Goal: Task Accomplishment & Management: Manage account settings

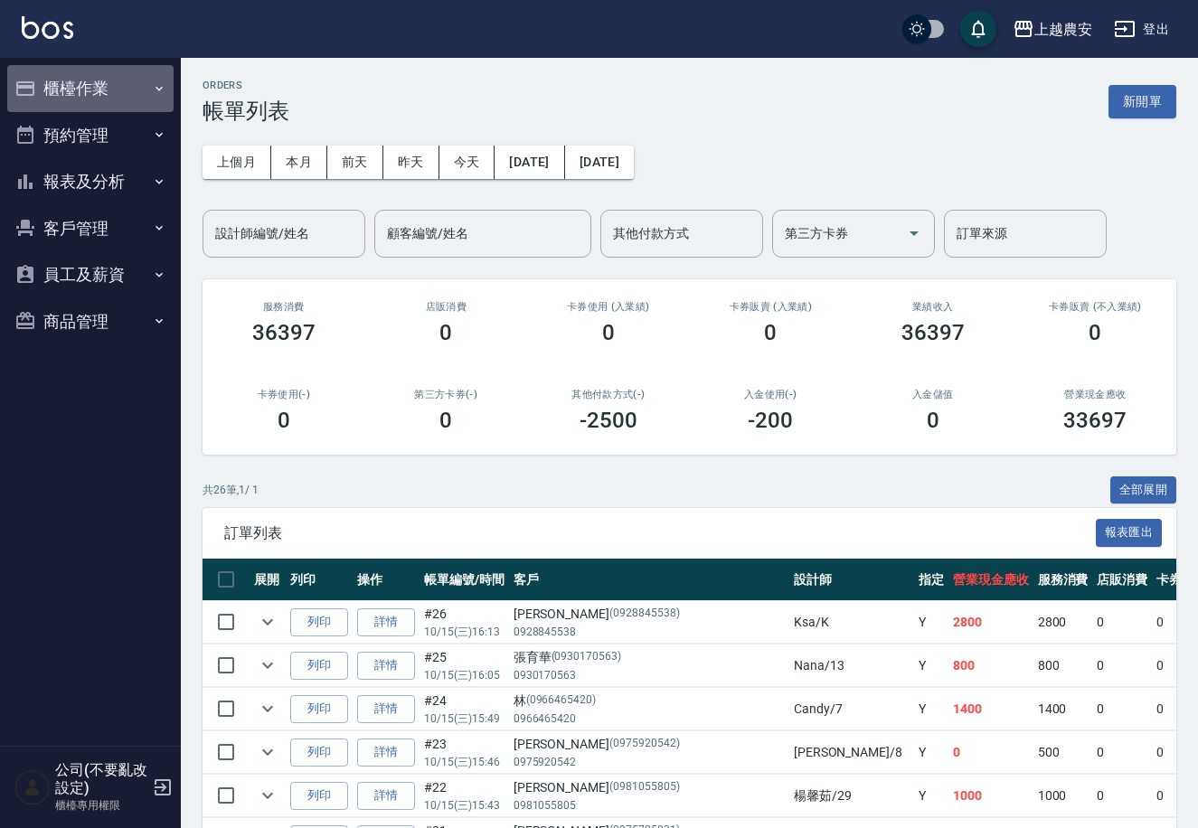
click at [88, 74] on button "櫃檯作業" at bounding box center [90, 88] width 166 height 47
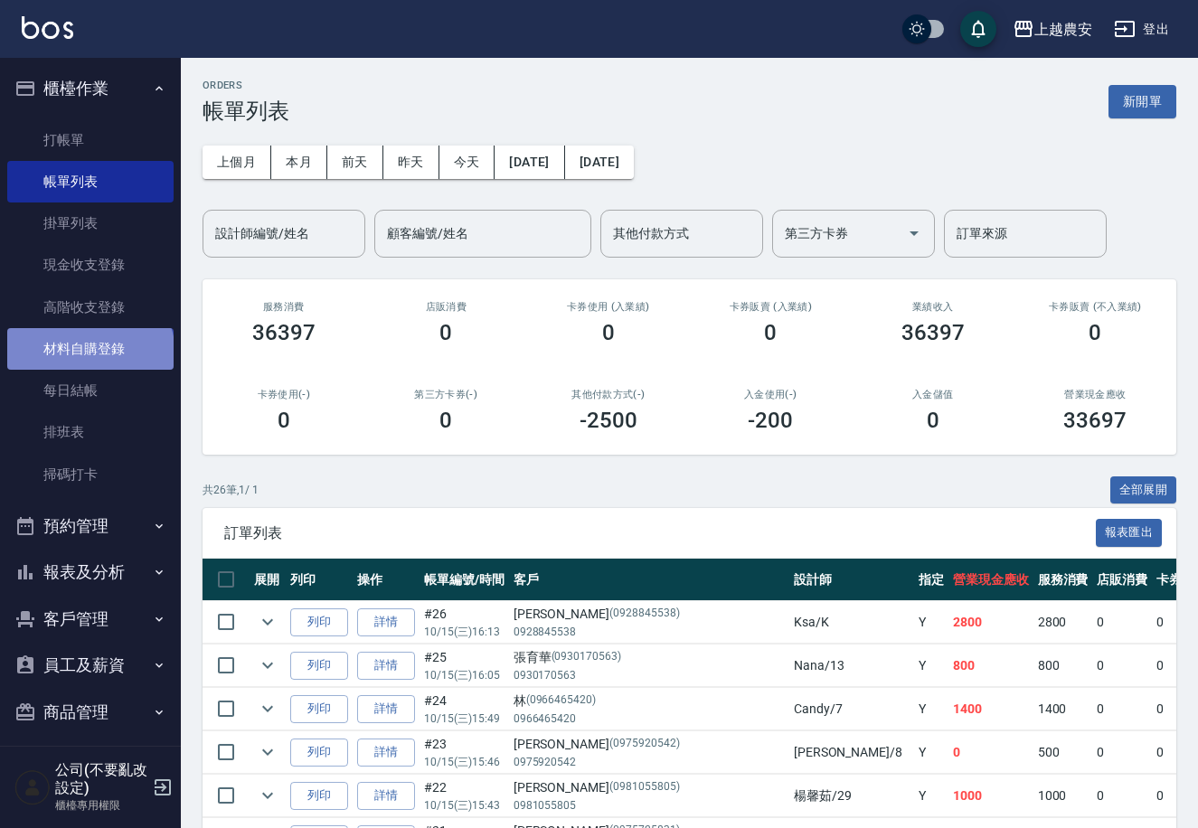
click at [89, 354] on link "材料自購登錄" at bounding box center [90, 349] width 166 height 42
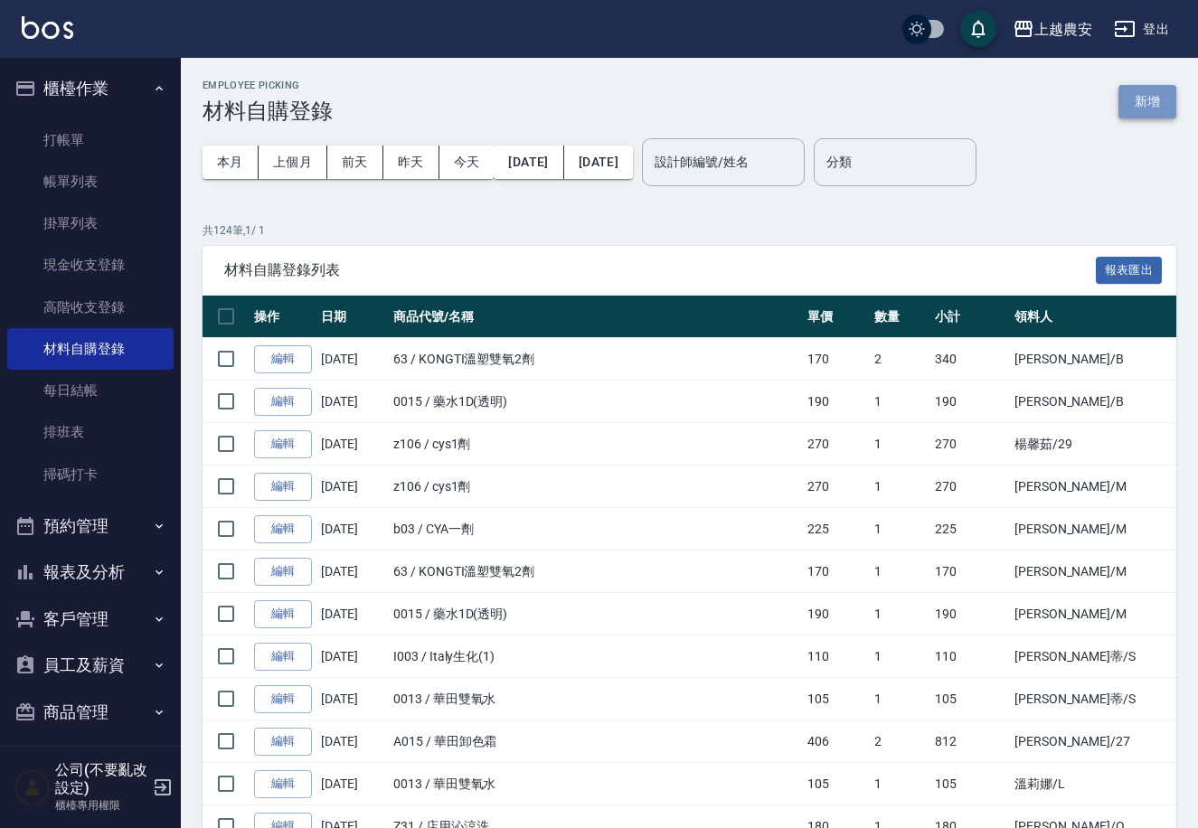
click at [1160, 94] on button "新增" at bounding box center [1147, 101] width 58 height 33
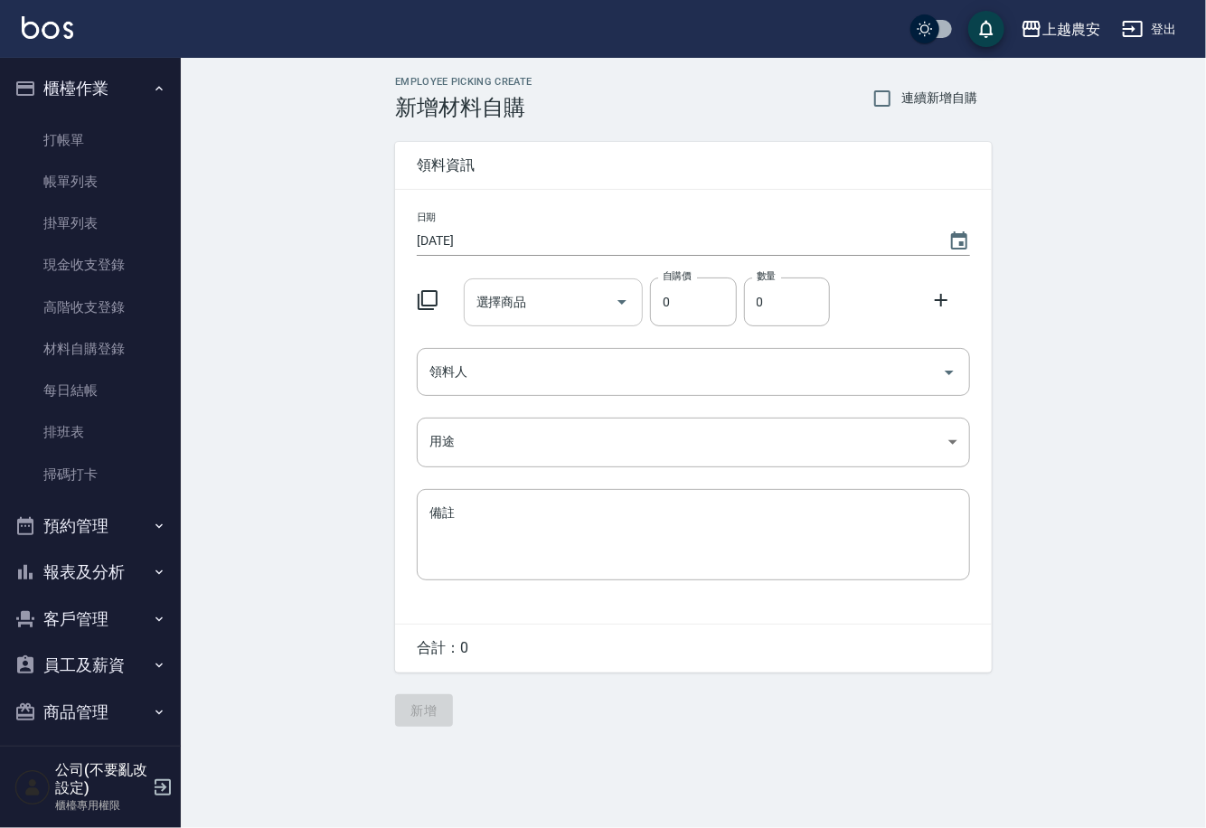
click at [516, 306] on div "選擇商品 選擇商品" at bounding box center [554, 302] width 180 height 48
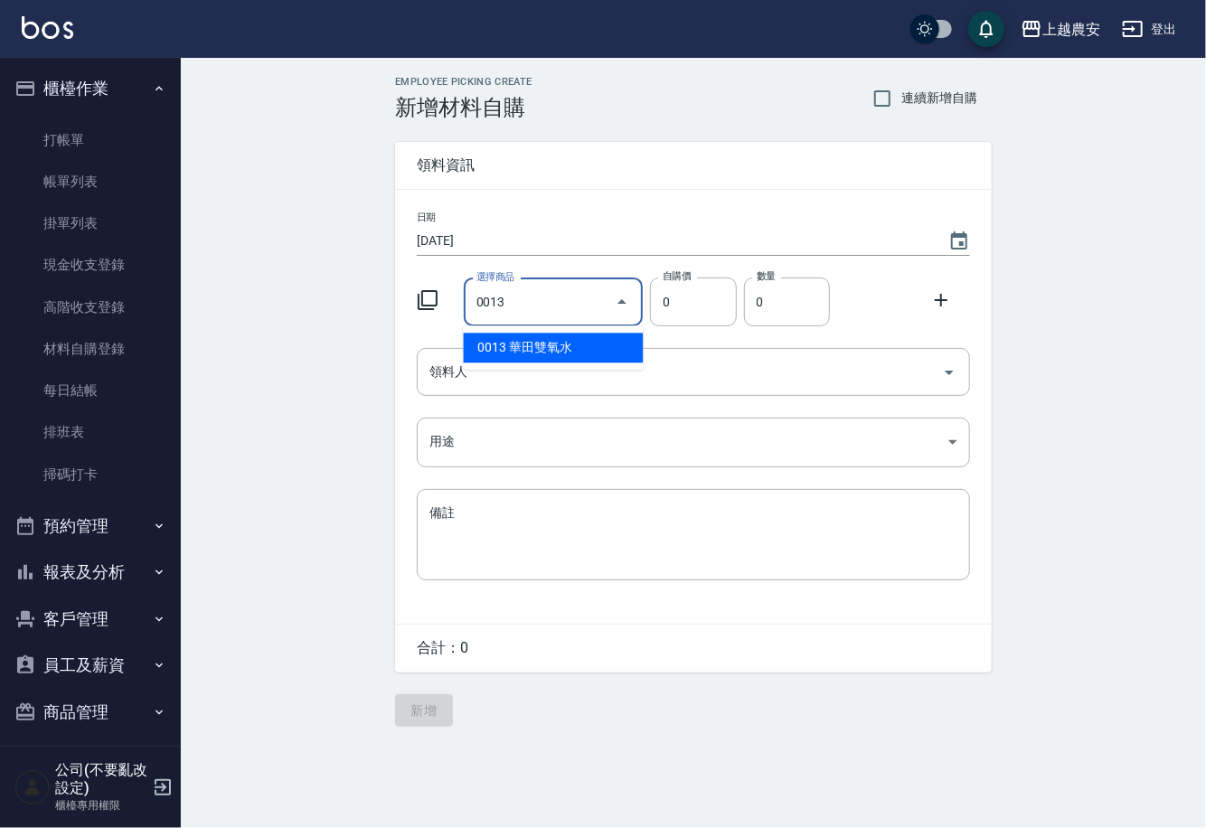
type input "華田雙氧水"
type input "105"
type input "1"
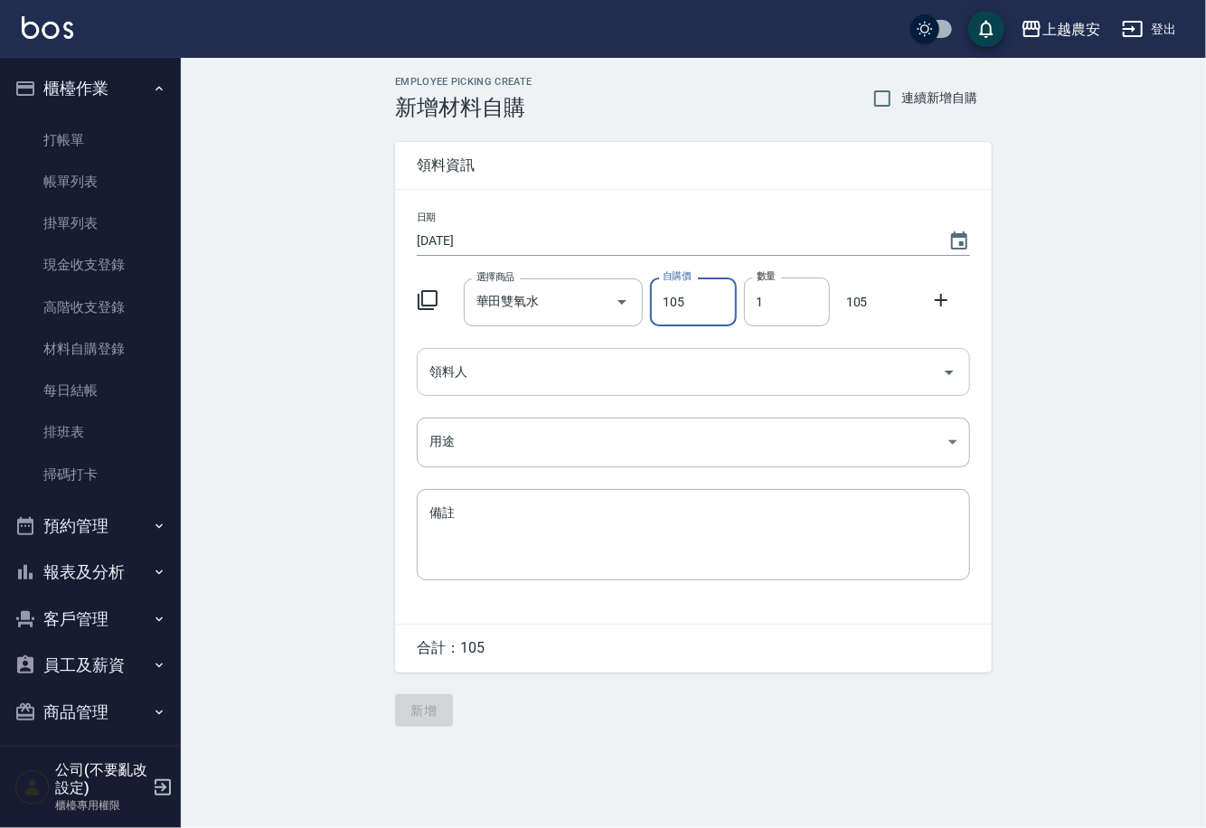
click at [489, 376] on input "領料人" at bounding box center [680, 372] width 510 height 32
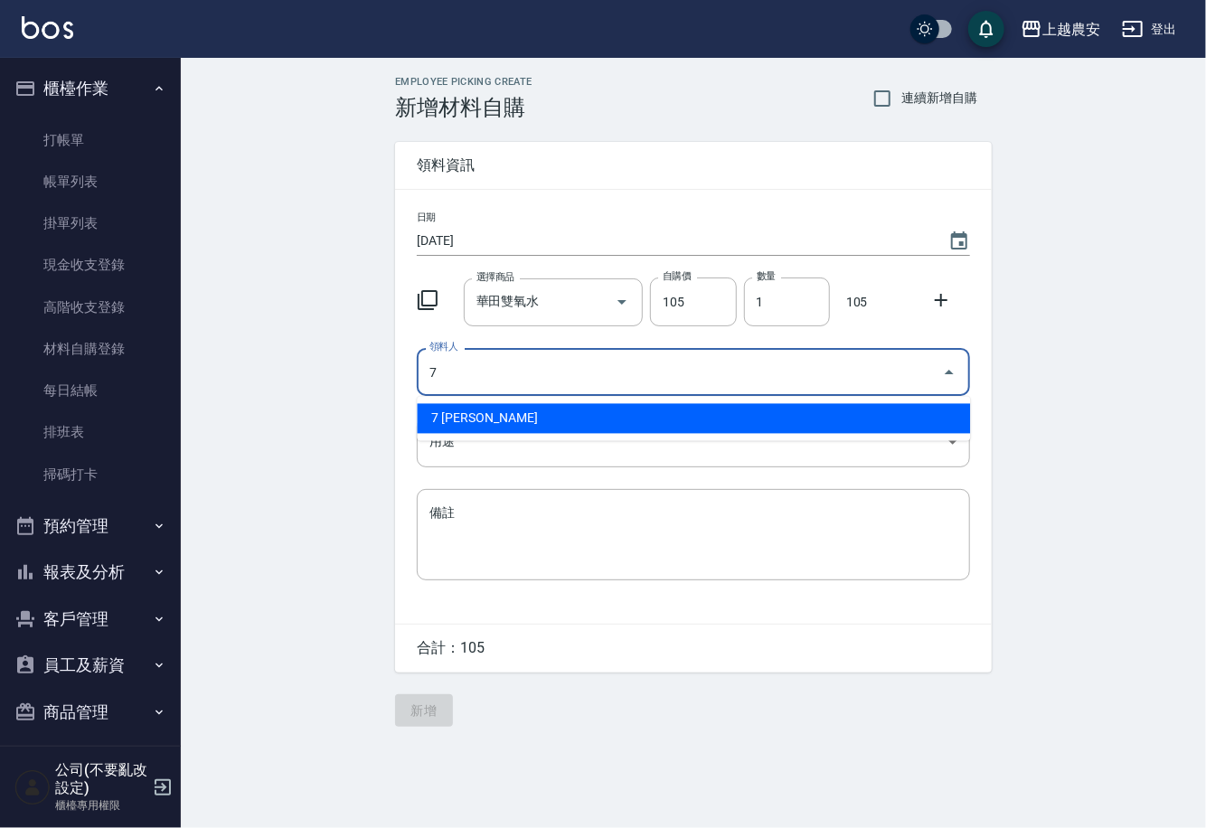
click at [445, 420] on li "7 [PERSON_NAME]" at bounding box center [693, 419] width 553 height 30
type input "7 [PERSON_NAME]"
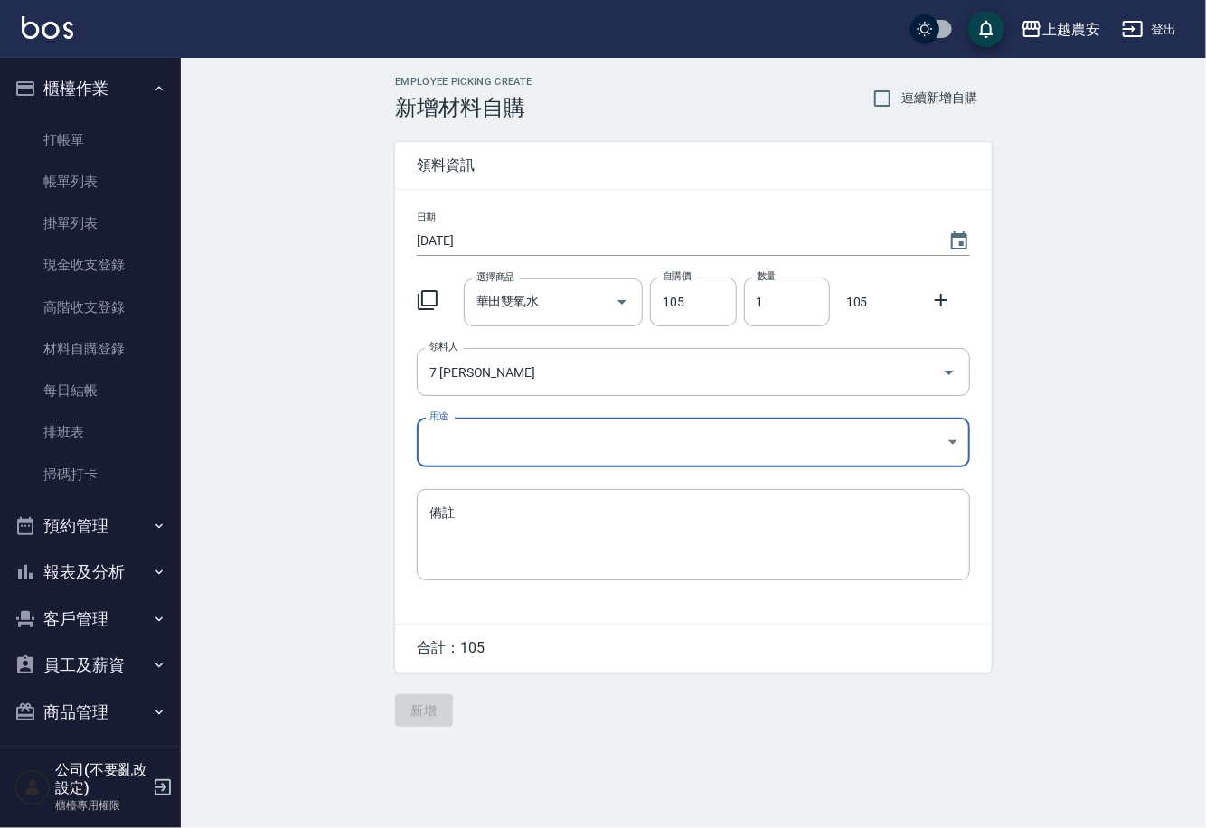
click at [447, 444] on body "上越農安 登出 櫃檯作業 打帳單 帳單列表 掛單列表 現金收支登錄 高階收支登錄 材料自購登錄 每日結帳 排班表 掃碼打卡 預約管理 預約管理 單日預約紀錄 …" at bounding box center [603, 414] width 1206 height 828
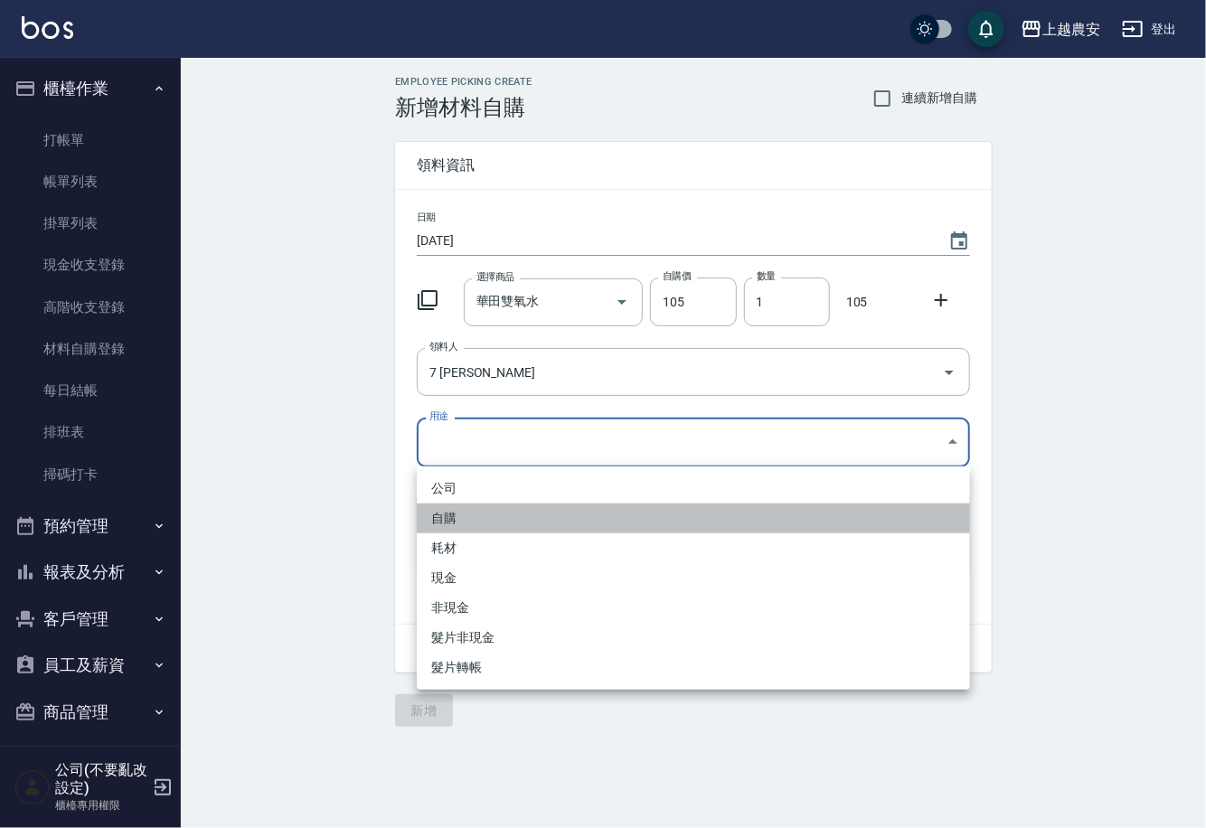
click at [448, 523] on li "自購" at bounding box center [693, 519] width 553 height 30
type input "自購"
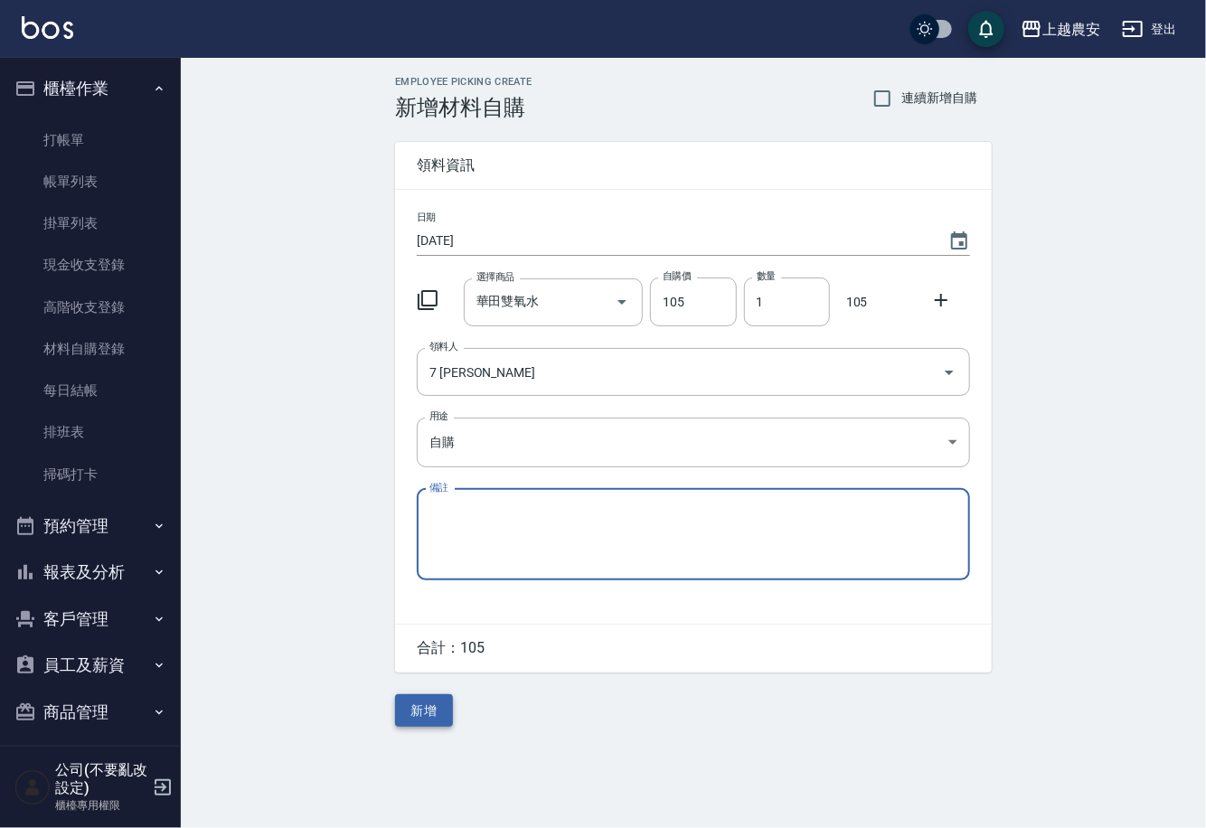
click at [435, 716] on button "新增" at bounding box center [424, 710] width 58 height 33
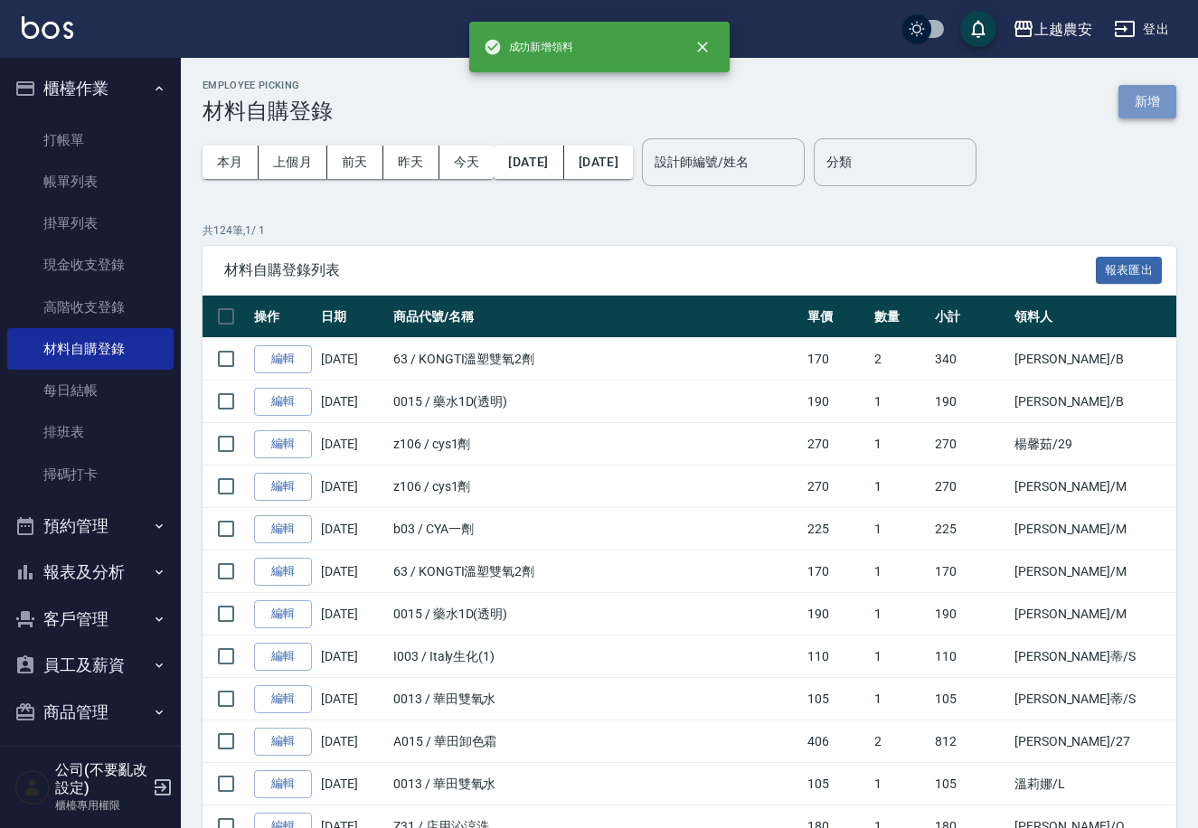
click at [1136, 95] on button "新增" at bounding box center [1147, 101] width 58 height 33
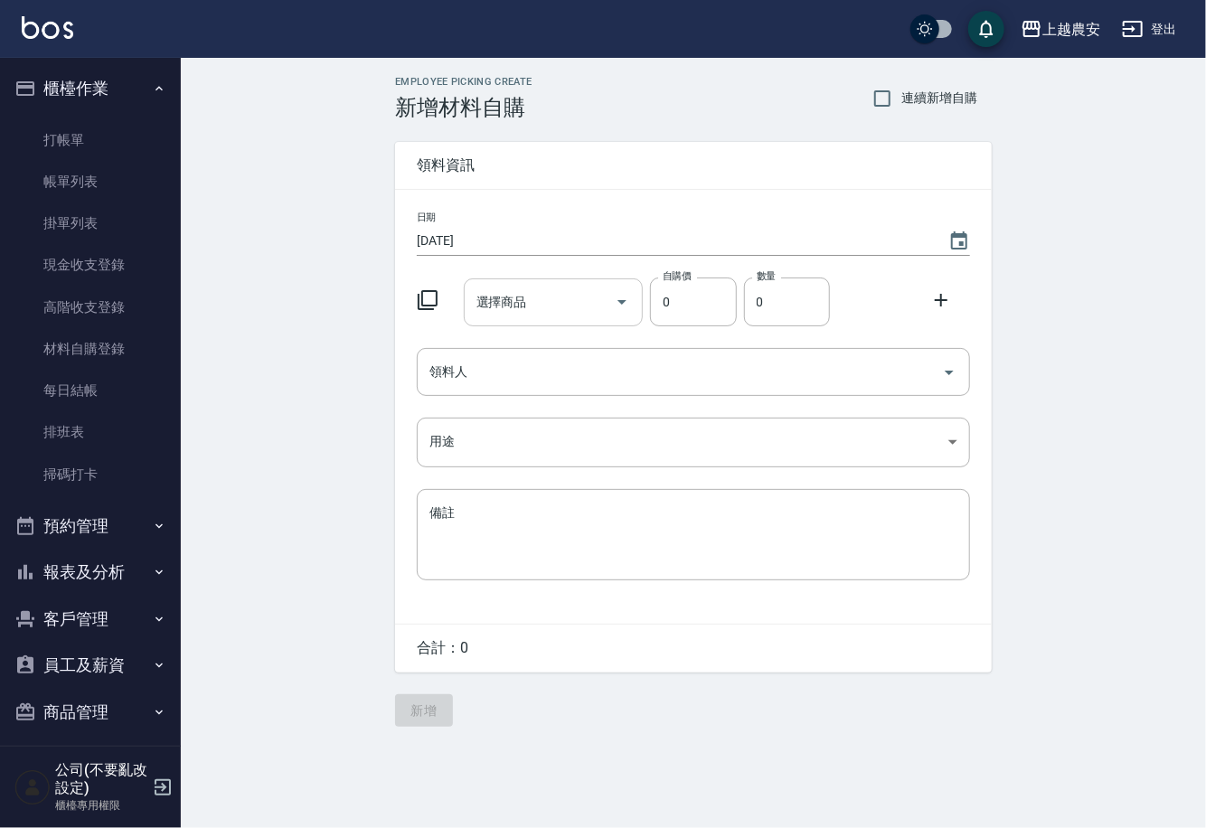
click at [579, 299] on input "選擇商品" at bounding box center [540, 303] width 137 height 32
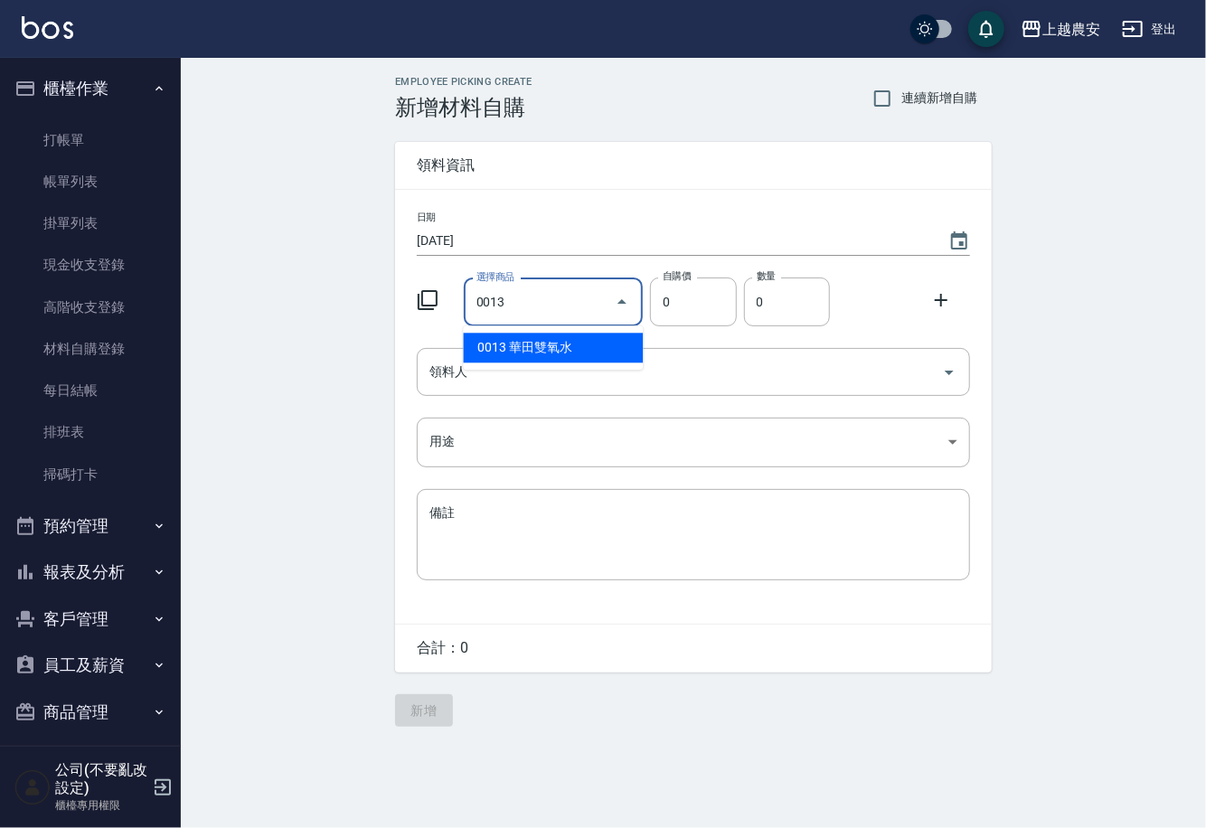
type input "華田雙氧水"
type input "105"
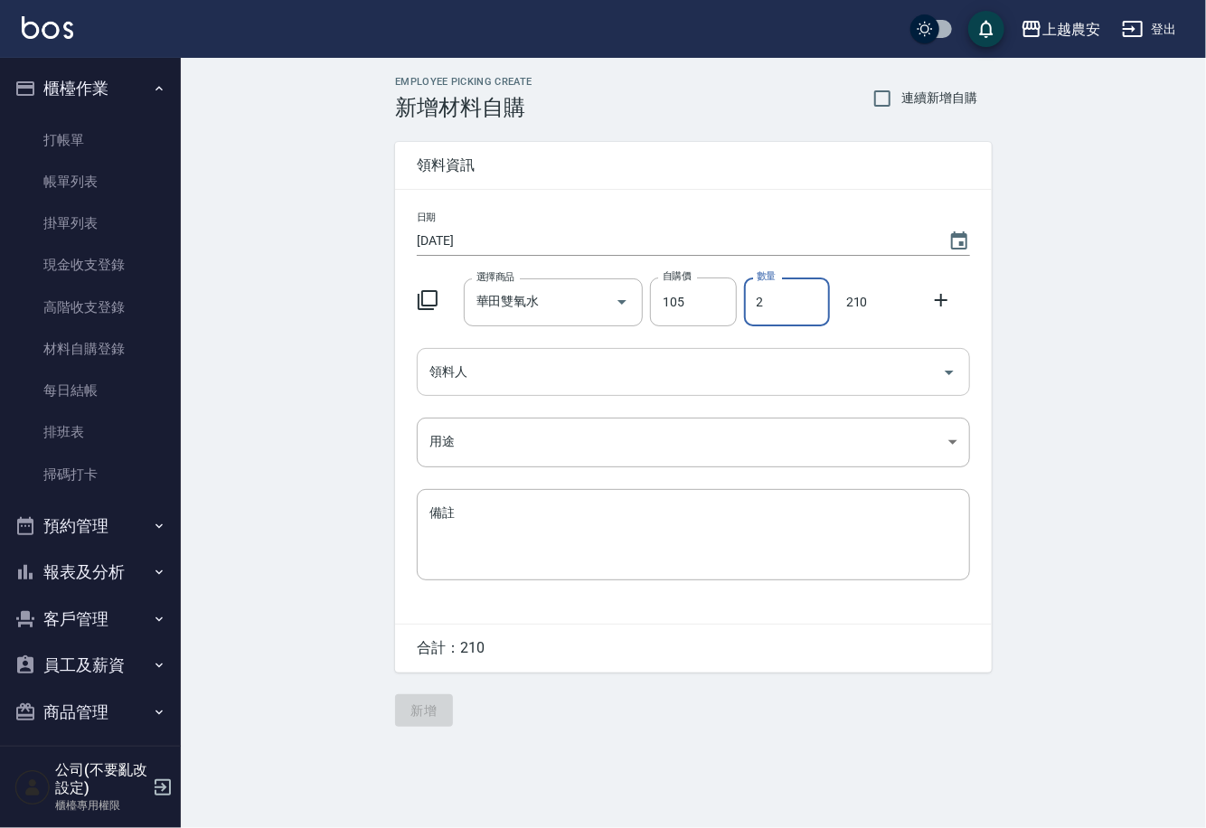
type input "2"
click at [521, 368] on input "領料人" at bounding box center [680, 372] width 510 height 32
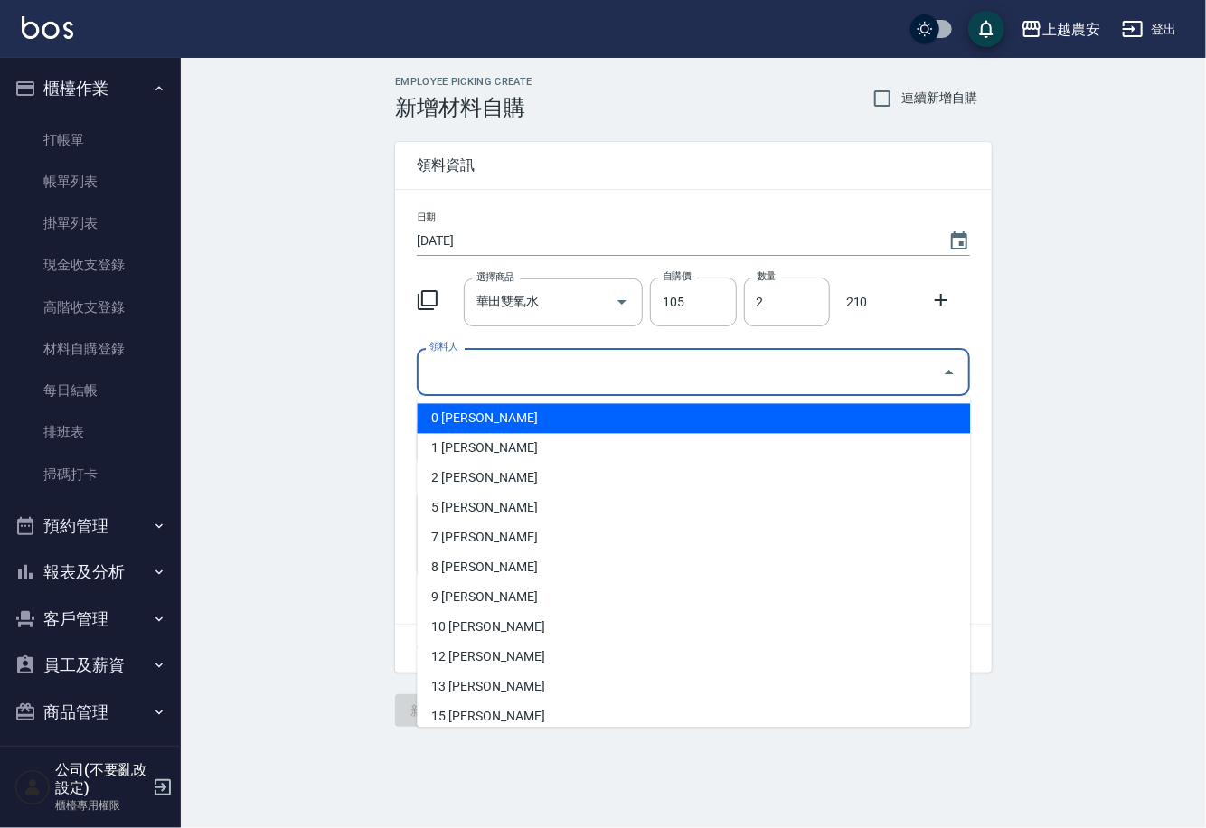
type input "l"
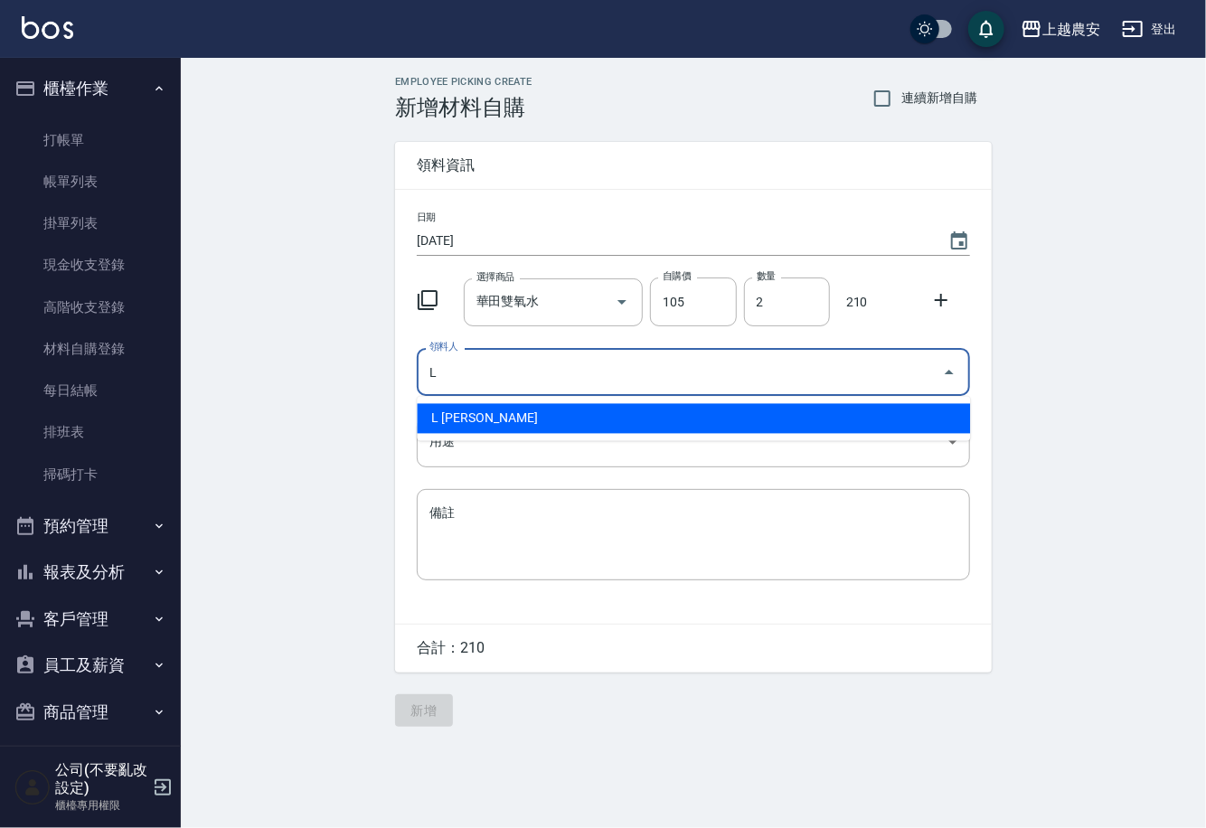
click at [447, 407] on li "L [PERSON_NAME]" at bounding box center [693, 419] width 553 height 30
type input "L [PERSON_NAME]"
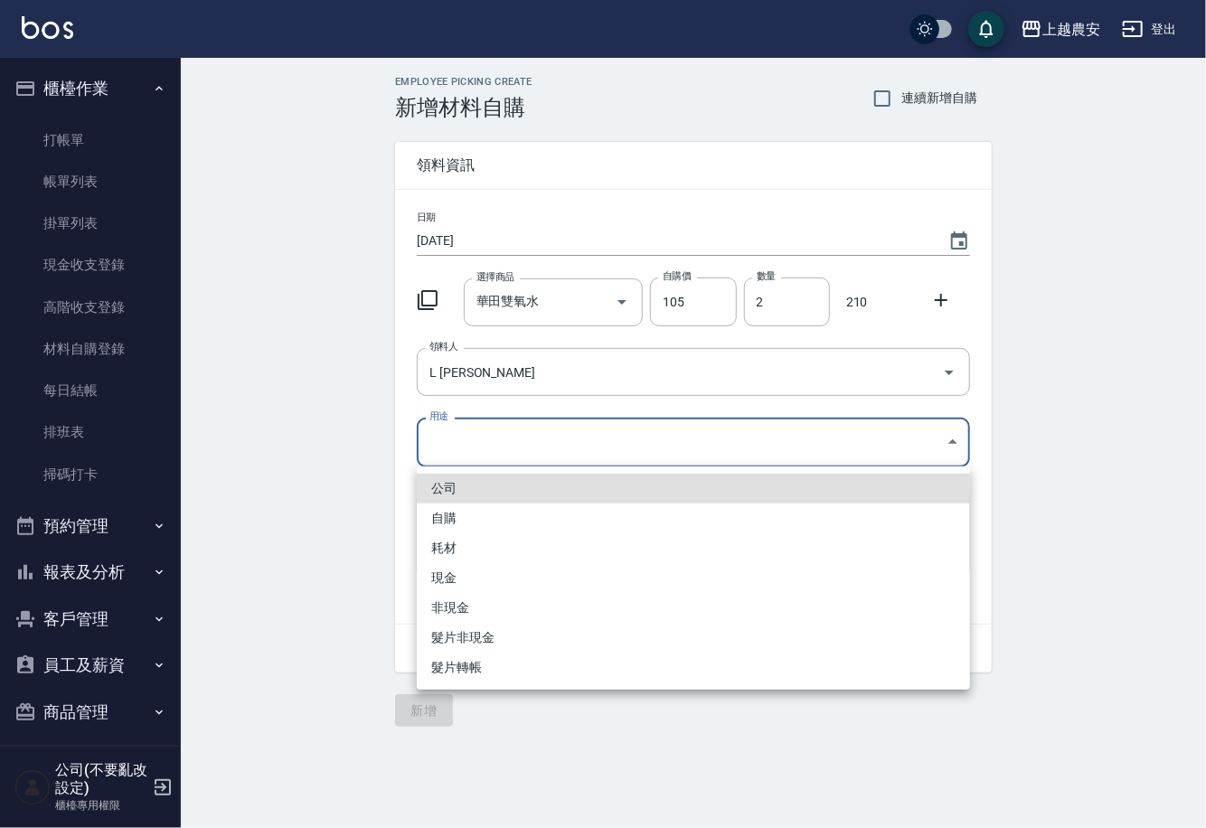
click at [439, 445] on body "上越農安 登出 櫃檯作業 打帳單 帳單列表 掛單列表 現金收支登錄 高階收支登錄 材料自購登錄 每日結帳 排班表 掃碼打卡 預約管理 預約管理 單日預約紀錄 …" at bounding box center [603, 414] width 1206 height 828
click at [436, 513] on li "自購" at bounding box center [693, 519] width 553 height 30
type input "自購"
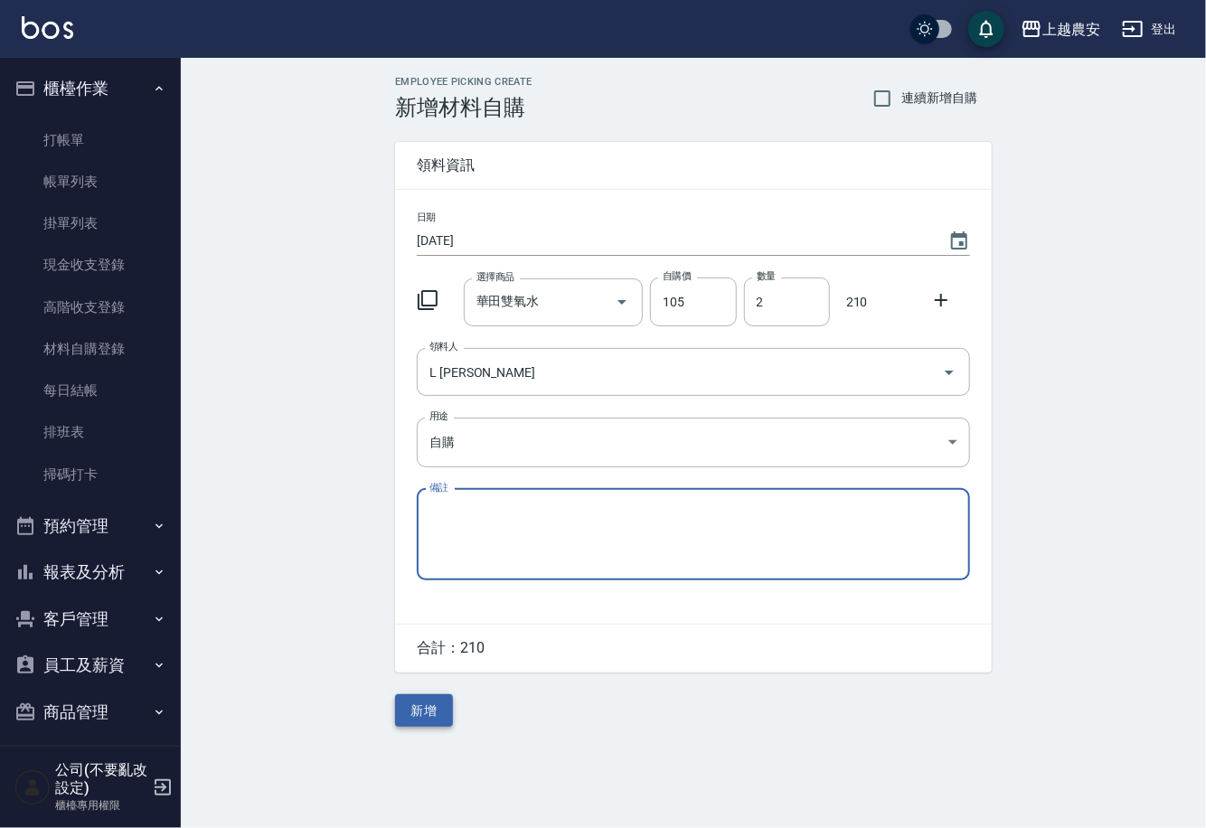
click at [420, 710] on button "新增" at bounding box center [424, 710] width 58 height 33
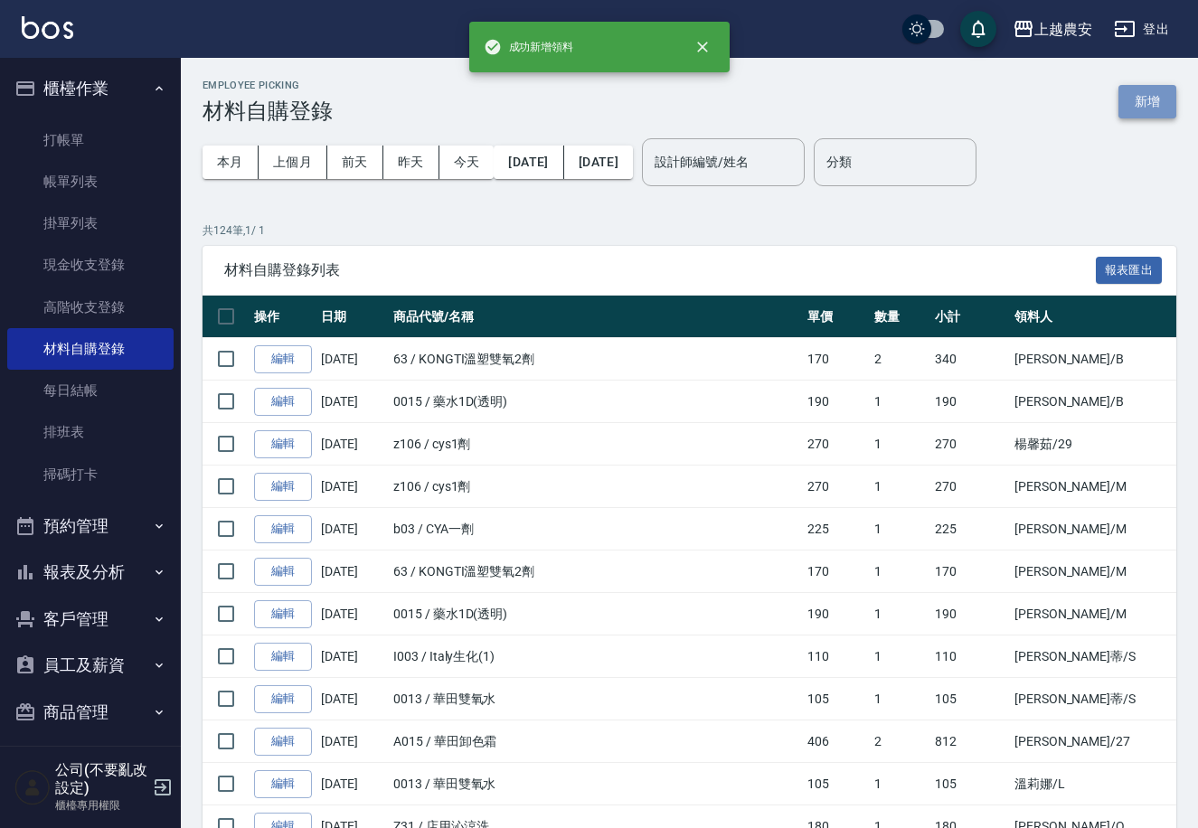
click at [1156, 97] on button "新增" at bounding box center [1147, 101] width 58 height 33
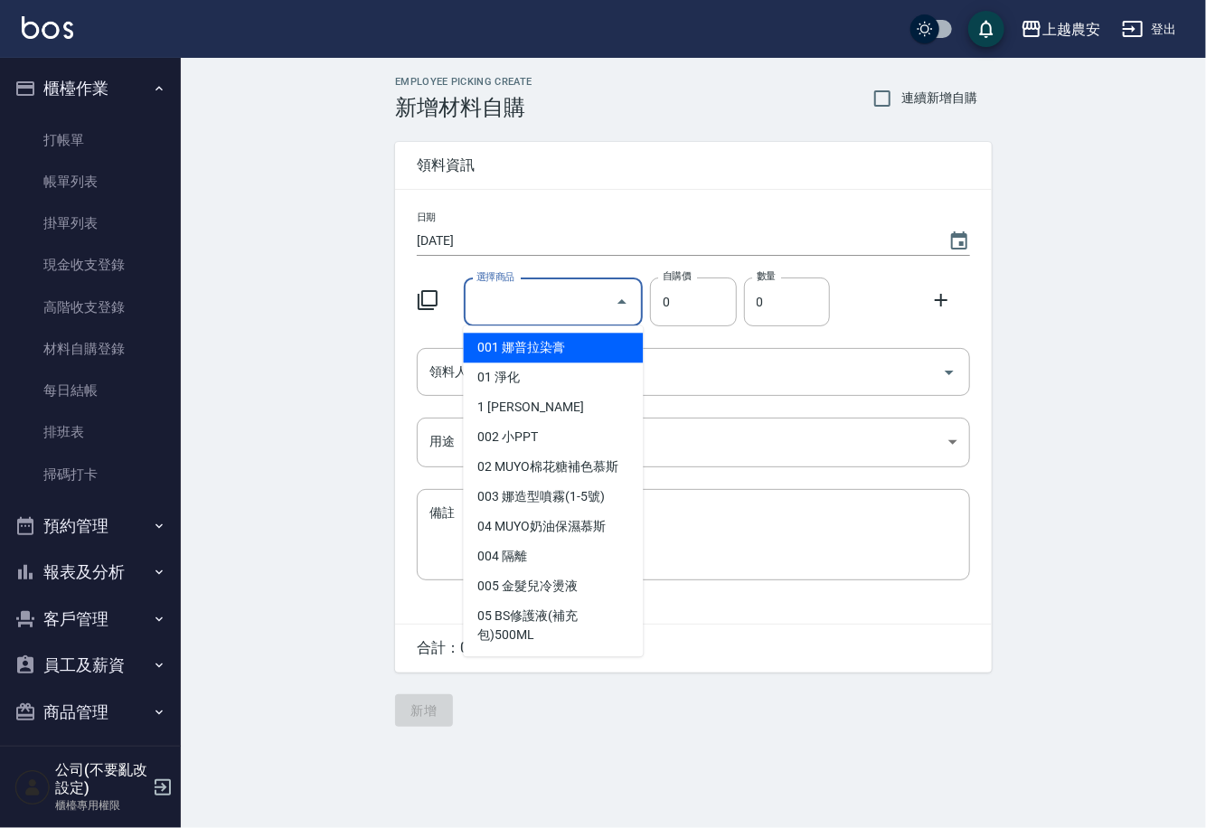
click at [561, 296] on input "選擇商品" at bounding box center [540, 303] width 137 height 32
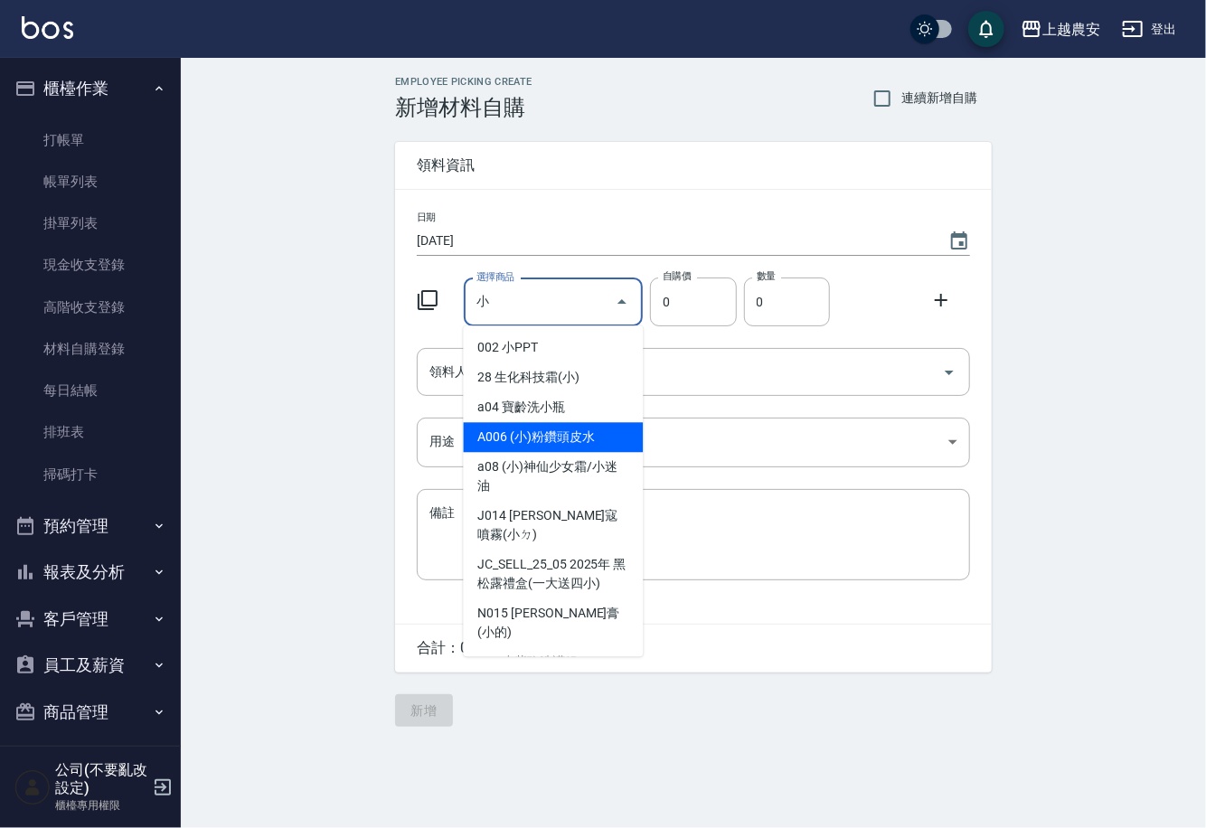
click at [521, 429] on li "A006 (小)粉鑽頭皮水" at bounding box center [554, 437] width 180 height 30
type input "(小)粉鑽頭皮水"
type input "50"
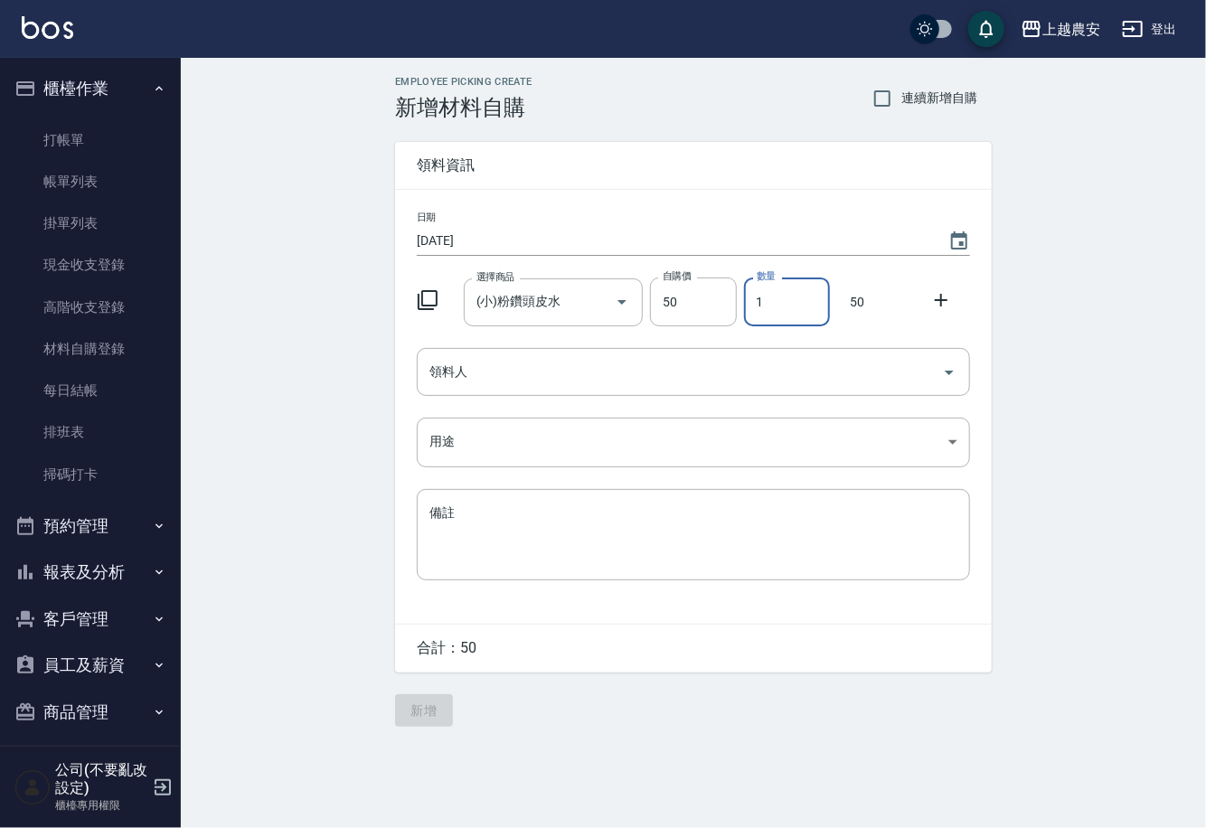
drag, startPoint x: 756, startPoint y: 308, endPoint x: 804, endPoint y: 307, distance: 47.9
click at [804, 307] on input "1" at bounding box center [787, 302] width 86 height 49
type input "4"
click at [694, 361] on input "領料人" at bounding box center [680, 372] width 510 height 32
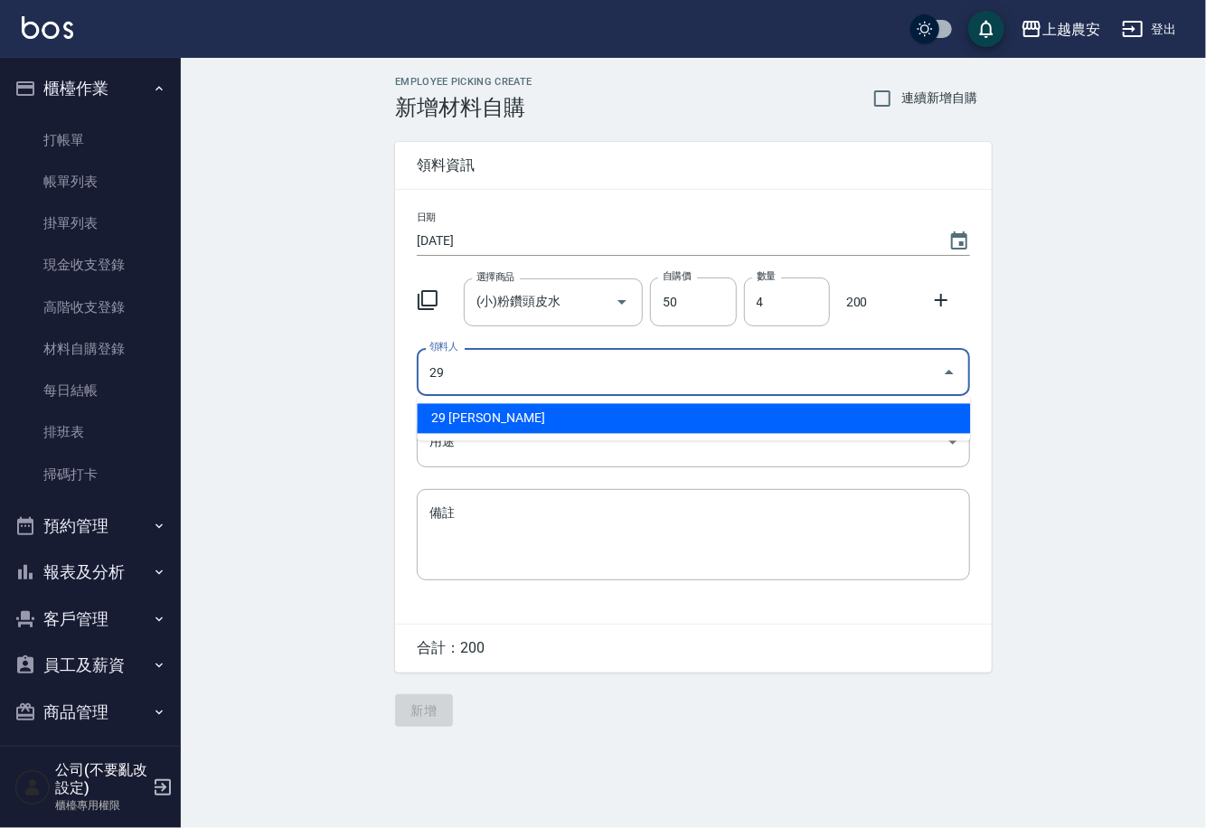
click at [456, 418] on li "29 [PERSON_NAME]" at bounding box center [693, 419] width 553 height 30
type input "29 [PERSON_NAME]"
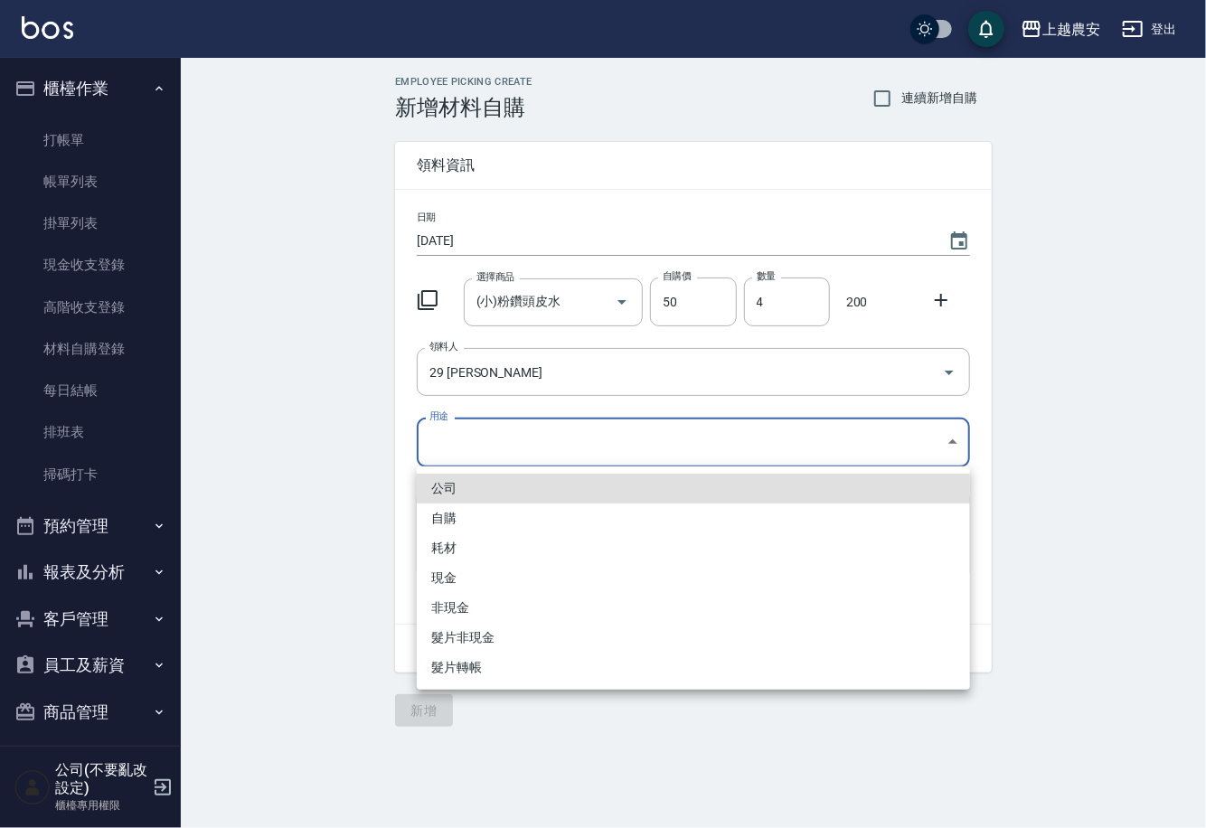
click at [457, 452] on body "上越農安 登出 櫃檯作業 打帳單 帳單列表 掛單列表 現金收支登錄 高階收支登錄 材料自購登錄 每日結帳 排班表 掃碼打卡 預約管理 預約管理 單日預約紀錄 …" at bounding box center [603, 414] width 1206 height 828
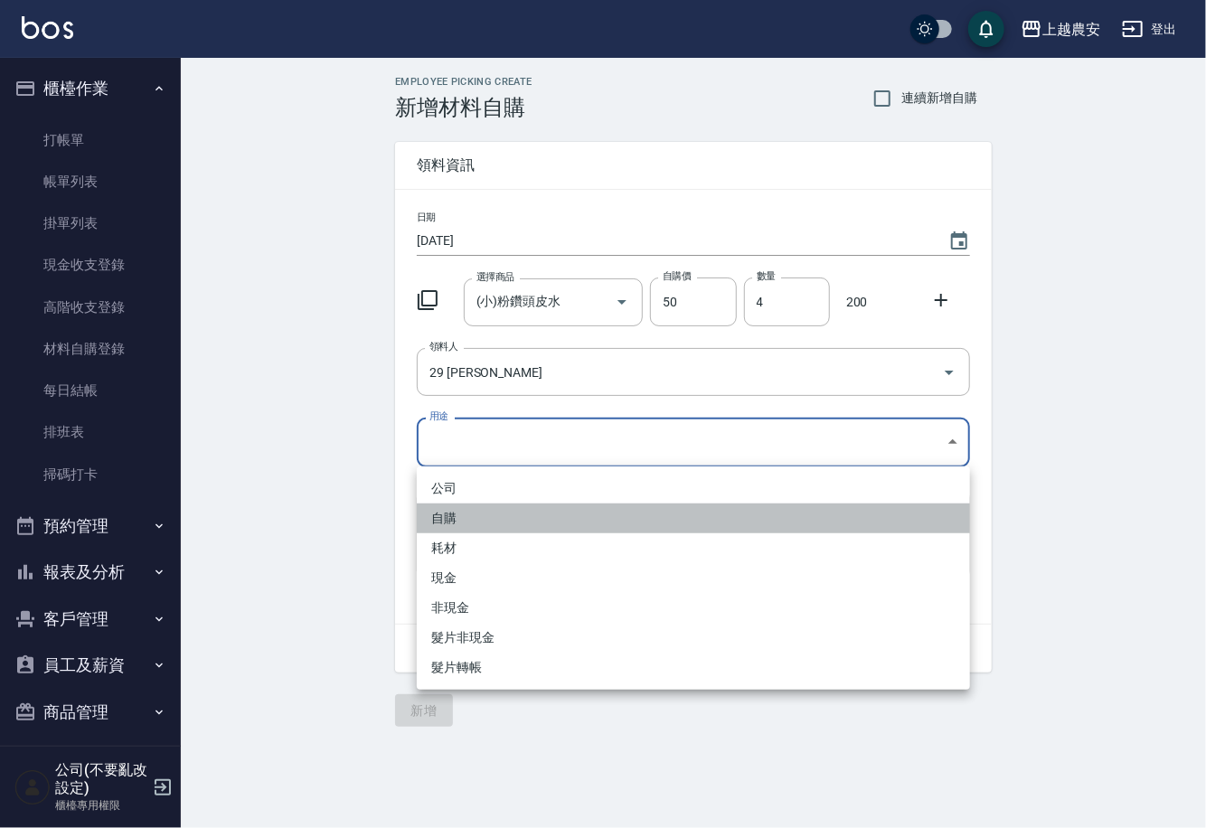
click at [458, 522] on li "自購" at bounding box center [693, 519] width 553 height 30
type input "自購"
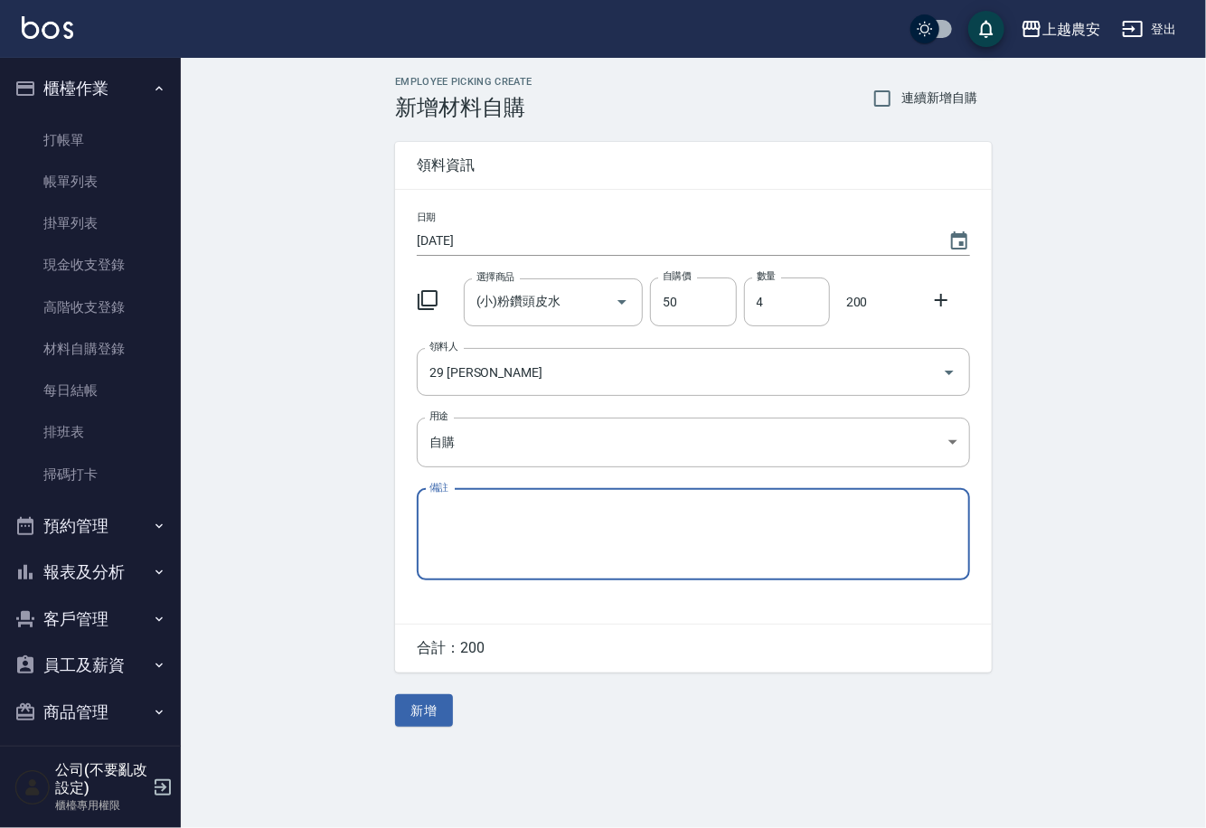
click at [940, 299] on icon at bounding box center [941, 300] width 13 height 13
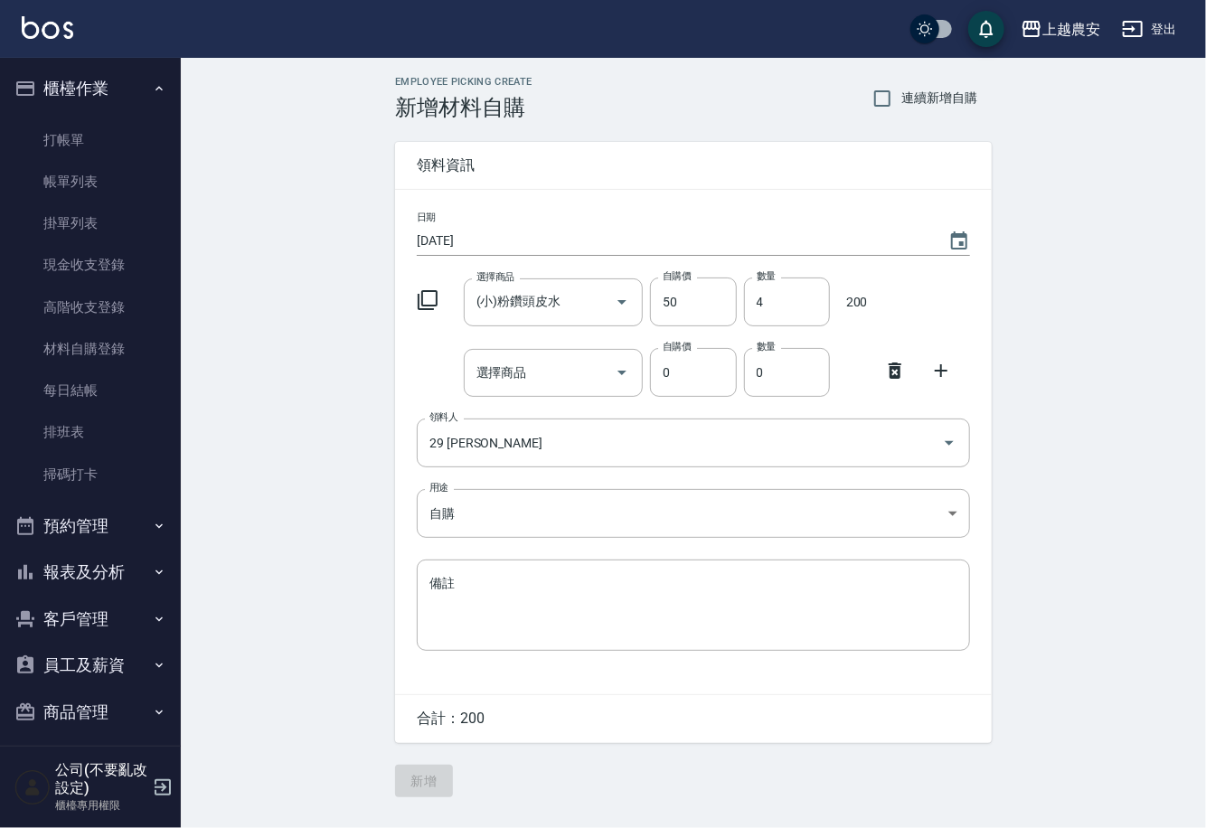
click at [523, 373] on div "選擇商品 選擇商品" at bounding box center [554, 373] width 180 height 48
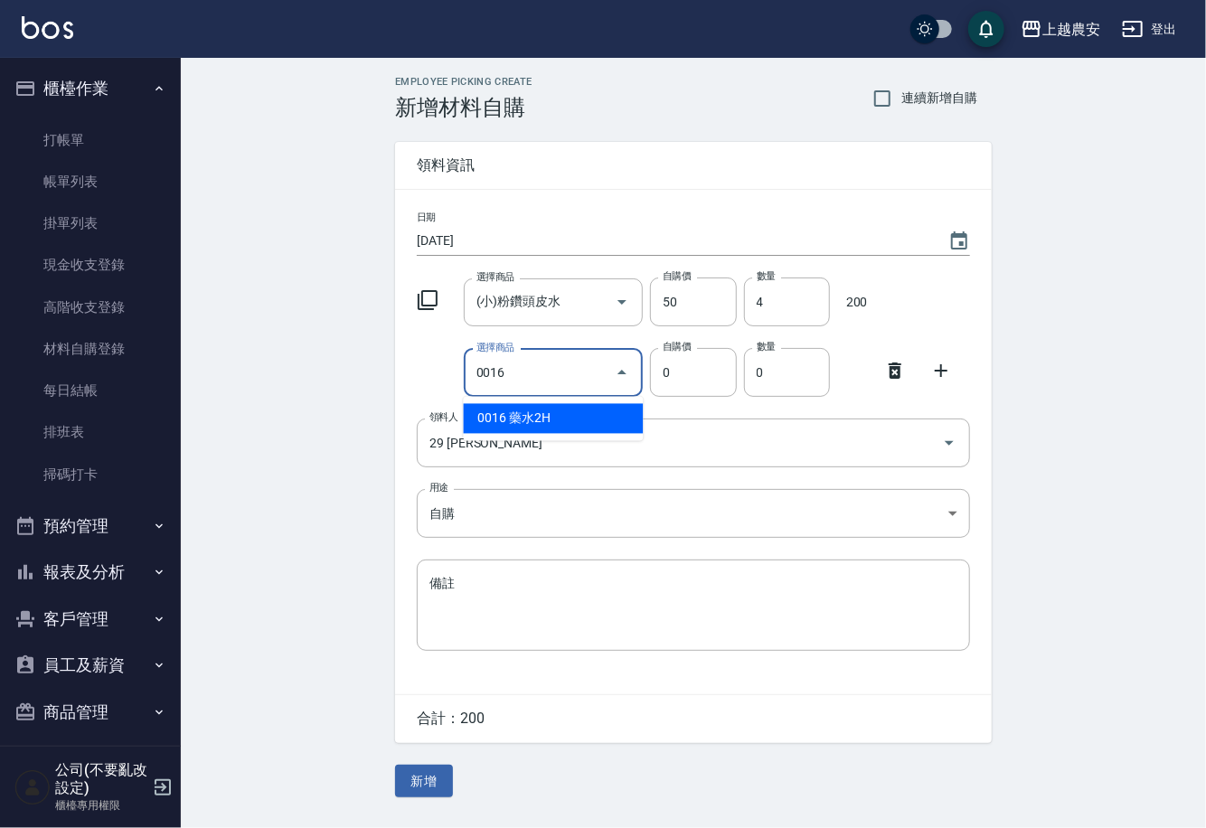
type input "藥水2H"
type input "160"
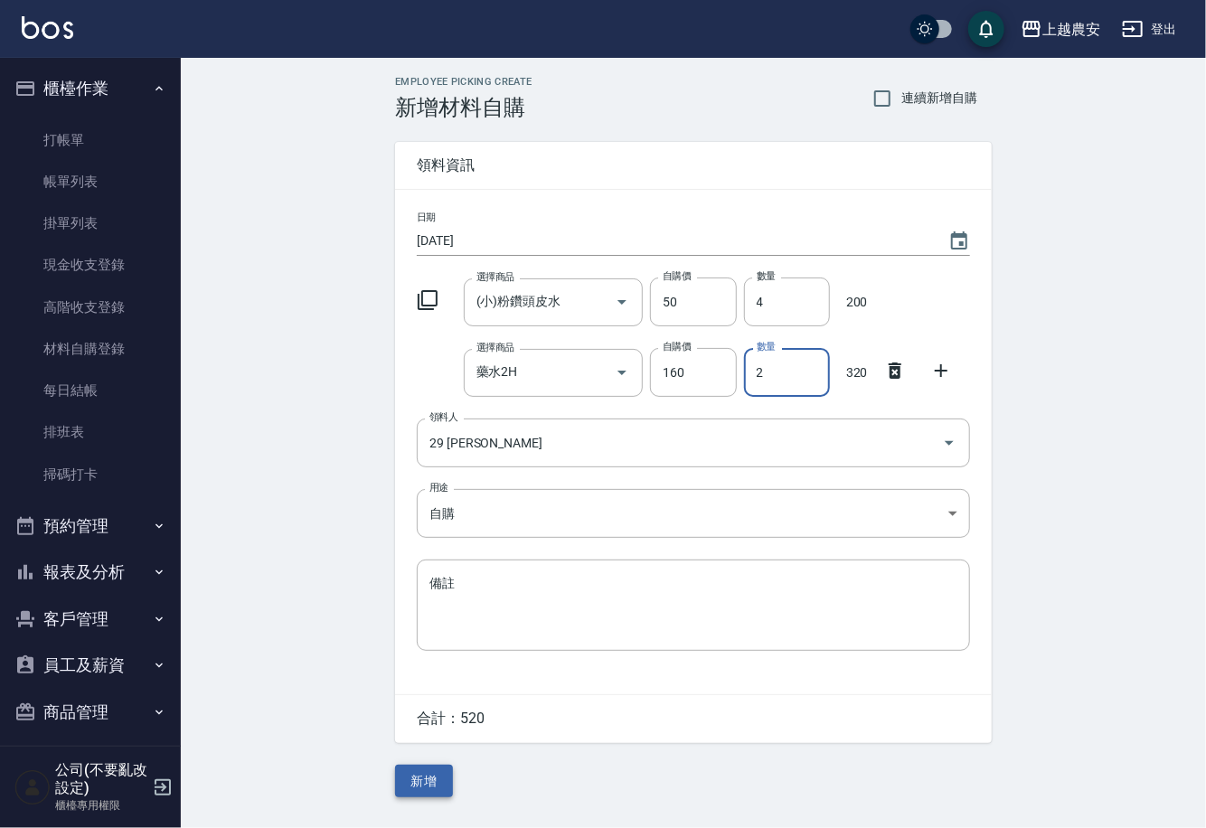
type input "2"
click at [427, 777] on button "新增" at bounding box center [424, 781] width 58 height 33
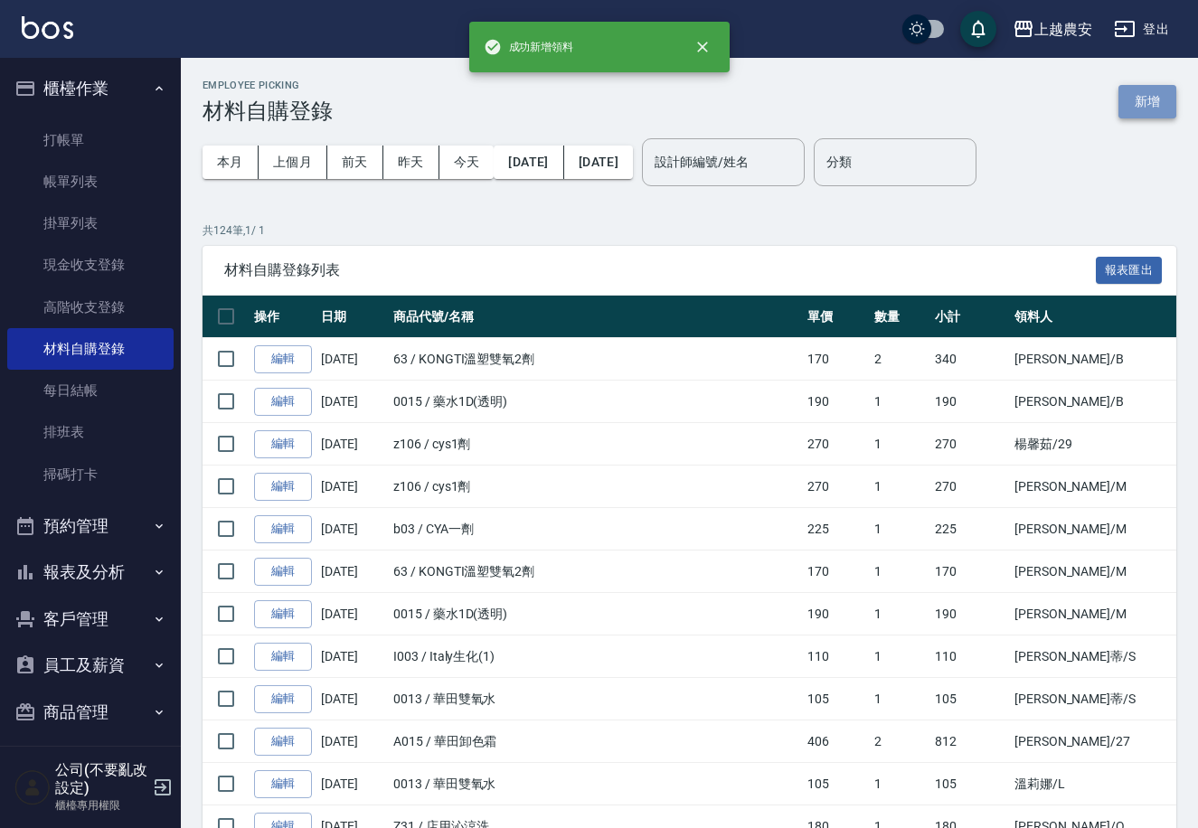
click at [1126, 97] on button "新增" at bounding box center [1147, 101] width 58 height 33
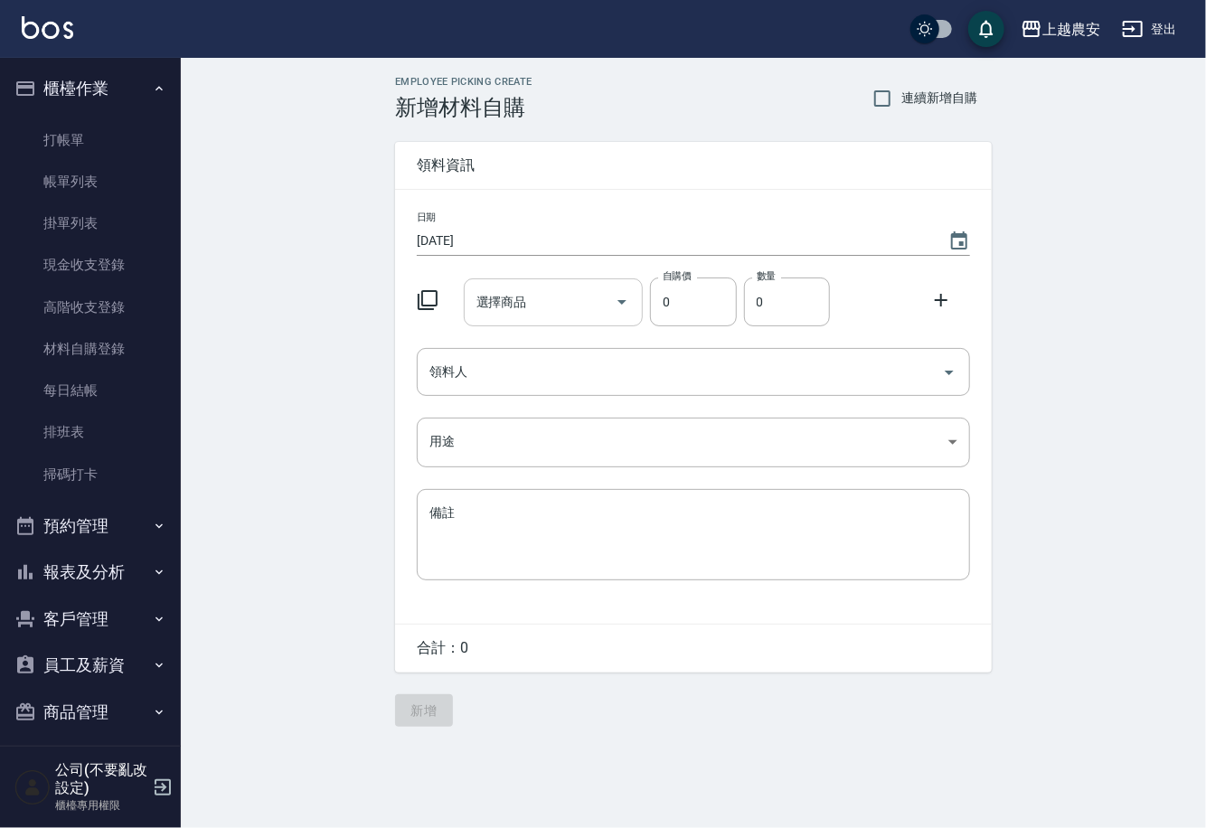
click at [537, 292] on input "選擇商品" at bounding box center [540, 303] width 137 height 32
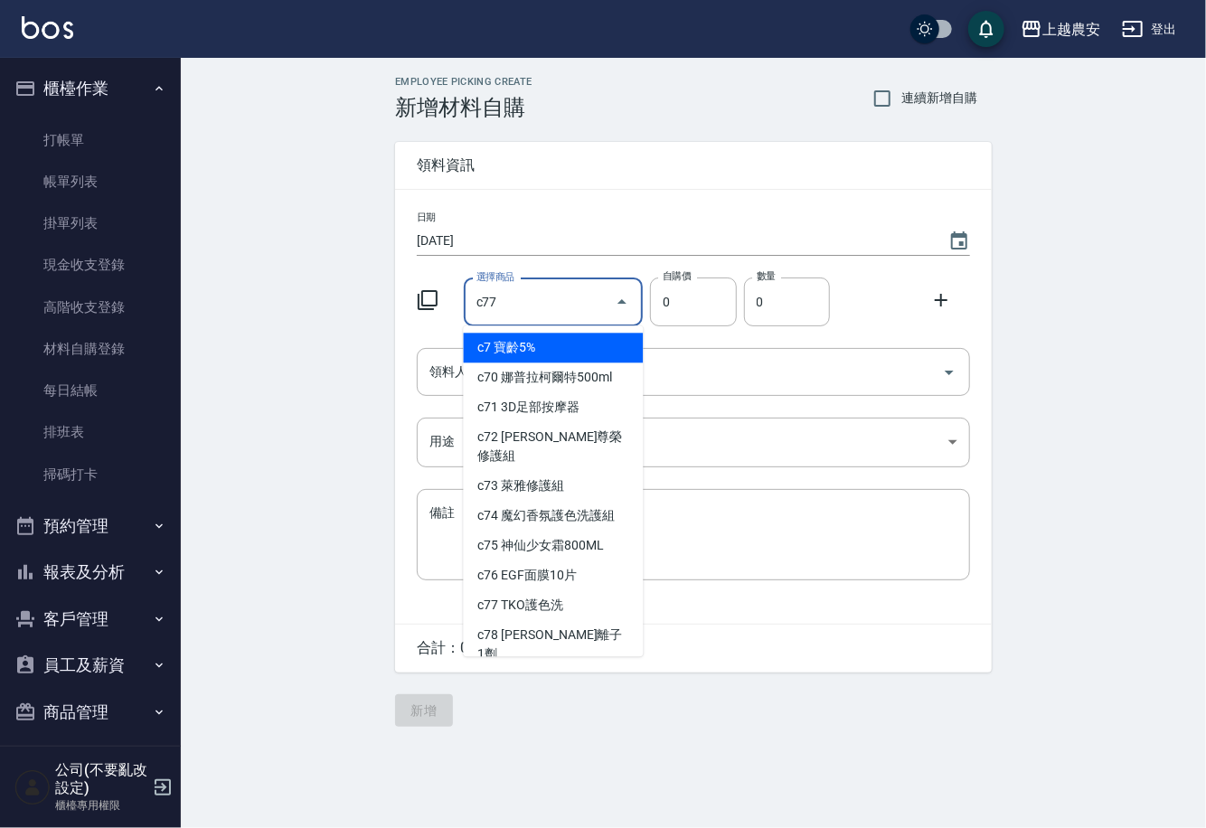
type input "TKO護色洗"
type input "200"
type input "1"
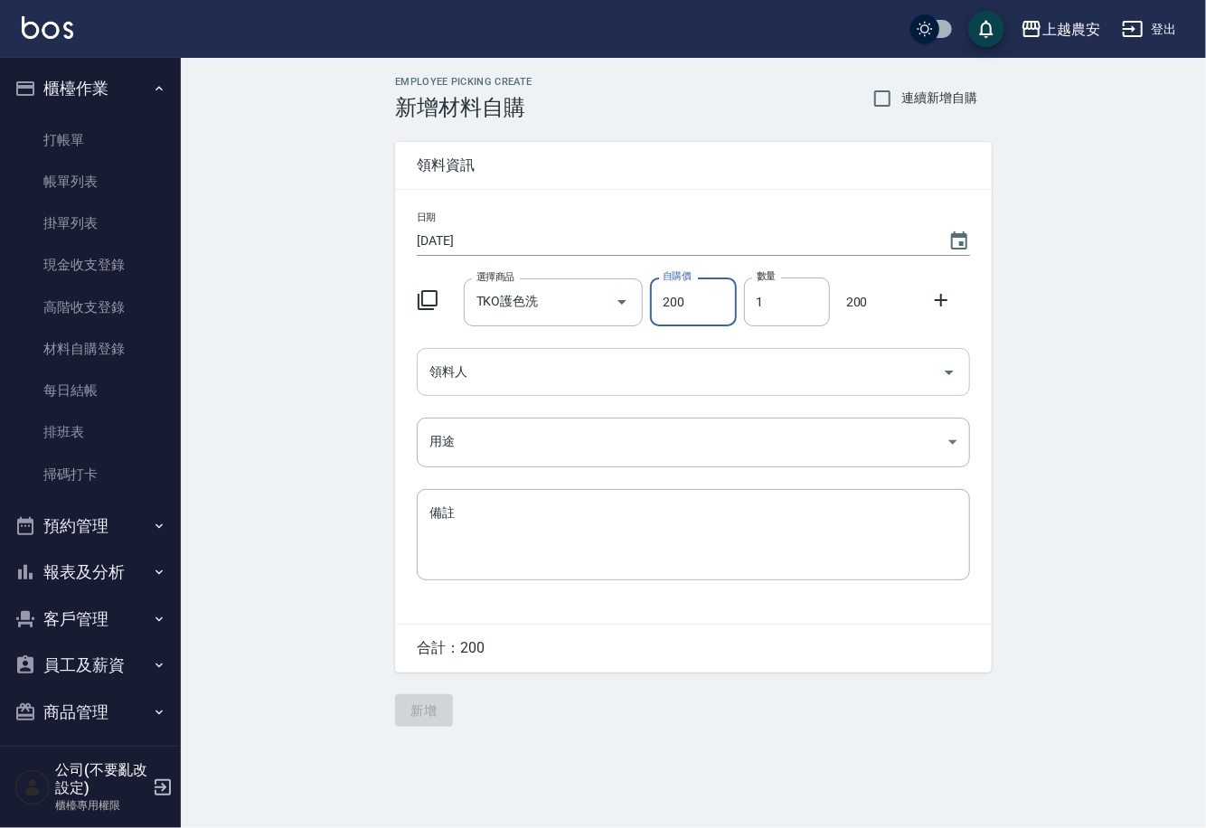
click at [549, 359] on input "領料人" at bounding box center [680, 372] width 510 height 32
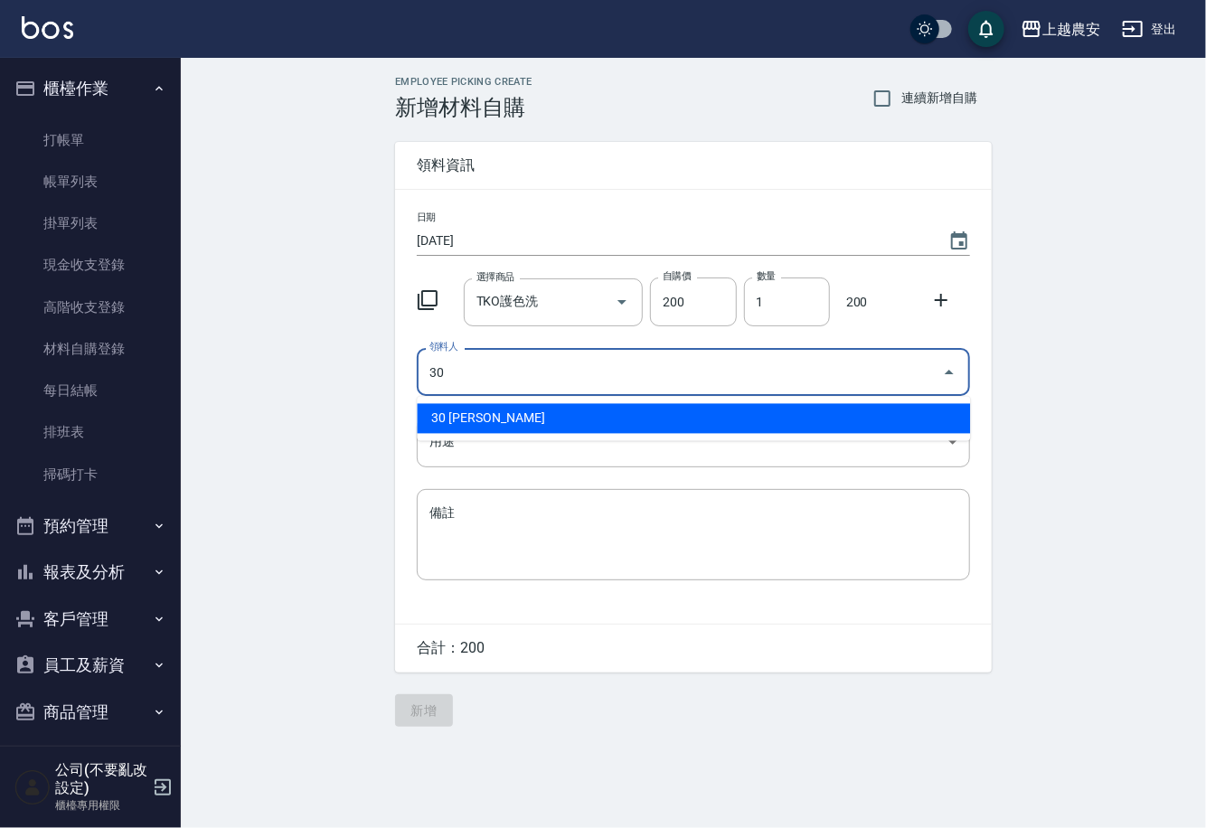
click at [488, 423] on li "30 [PERSON_NAME]" at bounding box center [693, 419] width 553 height 30
type input "30 [PERSON_NAME]"
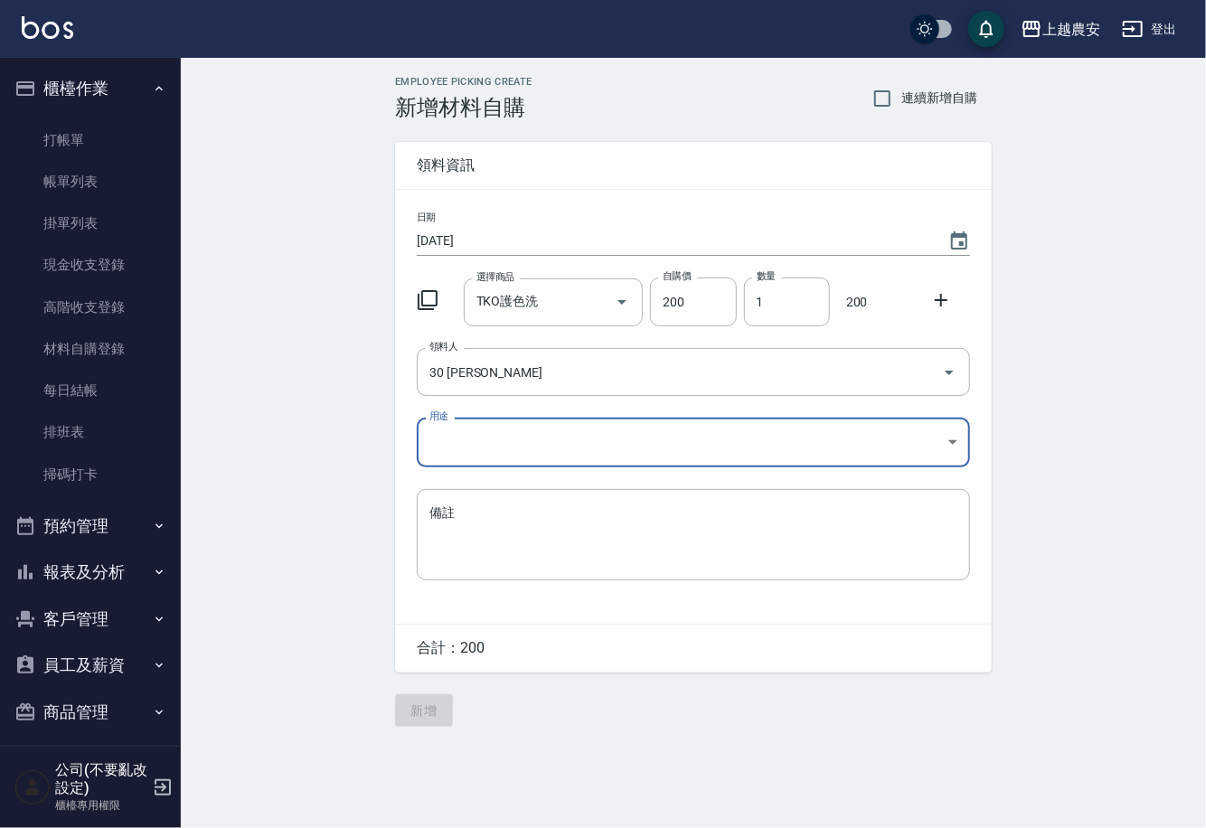
click at [469, 461] on body "上越農安 登出 櫃檯作業 打帳單 帳單列表 掛單列表 現金收支登錄 高階收支登錄 材料自購登錄 每日結帳 排班表 掃碼打卡 預約管理 預約管理 單日預約紀錄 …" at bounding box center [603, 414] width 1206 height 828
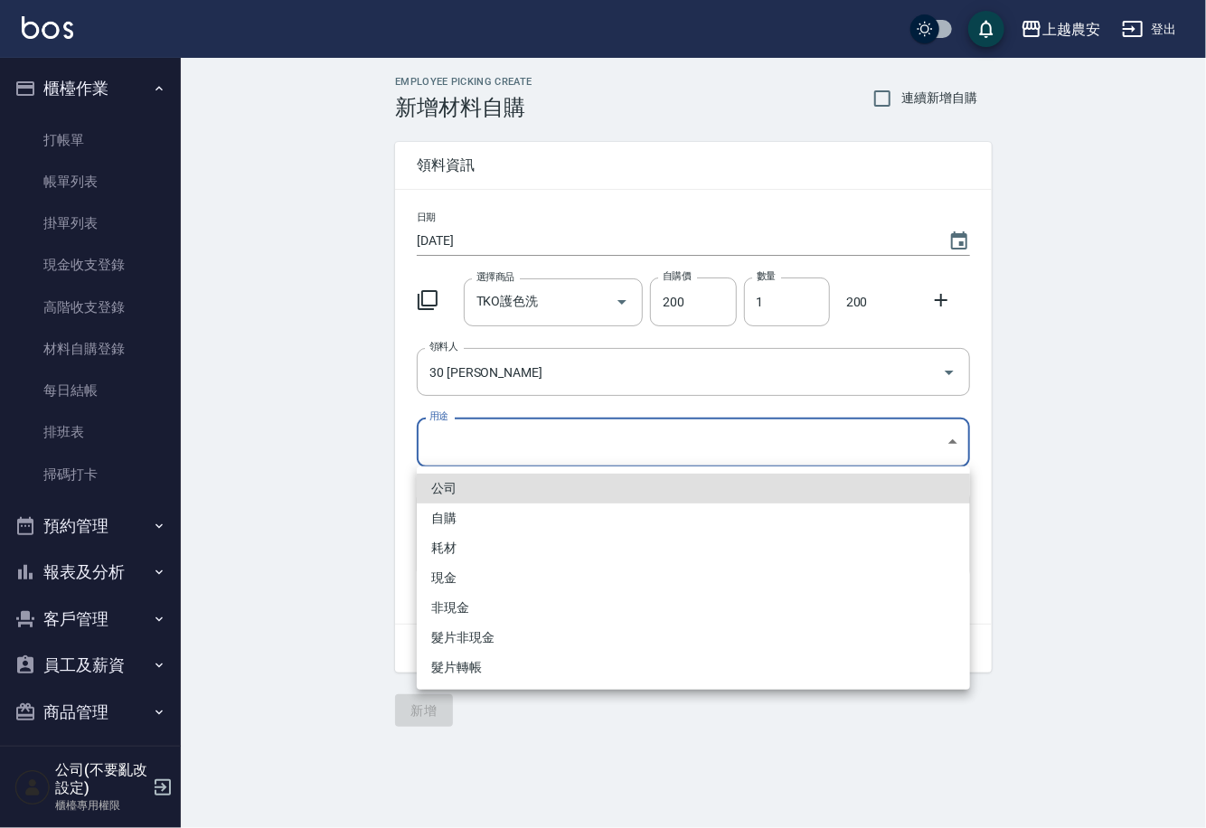
click at [441, 520] on li "自購" at bounding box center [693, 519] width 553 height 30
type input "自購"
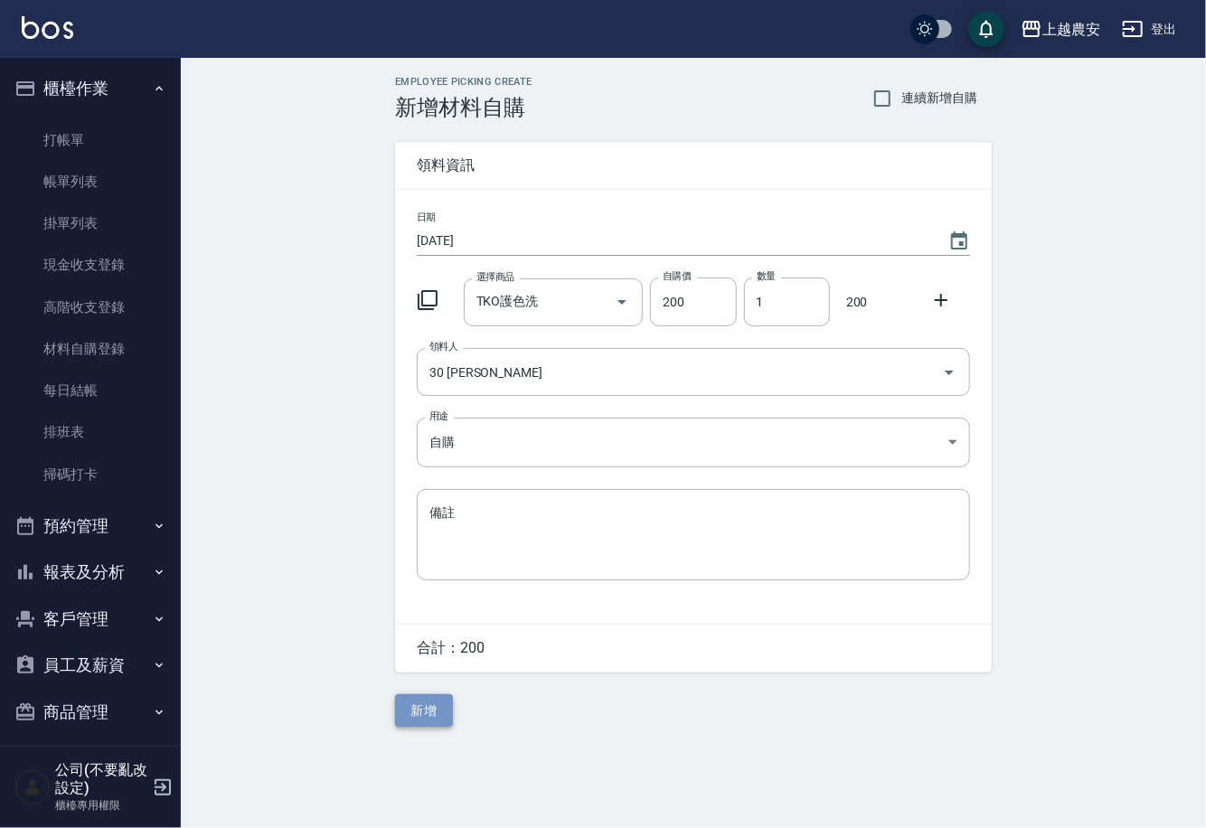
click at [422, 711] on button "新增" at bounding box center [424, 710] width 58 height 33
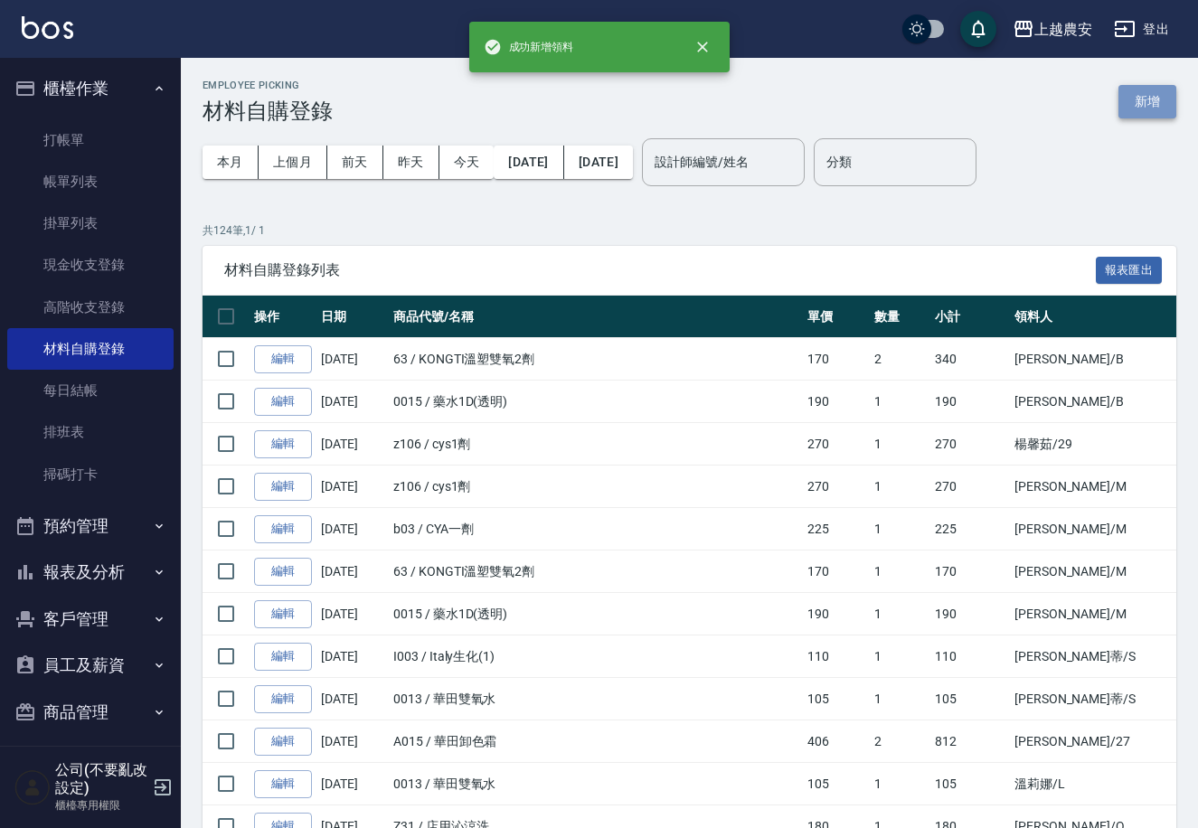
click at [1141, 93] on button "新增" at bounding box center [1147, 101] width 58 height 33
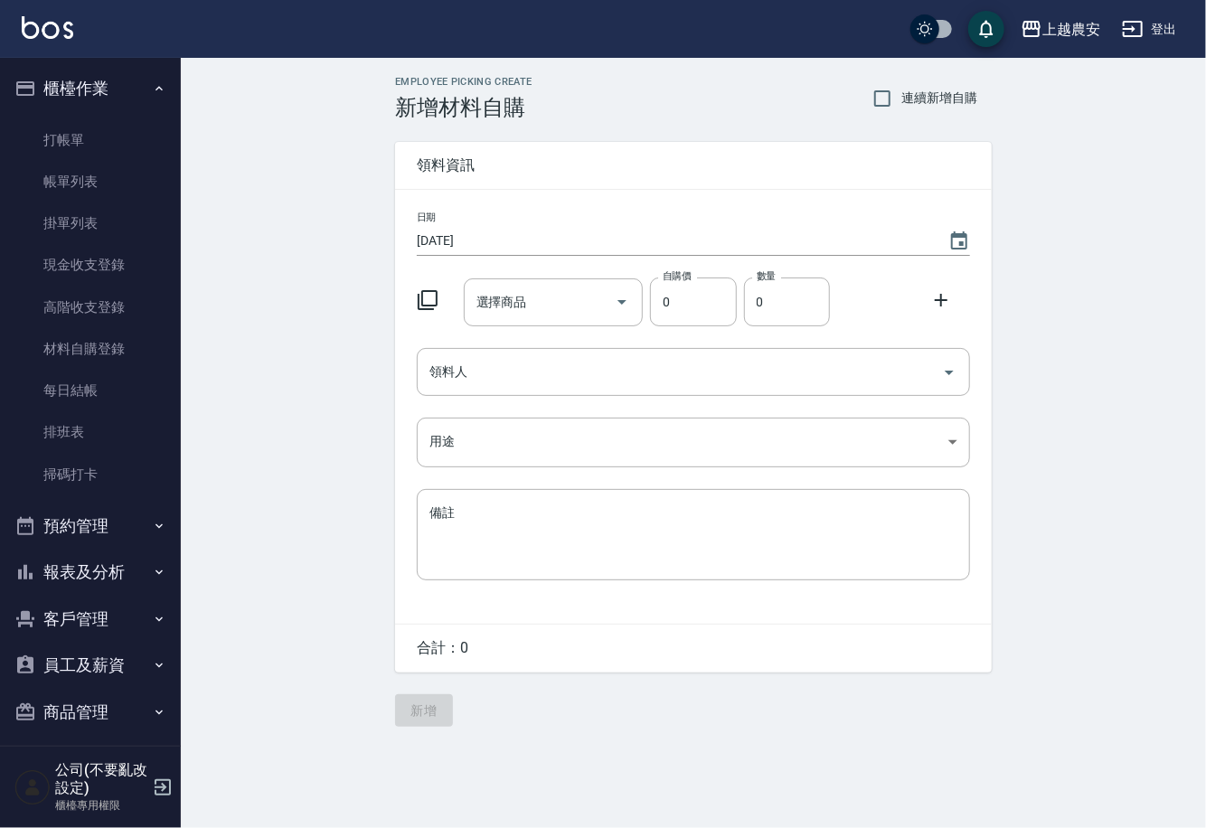
click at [495, 269] on div "日期 [DATE] 選擇商品 選擇商品 自購價 0 自購價 數量 0 數量 領料人 領料人 用途 ​ 用途 備註 x 備註" at bounding box center [693, 407] width 597 height 434
click at [509, 300] on input "選擇商品" at bounding box center [540, 303] width 137 height 32
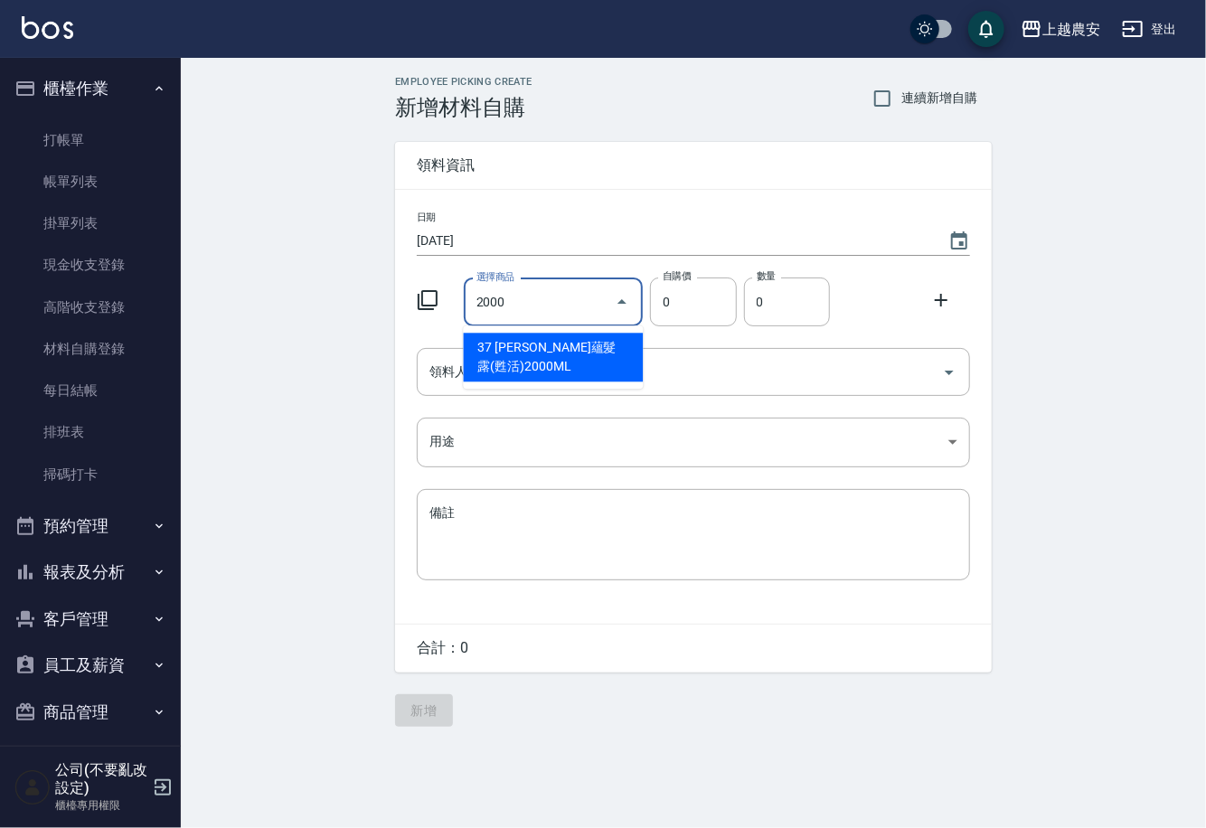
click at [497, 345] on li "37 [PERSON_NAME]蘊髮露(甦活)2000ML" at bounding box center [554, 357] width 180 height 49
type input "[PERSON_NAME]蘊髮露(甦活)2000ML"
type input "1050"
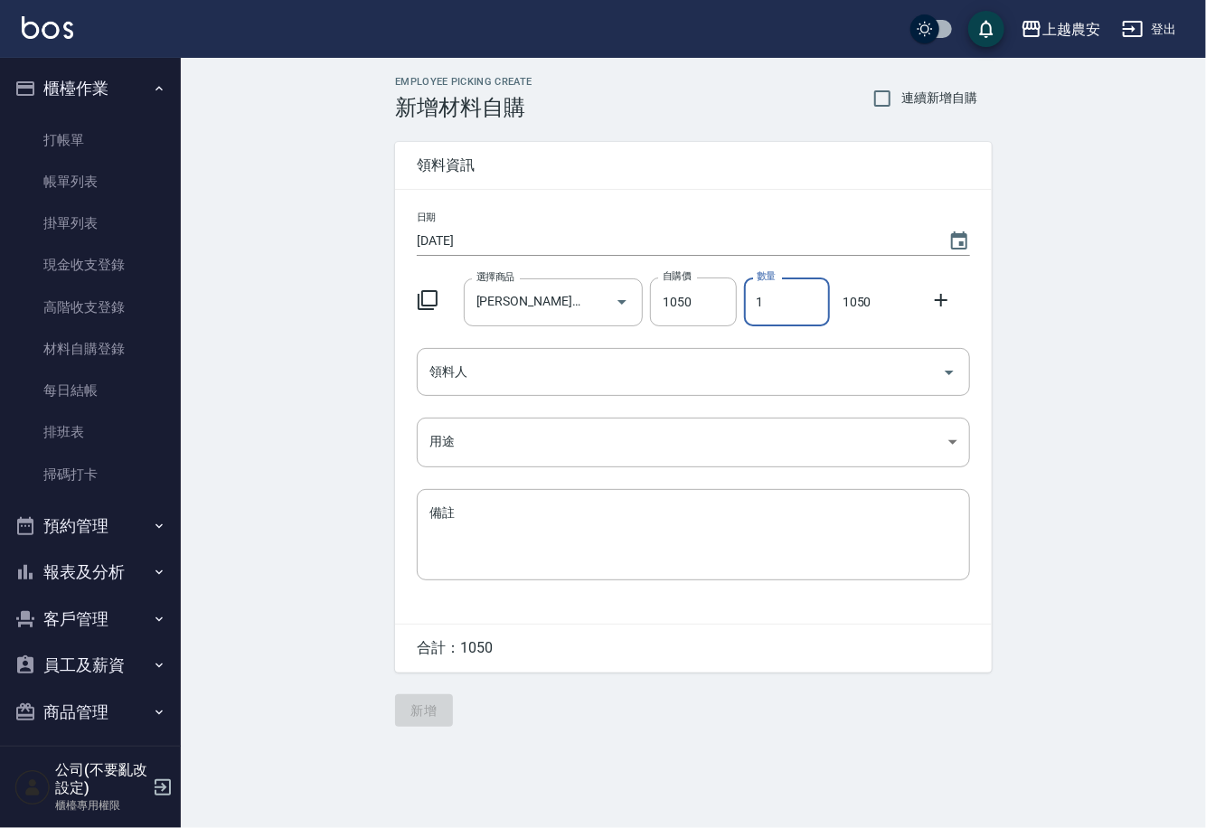
drag, startPoint x: 749, startPoint y: 301, endPoint x: 770, endPoint y: 296, distance: 21.5
click at [770, 296] on input "1" at bounding box center [787, 302] width 86 height 49
type input "2"
click at [710, 359] on input "領料人" at bounding box center [680, 372] width 510 height 32
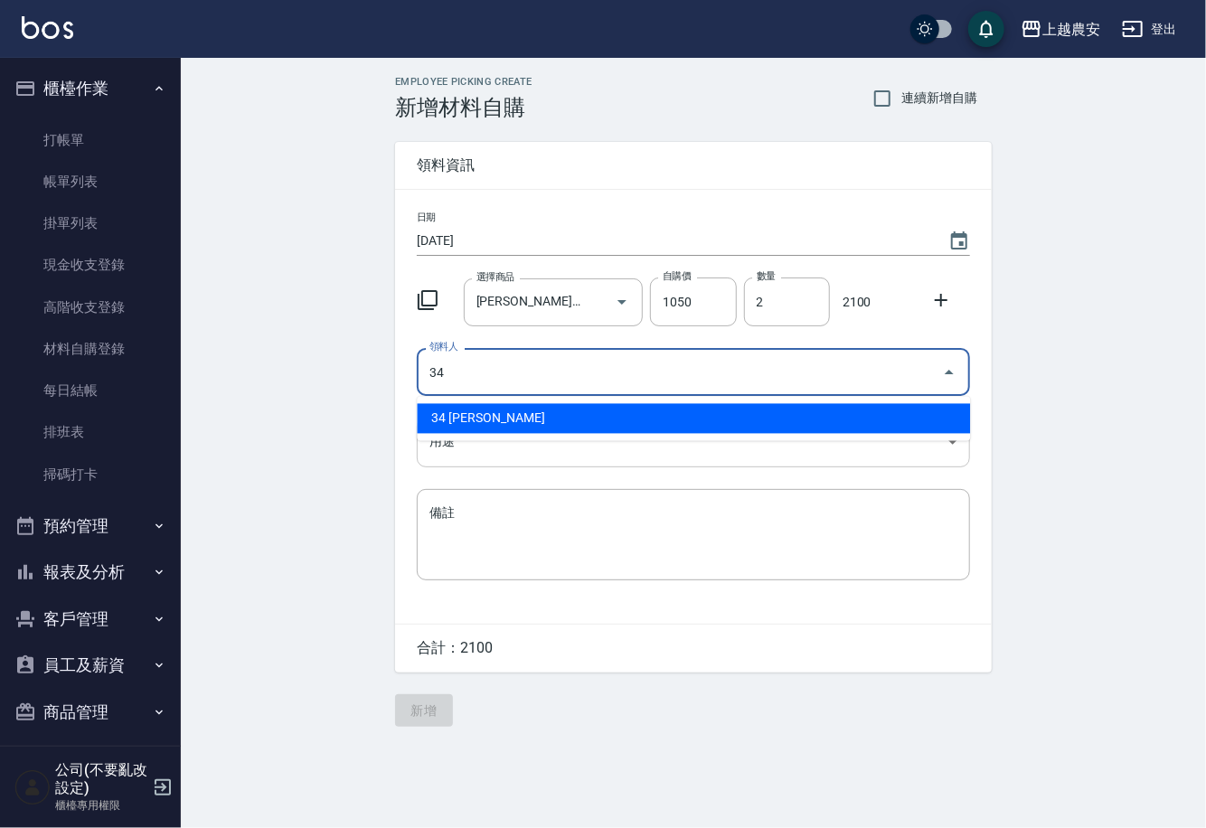
drag, startPoint x: 463, startPoint y: 417, endPoint x: 459, endPoint y: 441, distance: 24.7
click at [459, 418] on li "34 [PERSON_NAME]" at bounding box center [693, 419] width 553 height 30
type input "34 [PERSON_NAME]"
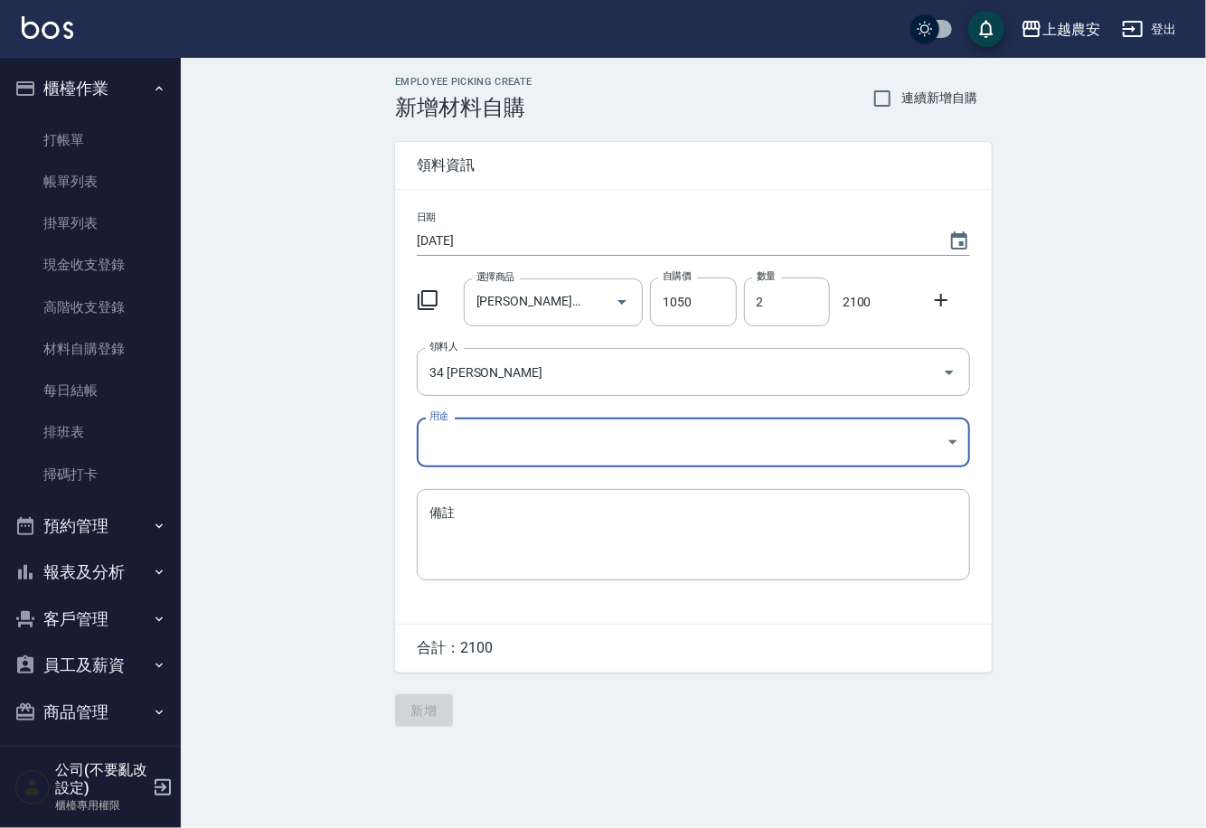
click at [456, 449] on body "上越農安 登出 櫃檯作業 打帳單 帳單列表 掛單列表 現金收支登錄 高階收支登錄 材料自購登錄 每日結帳 排班表 掃碼打卡 預約管理 預約管理 單日預約紀錄 …" at bounding box center [603, 414] width 1206 height 828
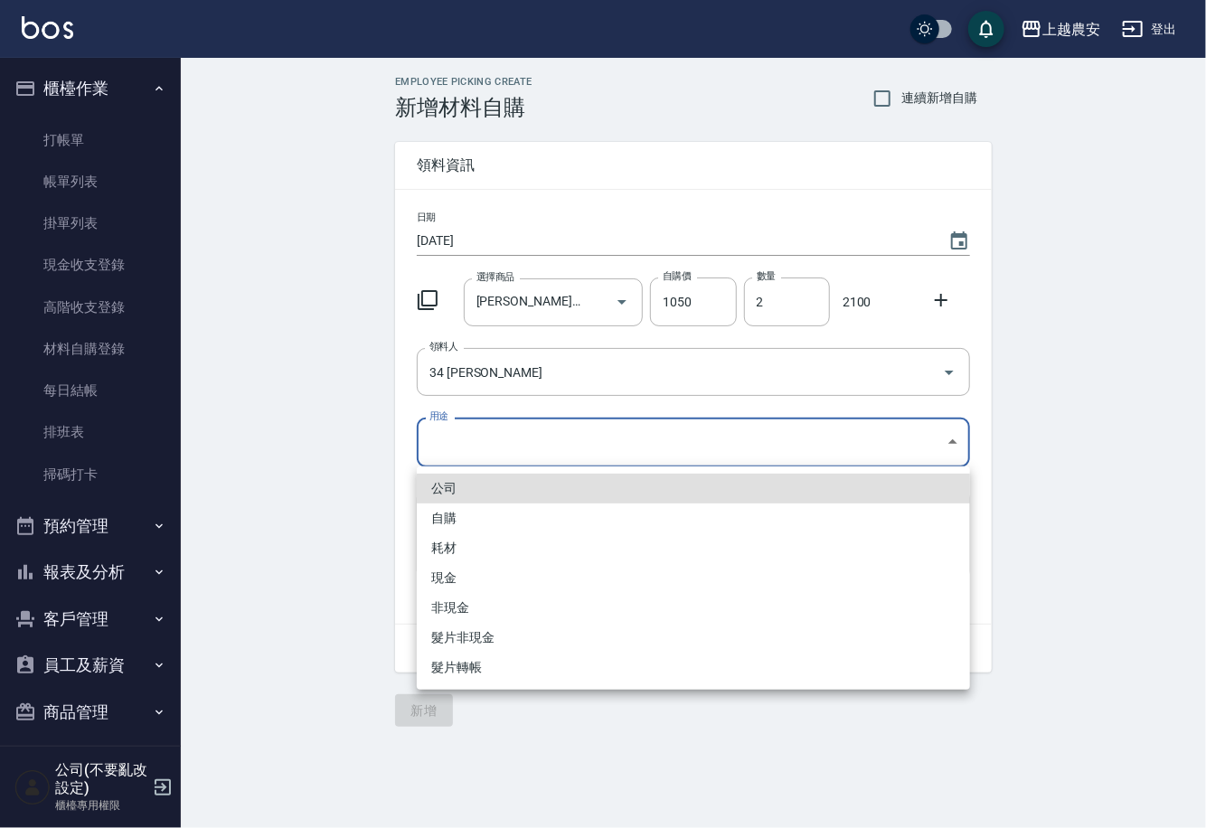
click at [446, 517] on li "自購" at bounding box center [693, 519] width 553 height 30
type input "自購"
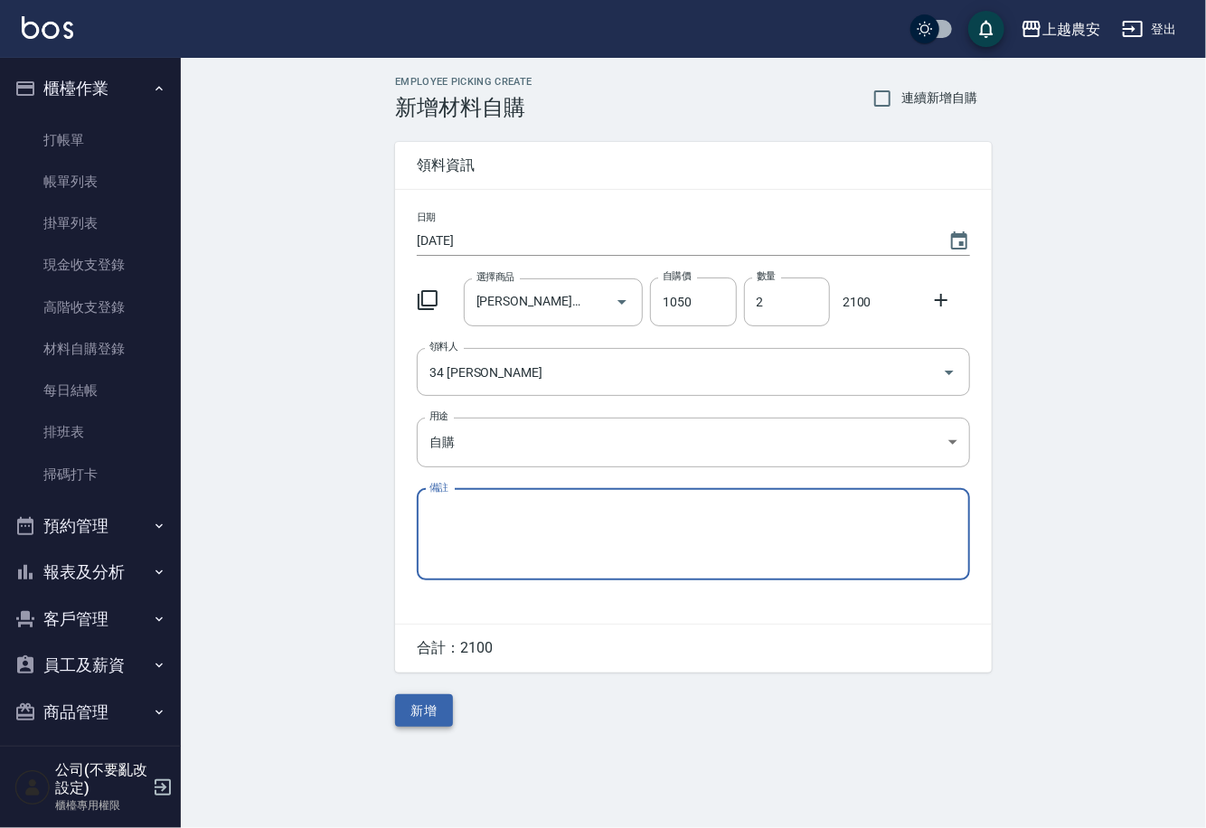
click at [429, 717] on button "新增" at bounding box center [424, 710] width 58 height 33
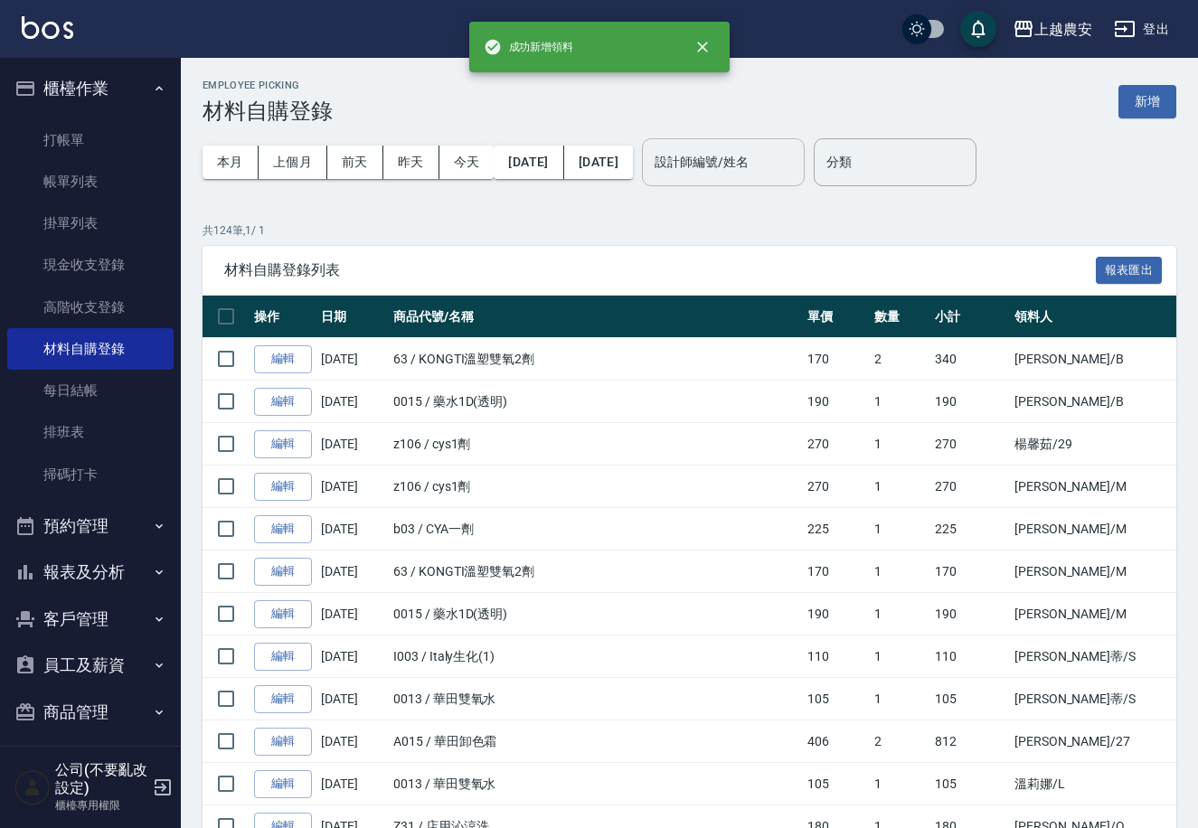
click at [707, 169] on div "設計師編號/姓名 設計師編號/姓名" at bounding box center [723, 162] width 163 height 48
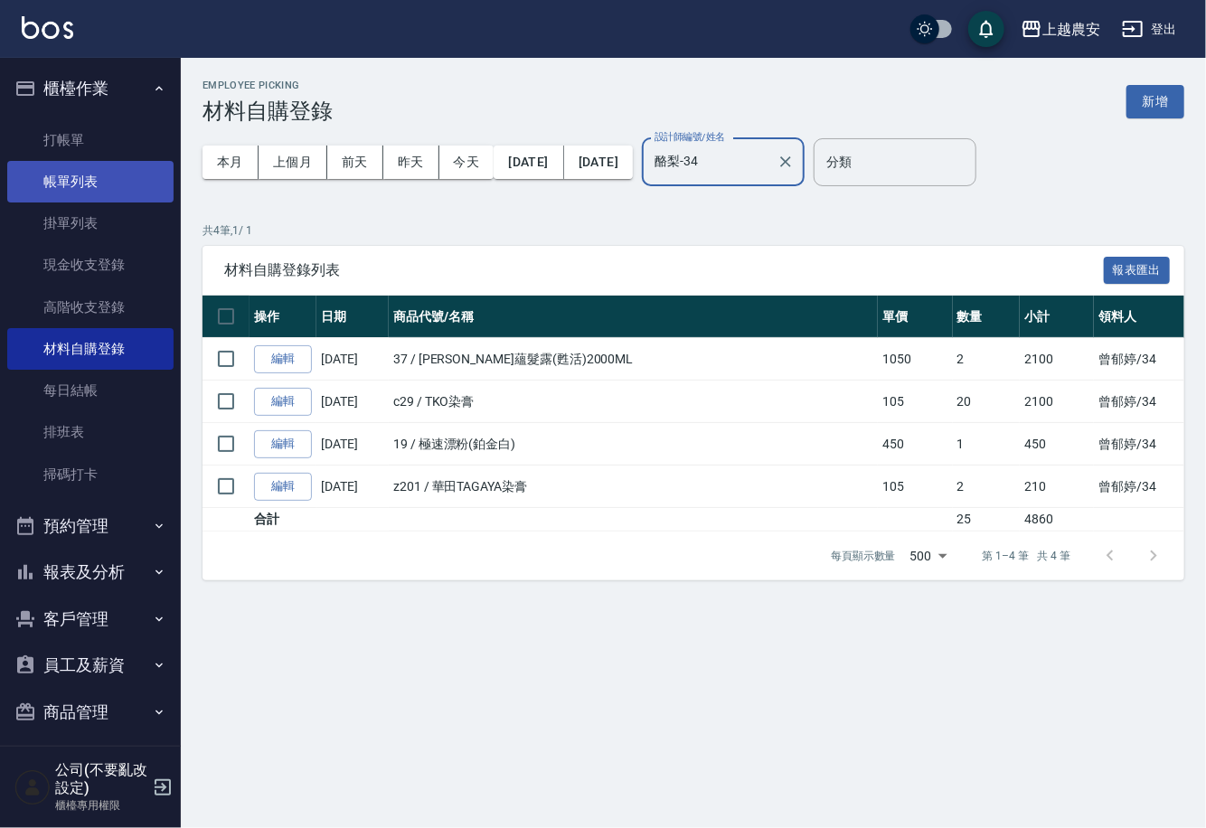
type input "酪梨-34"
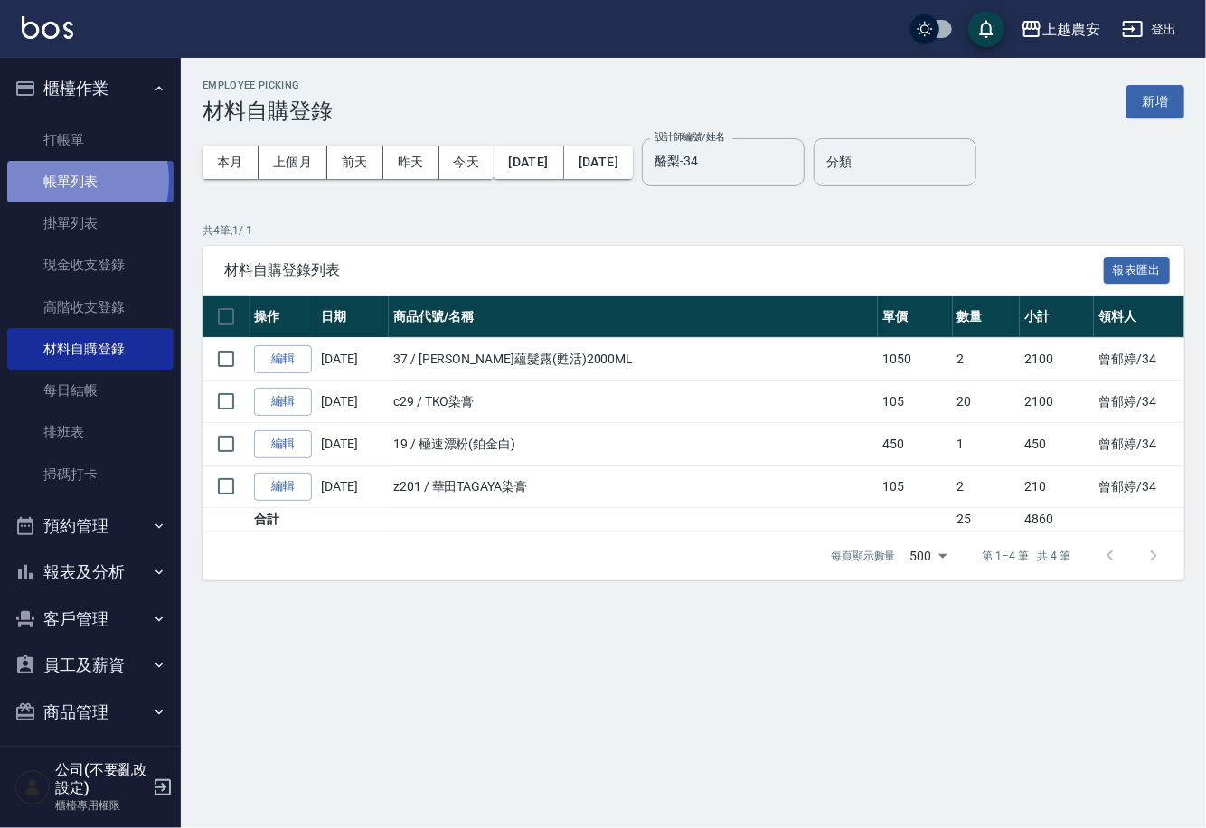
click at [64, 180] on link "帳單列表" at bounding box center [90, 182] width 166 height 42
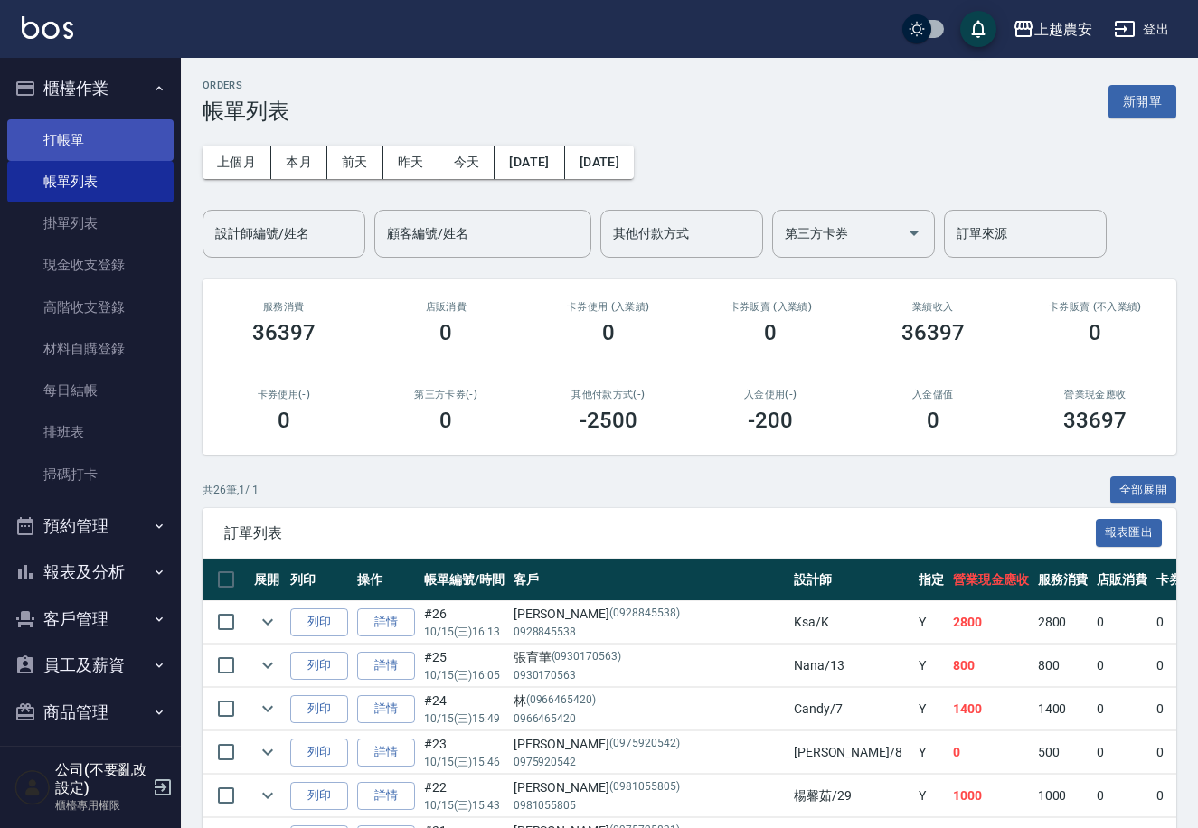
click at [74, 140] on link "打帳單" at bounding box center [90, 140] width 166 height 42
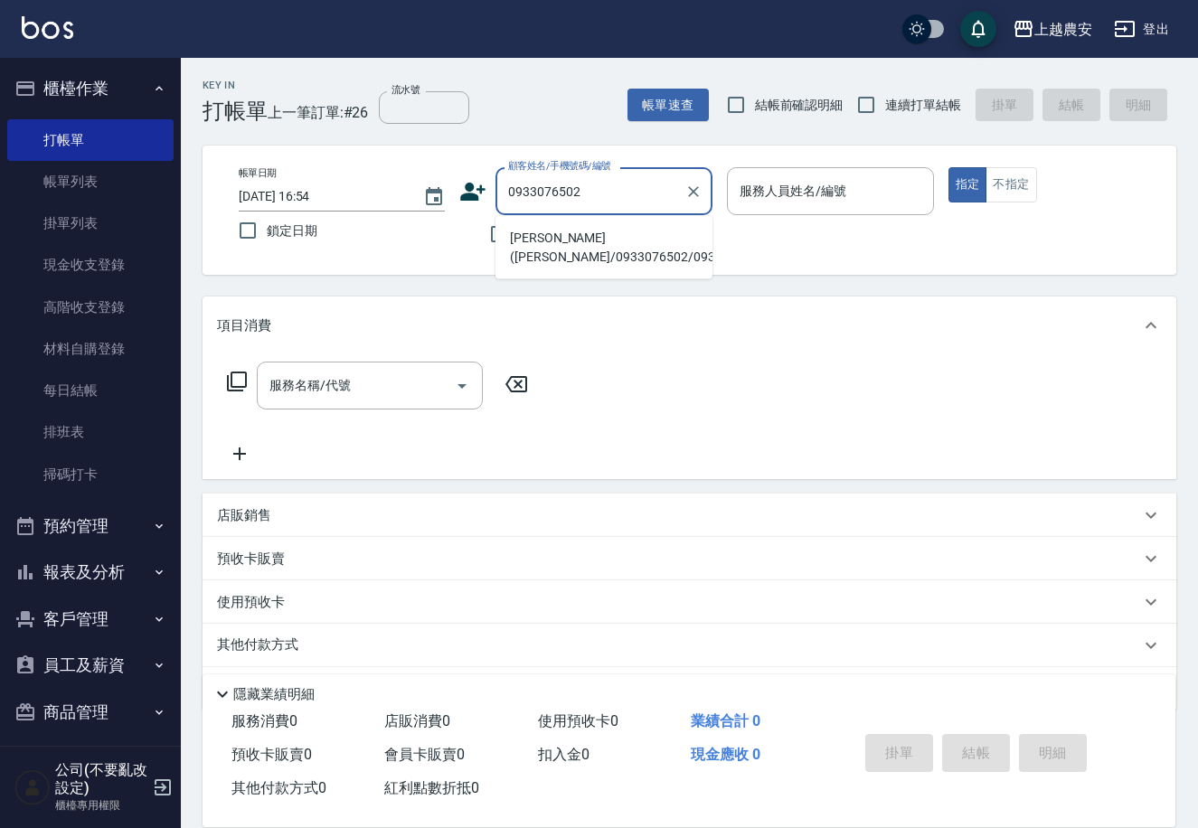
click at [562, 251] on li "[PERSON_NAME]([PERSON_NAME]/0933076502/0933076502" at bounding box center [603, 247] width 217 height 49
type input "[PERSON_NAME]([PERSON_NAME]/0933076502/0933076502"
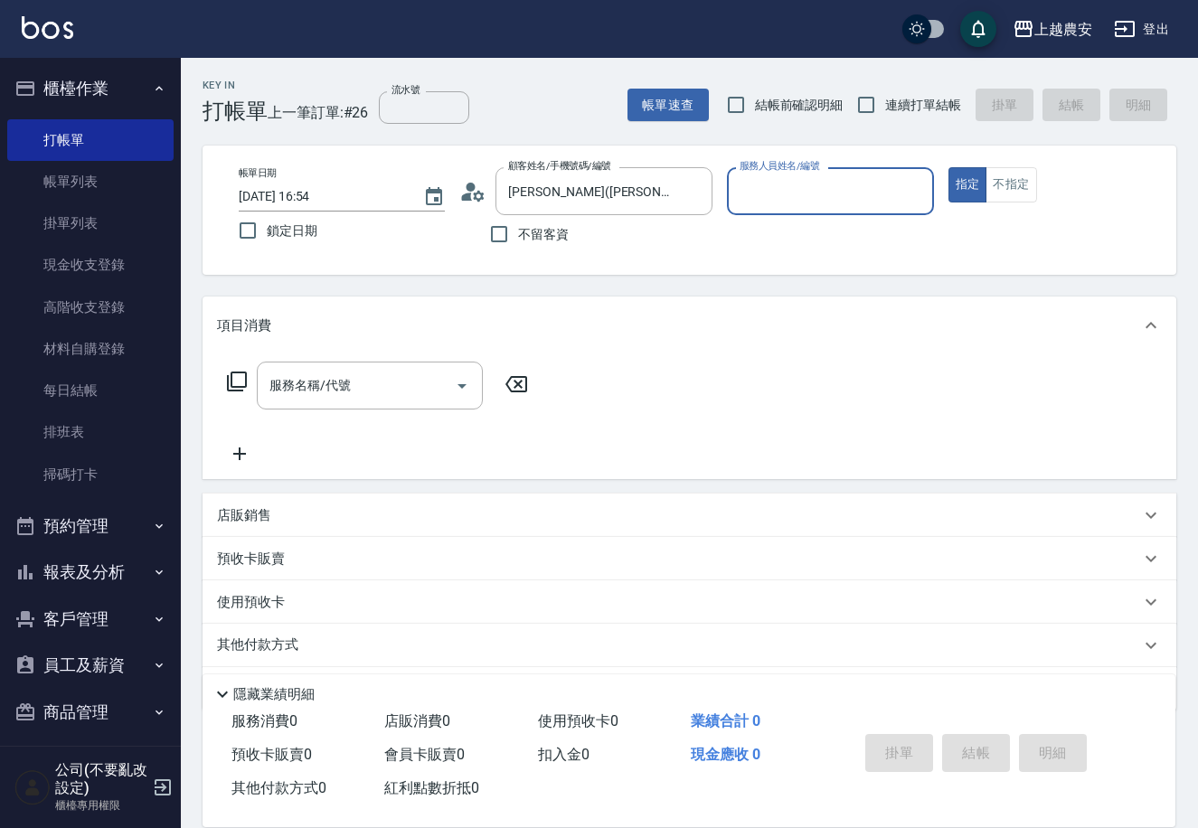
type input "Candy-7"
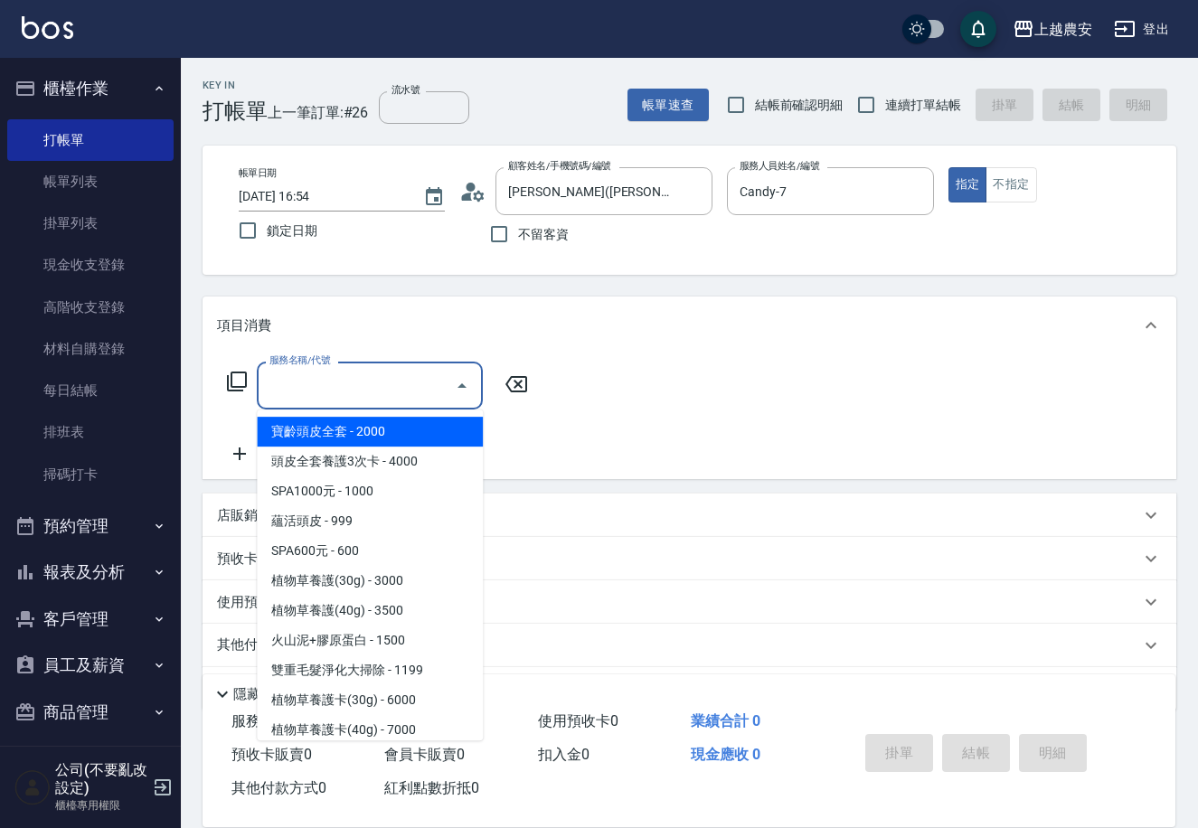
click at [364, 395] on input "服務名稱/代號" at bounding box center [356, 386] width 183 height 32
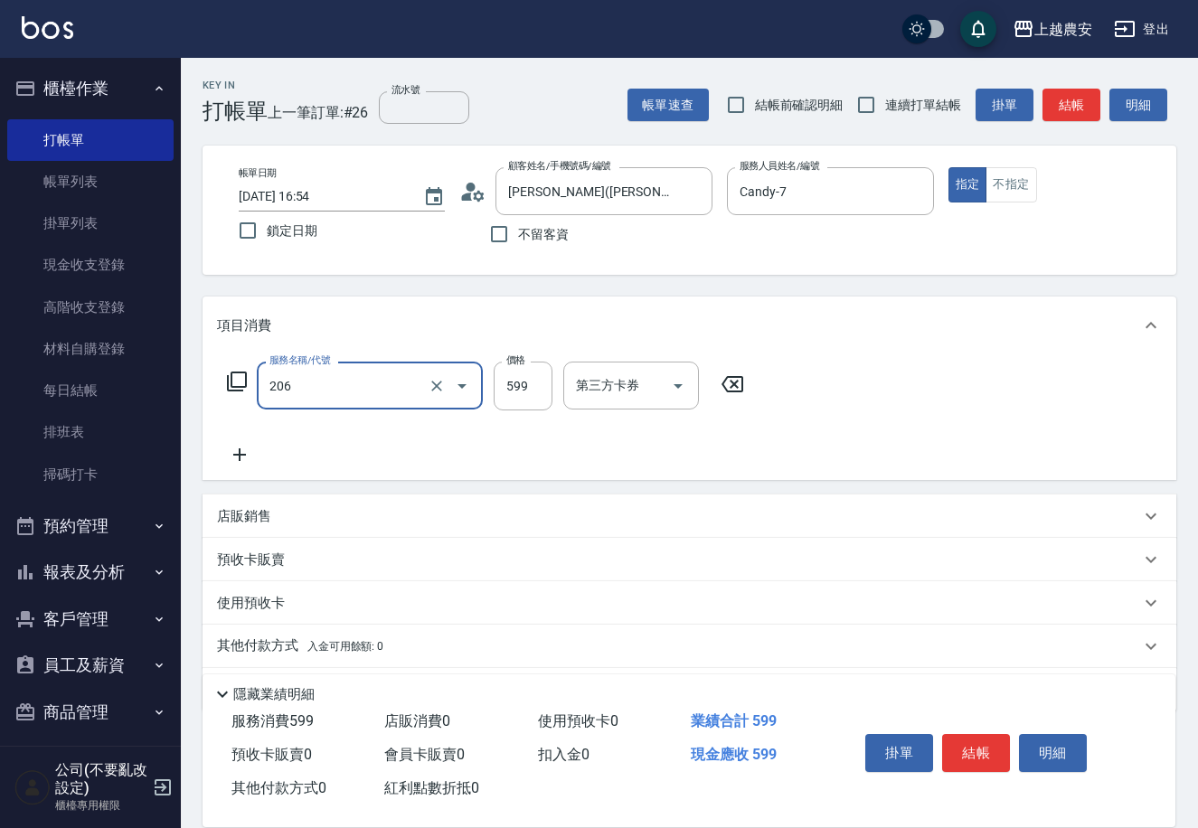
type input "洗+剪(206)"
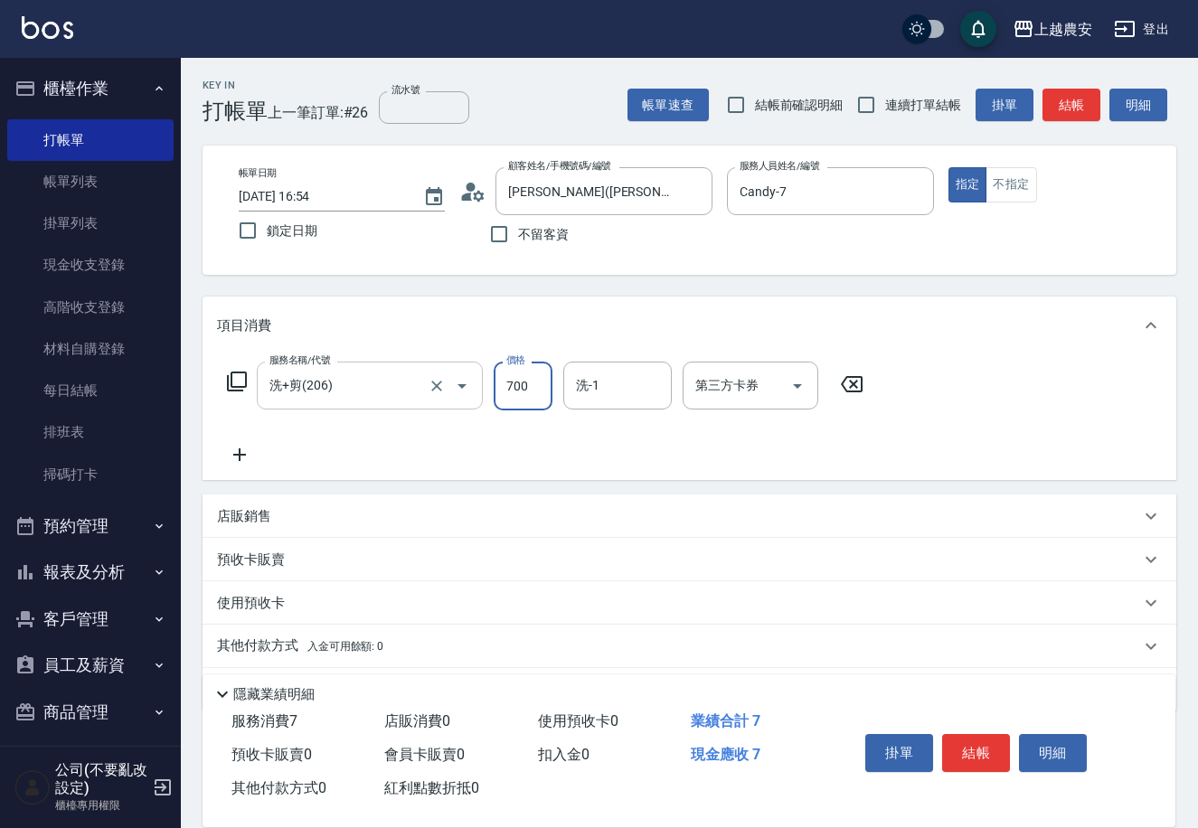
type input "700"
type input "Elfi-39"
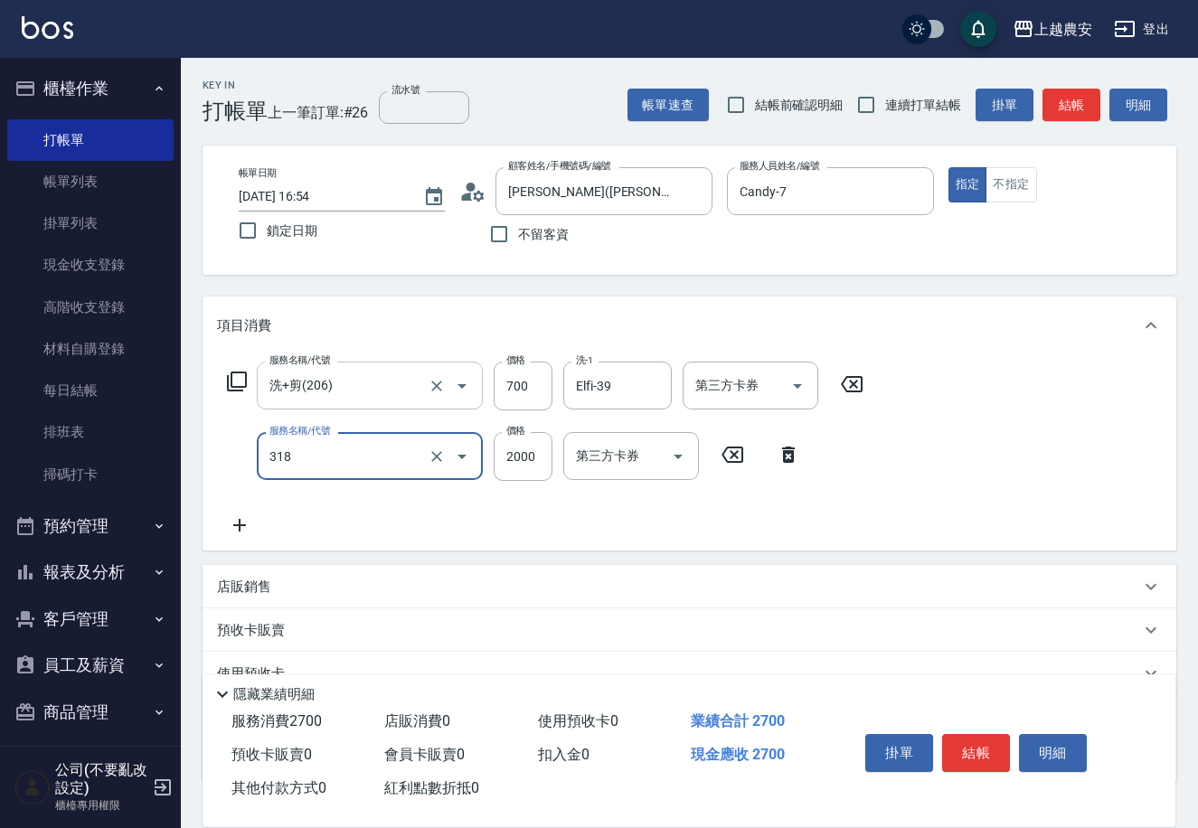
type input "燙髮1500↑(自購)(318)"
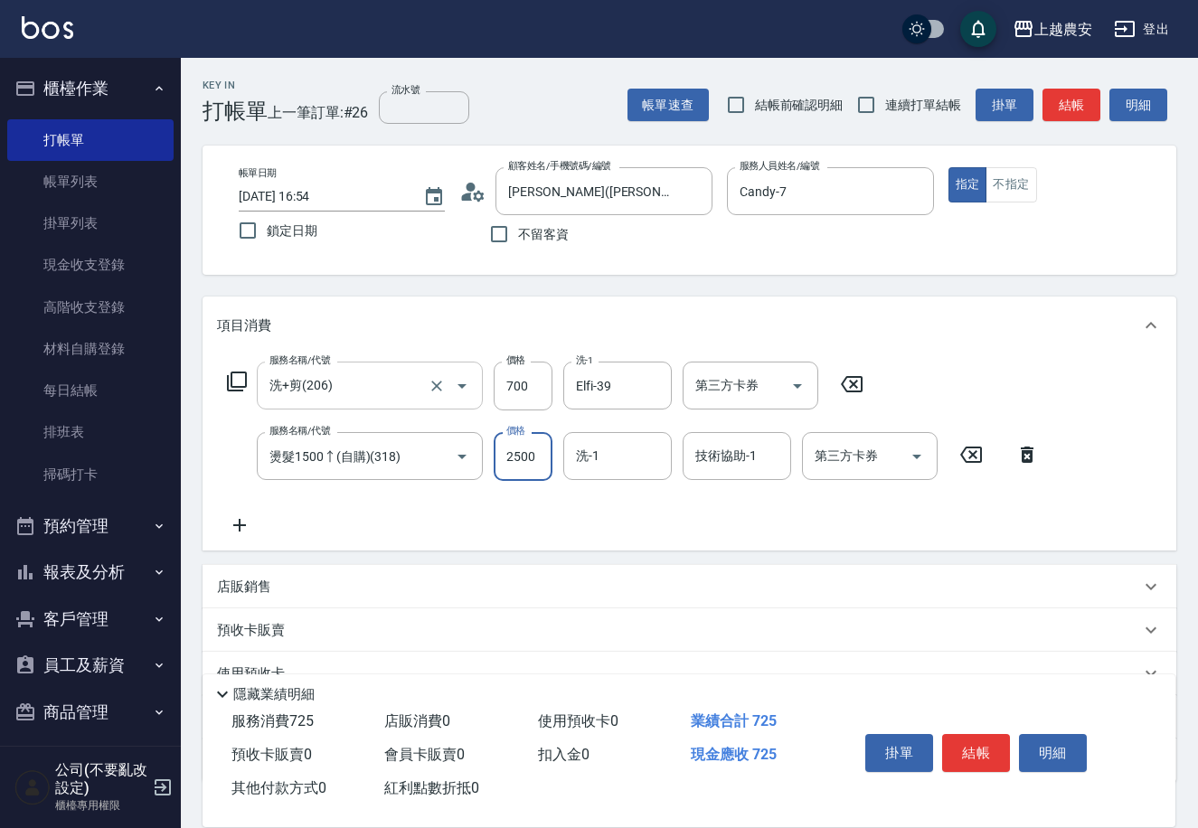
type input "2500"
type input "Elfi-39"
click at [987, 751] on button "結帳" at bounding box center [976, 753] width 68 height 38
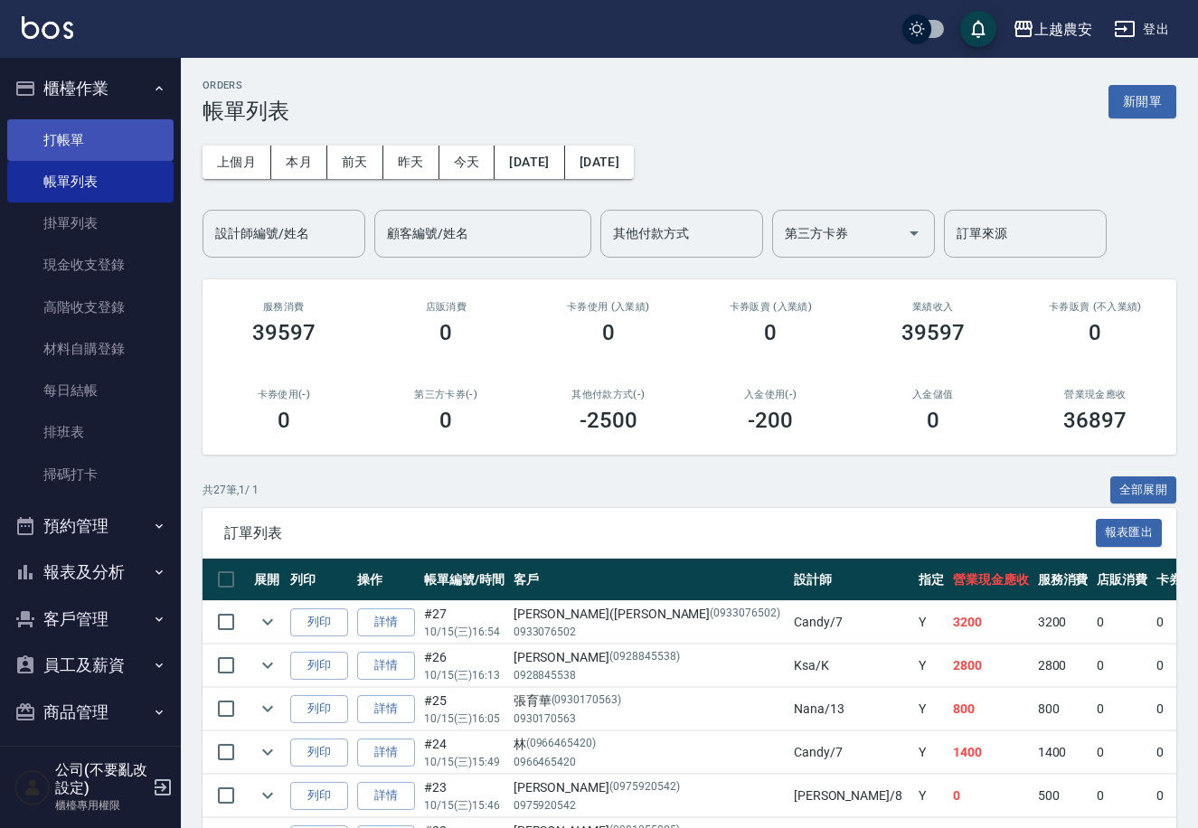
click at [55, 128] on link "打帳單" at bounding box center [90, 140] width 166 height 42
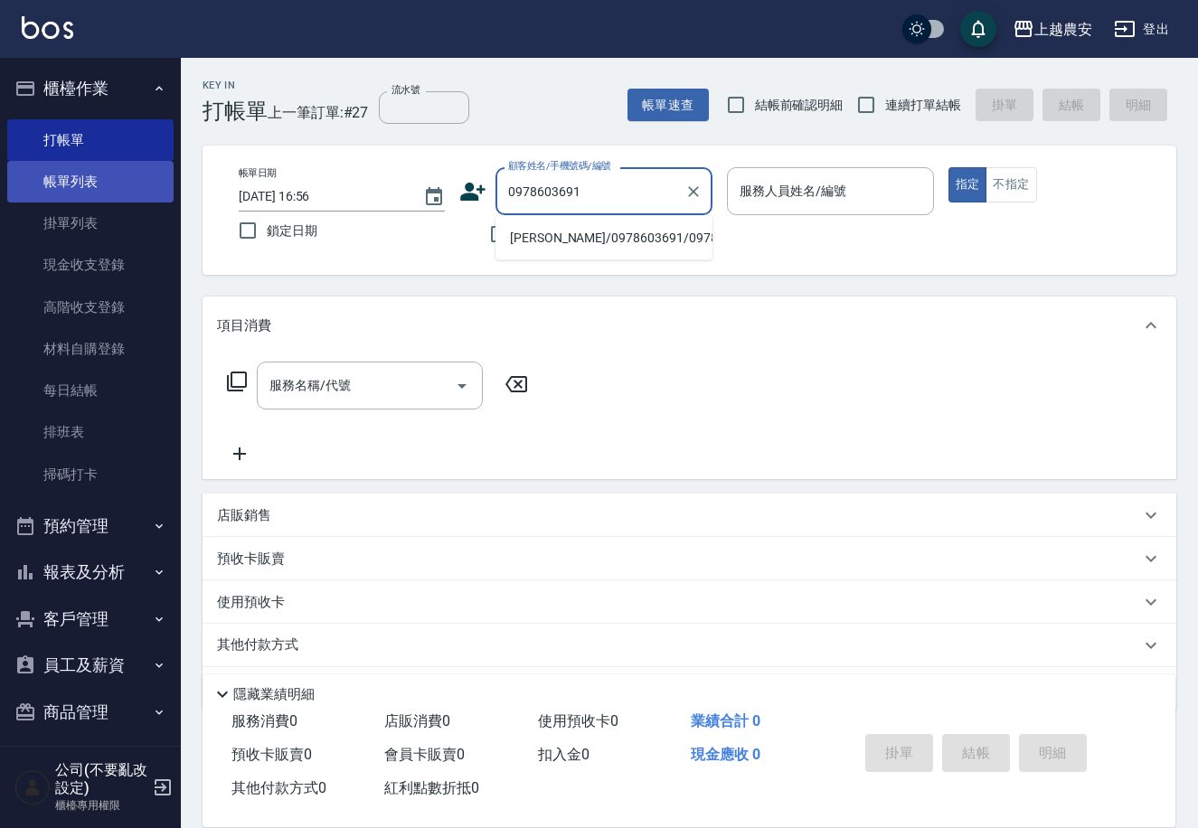
type input "0978603691"
click at [108, 186] on link "帳單列表" at bounding box center [90, 182] width 166 height 42
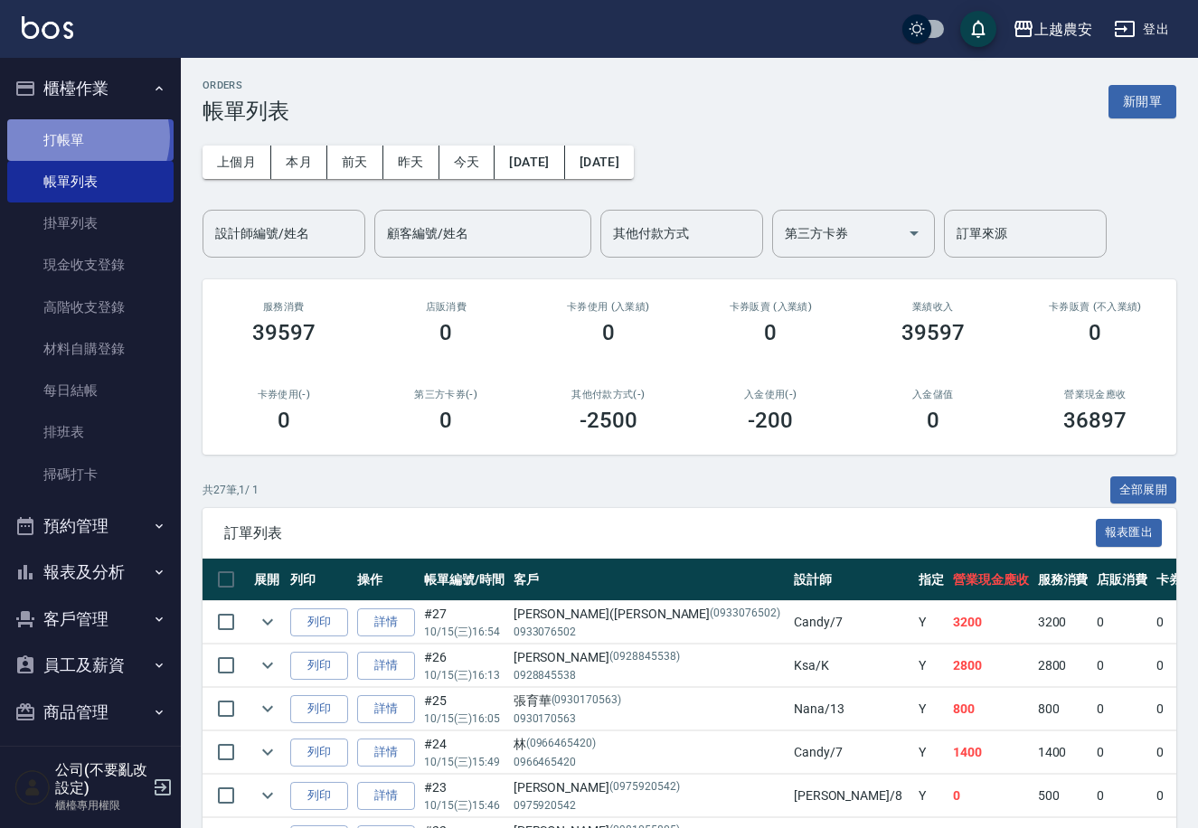
click at [82, 137] on link "打帳單" at bounding box center [90, 140] width 166 height 42
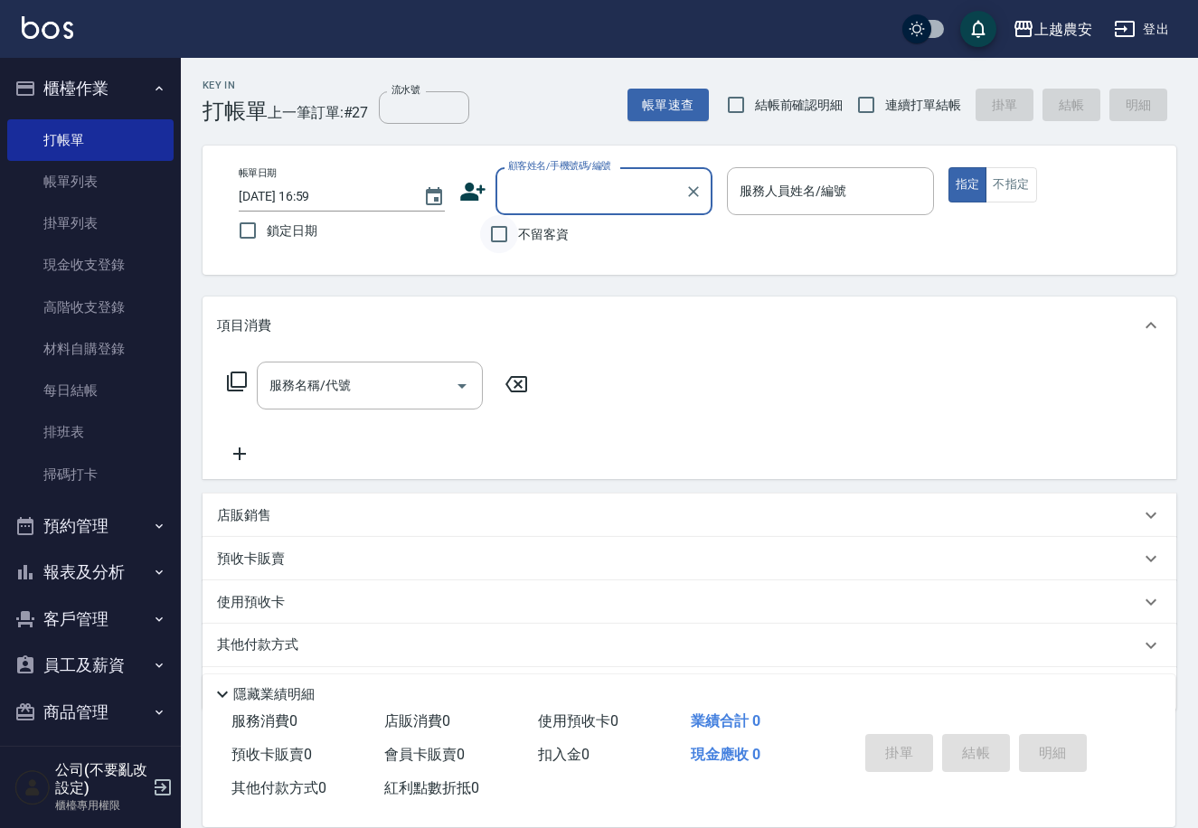
click at [508, 235] on input "不留客資" at bounding box center [499, 234] width 38 height 38
checkbox input "true"
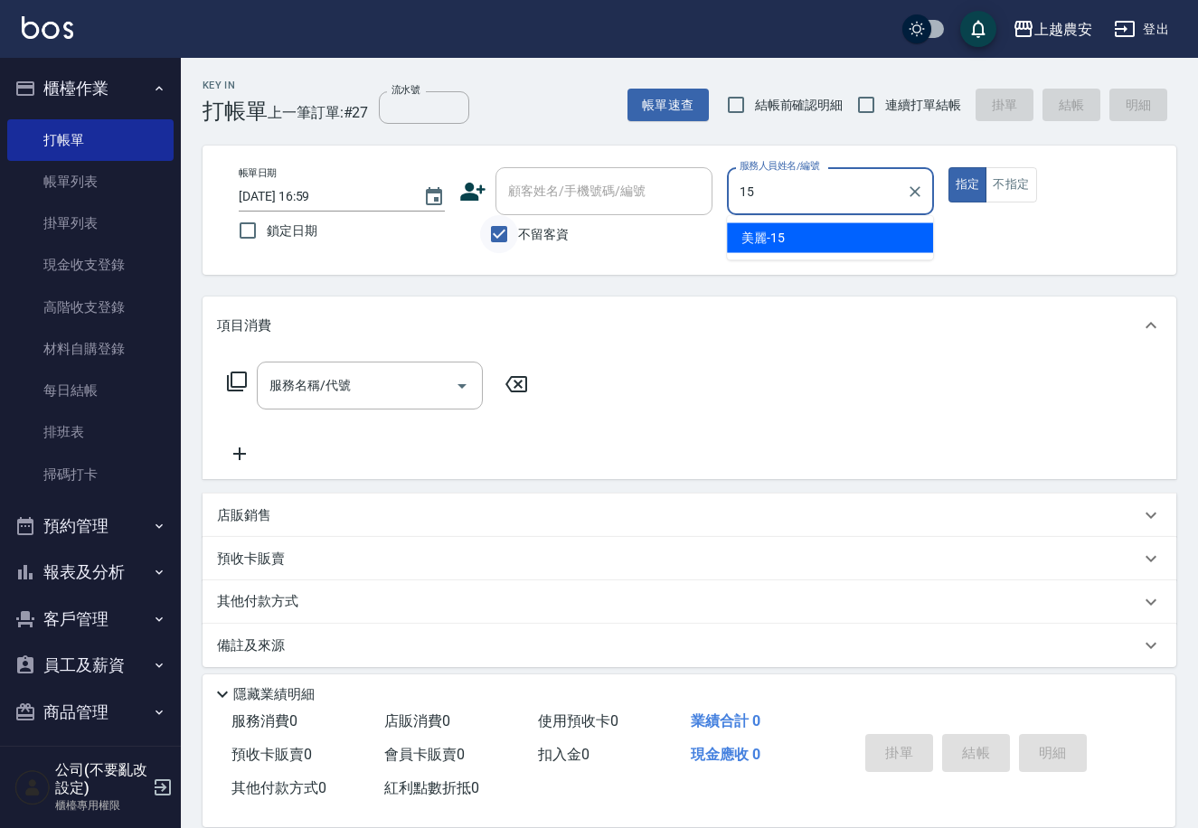
type input "美麗-15"
type button "true"
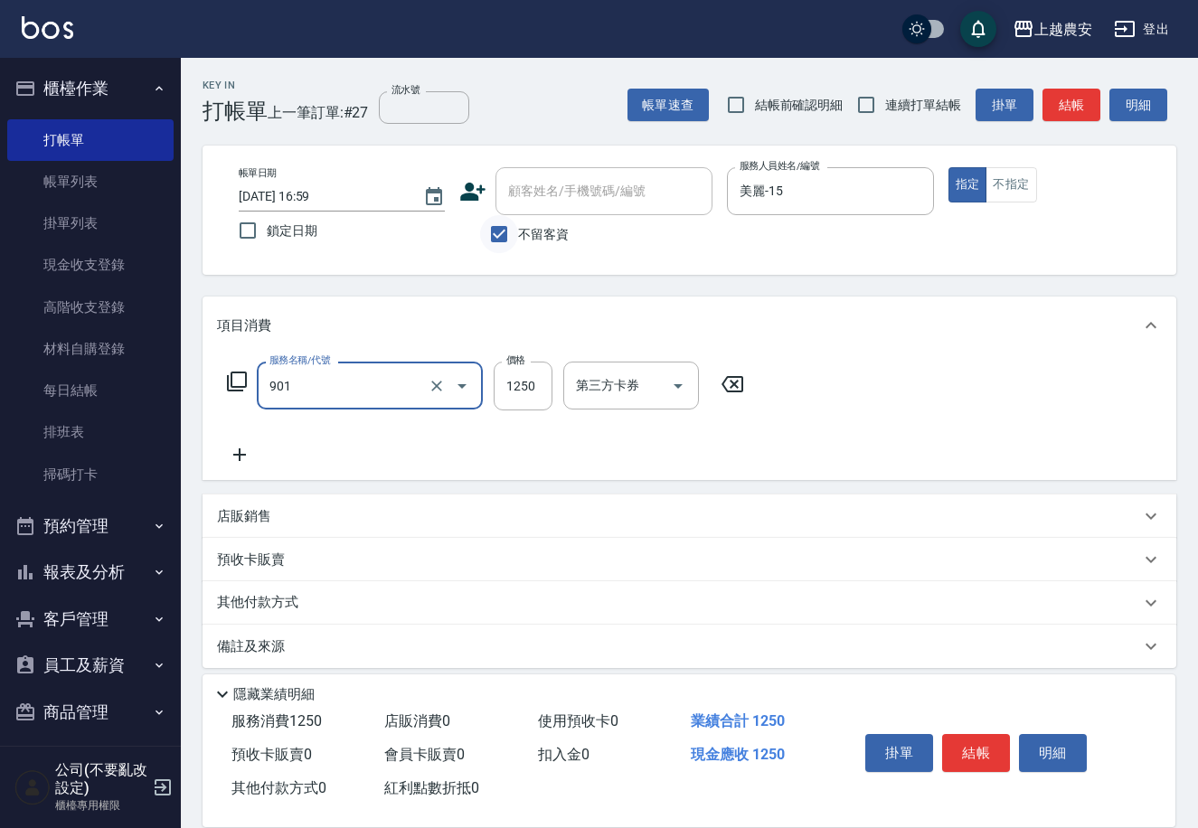
type input "修手指甲(901)"
type input "1500"
click at [975, 758] on button "結帳" at bounding box center [976, 753] width 68 height 38
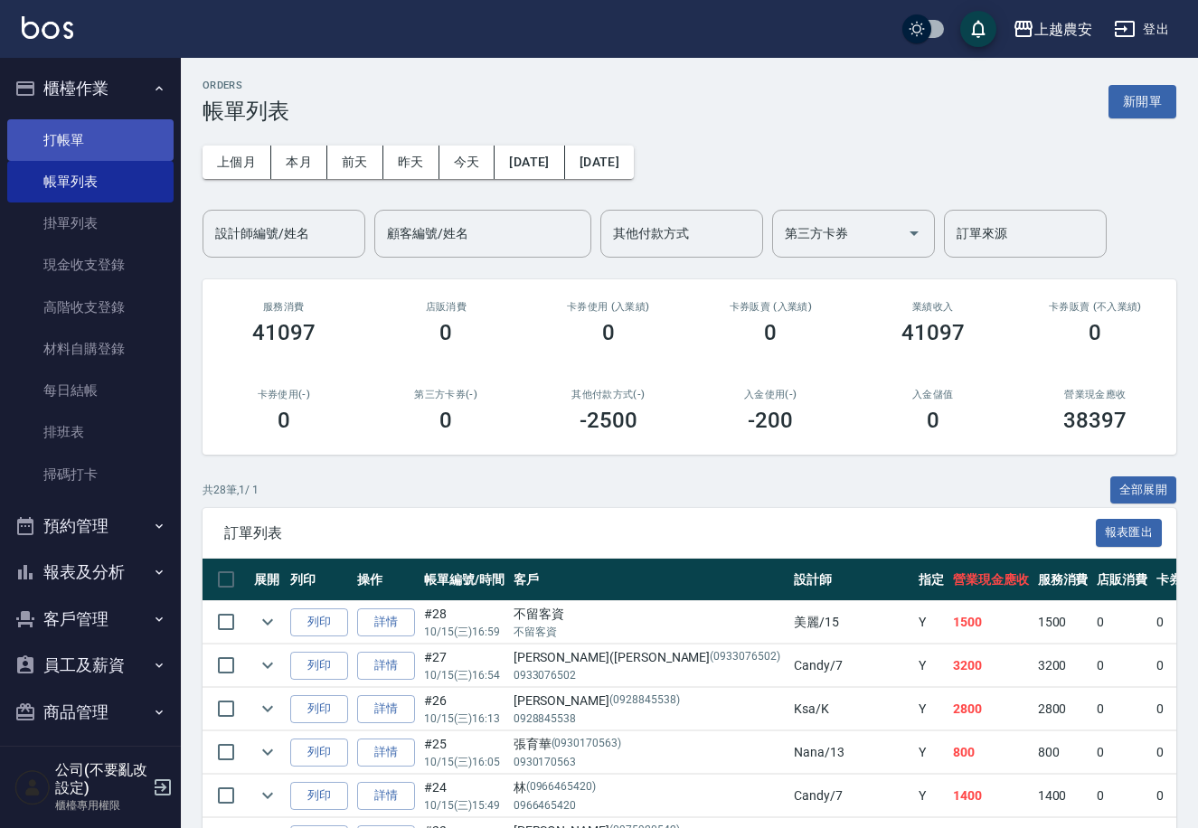
click at [68, 146] on link "打帳單" at bounding box center [90, 140] width 166 height 42
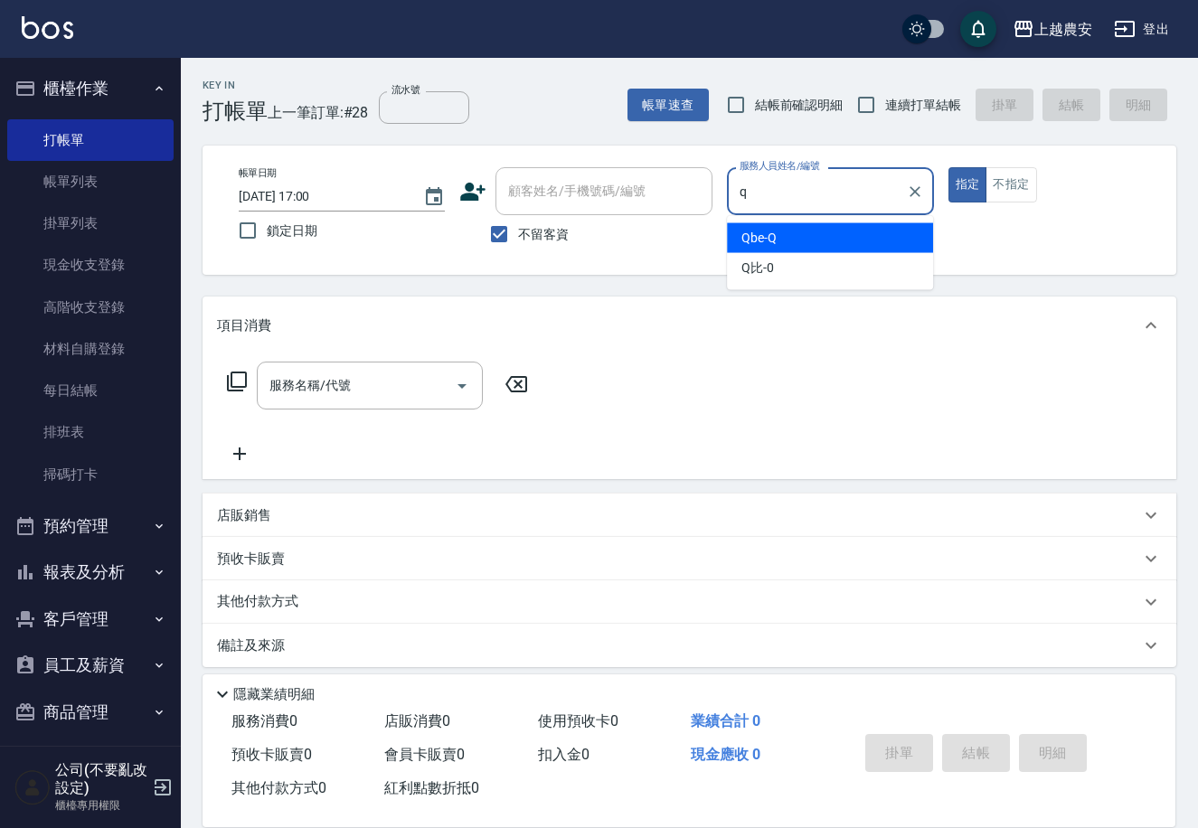
type input "Qbe-Q"
type button "true"
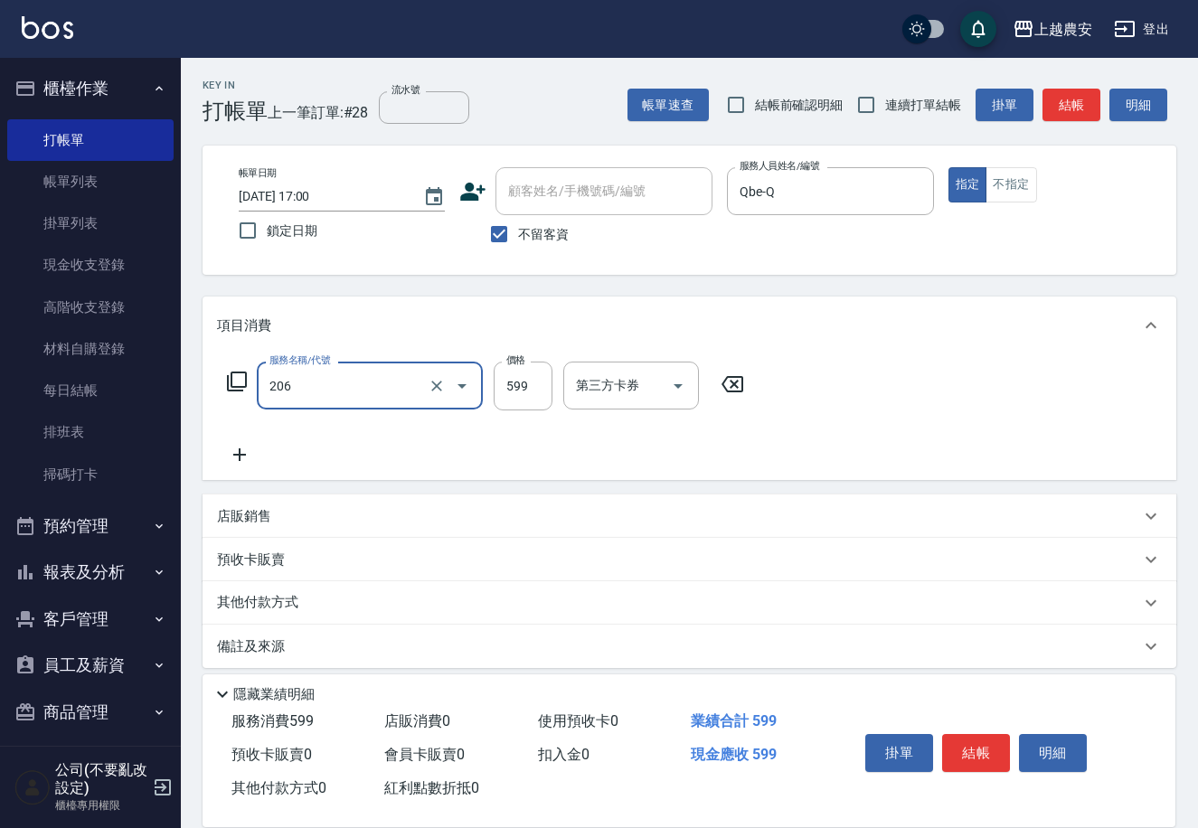
type input "洗+剪(206)"
type input "800"
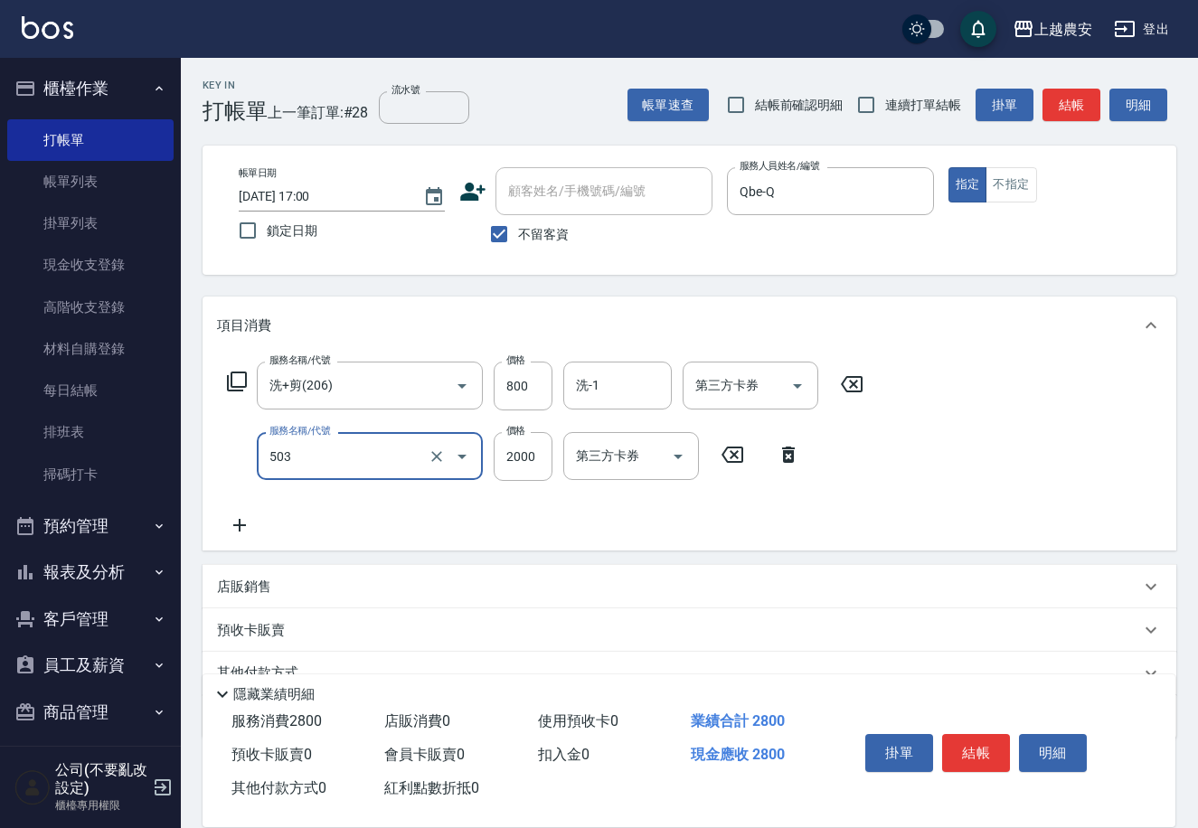
type input "染髮1500↑(503)"
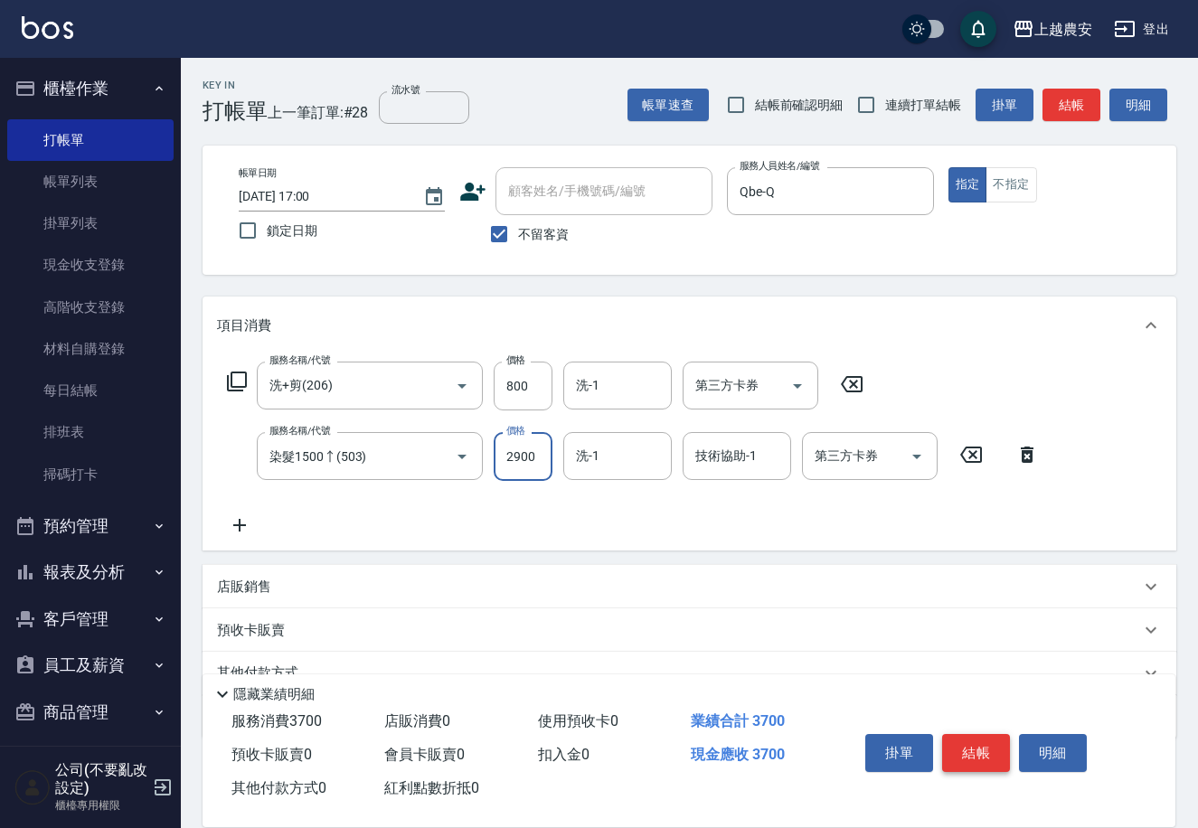
type input "2900"
click at [954, 758] on button "結帳" at bounding box center [976, 753] width 68 height 38
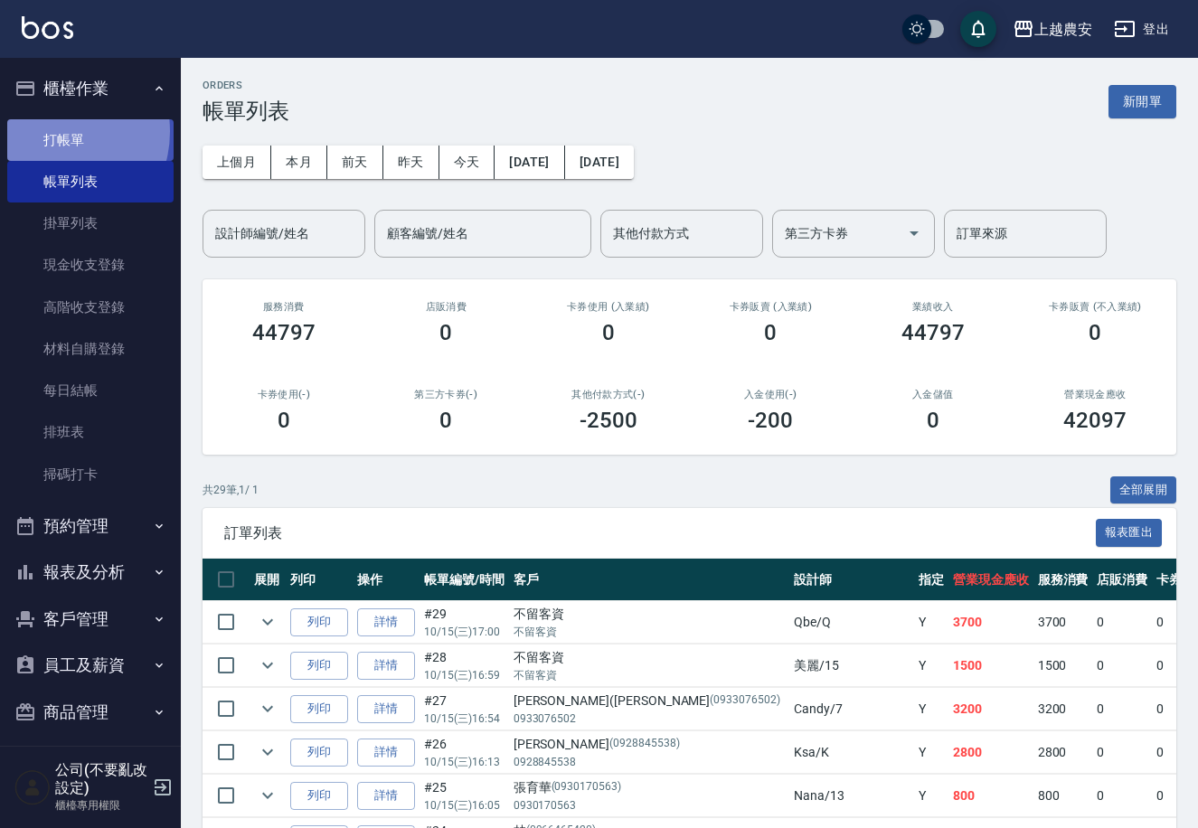
click at [54, 131] on link "打帳單" at bounding box center [90, 140] width 166 height 42
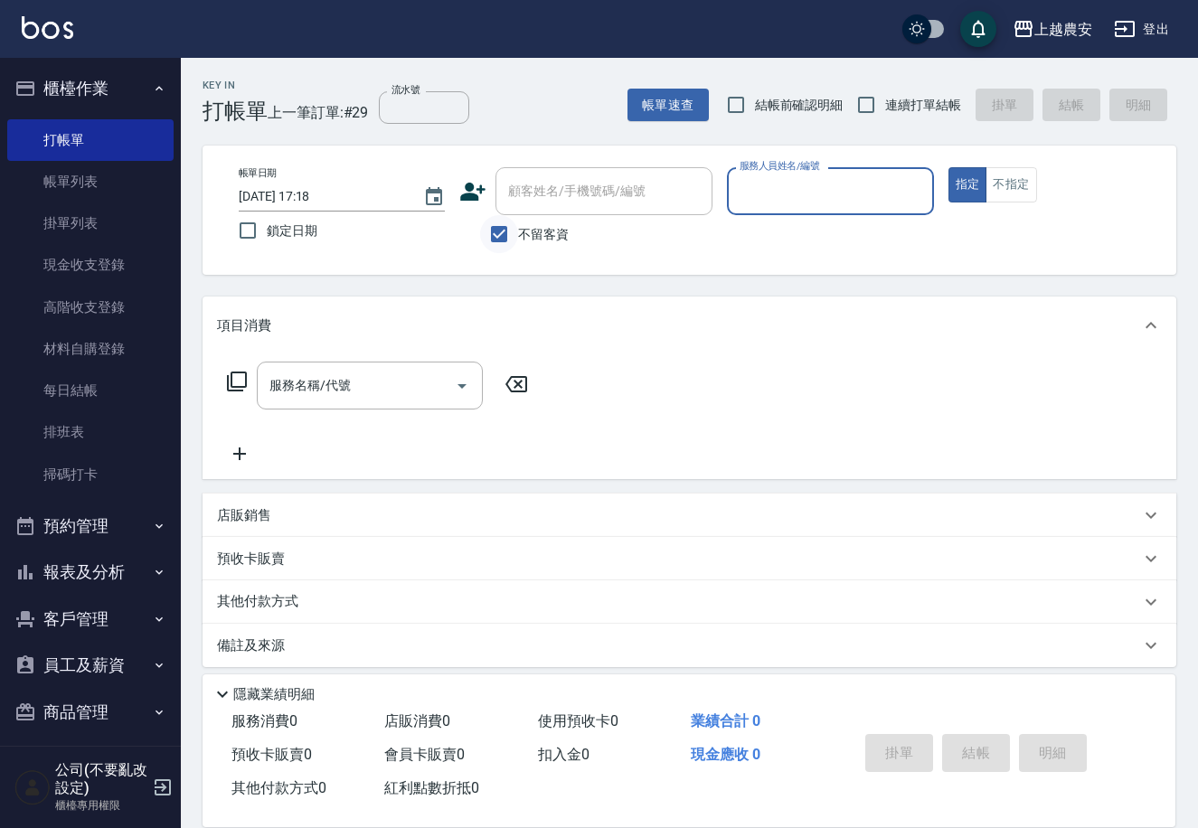
click at [502, 232] on input "不留客資" at bounding box center [499, 234] width 38 height 38
checkbox input "false"
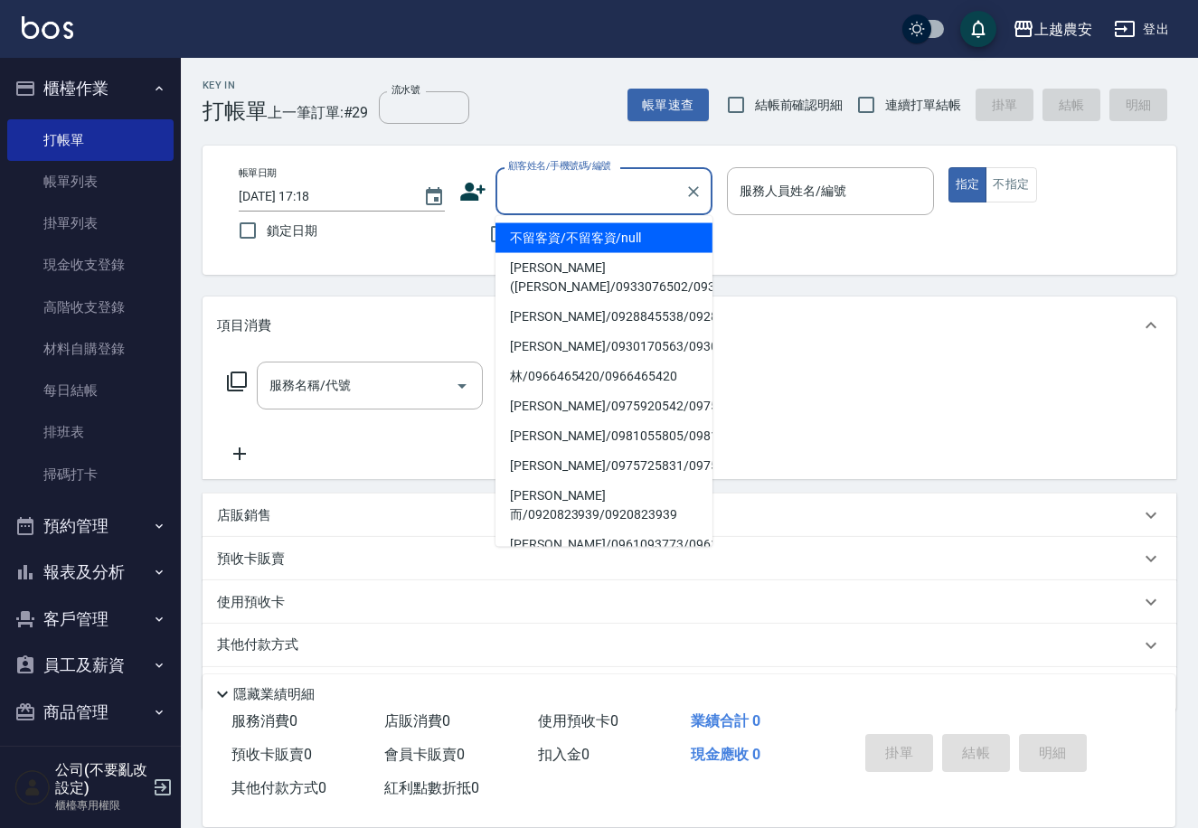
click at [520, 197] on input "顧客姓名/手機號碼/編號" at bounding box center [591, 191] width 174 height 32
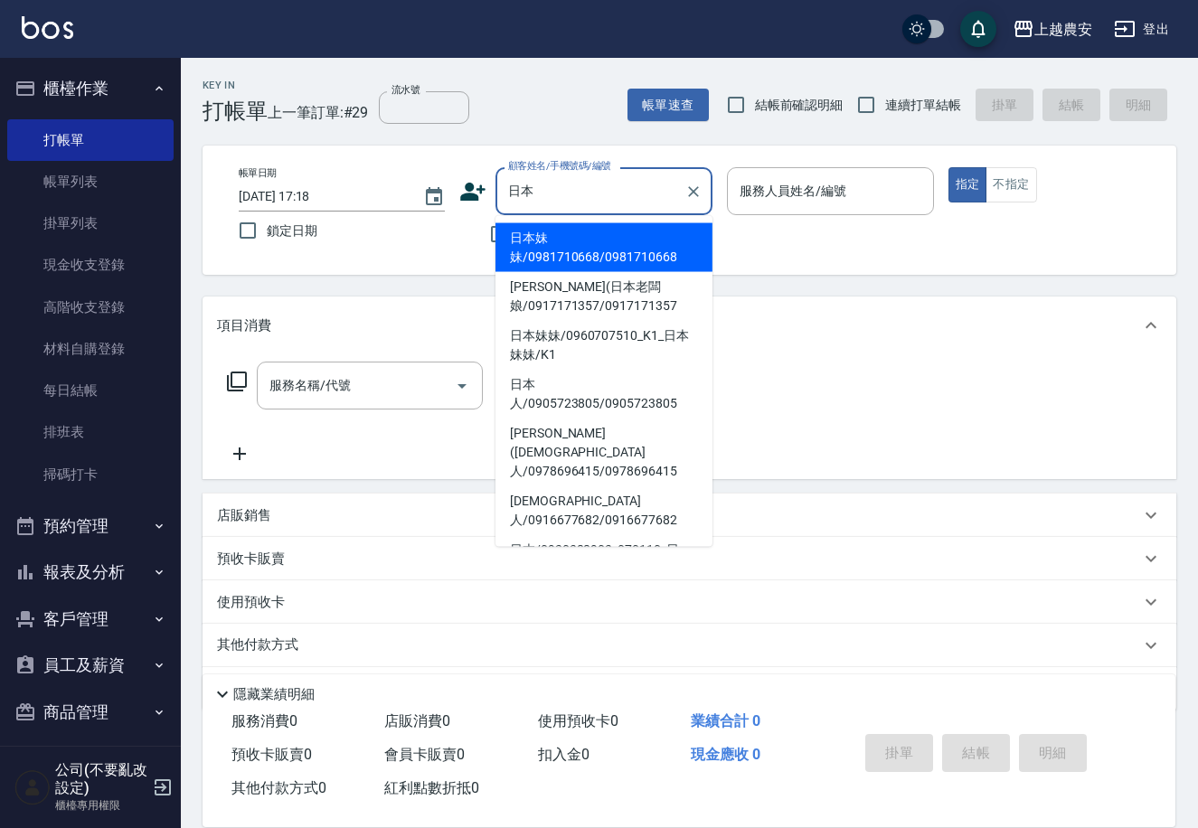
click at [545, 248] on li "日本妹妹/0981710668/0981710668" at bounding box center [603, 247] width 217 height 49
type input "日本妹妹/0981710668/0981710668"
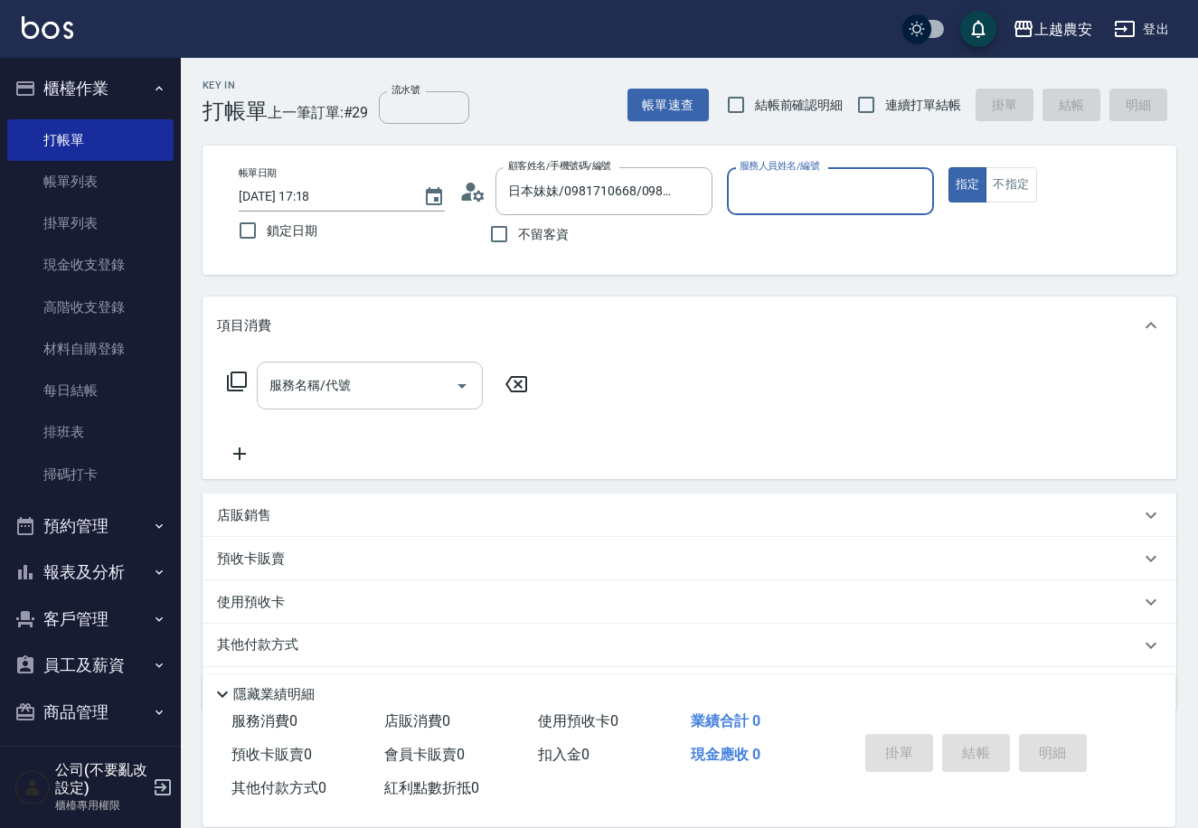
type input "Ksa-K"
click at [409, 372] on input "服務名稱/代號" at bounding box center [356, 386] width 183 height 32
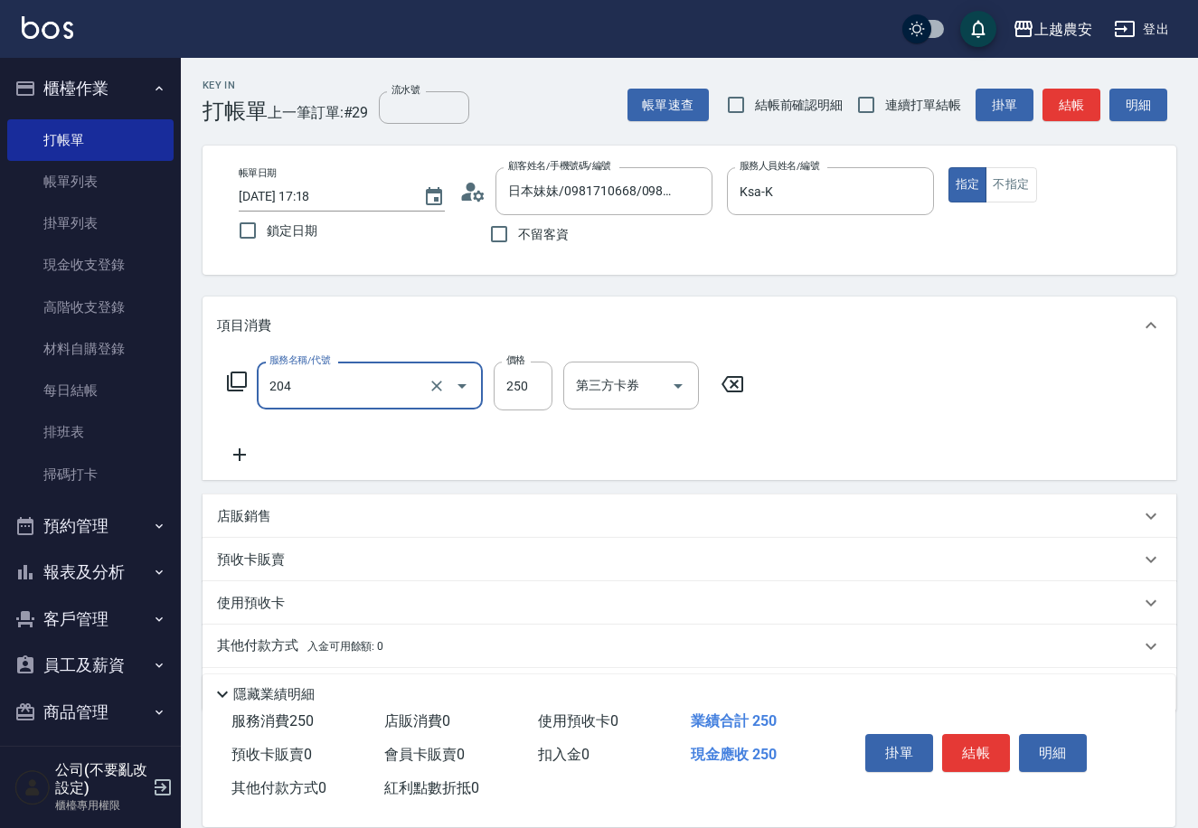
type input "梳髮(204)"
click at [990, 750] on button "結帳" at bounding box center [976, 753] width 68 height 38
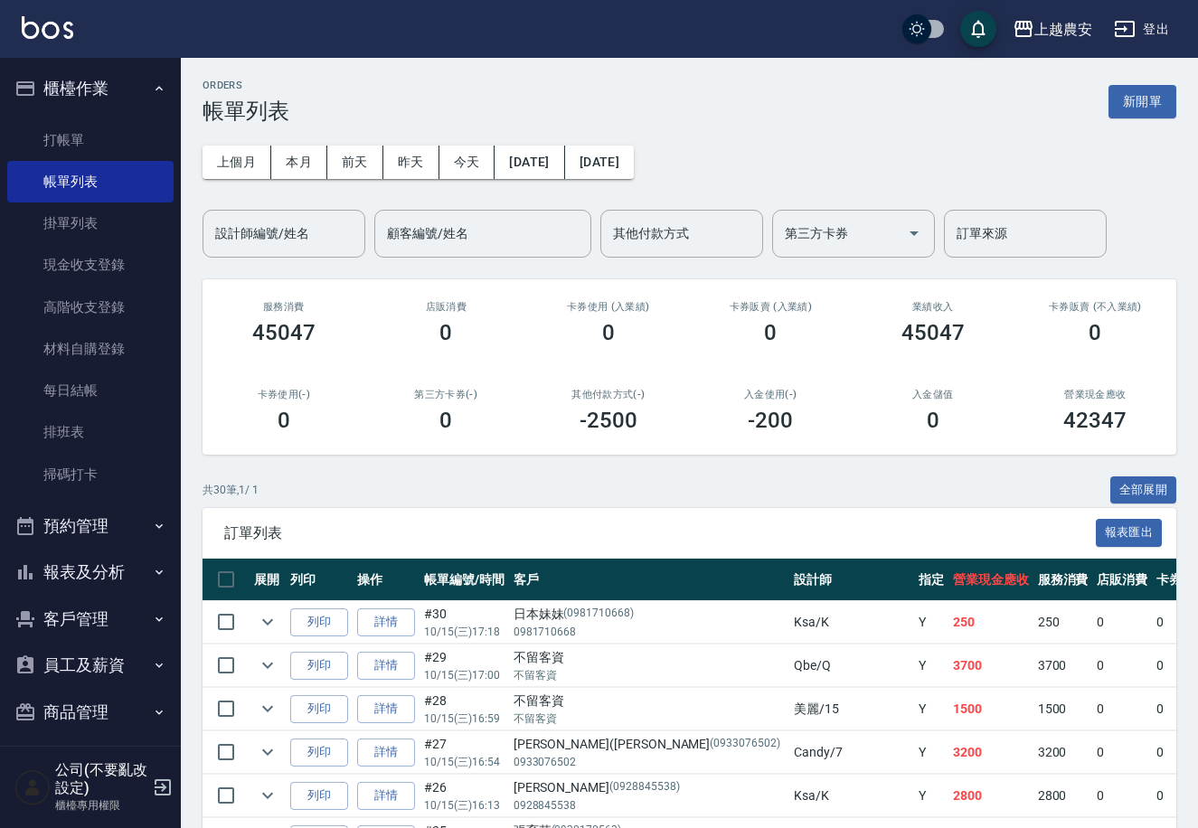
click at [90, 629] on button "客戶管理" at bounding box center [90, 619] width 166 height 47
click at [92, 658] on link "客戶列表" at bounding box center [90, 670] width 166 height 42
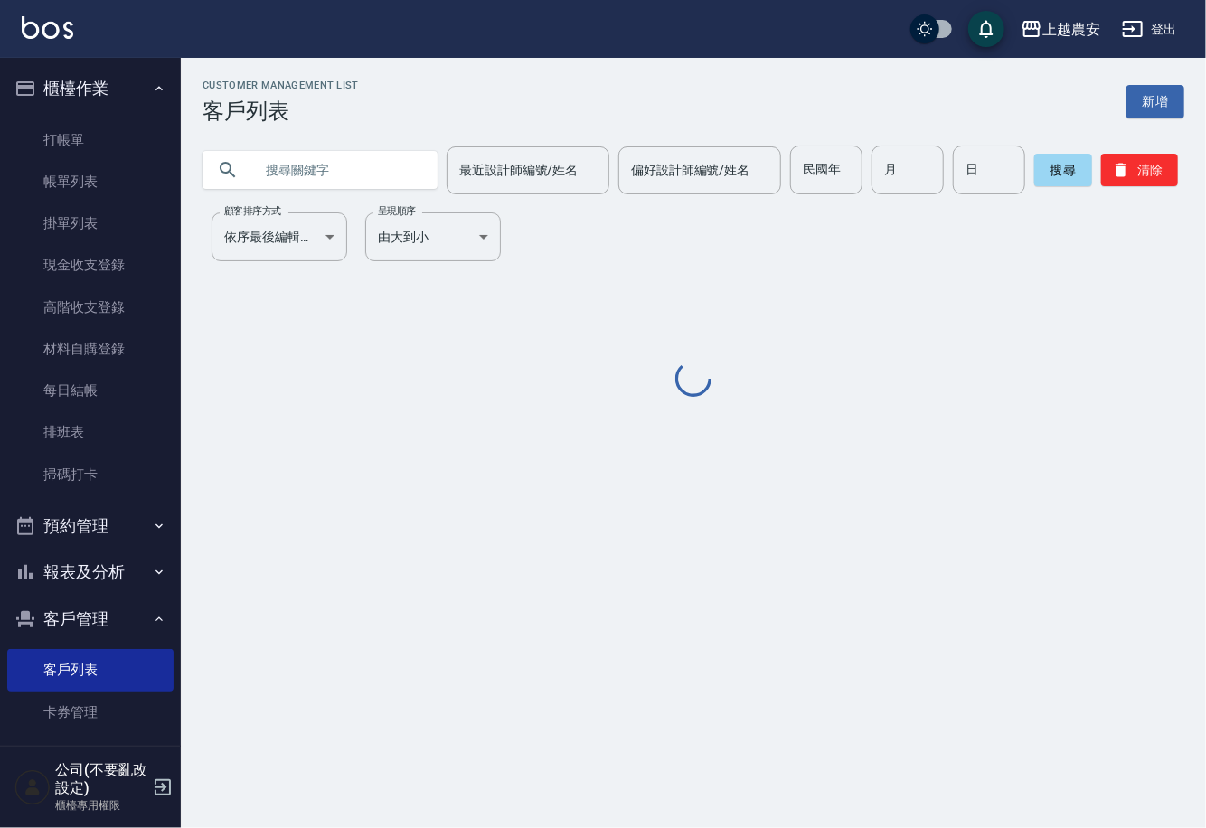
click at [356, 161] on input "text" at bounding box center [338, 170] width 170 height 49
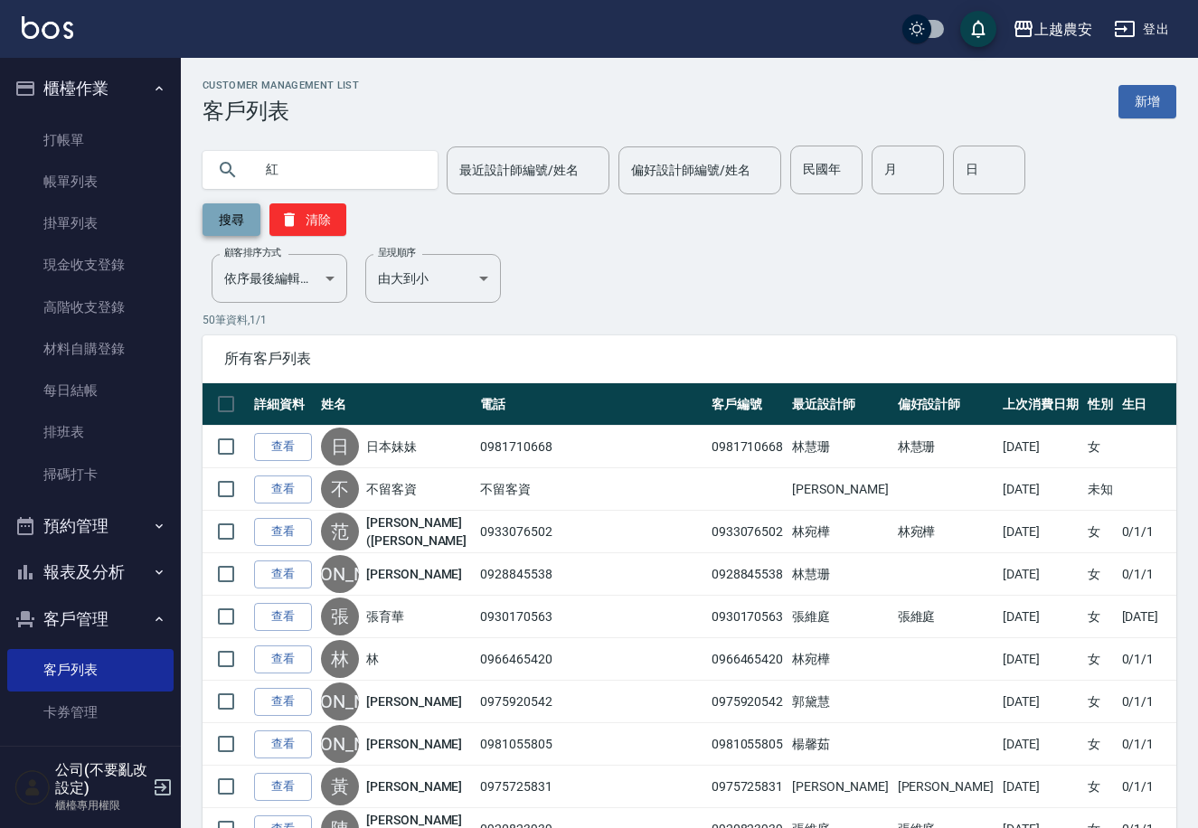
type input "紅"
click at [260, 203] on button "搜尋" at bounding box center [232, 219] width 58 height 33
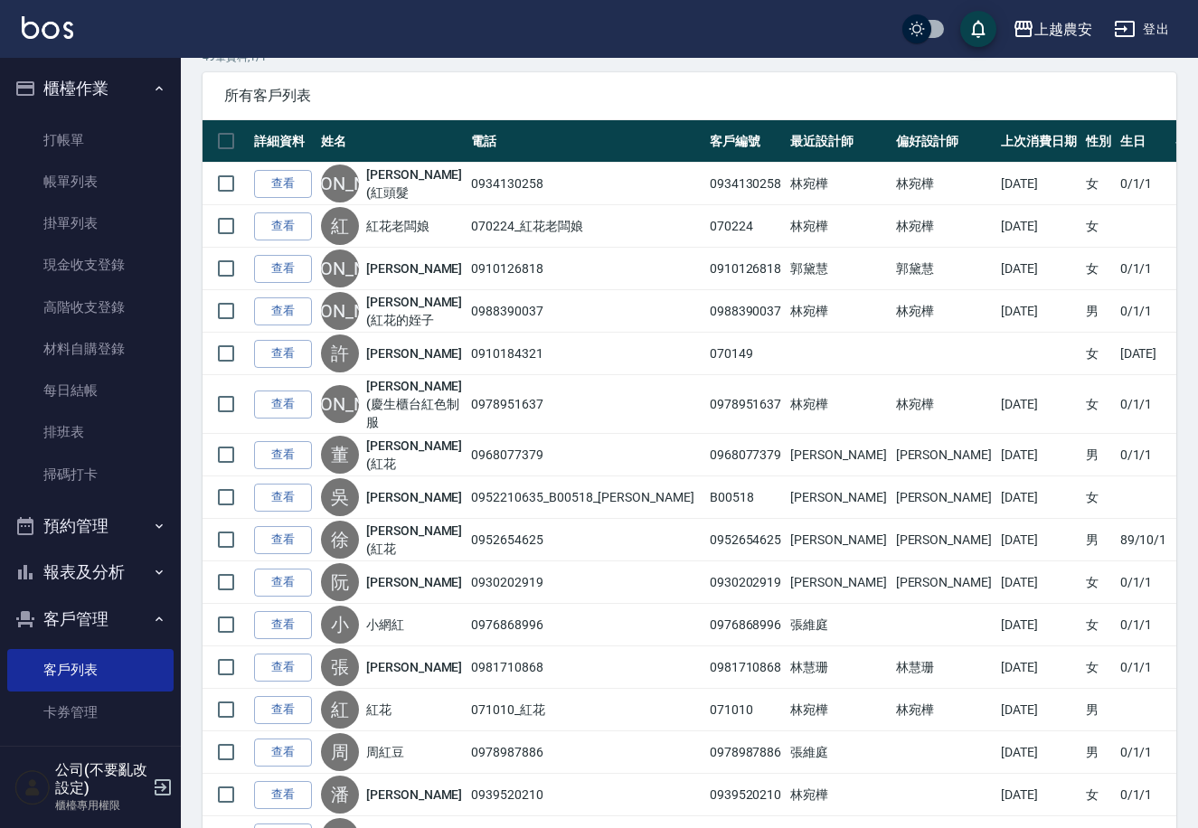
scroll to position [259, 0]
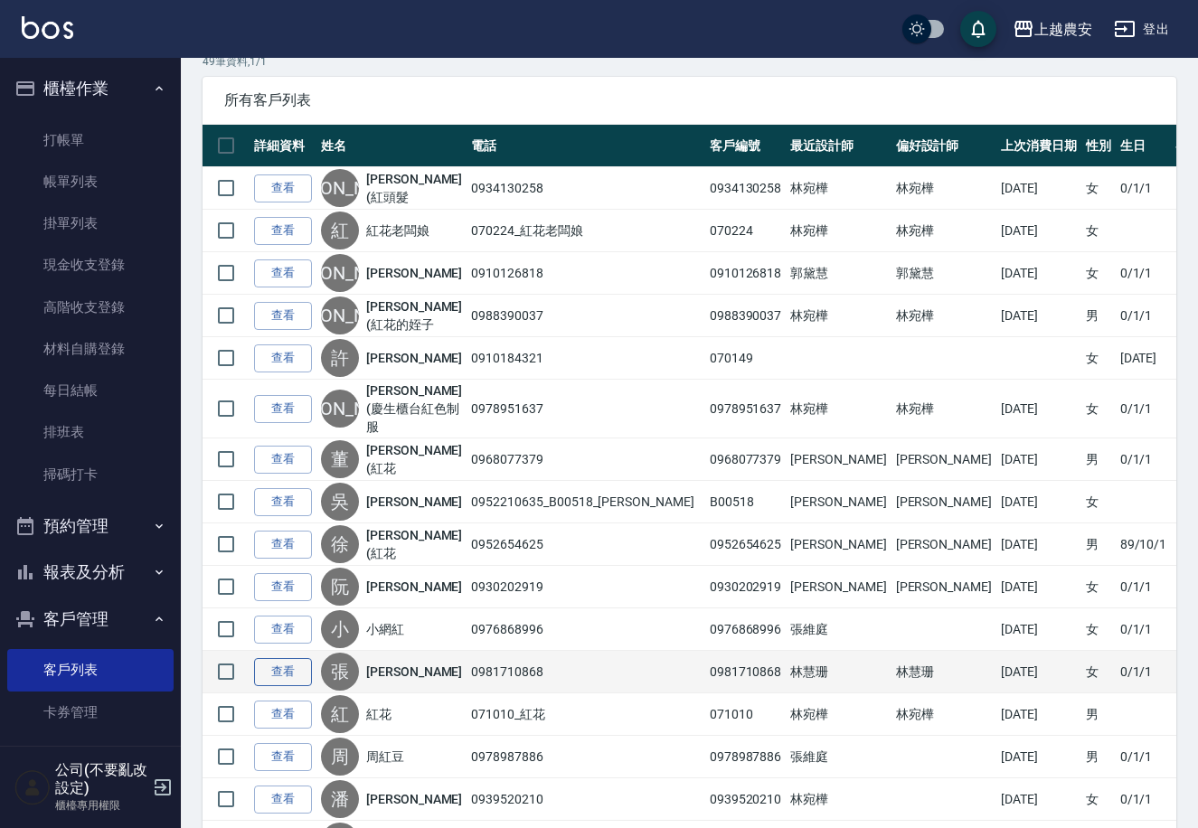
click at [286, 658] on link "查看" at bounding box center [283, 672] width 58 height 28
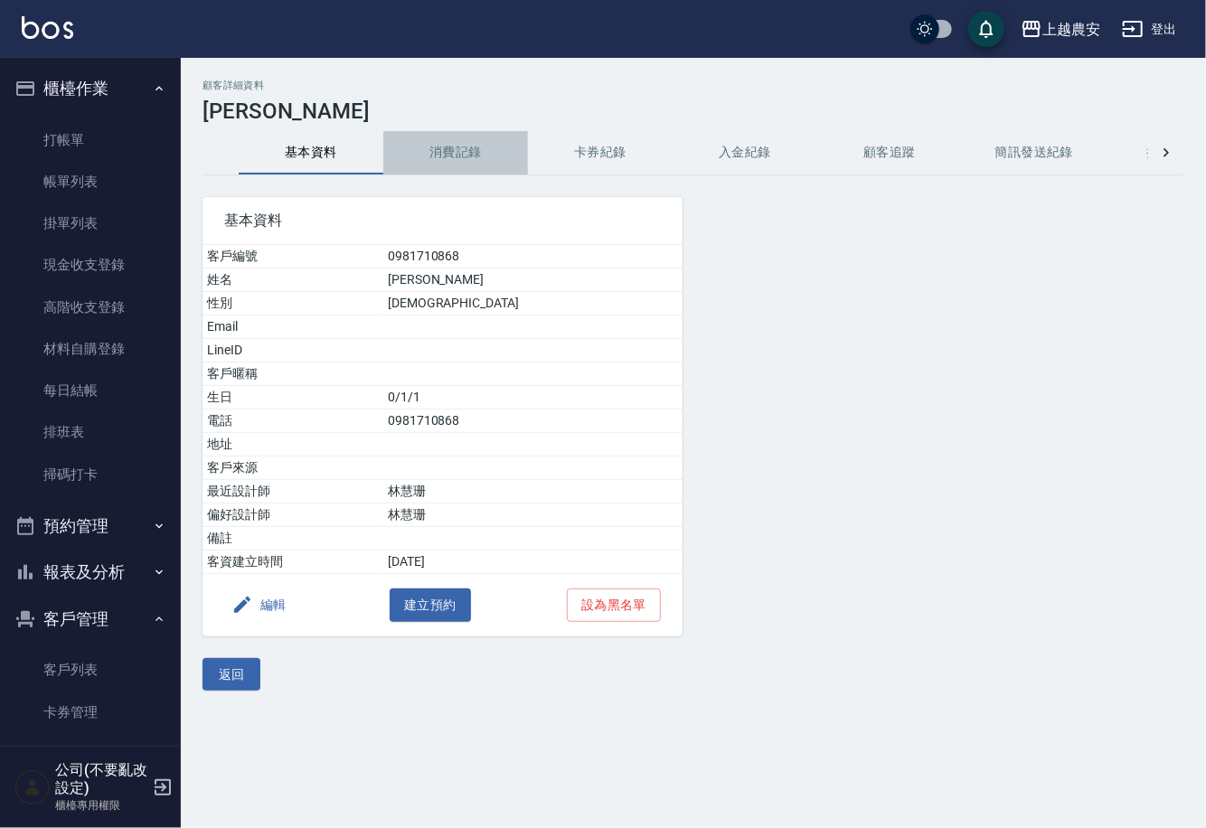
click at [455, 148] on button "消費記錄" at bounding box center [455, 152] width 145 height 43
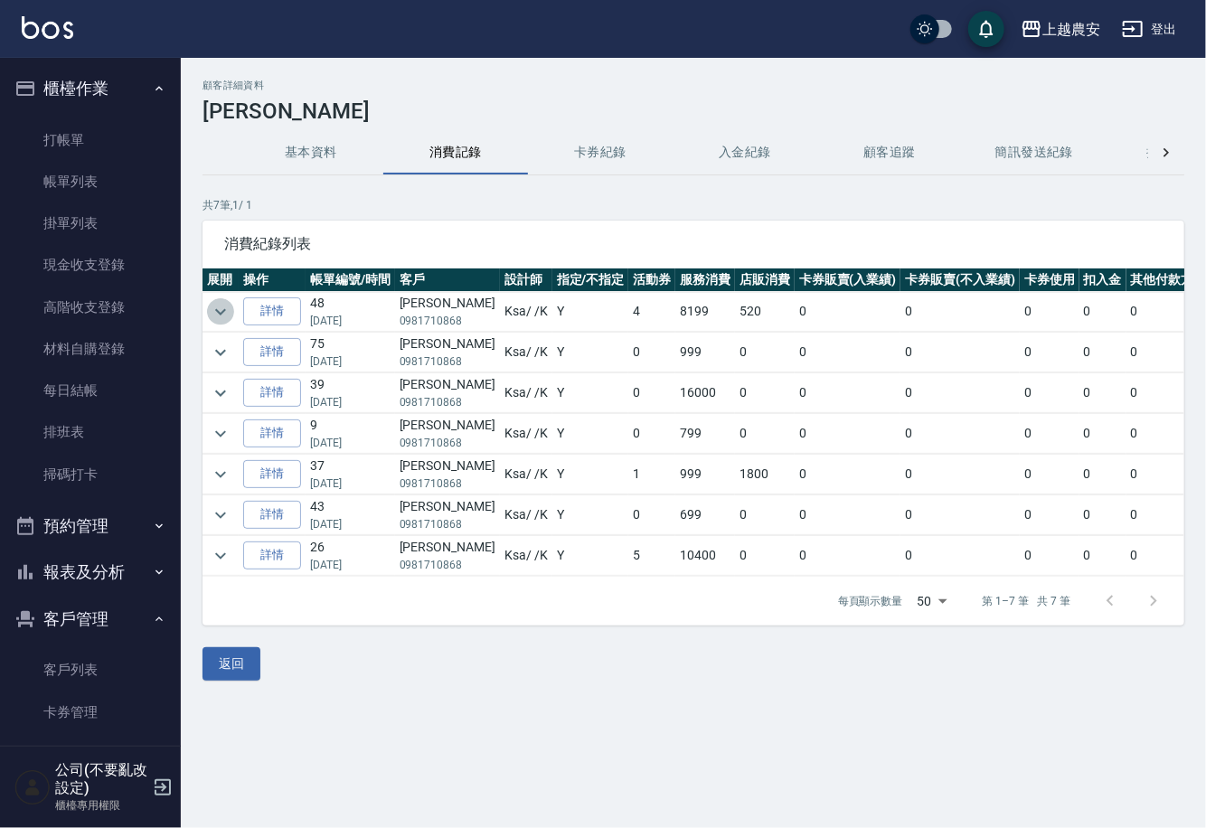
click at [221, 307] on icon "expand row" at bounding box center [221, 312] width 22 height 22
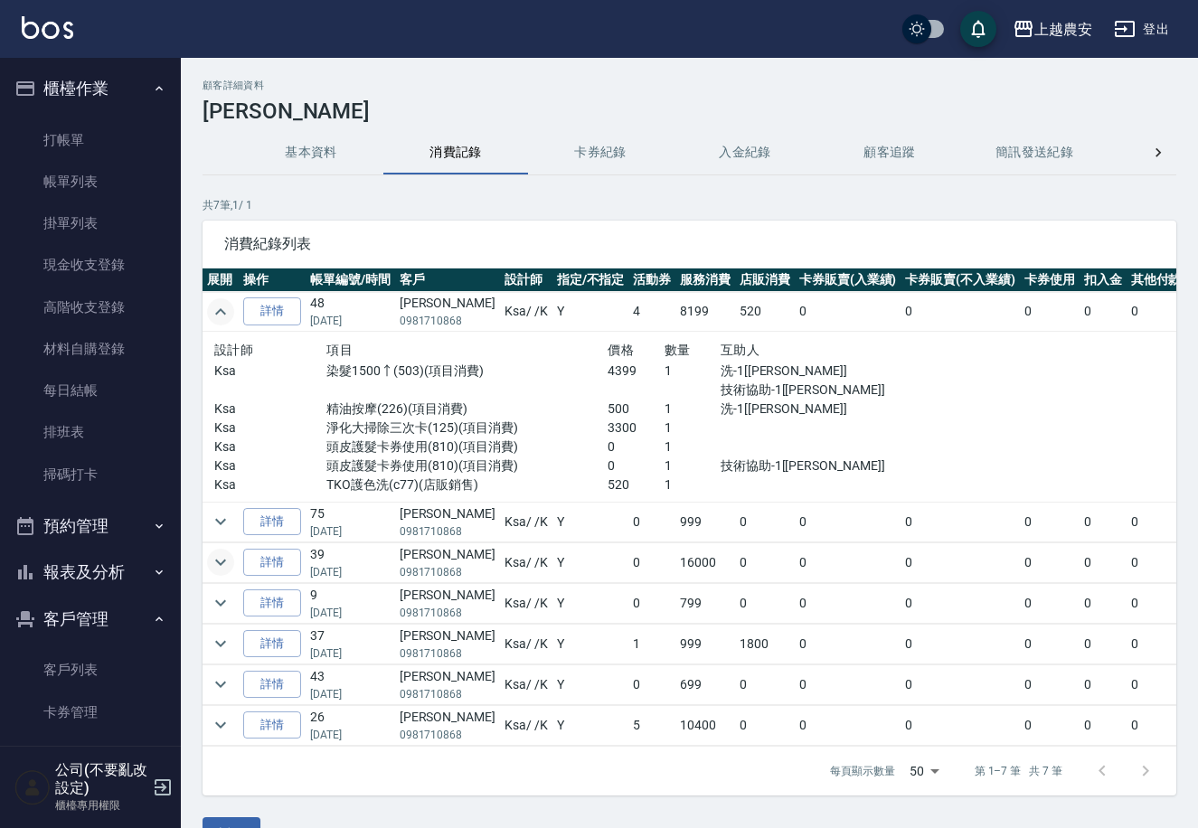
click at [218, 563] on icon "expand row" at bounding box center [221, 562] width 22 height 22
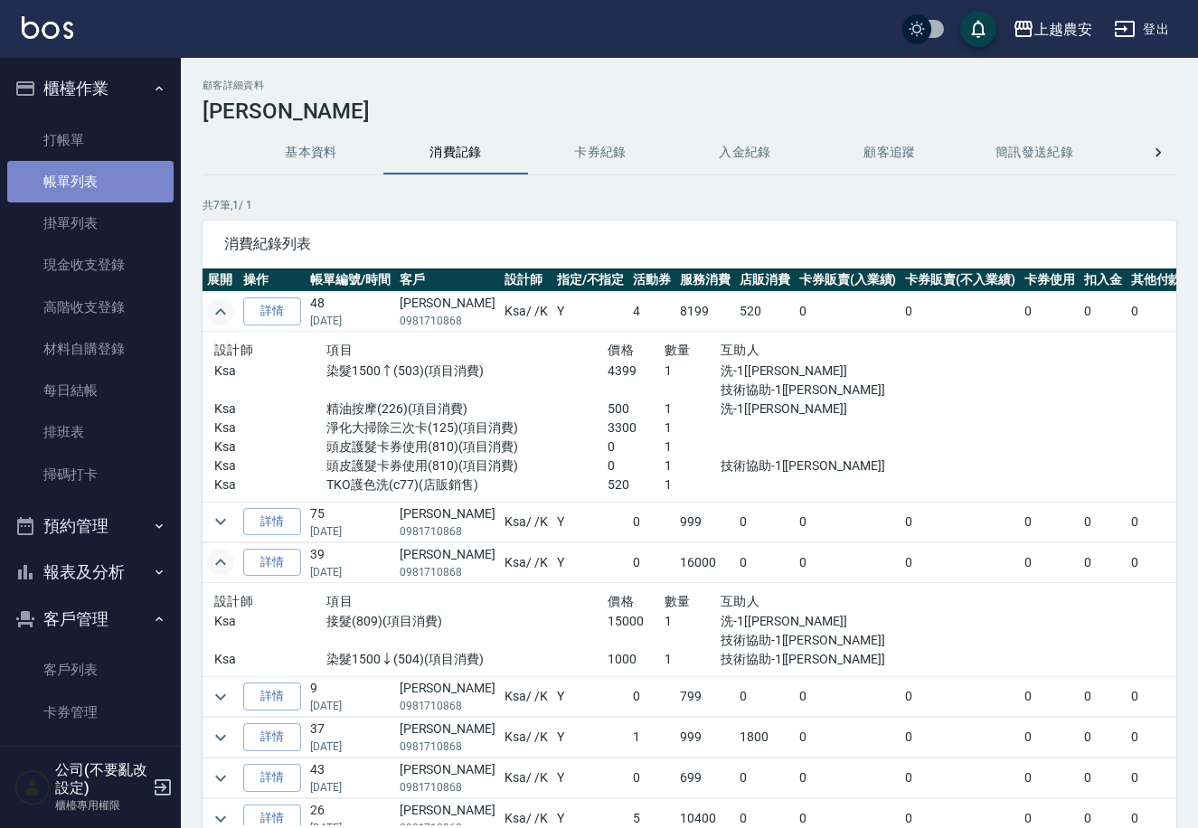
click at [96, 179] on link "帳單列表" at bounding box center [90, 182] width 166 height 42
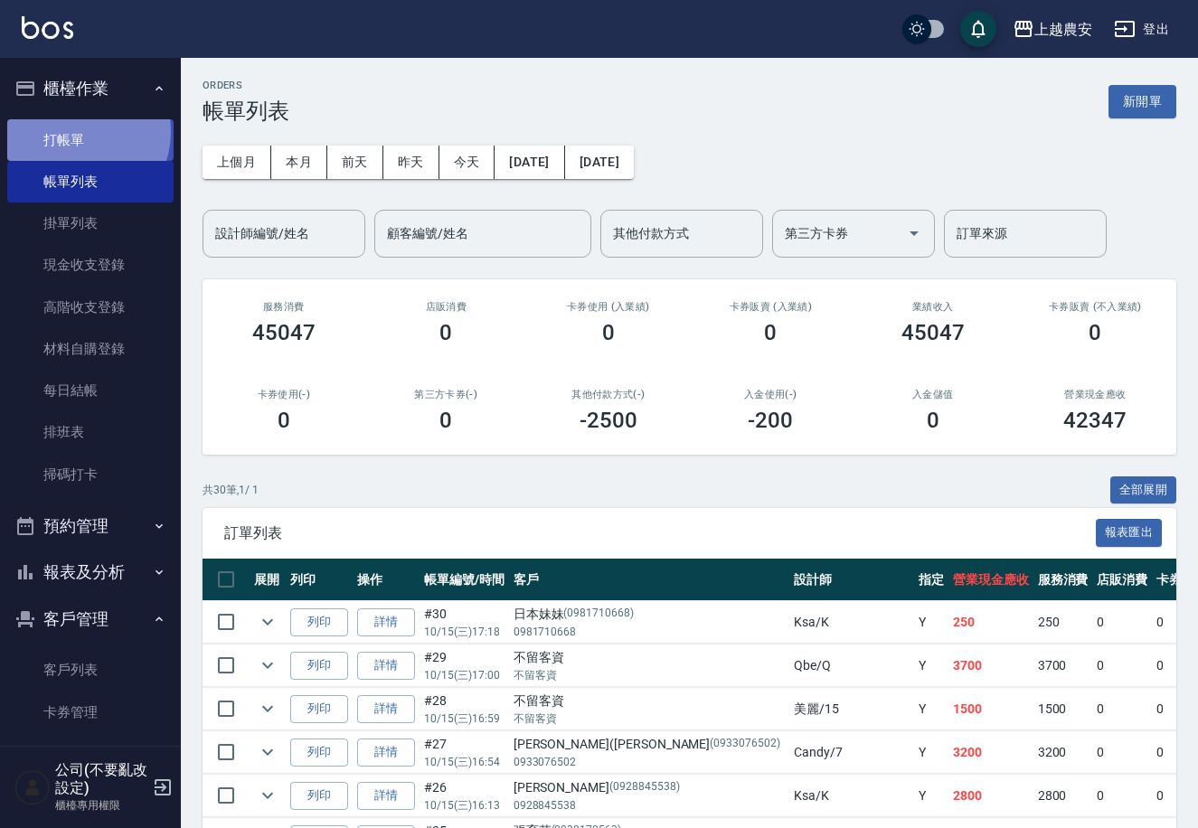
click at [77, 131] on link "打帳單" at bounding box center [90, 140] width 166 height 42
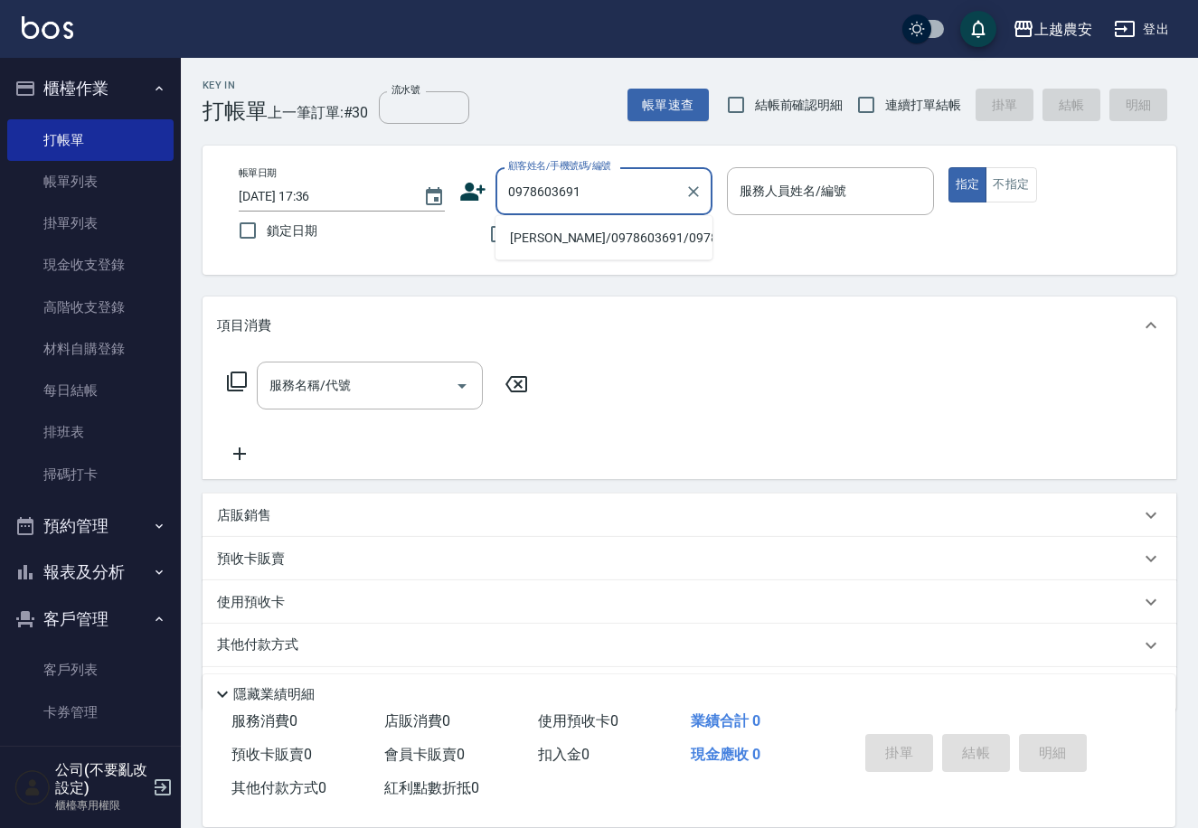
click at [589, 240] on li "[PERSON_NAME]/0978603691/0978603691" at bounding box center [603, 238] width 217 height 30
type input "[PERSON_NAME]/0978603691/0978603691"
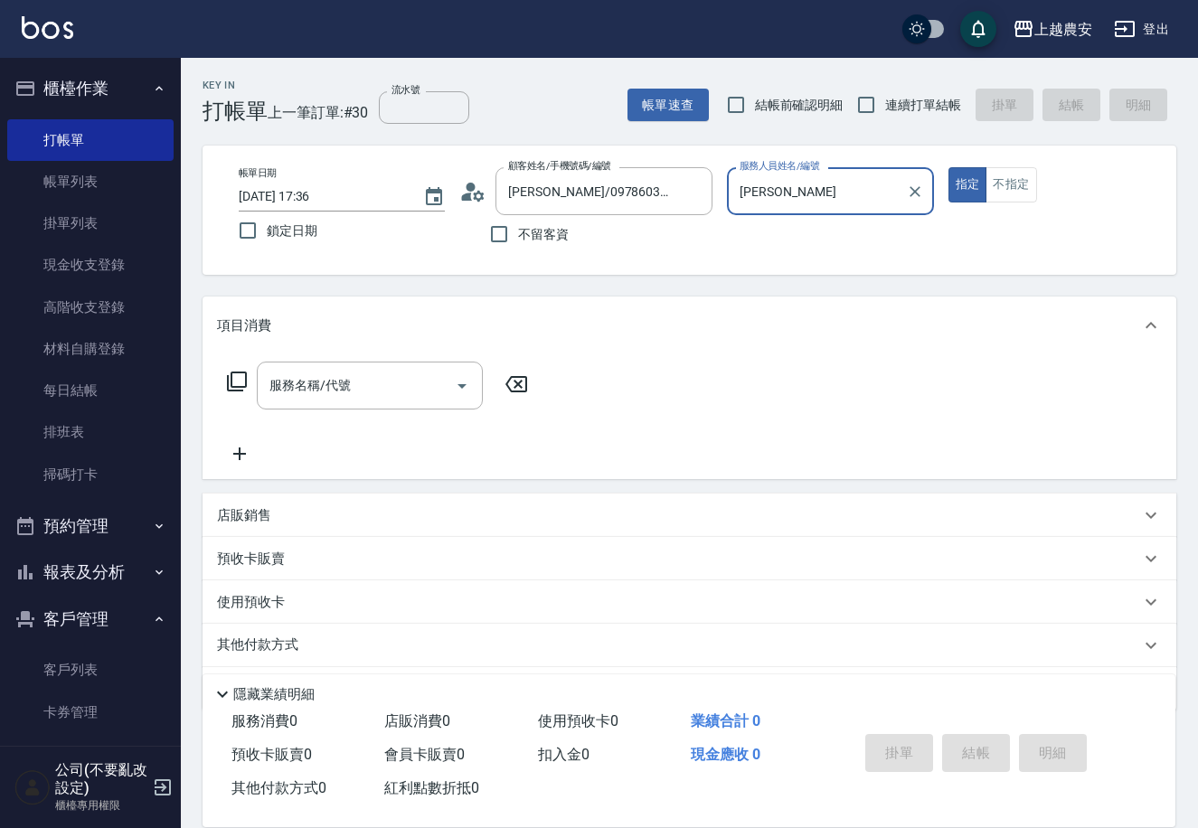
type input "[PERSON_NAME]"
click at [384, 365] on div "服務名稱/代號" at bounding box center [370, 386] width 226 height 48
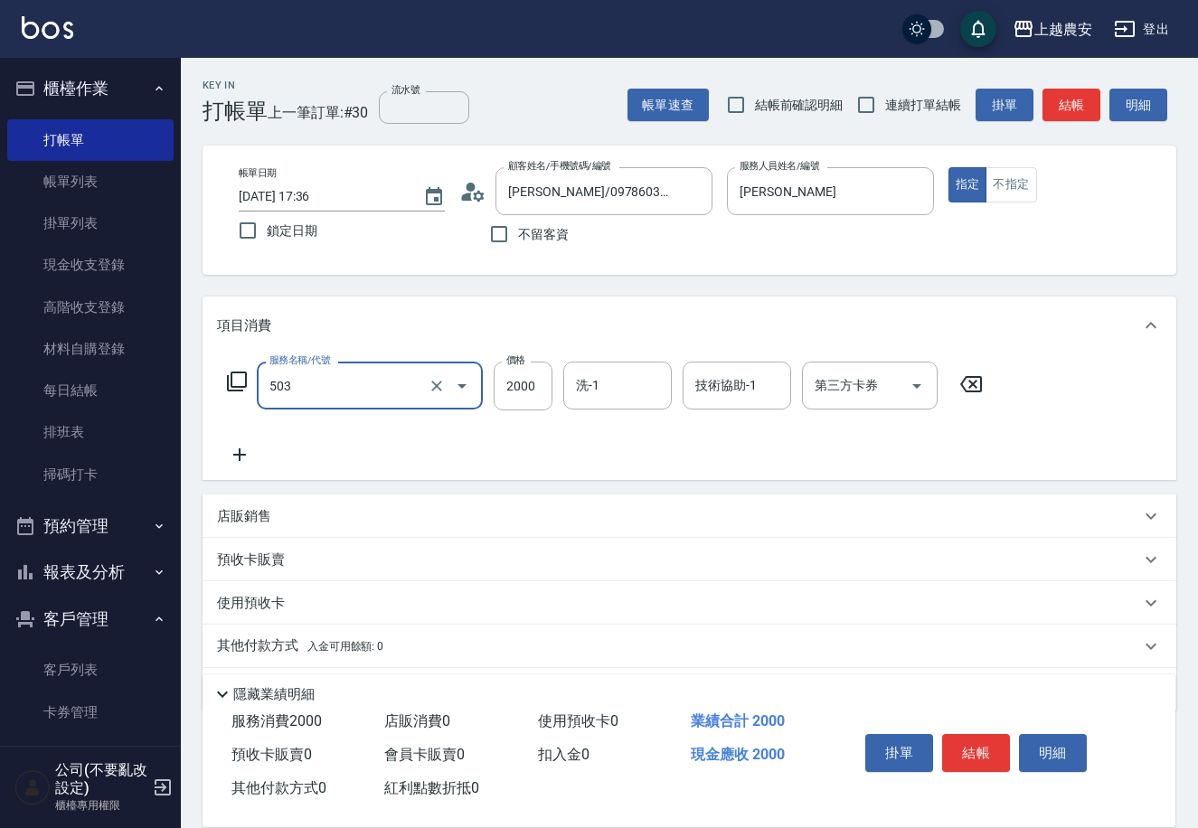
type input "染髮1500↑(503)"
type input "1600"
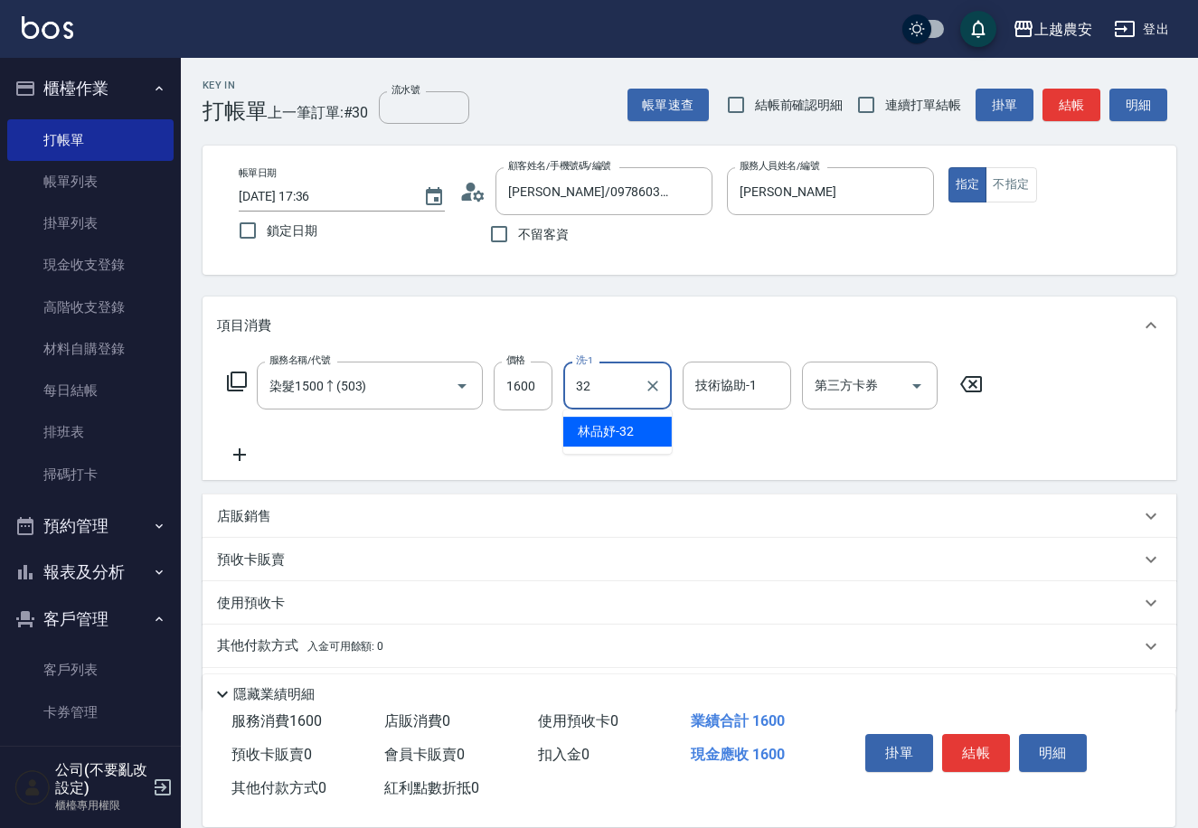
type input "[PERSON_NAME]-32"
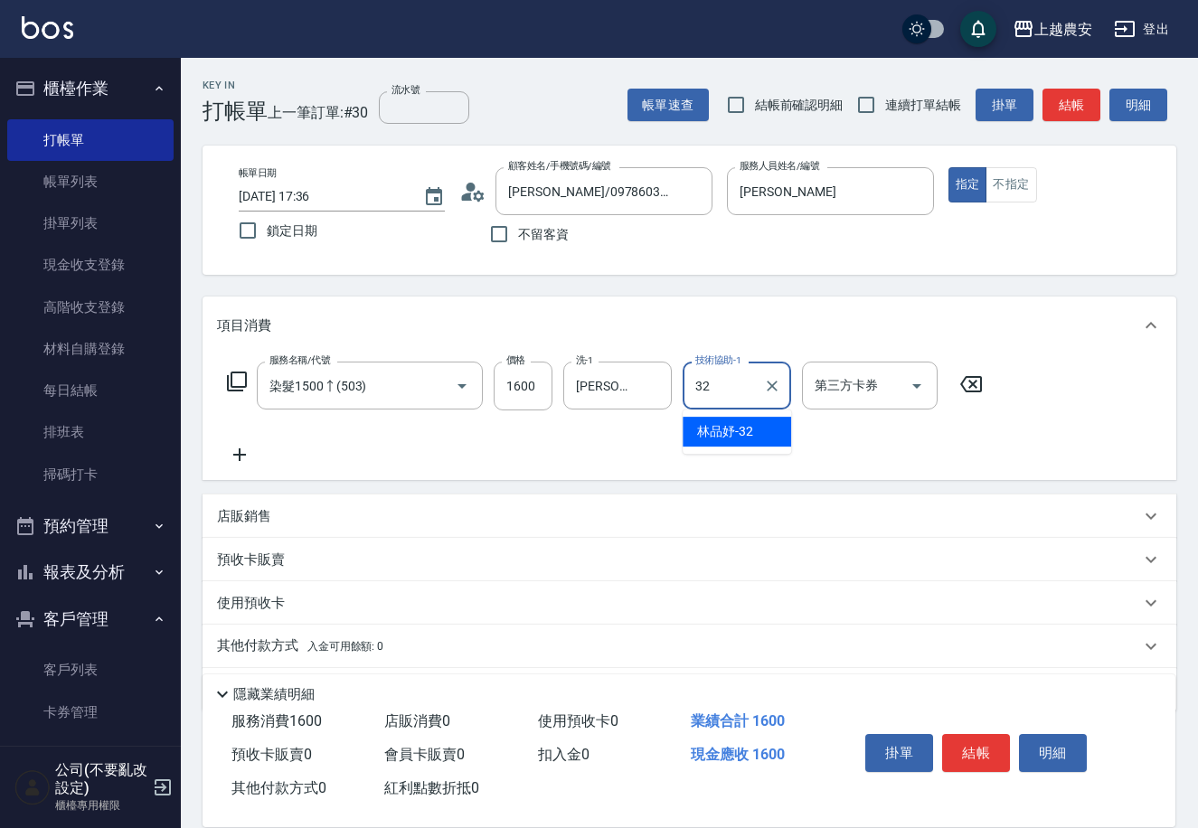
type input "[PERSON_NAME]-32"
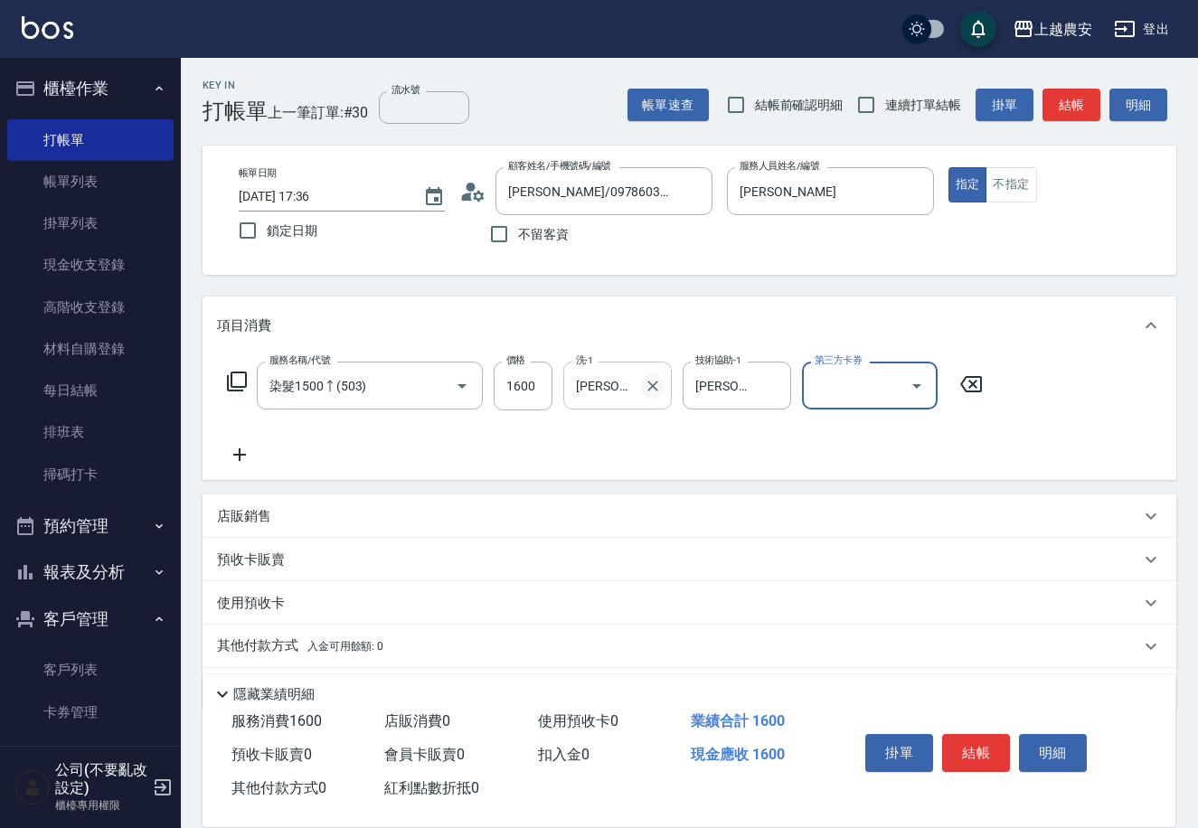
click at [644, 382] on icon "Clear" at bounding box center [653, 386] width 18 height 18
click at [982, 751] on button "結帳" at bounding box center [976, 753] width 68 height 38
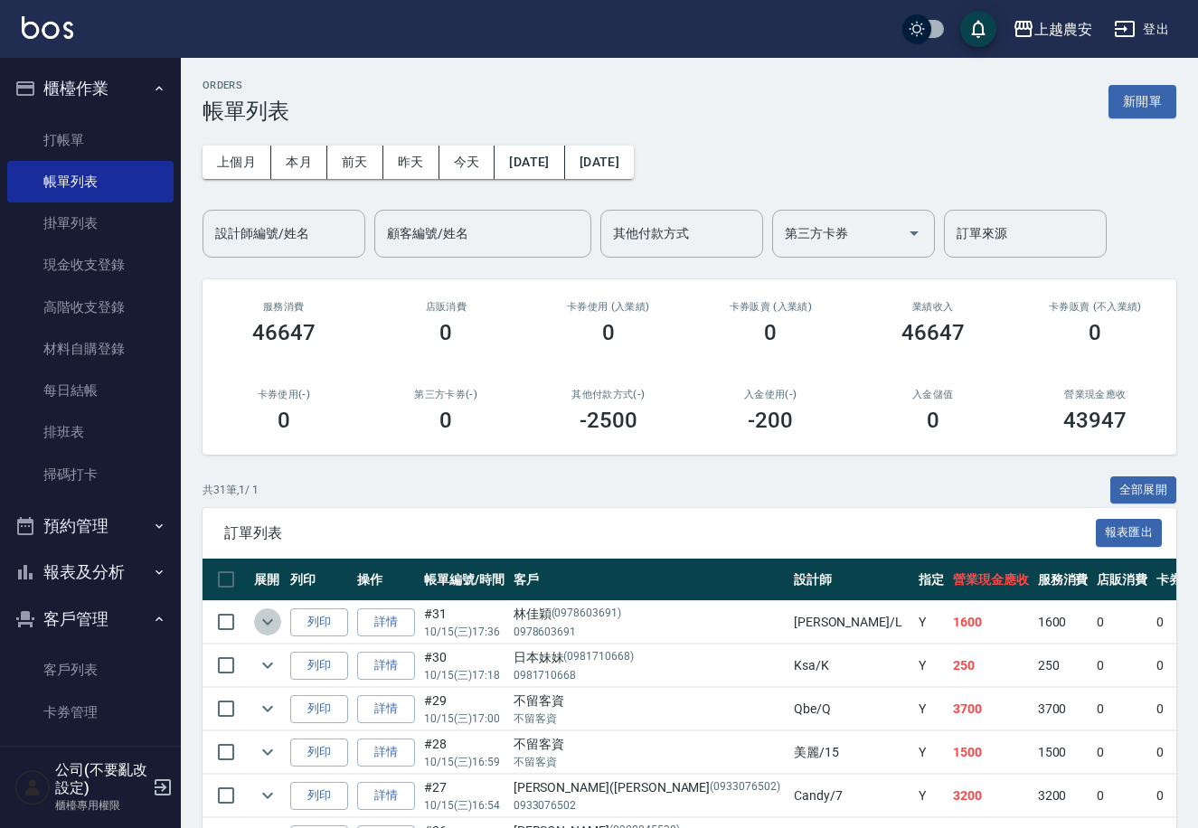
click at [272, 632] on icon "expand row" at bounding box center [268, 622] width 22 height 22
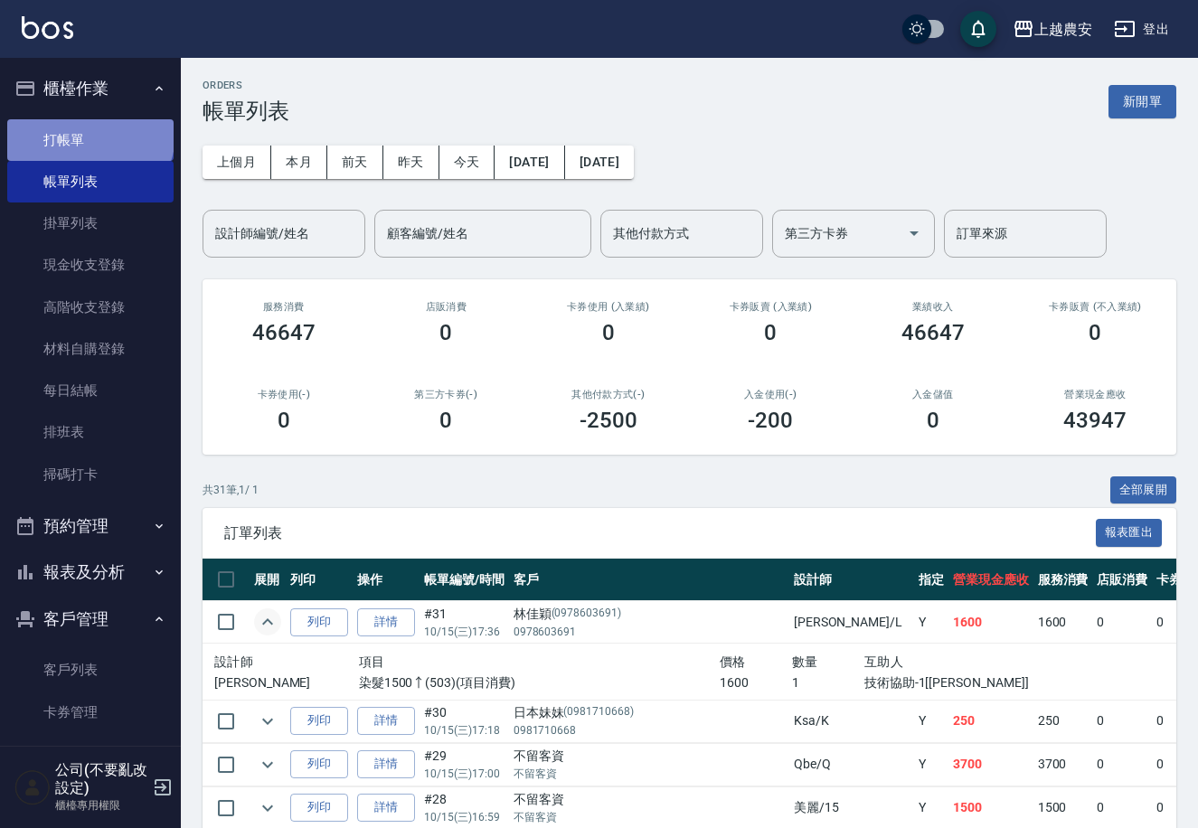
click at [89, 133] on link "打帳單" at bounding box center [90, 140] width 166 height 42
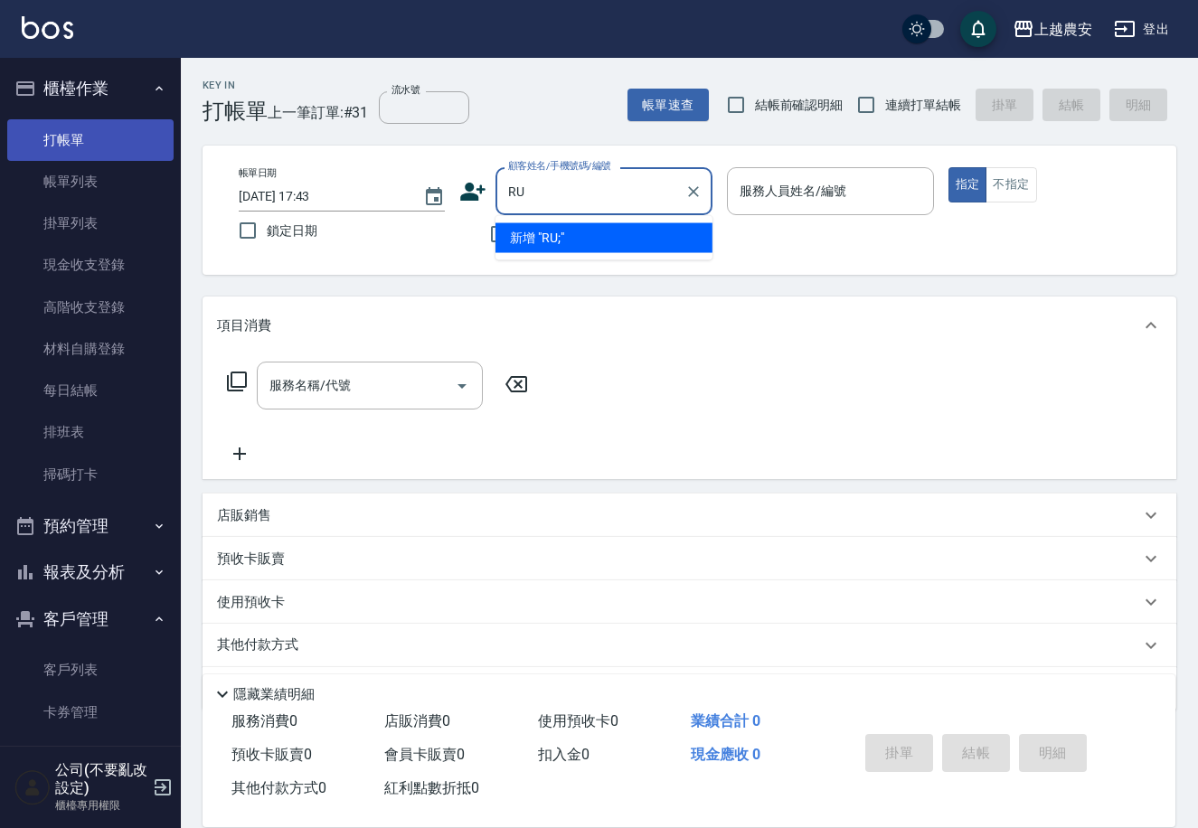
type input "R"
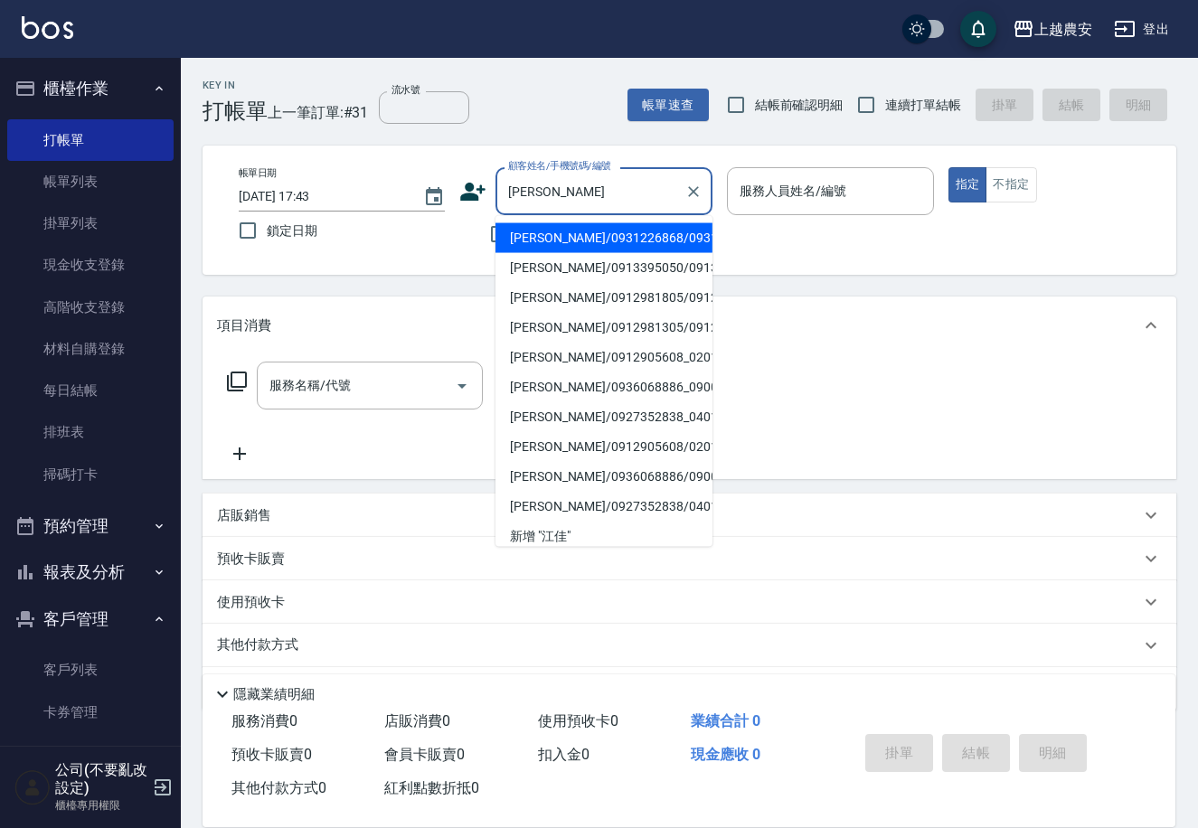
click at [505, 227] on li "[PERSON_NAME]/0931226868/0931226868" at bounding box center [603, 238] width 217 height 30
type input "[PERSON_NAME]/0931226868/0931226868"
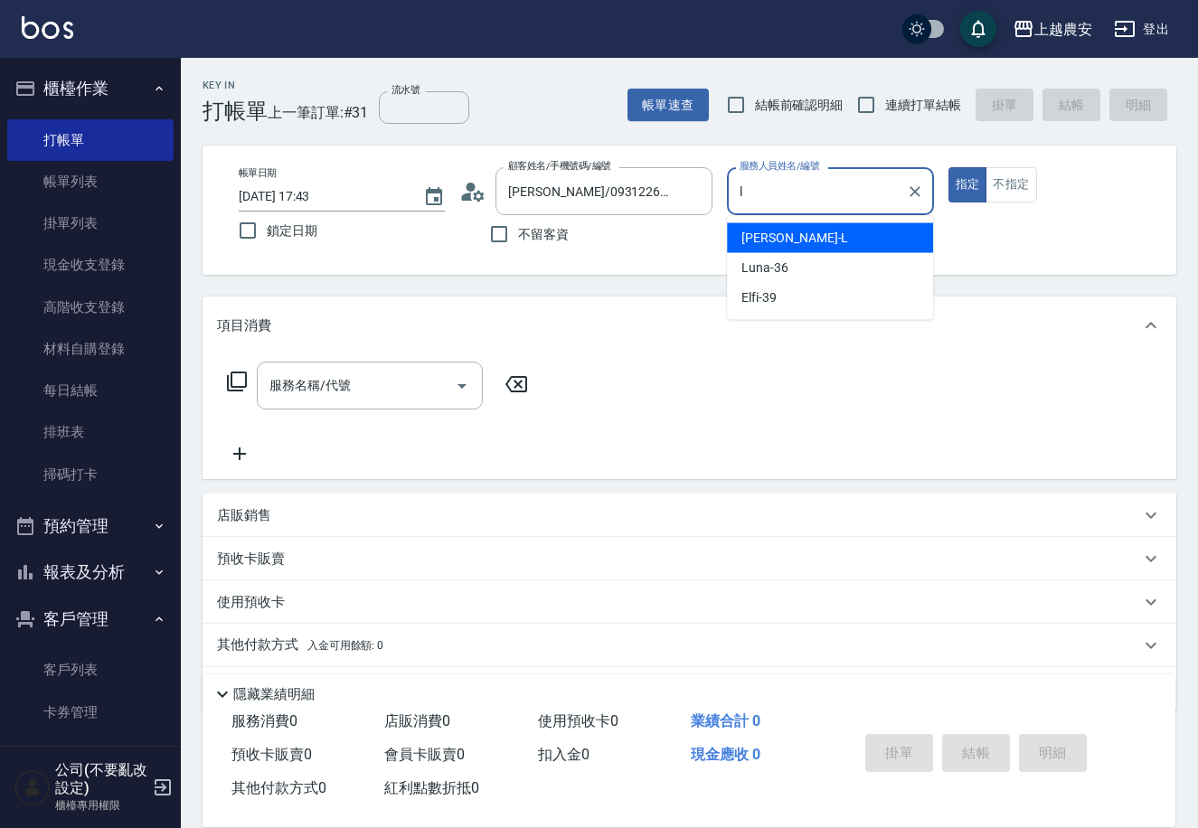
type input "[PERSON_NAME]"
type button "true"
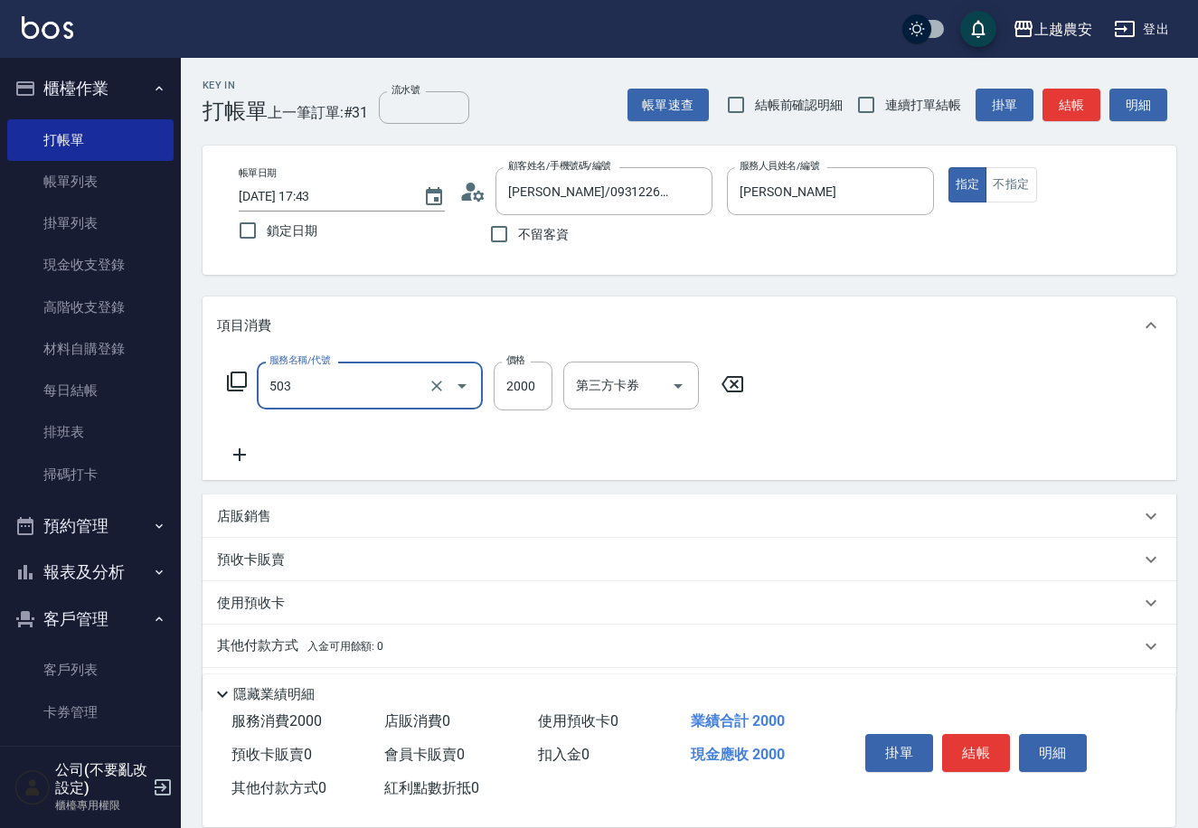
type input "染髮1500↑(503)"
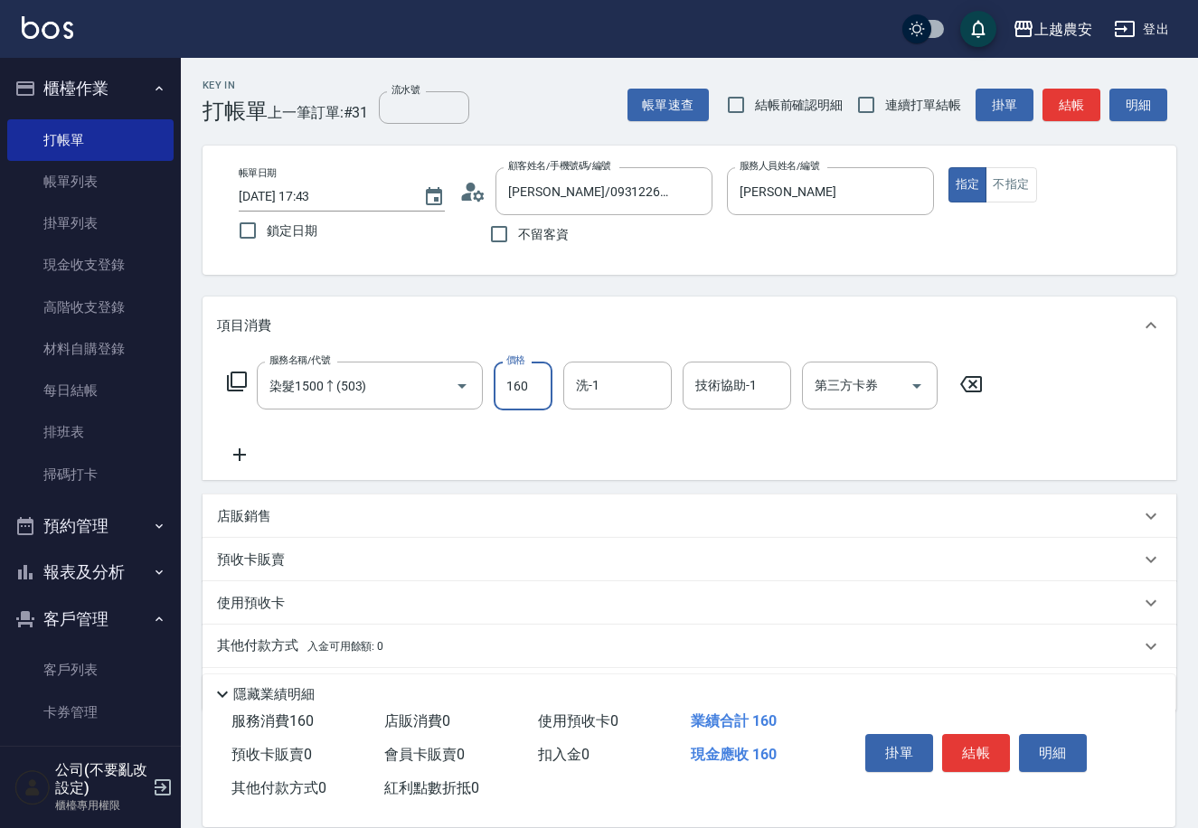
type input "1600"
type input "[PERSON_NAME]-32"
click at [297, 649] on p "其他付款方式 入金可用餘額: 0" at bounding box center [300, 646] width 166 height 20
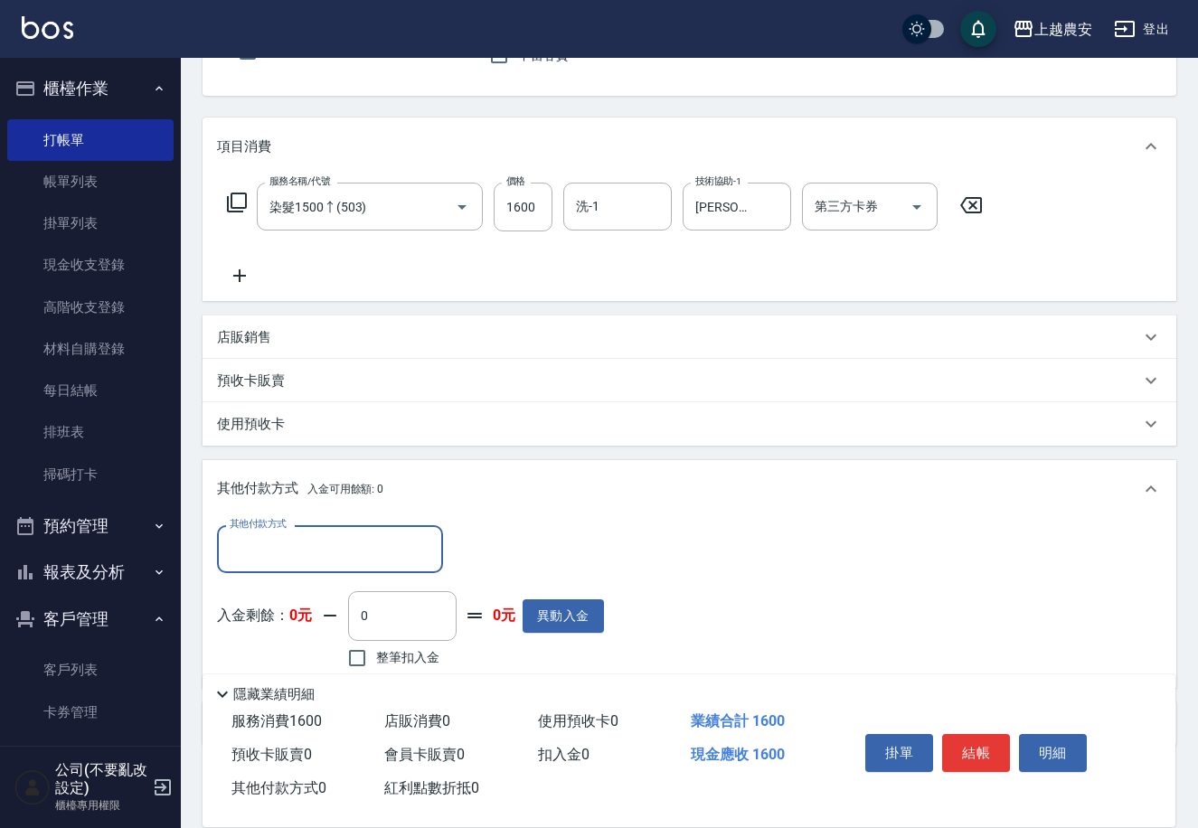
scroll to position [266, 0]
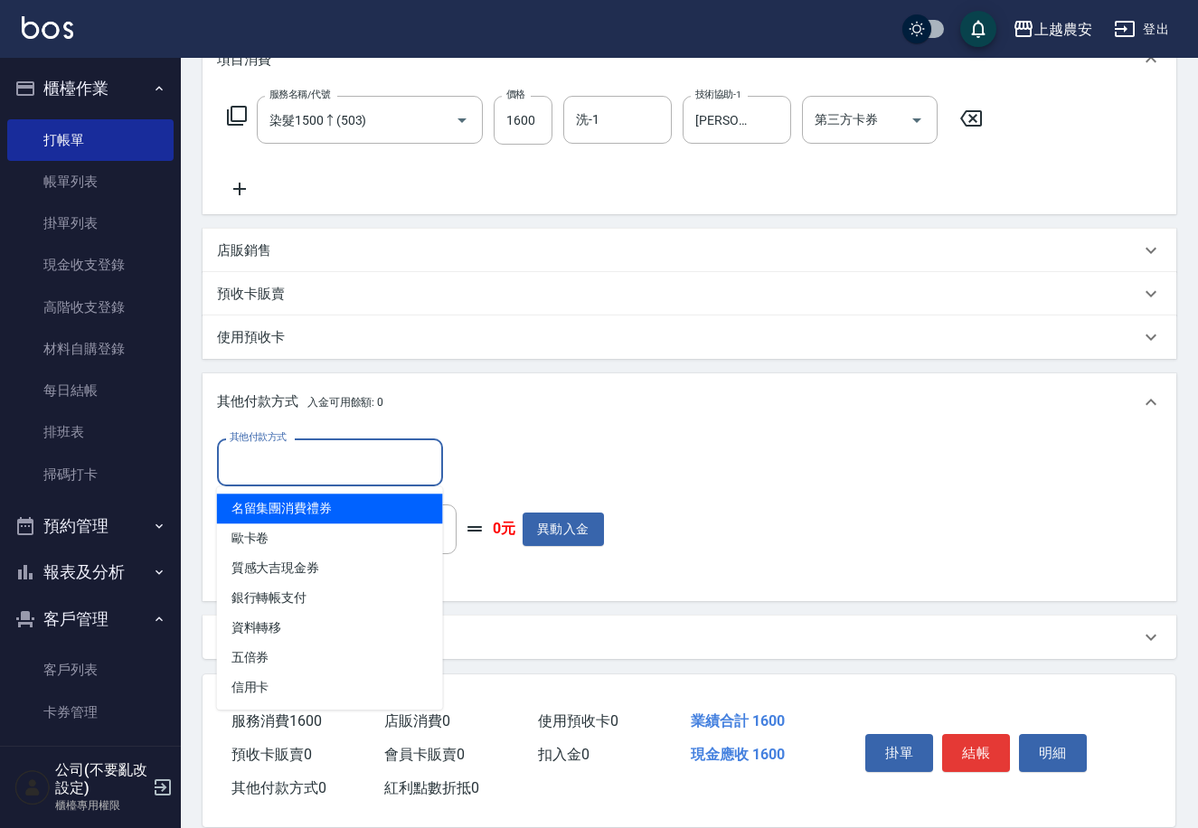
click at [330, 471] on input "其他付款方式" at bounding box center [330, 463] width 210 height 32
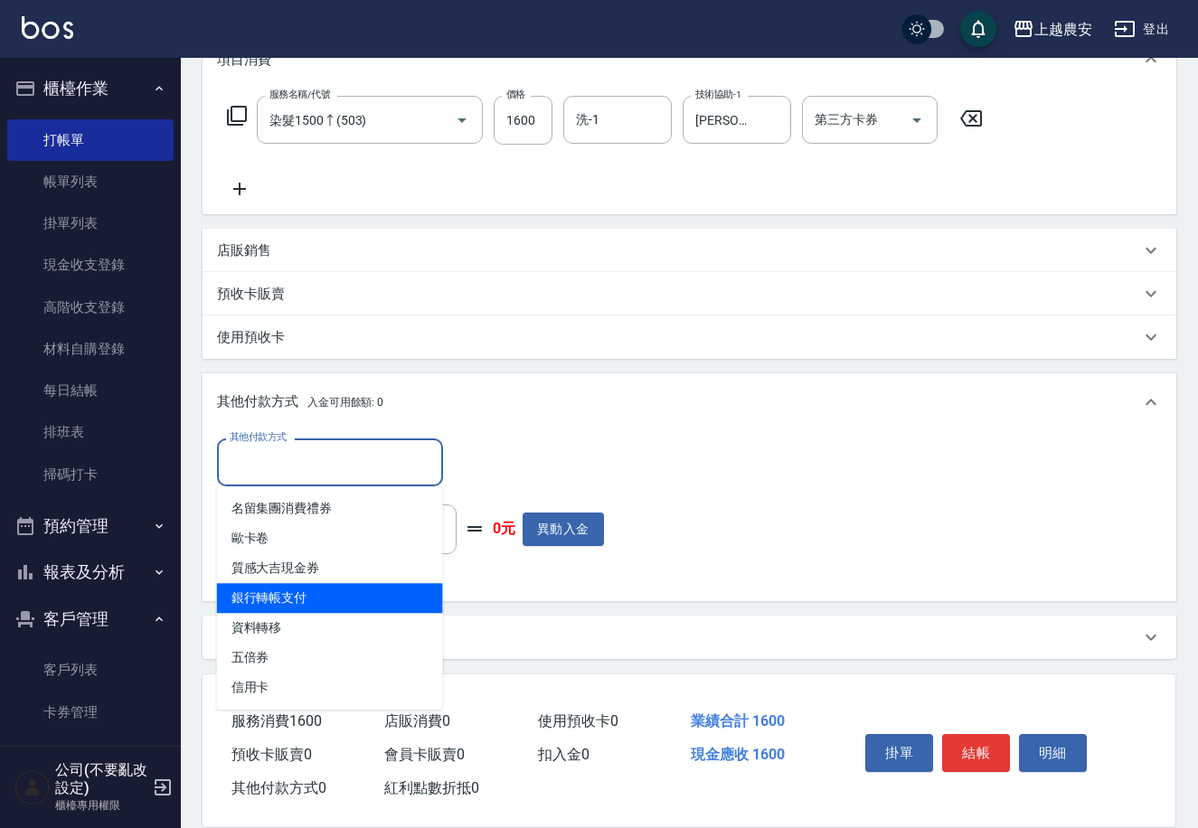
click at [367, 589] on span "銀行轉帳支付" at bounding box center [330, 598] width 226 height 30
type input "銀行轉帳支付"
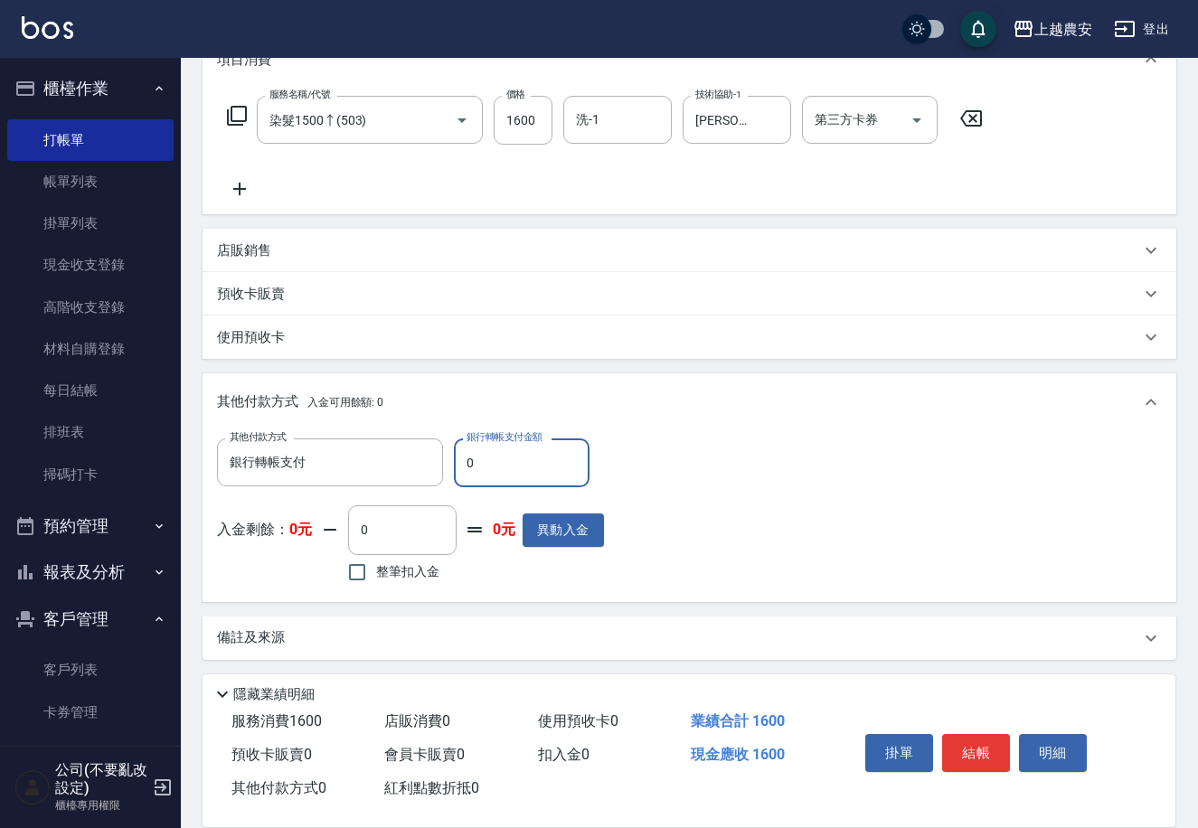
click at [456, 473] on input "0" at bounding box center [522, 462] width 136 height 49
type input "1600"
click at [977, 742] on button "結帳" at bounding box center [976, 753] width 68 height 38
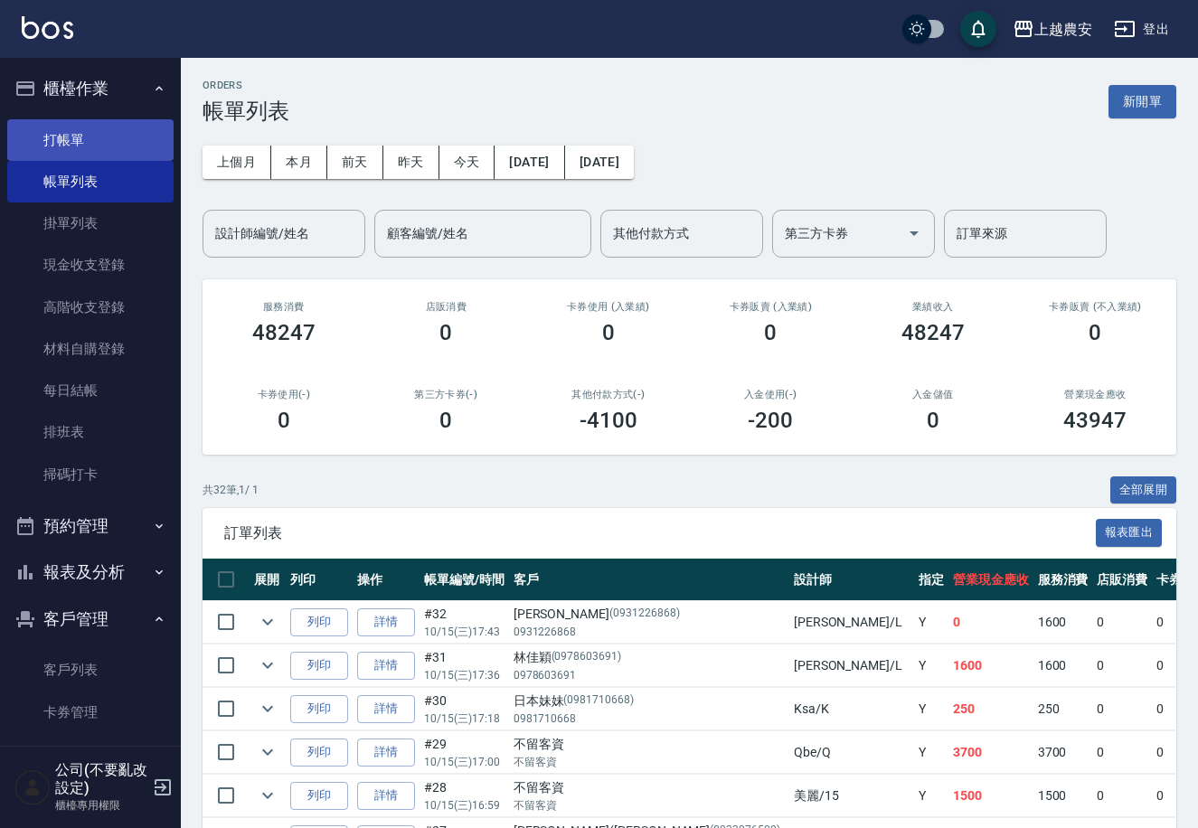
click at [58, 135] on link "打帳單" at bounding box center [90, 140] width 166 height 42
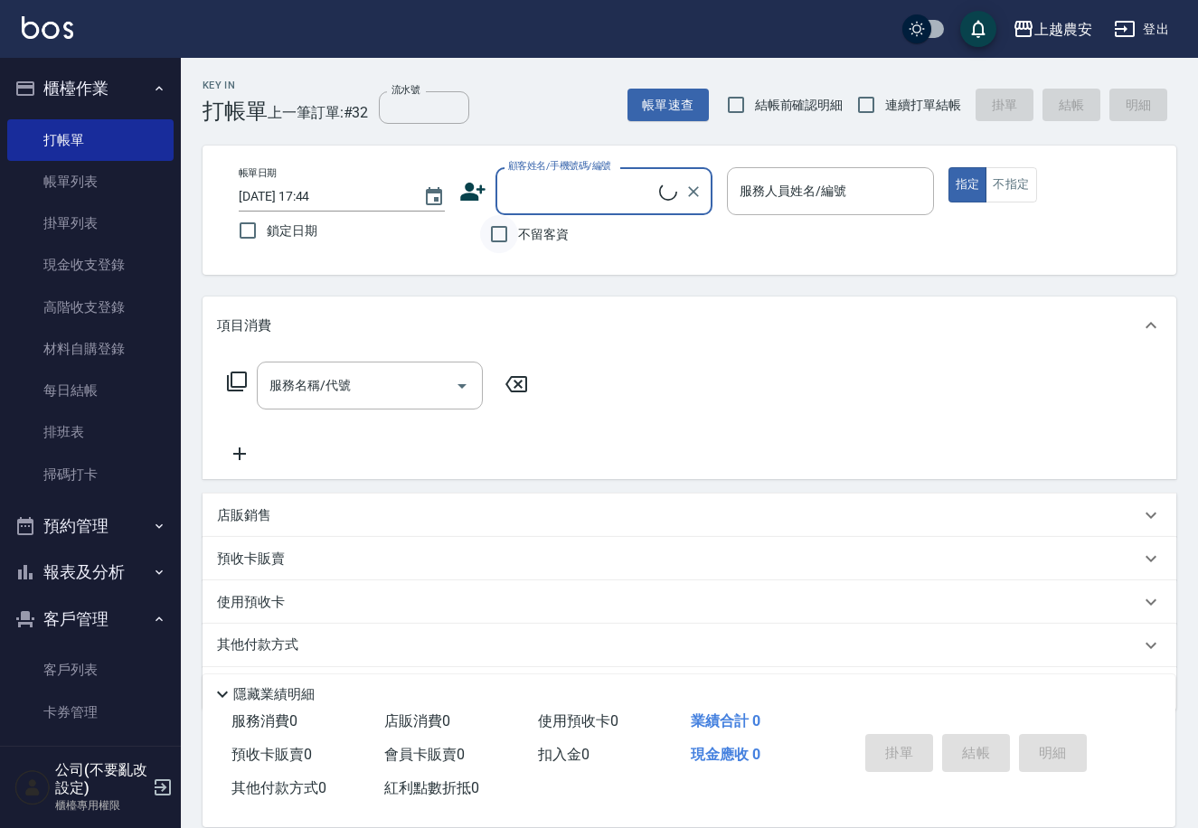
click at [495, 241] on input "不留客資" at bounding box center [499, 234] width 38 height 38
checkbox input "true"
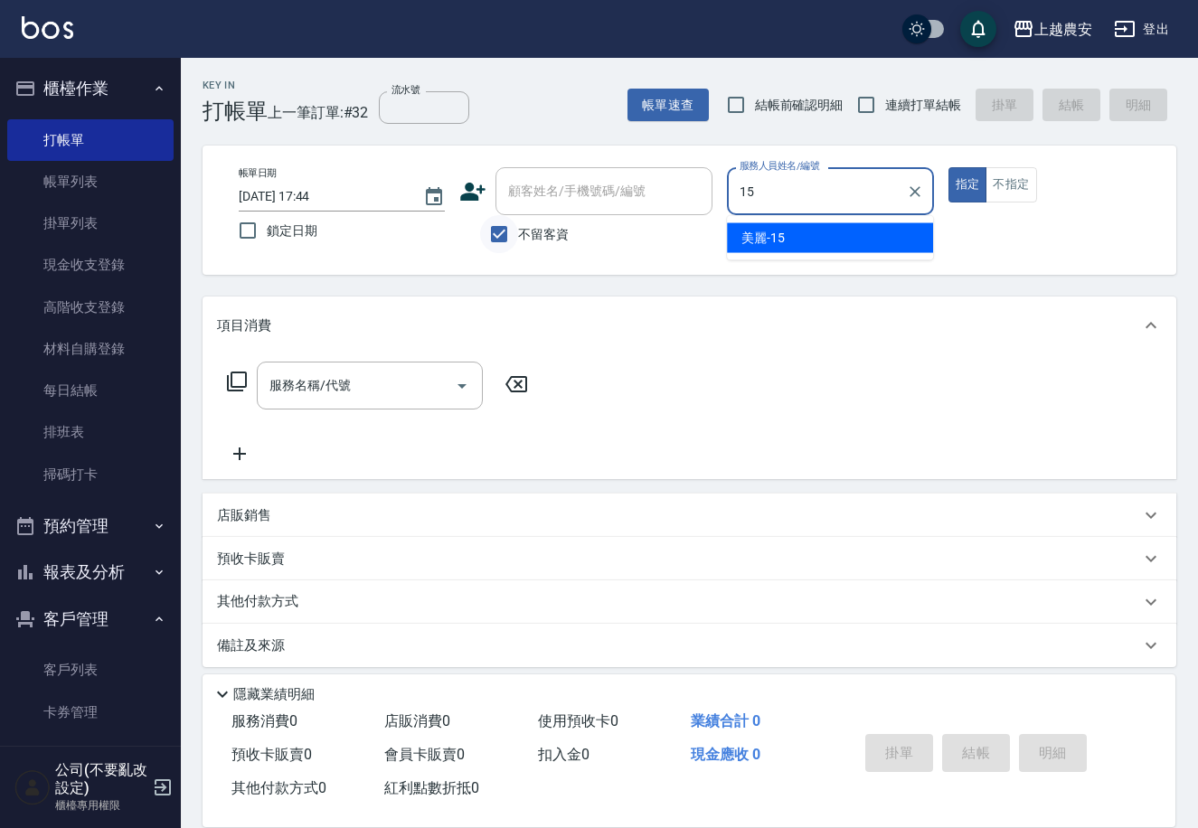
type input "美麗-15"
type button "true"
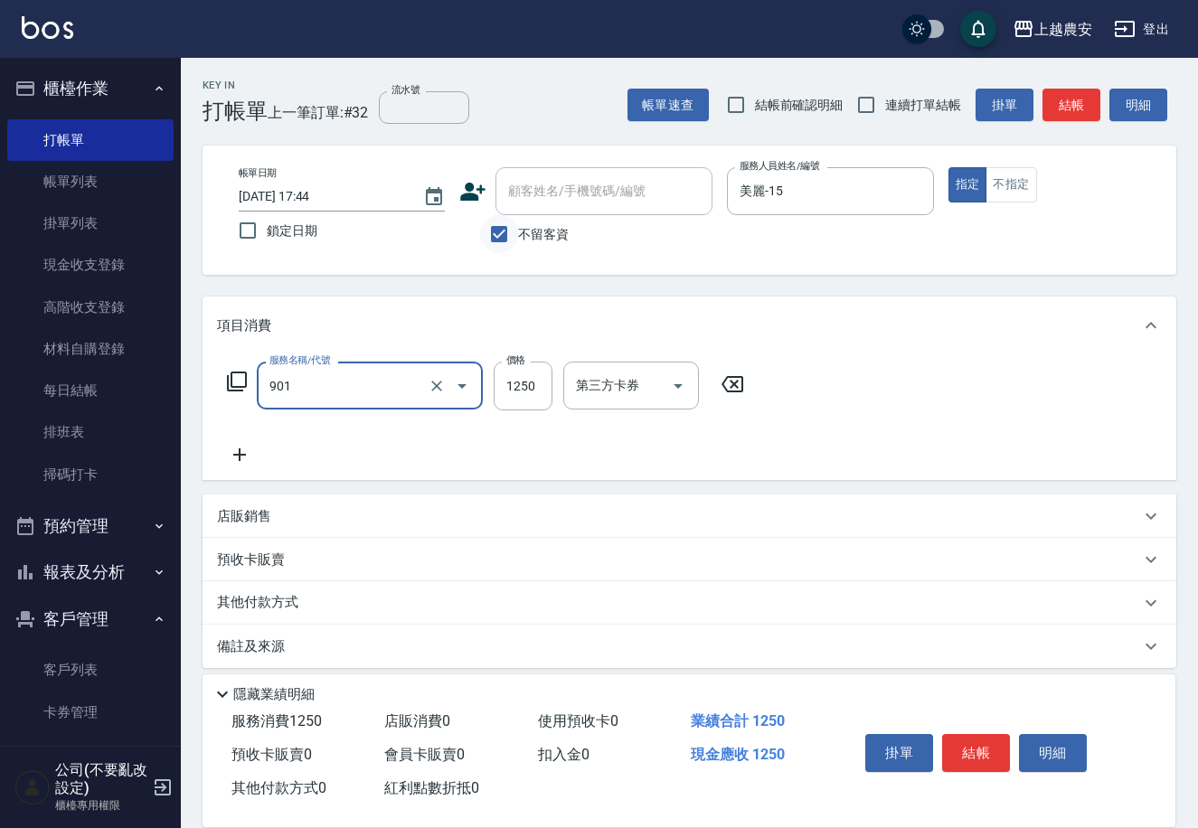
type input "修手指甲(901)"
type input "1000"
click at [978, 743] on button "結帳" at bounding box center [976, 753] width 68 height 38
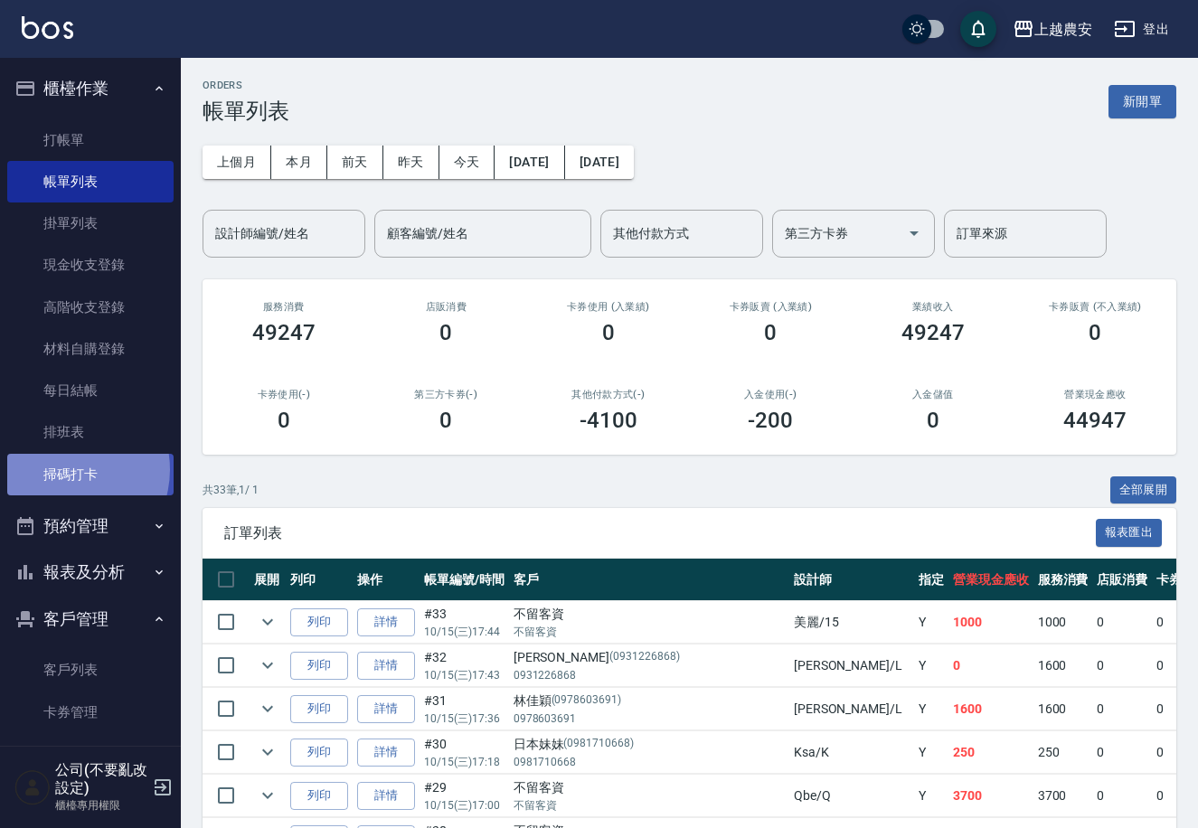
click at [62, 469] on link "掃碼打卡" at bounding box center [90, 475] width 166 height 42
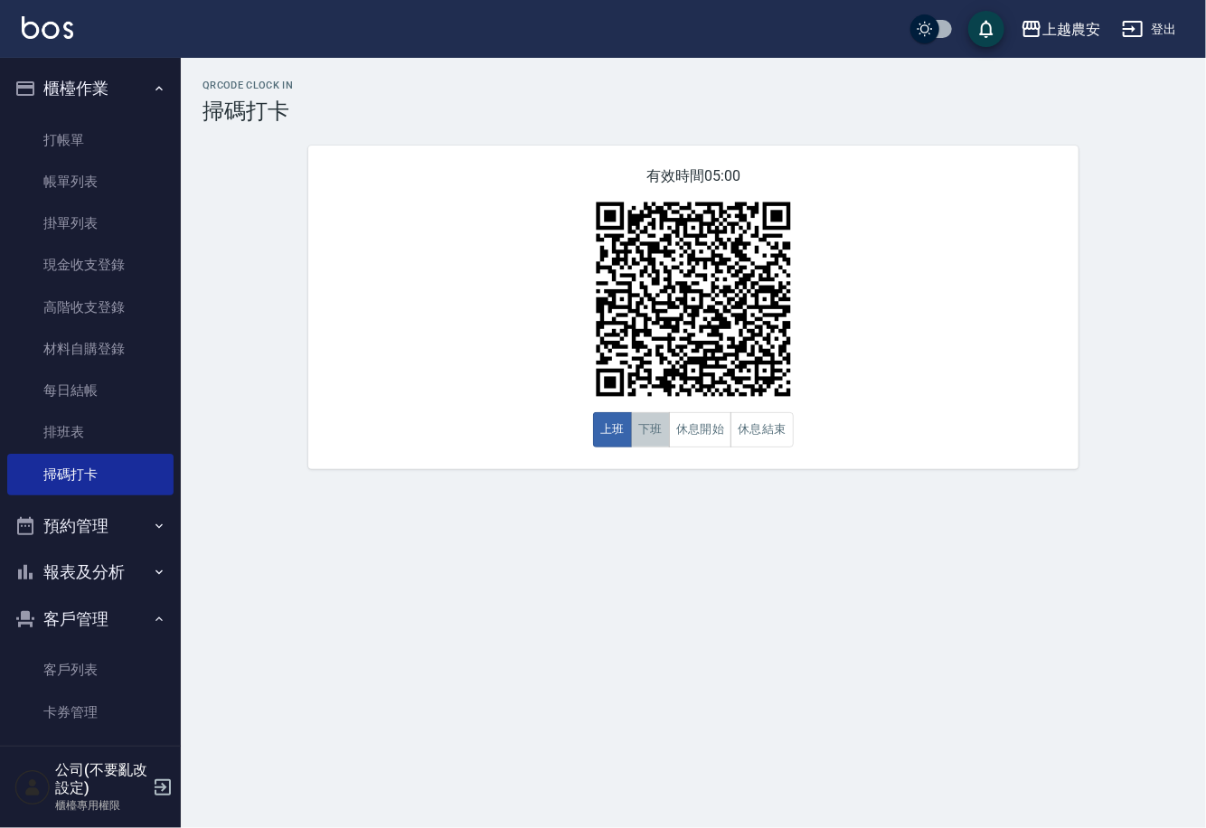
click at [647, 430] on button "下班" at bounding box center [650, 429] width 39 height 35
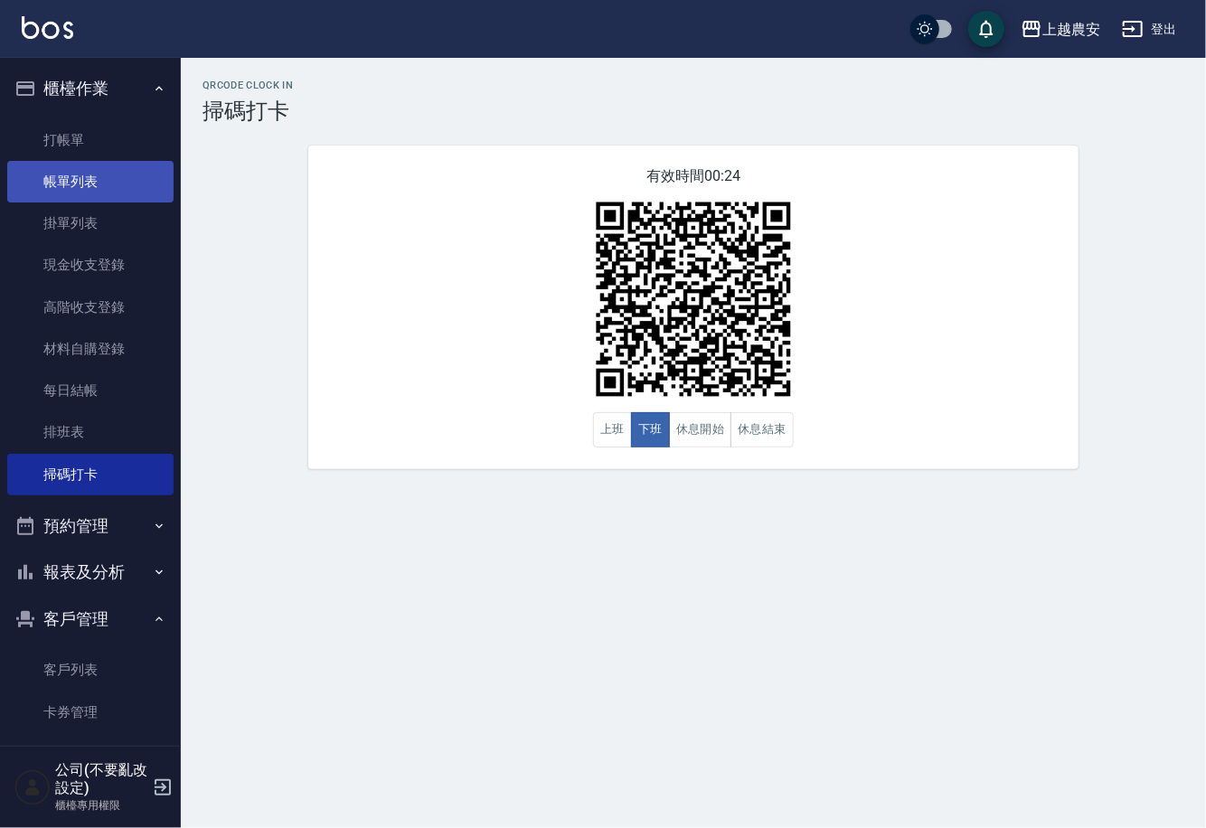
click at [124, 194] on link "帳單列表" at bounding box center [90, 182] width 166 height 42
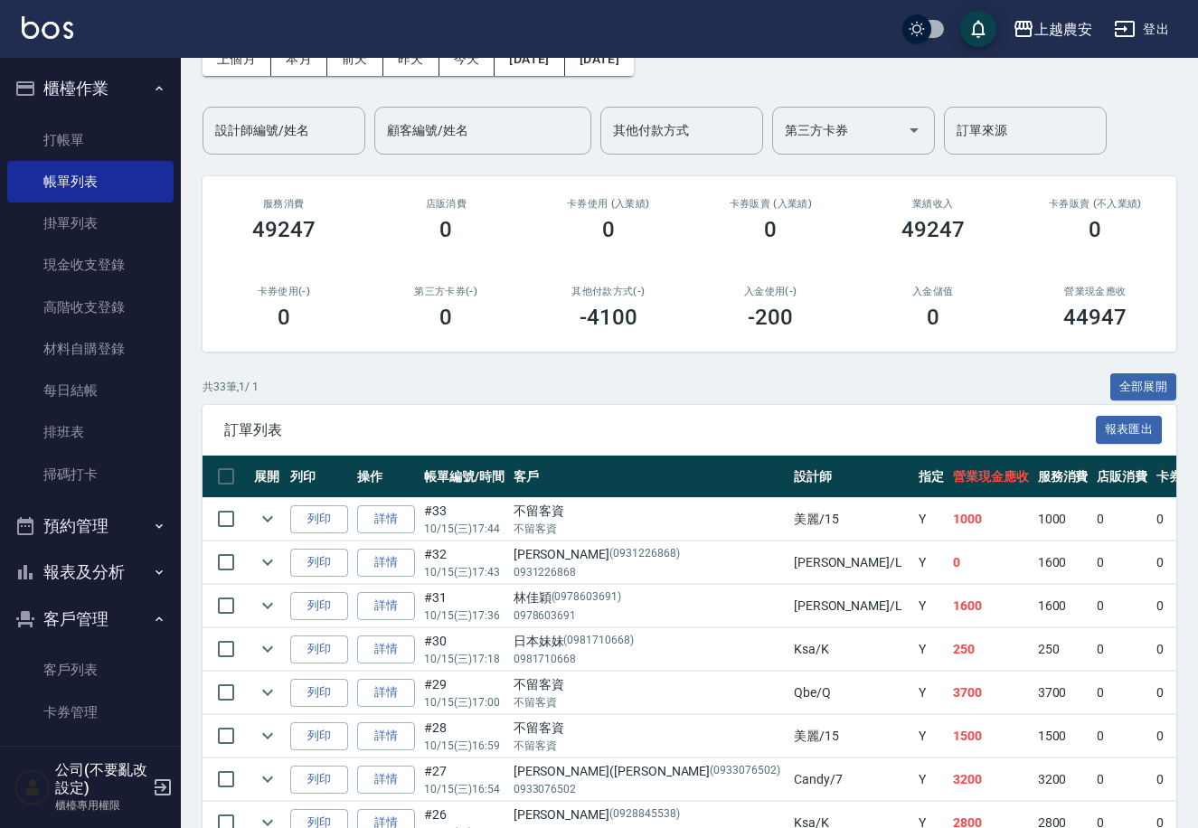
scroll to position [149, 0]
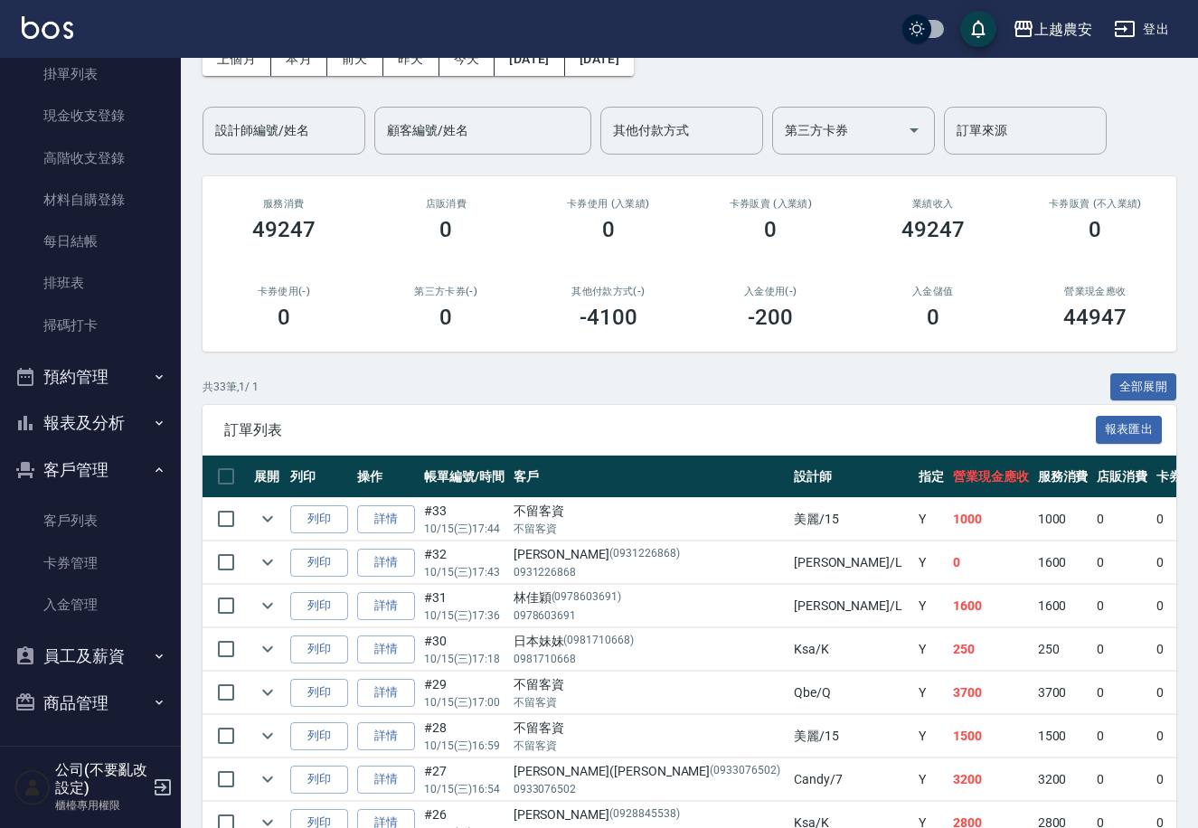
click at [114, 421] on button "報表及分析" at bounding box center [90, 423] width 166 height 47
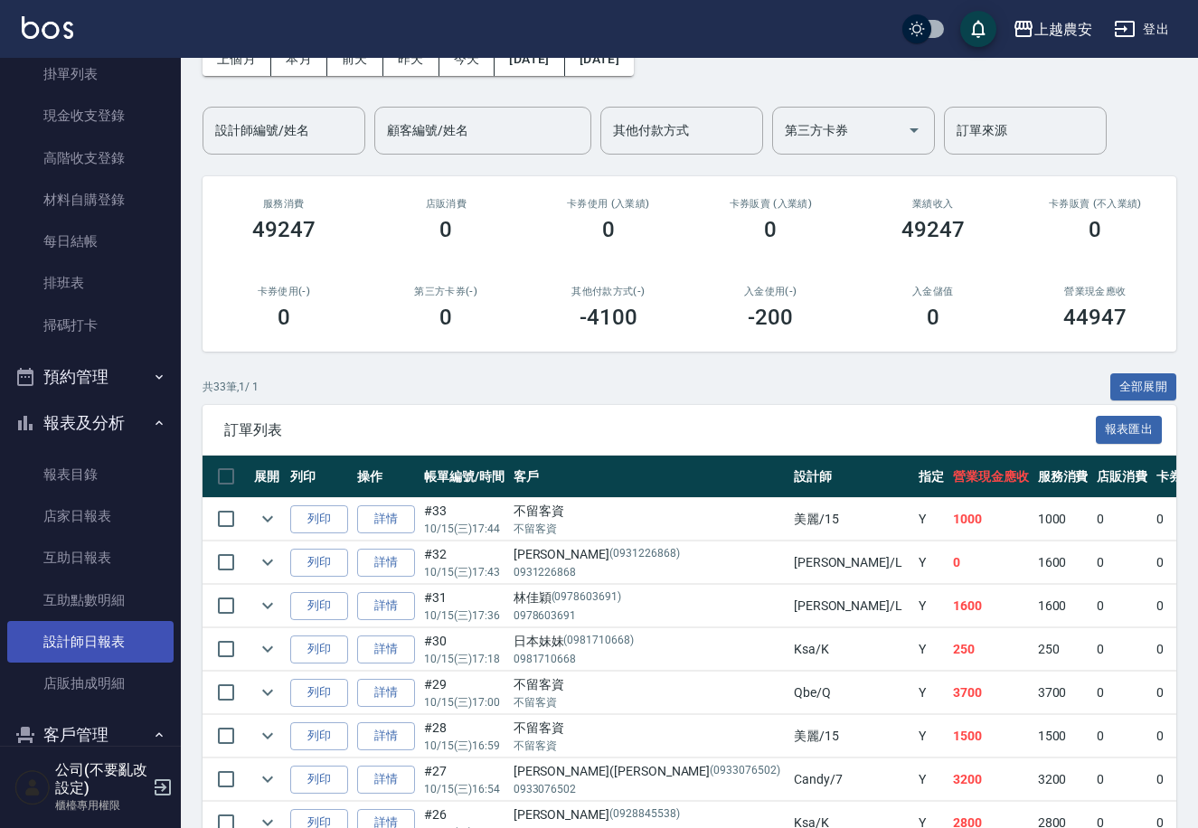
click at [90, 642] on link "設計師日報表" at bounding box center [90, 642] width 166 height 42
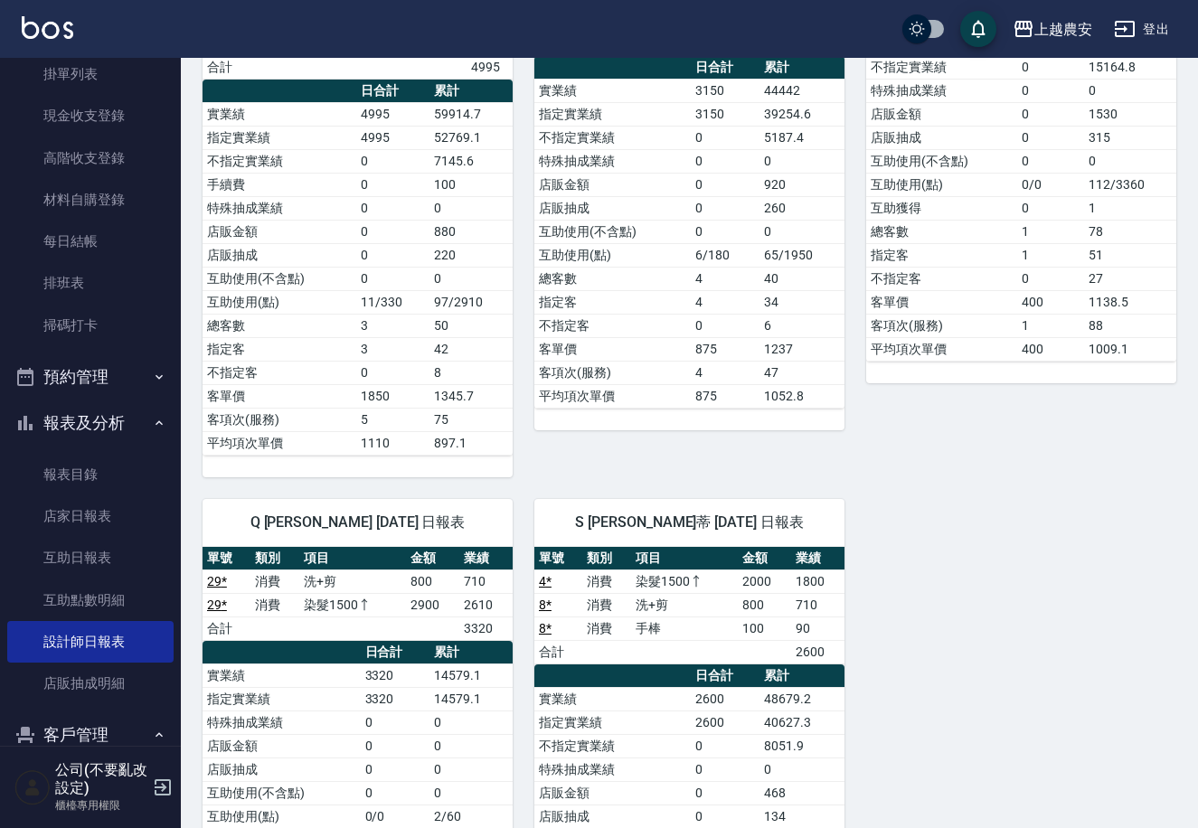
scroll to position [1989, 0]
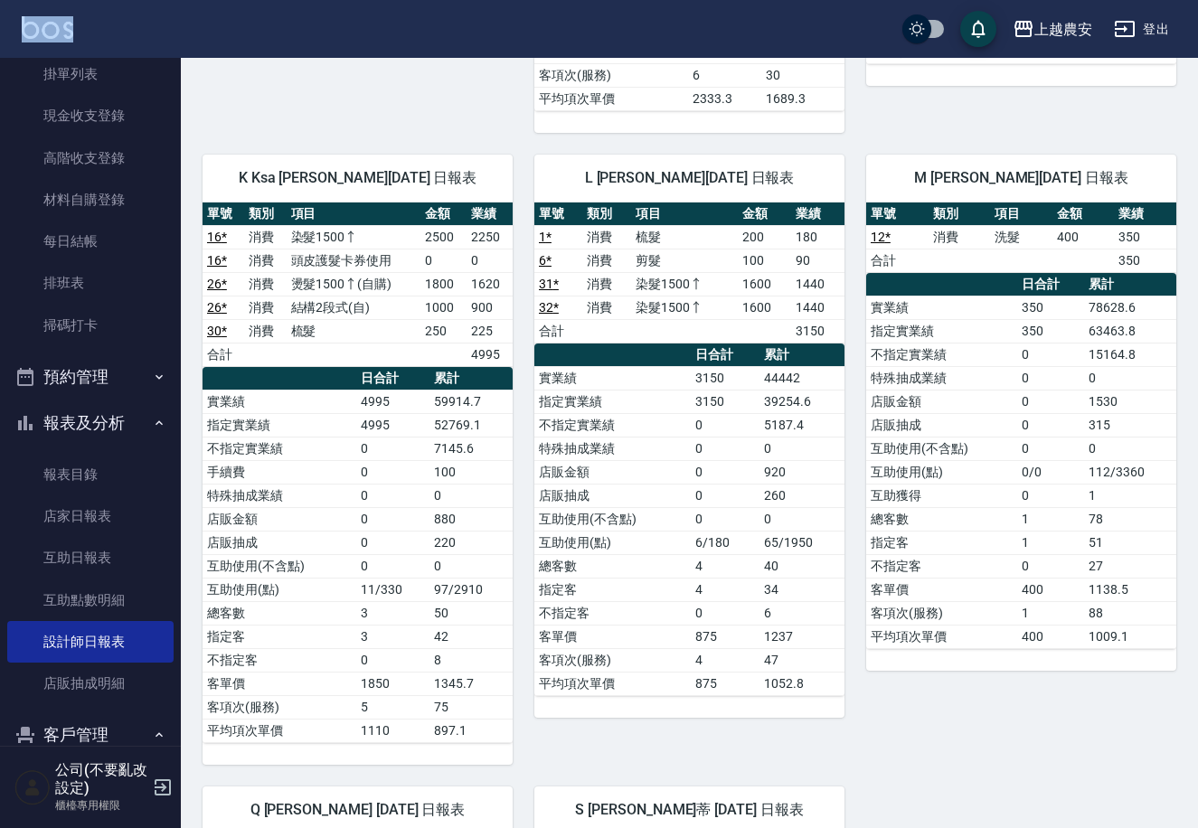
drag, startPoint x: 181, startPoint y: 226, endPoint x: 173, endPoint y: 33, distance: 193.6
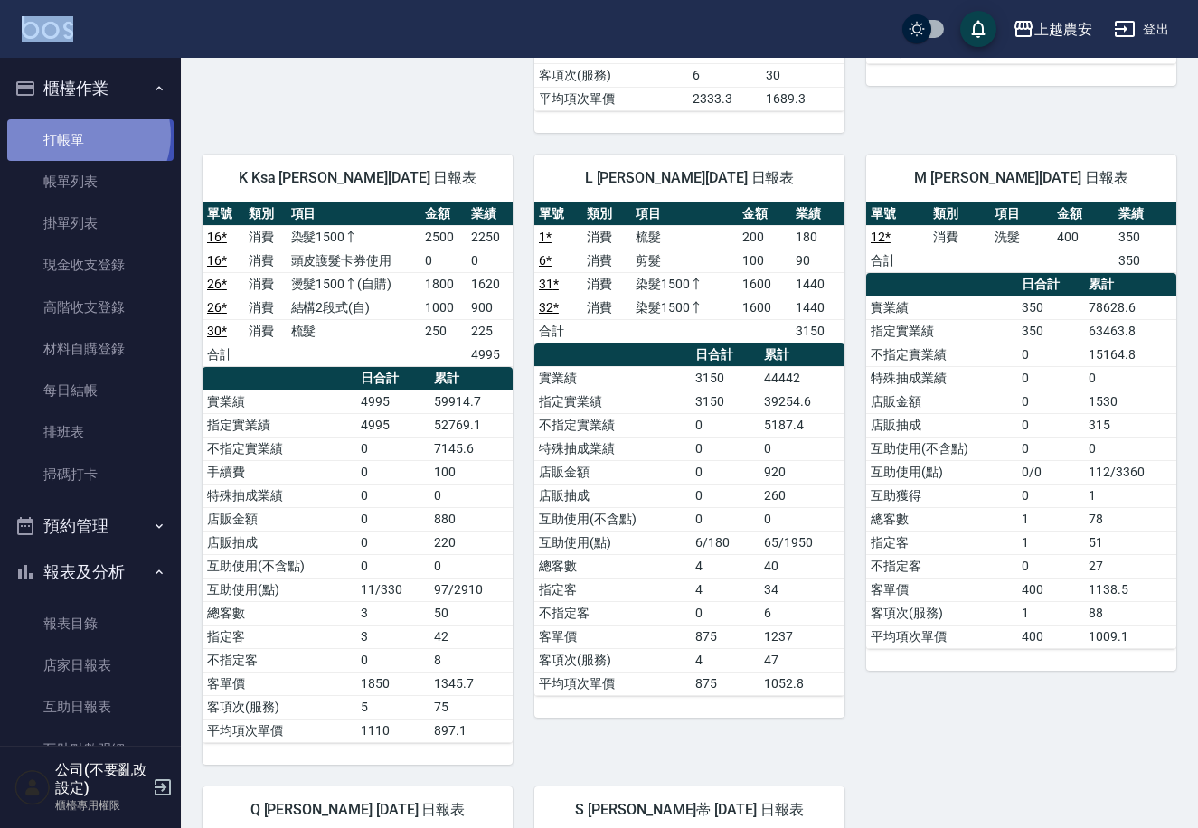
click at [86, 135] on link "打帳單" at bounding box center [90, 140] width 166 height 42
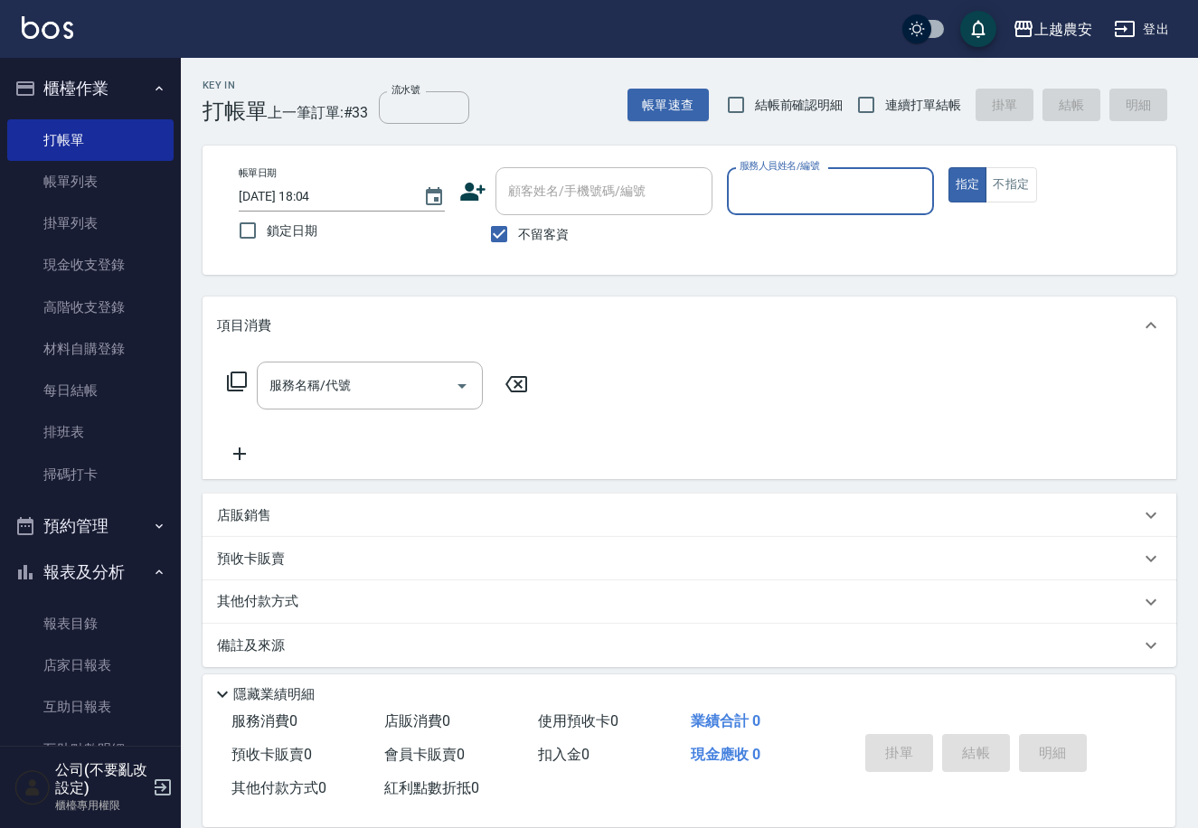
click at [524, 231] on span "不留客資" at bounding box center [543, 234] width 51 height 19
click at [518, 231] on input "不留客資" at bounding box center [499, 234] width 38 height 38
checkbox input "false"
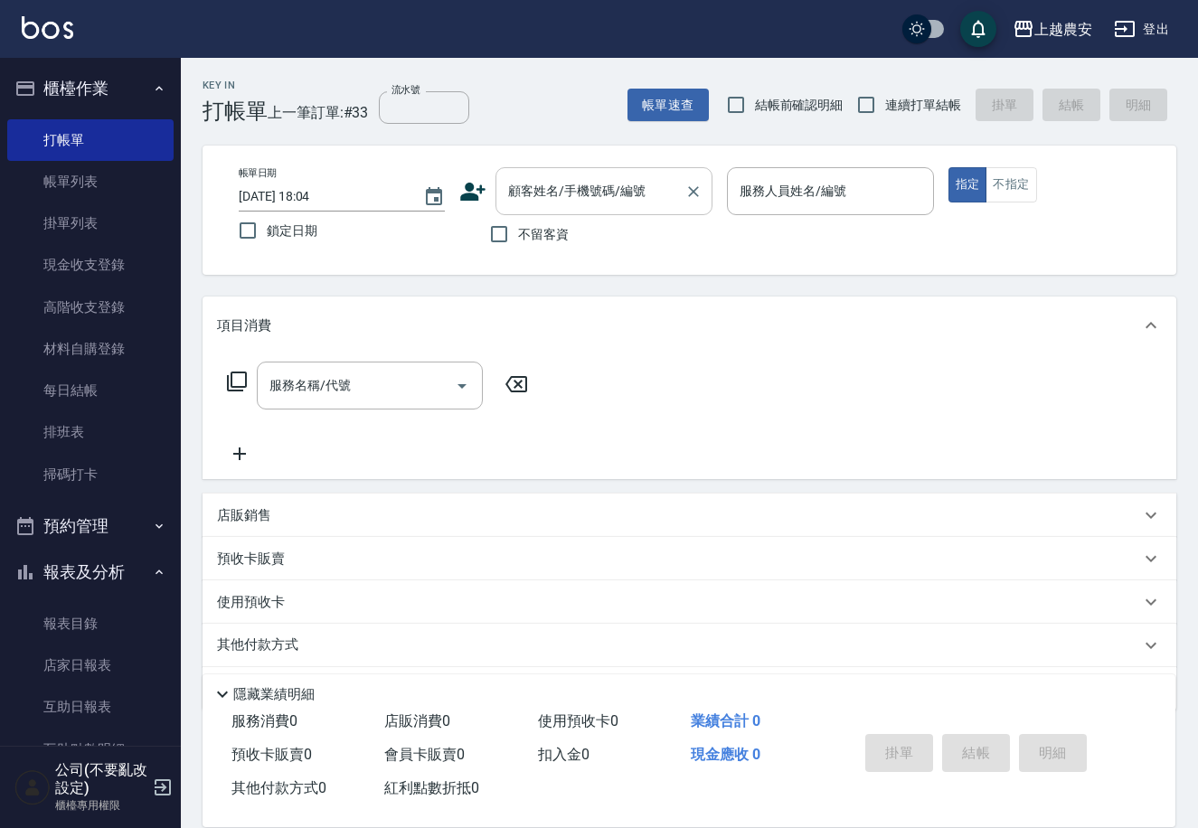
click at [543, 199] on input "顧客姓名/手機號碼/編號" at bounding box center [591, 191] width 174 height 32
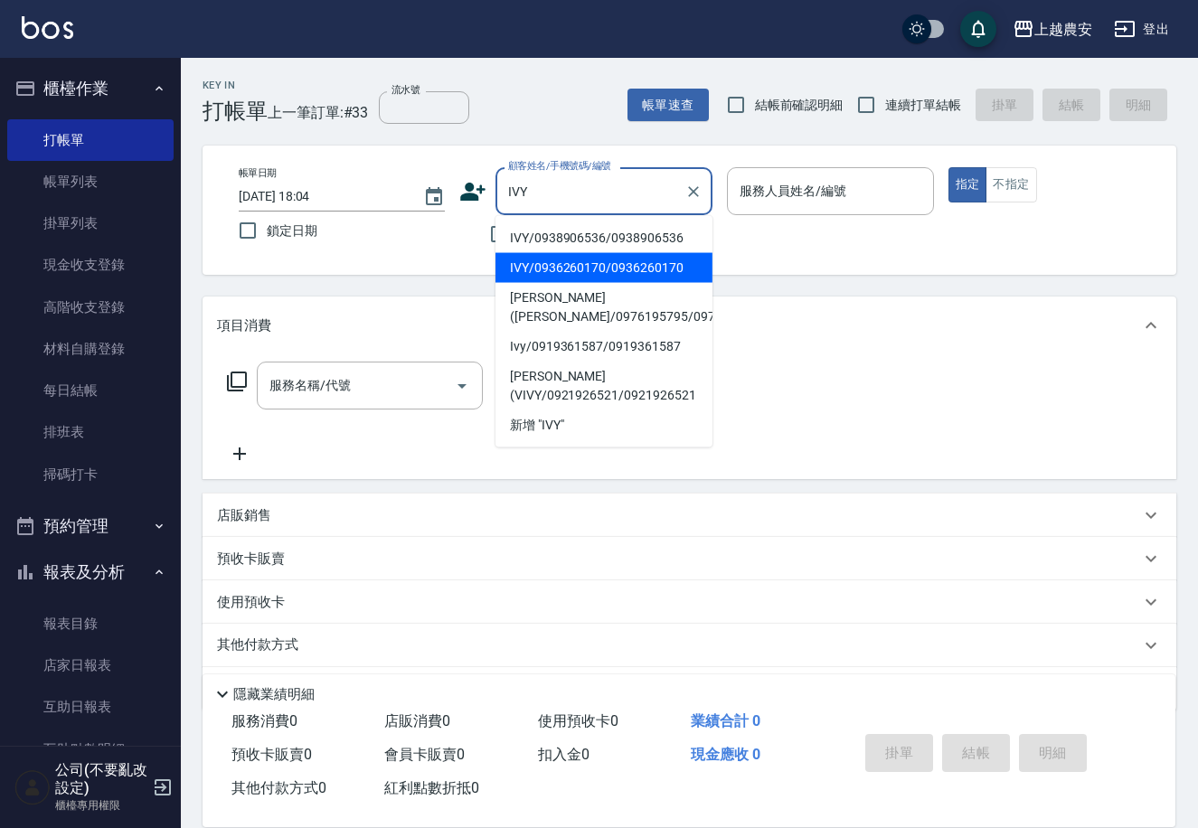
click at [514, 253] on li "IVY/0936260170/0936260170" at bounding box center [603, 268] width 217 height 30
type input "IVY/0936260170/0936260170"
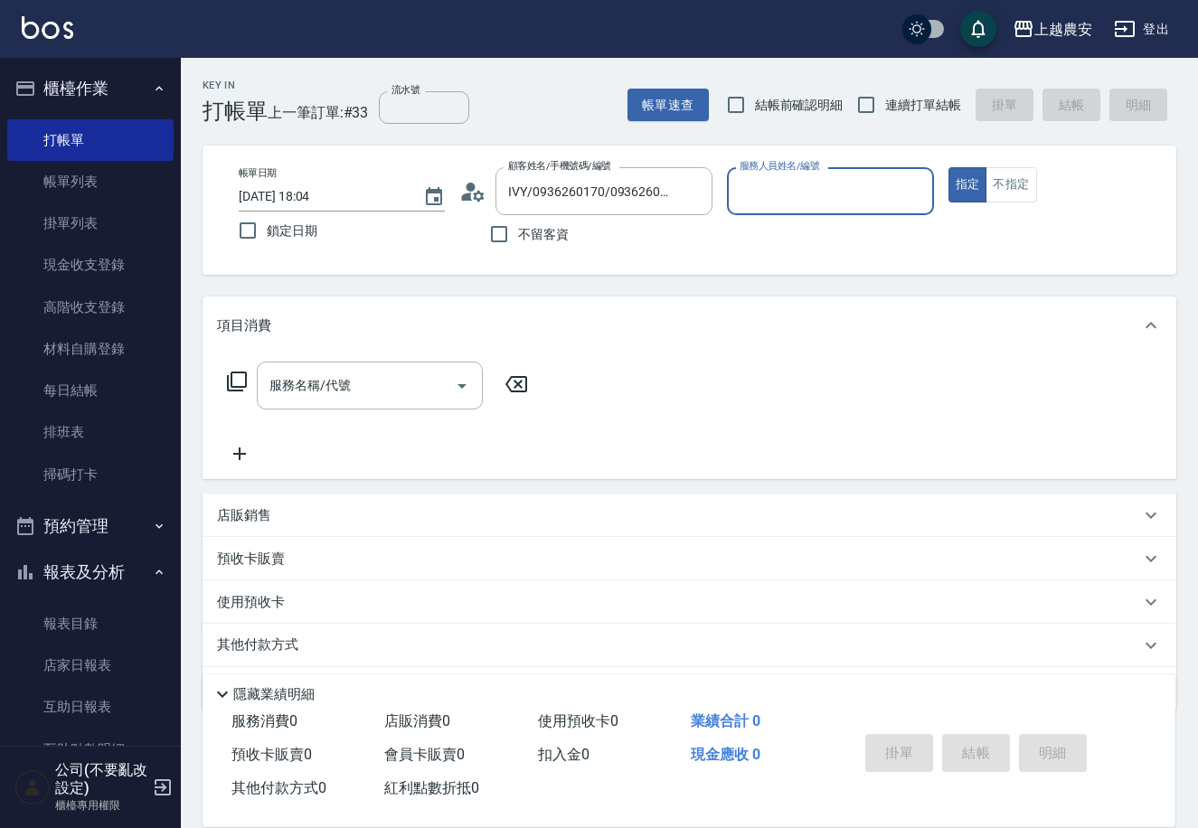
type input "[PERSON_NAME]"
click at [469, 193] on icon at bounding box center [467, 197] width 11 height 8
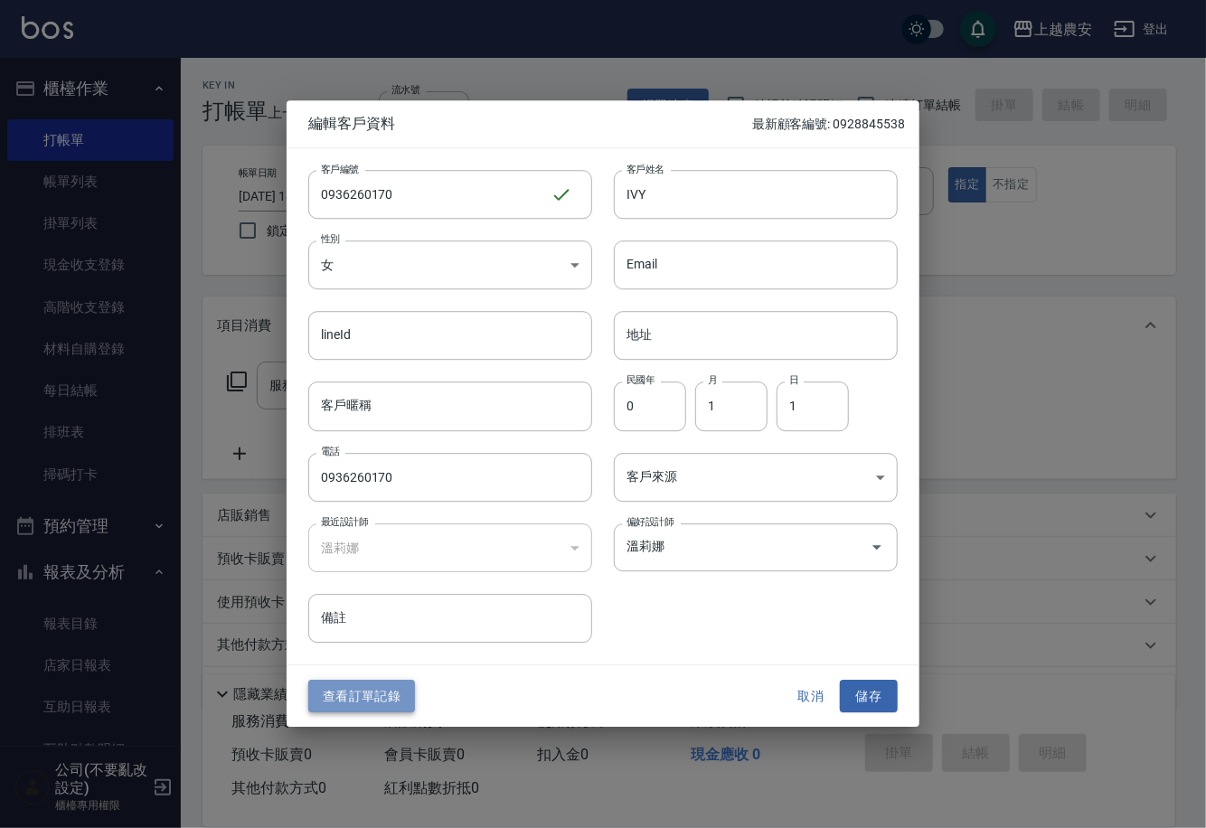
click at [391, 683] on button "查看訂單記錄" at bounding box center [361, 696] width 107 height 33
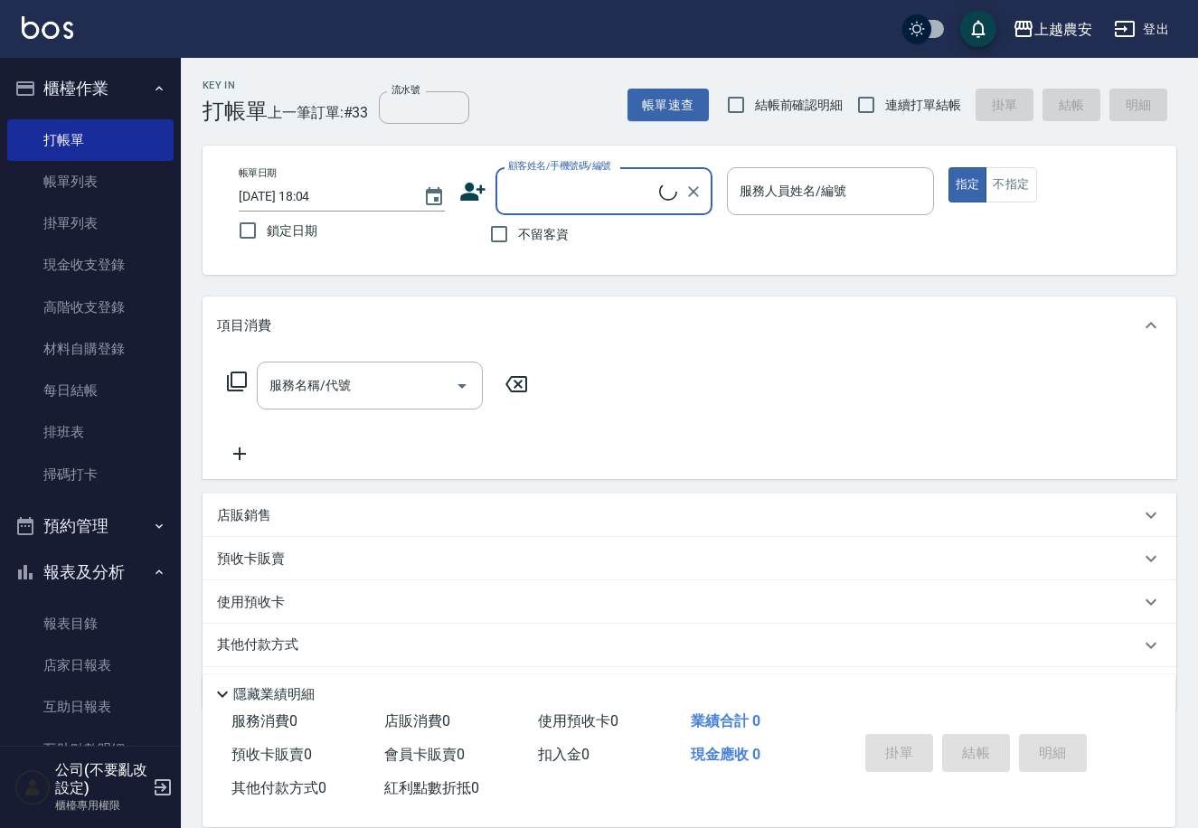
click at [607, 197] on input "顧客姓名/手機號碼/編號" at bounding box center [581, 191] width 155 height 32
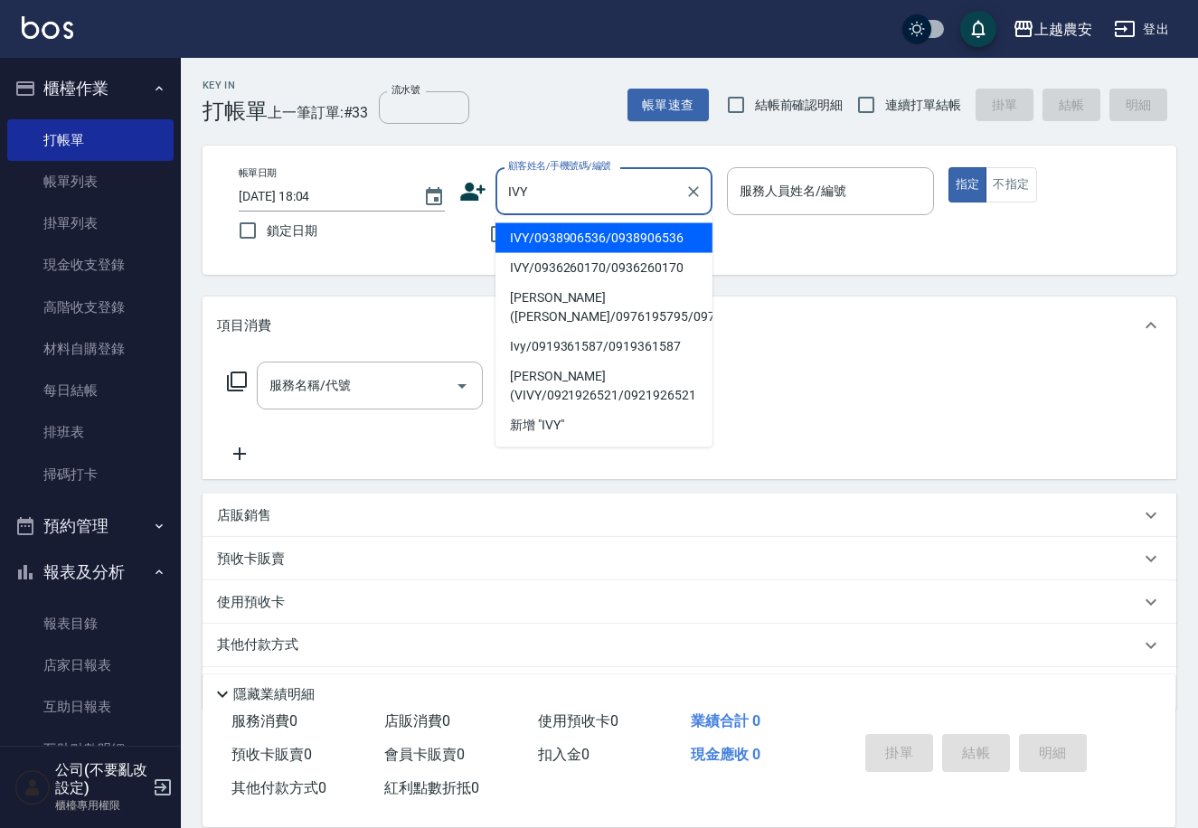
click at [634, 240] on li "IVY/0938906536/0938906536" at bounding box center [603, 238] width 217 height 30
type input "IVY/0938906536/0938906536"
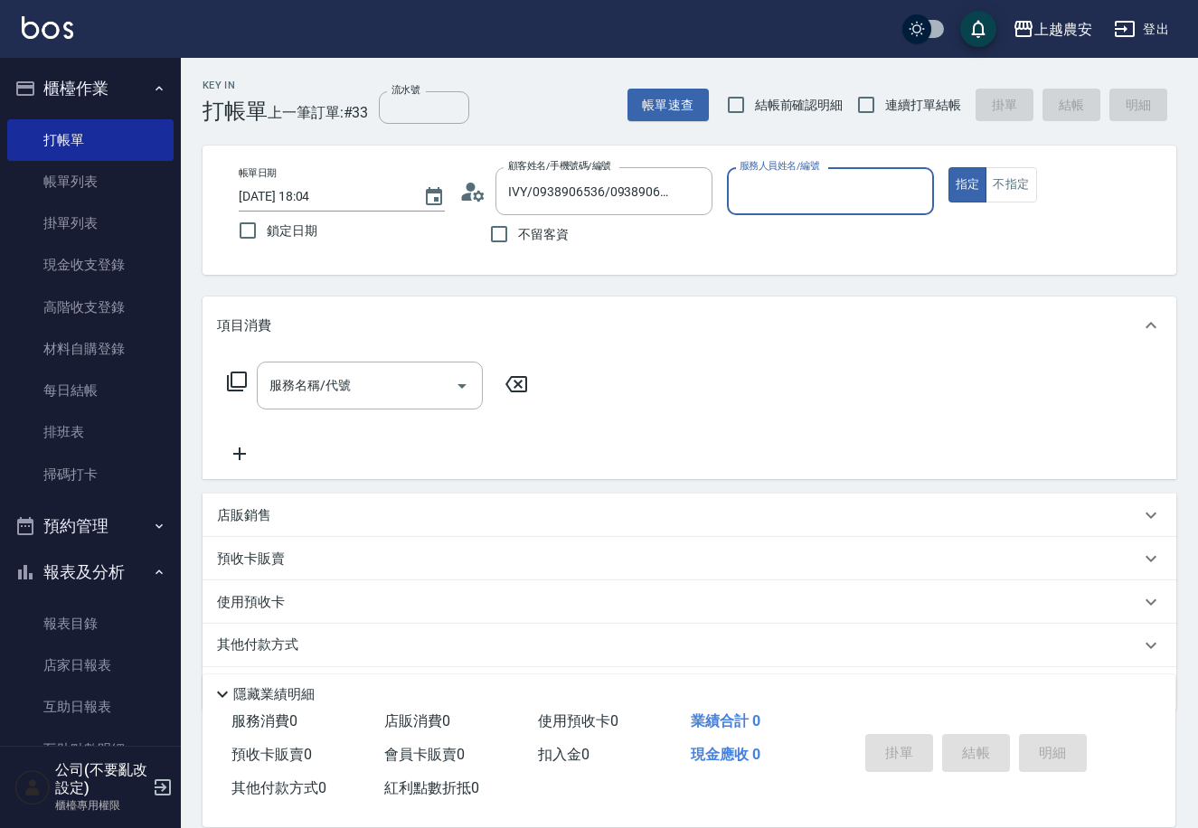
type input "Nana-13"
click at [702, 193] on icon "Clear" at bounding box center [693, 192] width 18 height 18
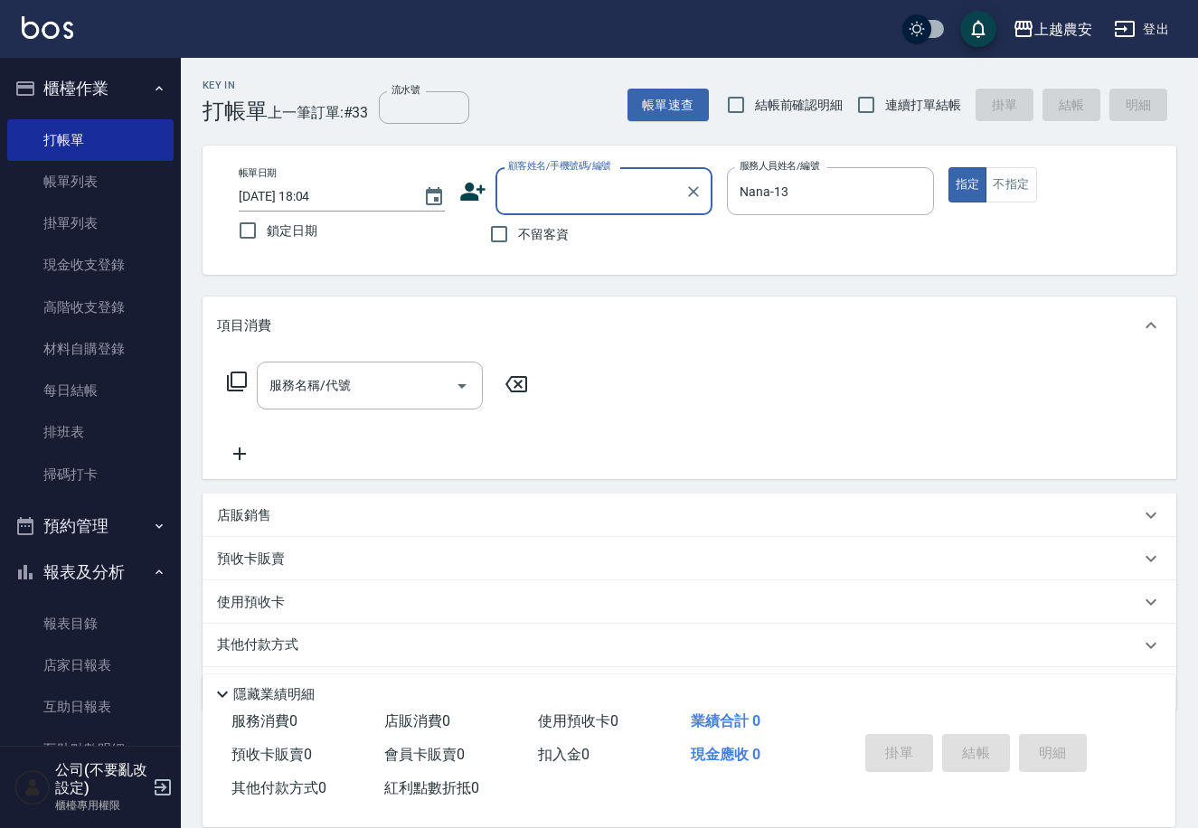
click at [648, 187] on input "顧客姓名/手機號碼/編號" at bounding box center [591, 191] width 174 height 32
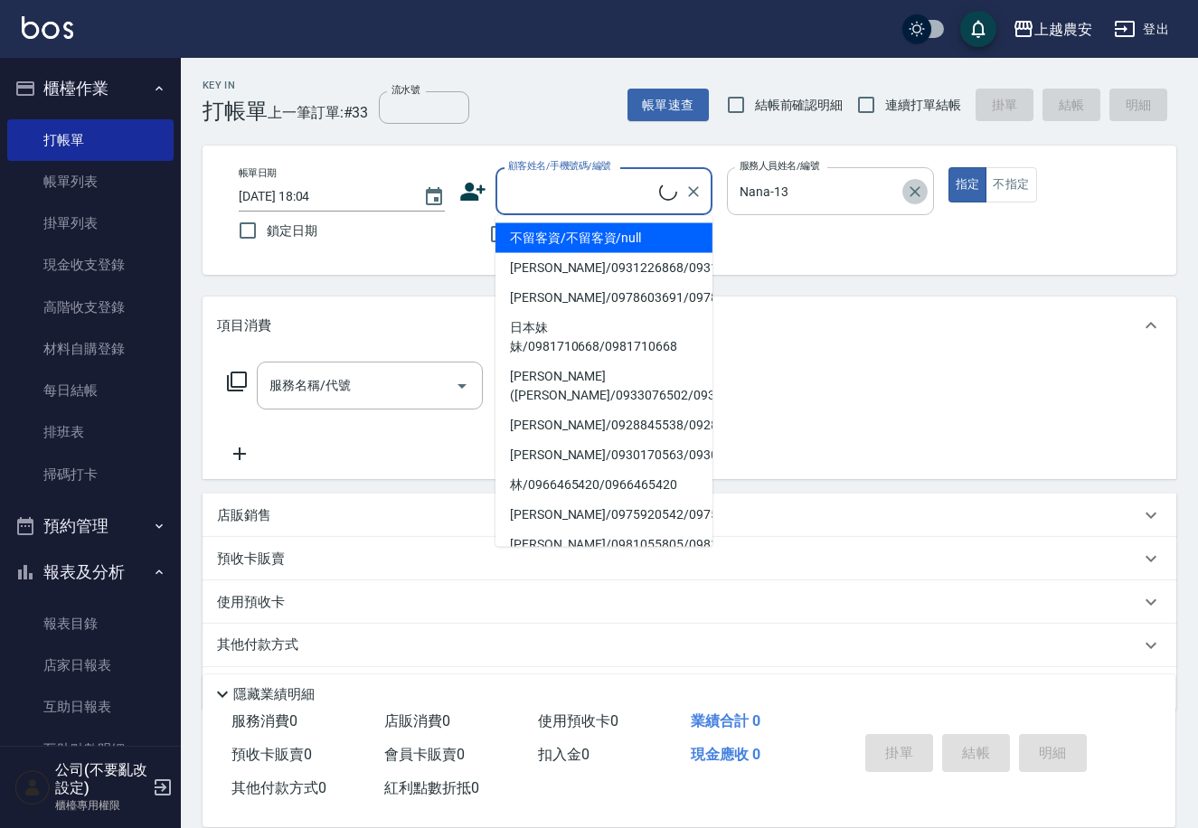
click at [914, 193] on icon "Clear" at bounding box center [915, 192] width 18 height 18
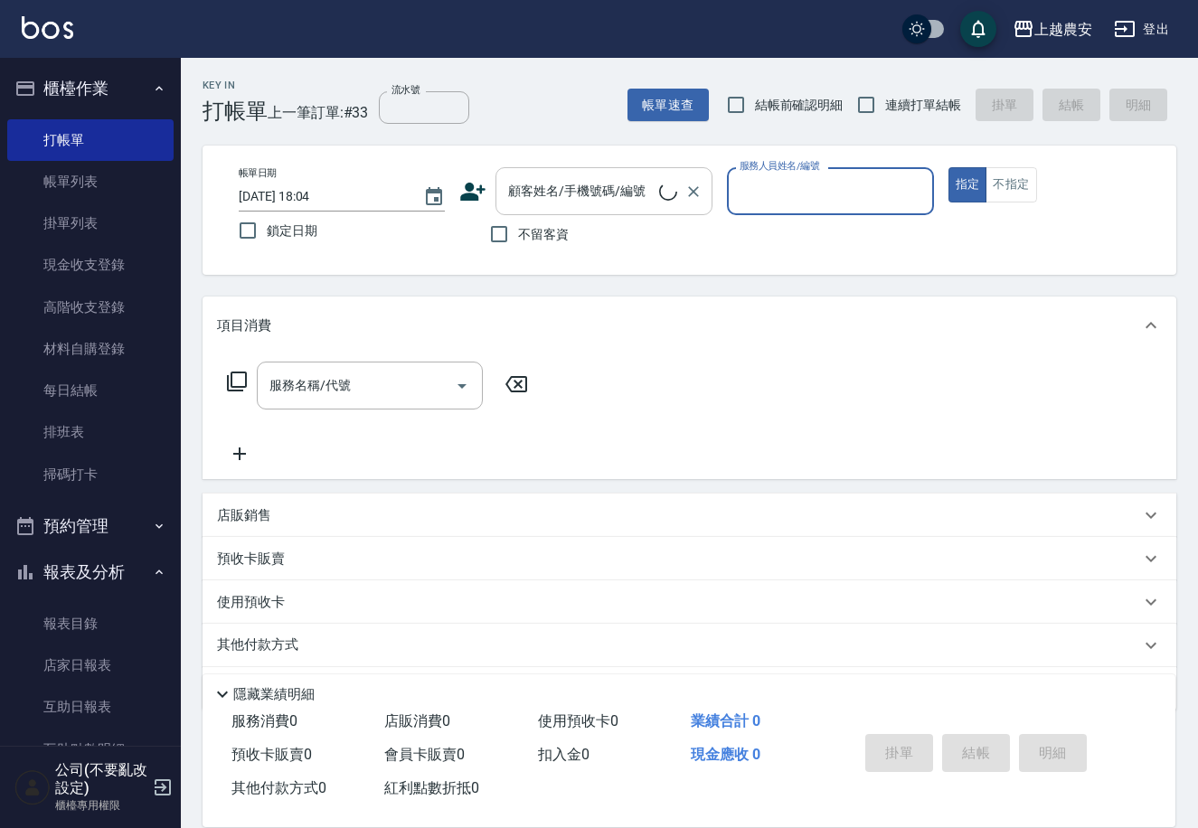
click at [616, 184] on div "顧客姓名/手機號碼/編號 顧客姓名/手機號碼/編號" at bounding box center [603, 191] width 217 height 48
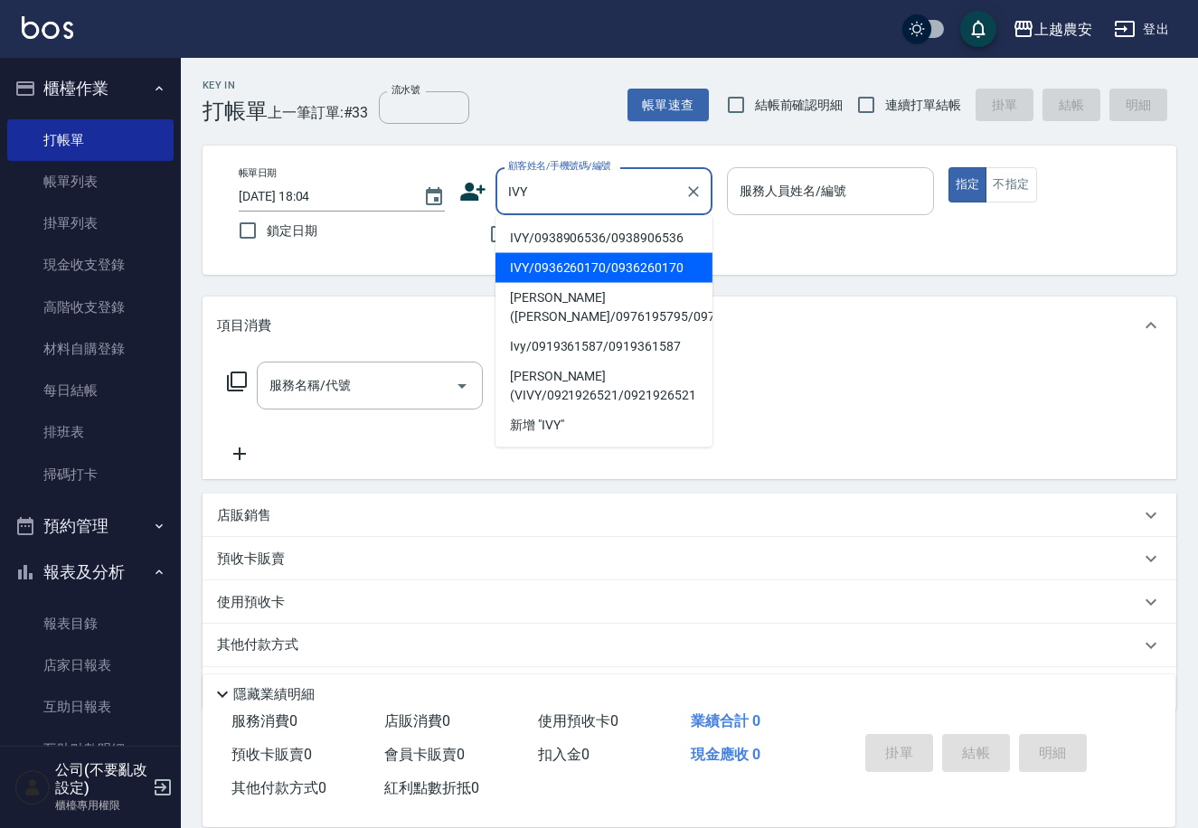
click at [561, 259] on li "IVY/0936260170/0936260170" at bounding box center [603, 268] width 217 height 30
type input "IVY/0936260170/0936260170"
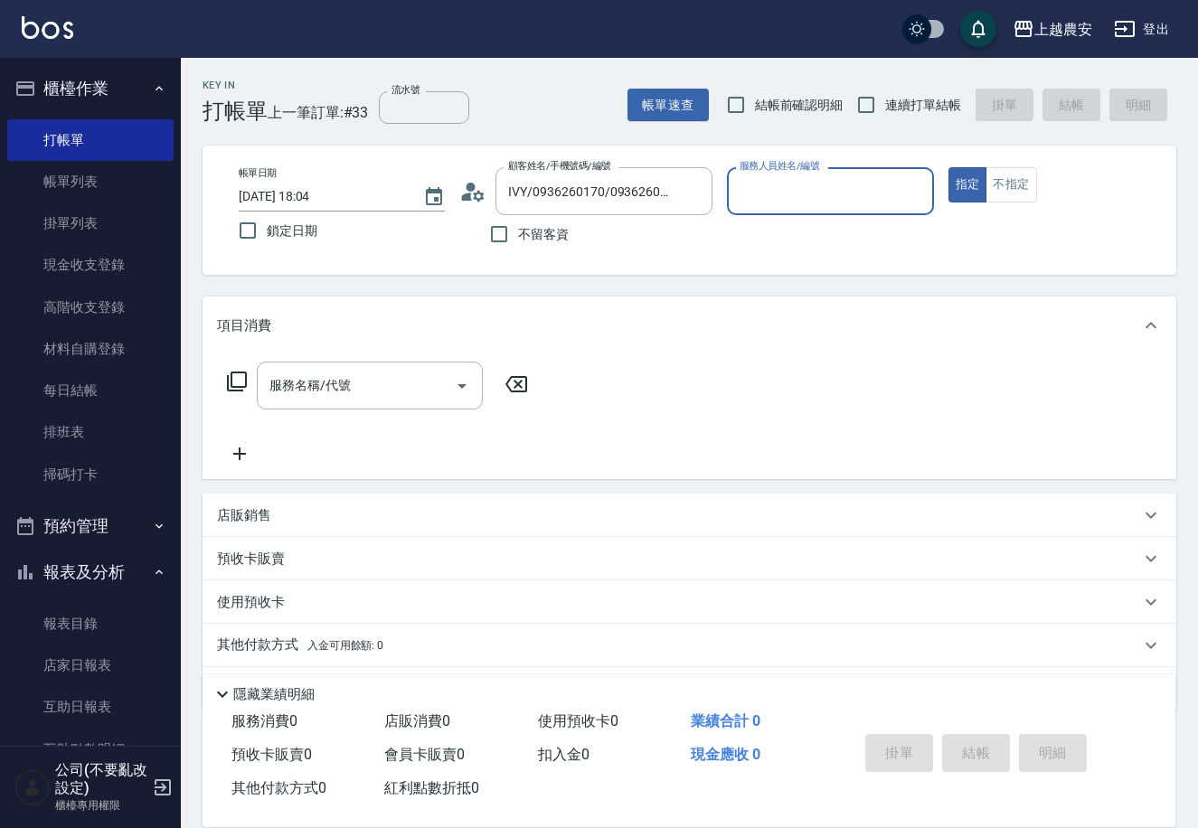
type input "[PERSON_NAME]"
click at [334, 363] on div "服務名稱/代號" at bounding box center [370, 386] width 226 height 48
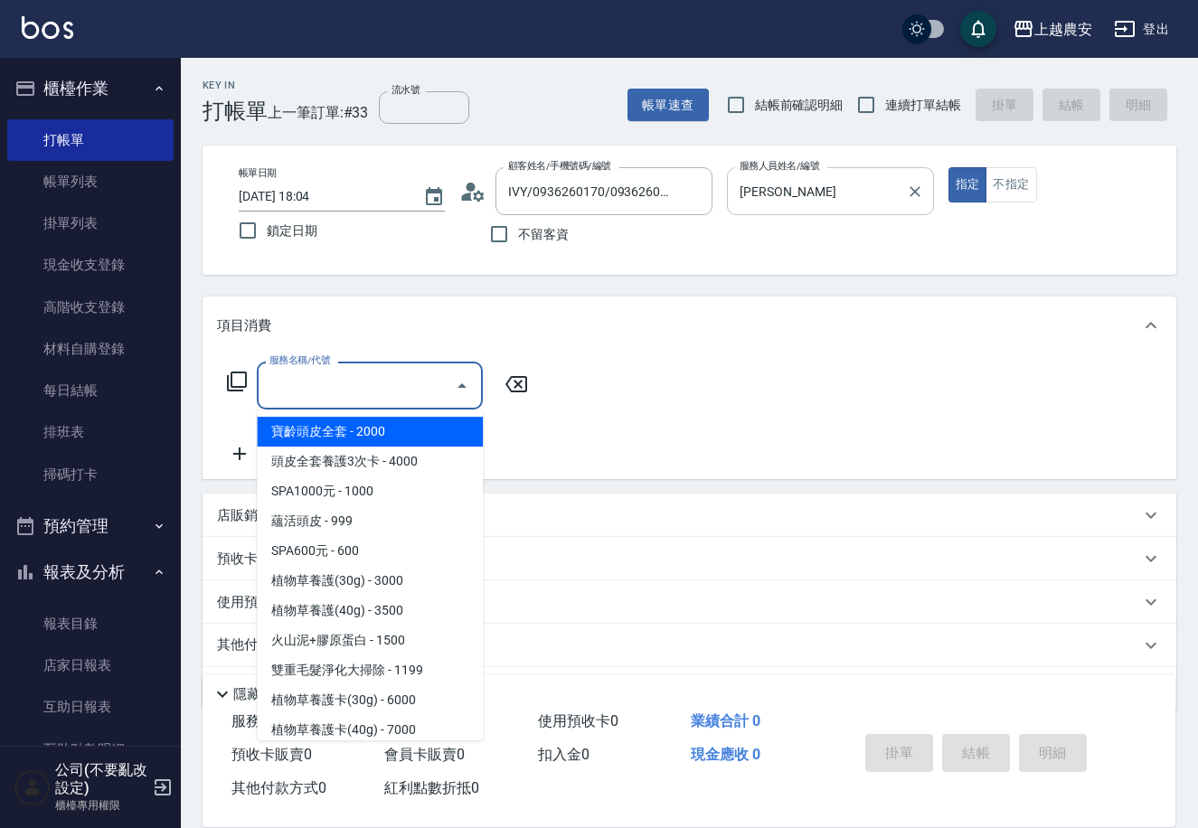
click at [240, 378] on icon at bounding box center [237, 382] width 22 height 22
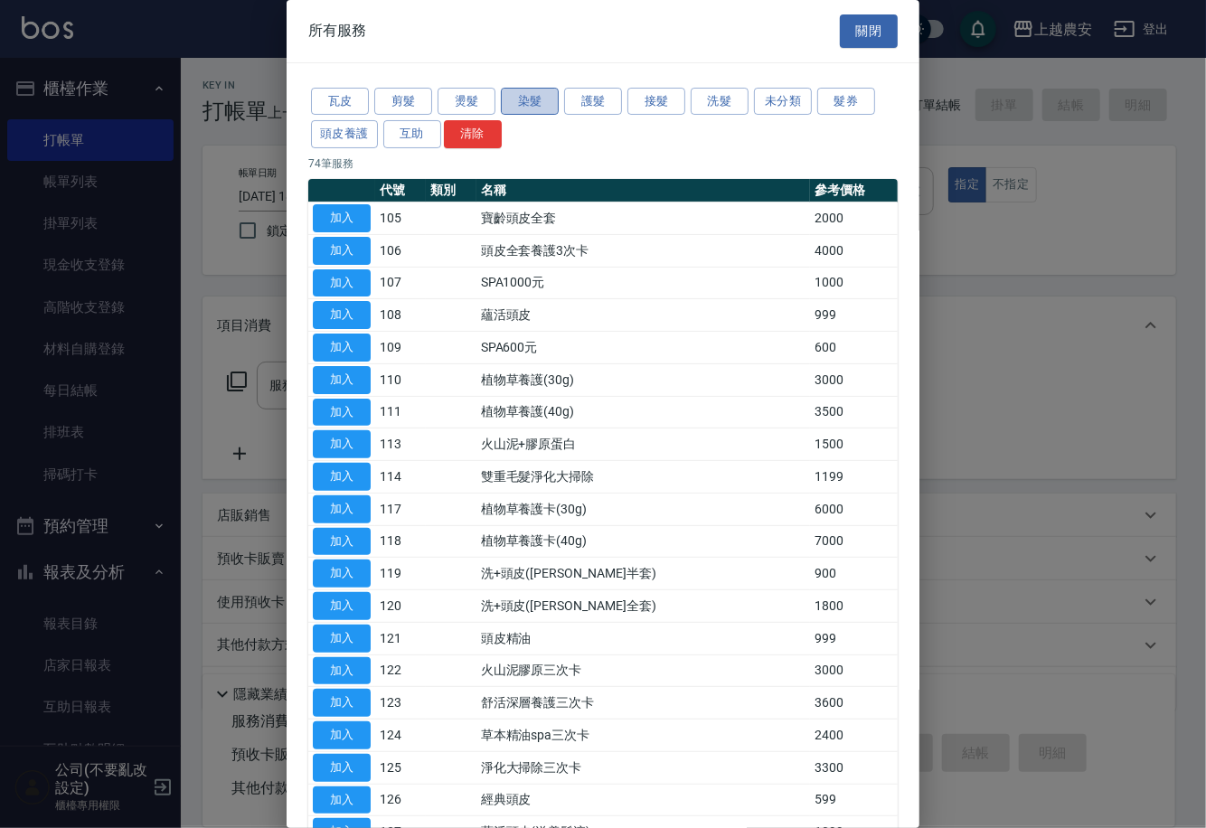
click at [514, 110] on button "染髮" at bounding box center [530, 102] width 58 height 28
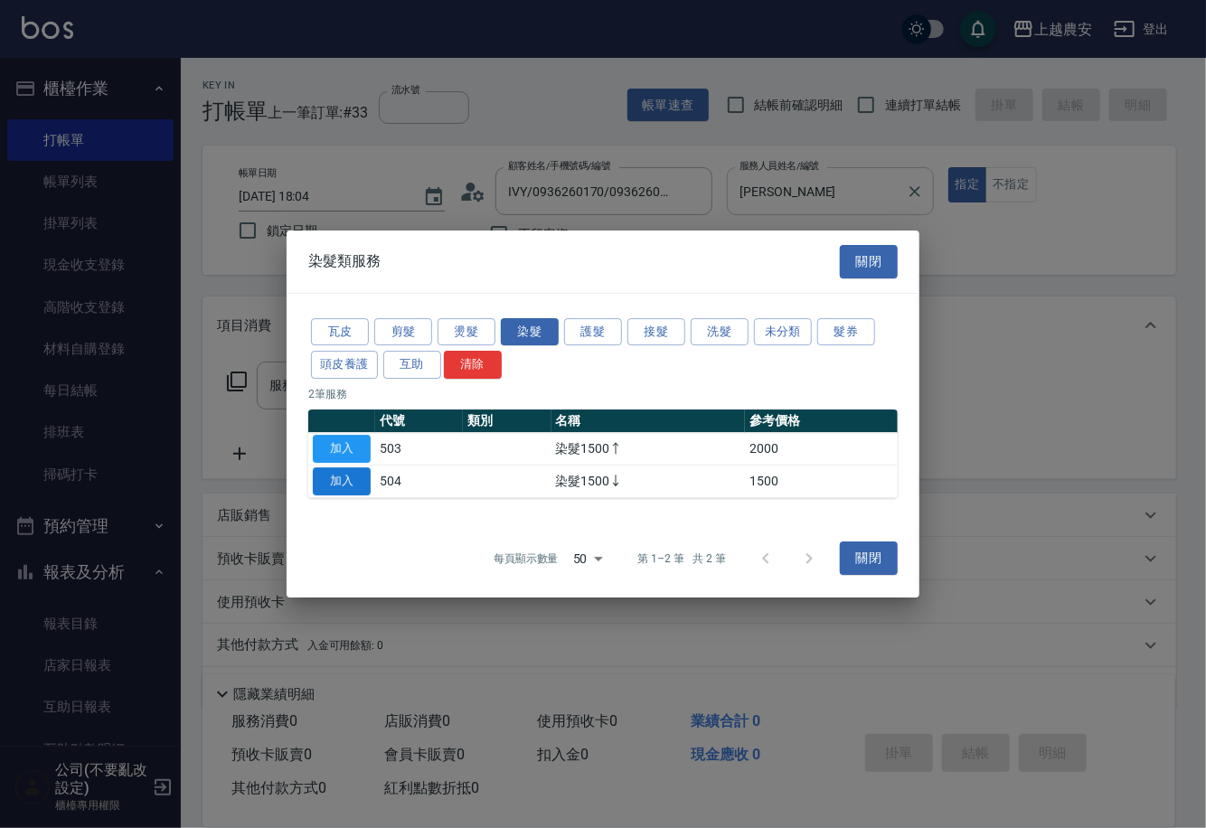
click at [370, 488] on button "加入" at bounding box center [342, 481] width 58 height 28
type input "染髮1500↓(504)"
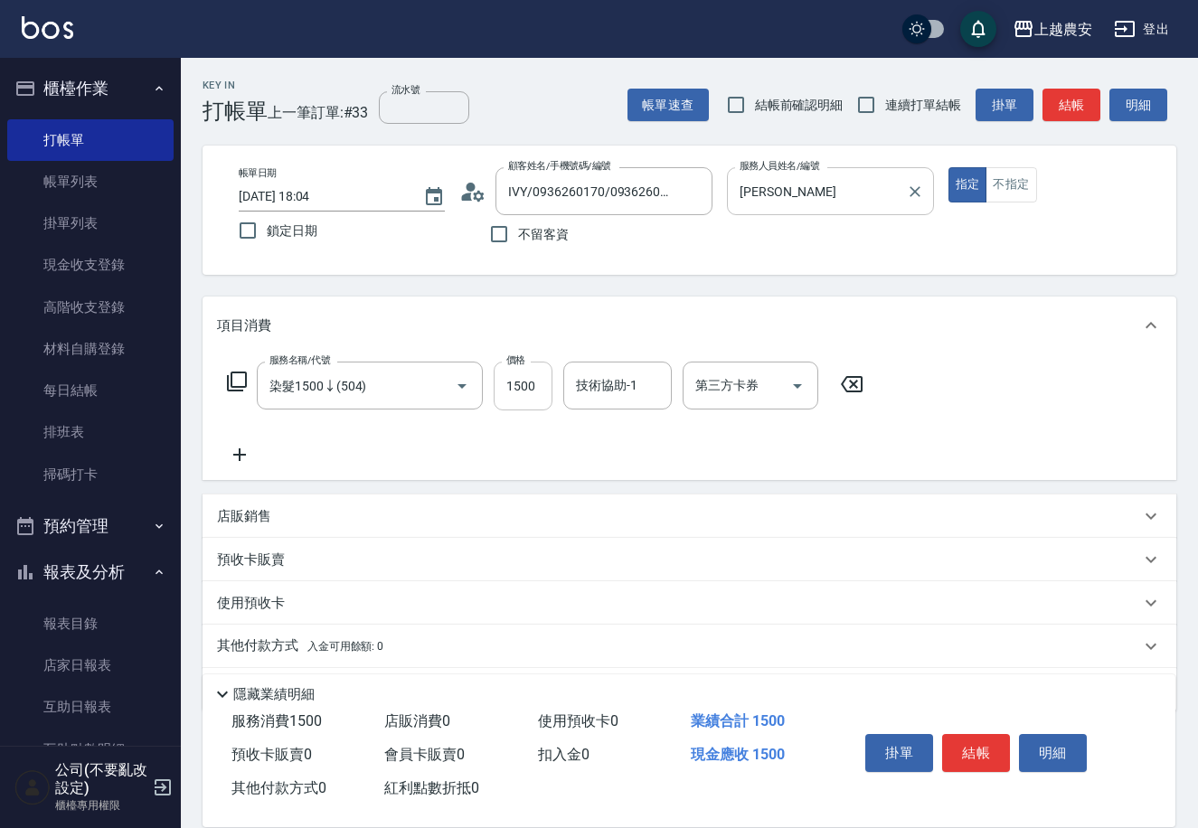
click at [542, 397] on input "1500" at bounding box center [523, 386] width 59 height 49
type input "999"
type input "[PERSON_NAME]-32"
click at [956, 750] on button "結帳" at bounding box center [976, 753] width 68 height 38
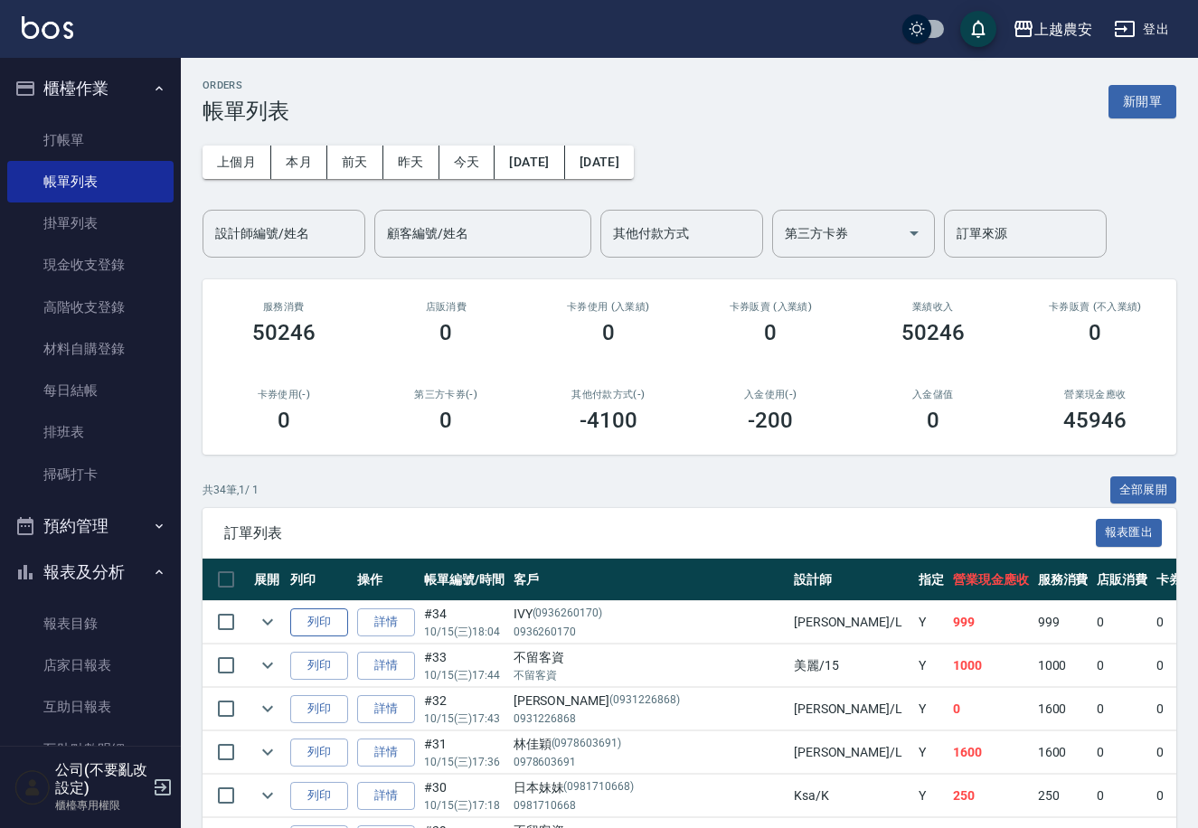
click at [316, 619] on button "列印" at bounding box center [319, 622] width 58 height 28
click at [55, 133] on link "打帳單" at bounding box center [90, 140] width 166 height 42
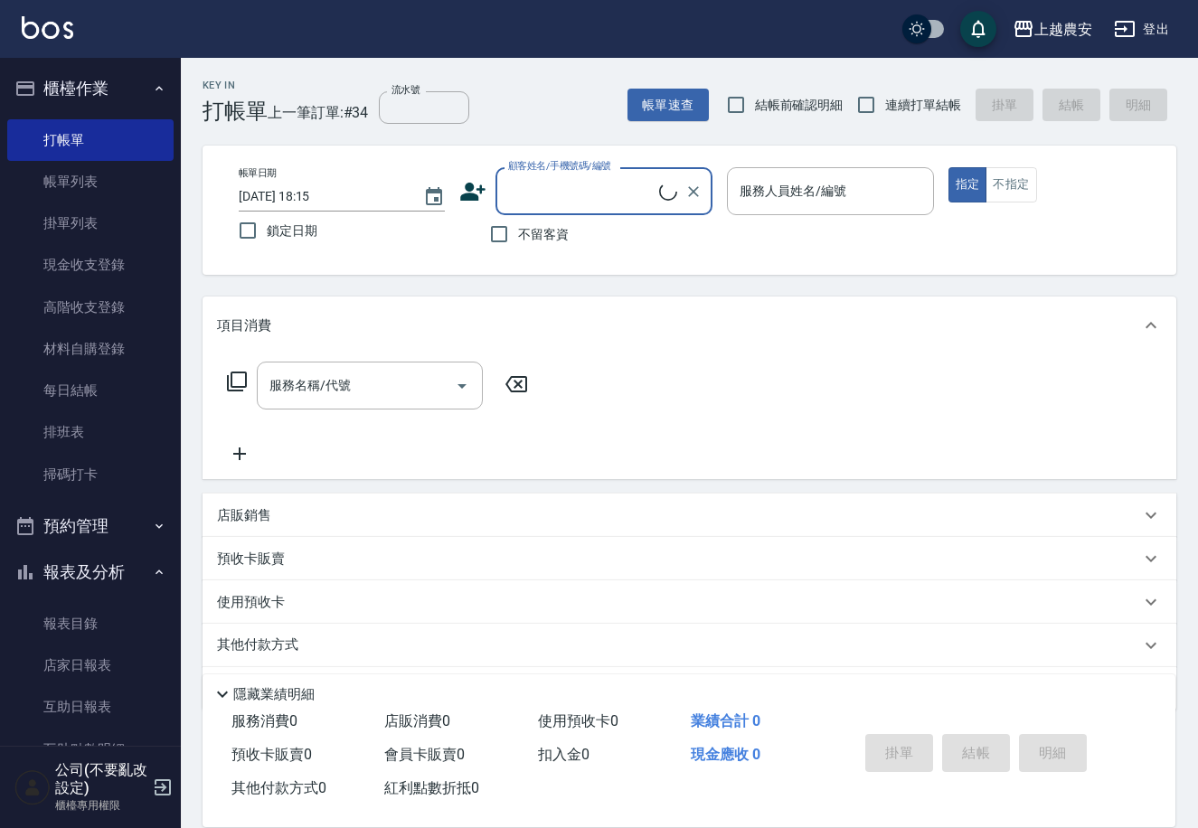
click at [520, 235] on span "不留客資" at bounding box center [543, 234] width 51 height 19
click at [518, 235] on input "不留客資" at bounding box center [499, 234] width 38 height 38
checkbox input "true"
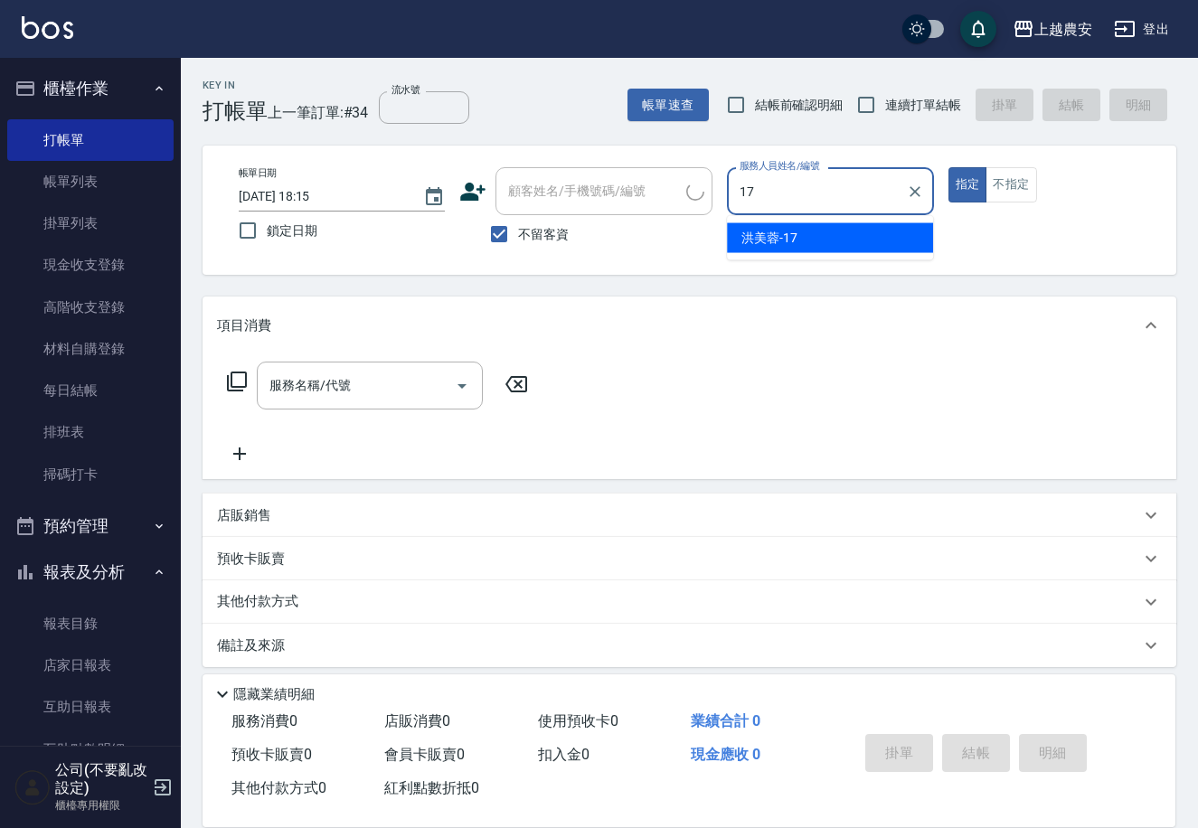
type input "[PERSON_NAME]-17"
type button "true"
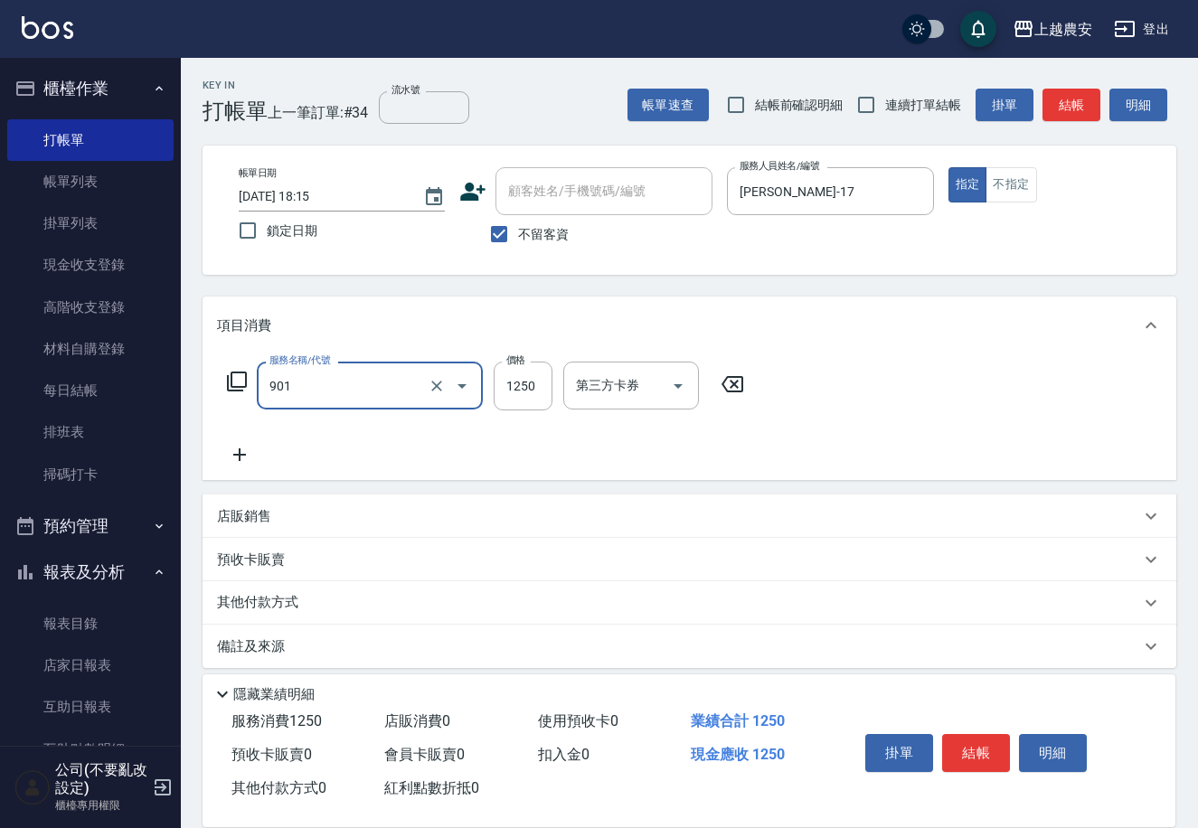
type input "修手指甲(901)"
type input "300"
click at [965, 749] on button "結帳" at bounding box center [976, 753] width 68 height 38
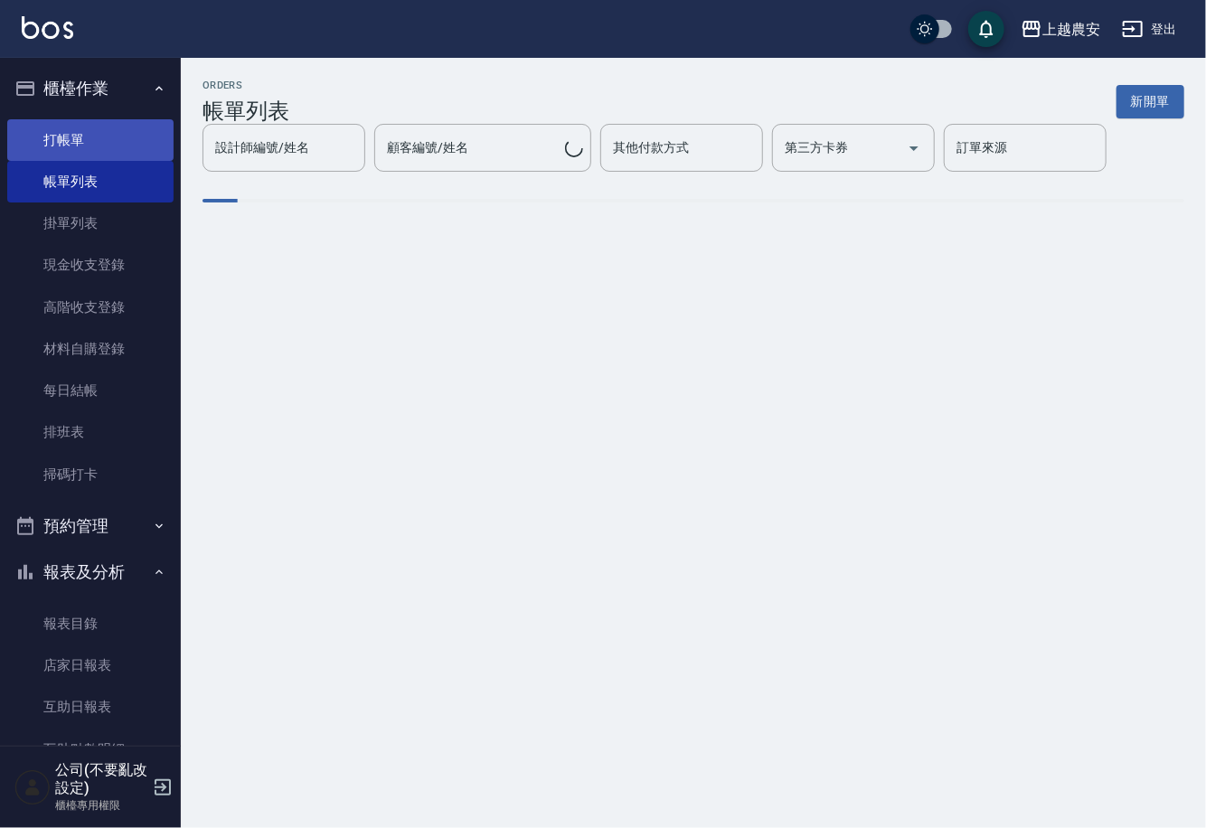
click at [77, 139] on link "打帳單" at bounding box center [90, 140] width 166 height 42
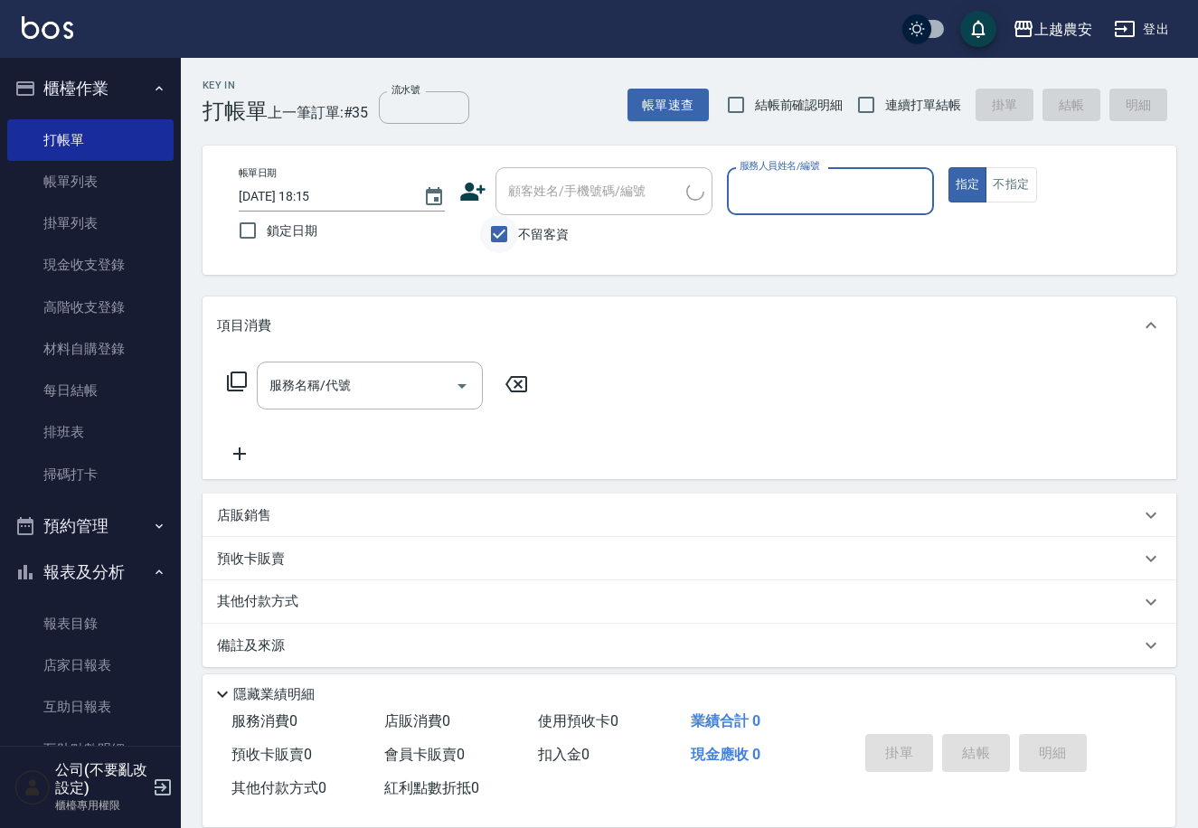
click at [495, 236] on input "不留客資" at bounding box center [499, 234] width 38 height 38
checkbox input "false"
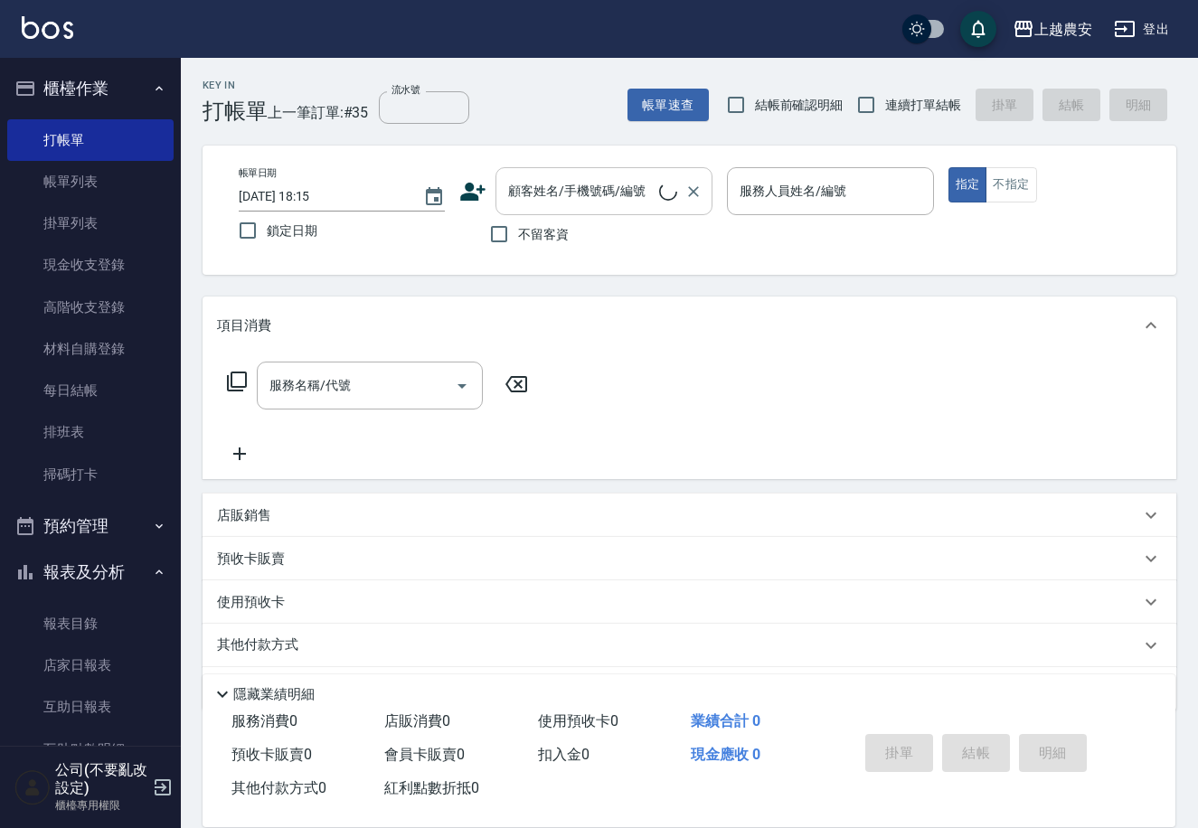
click at [523, 196] on input "顧客姓名/手機號碼/編號" at bounding box center [581, 191] width 155 height 32
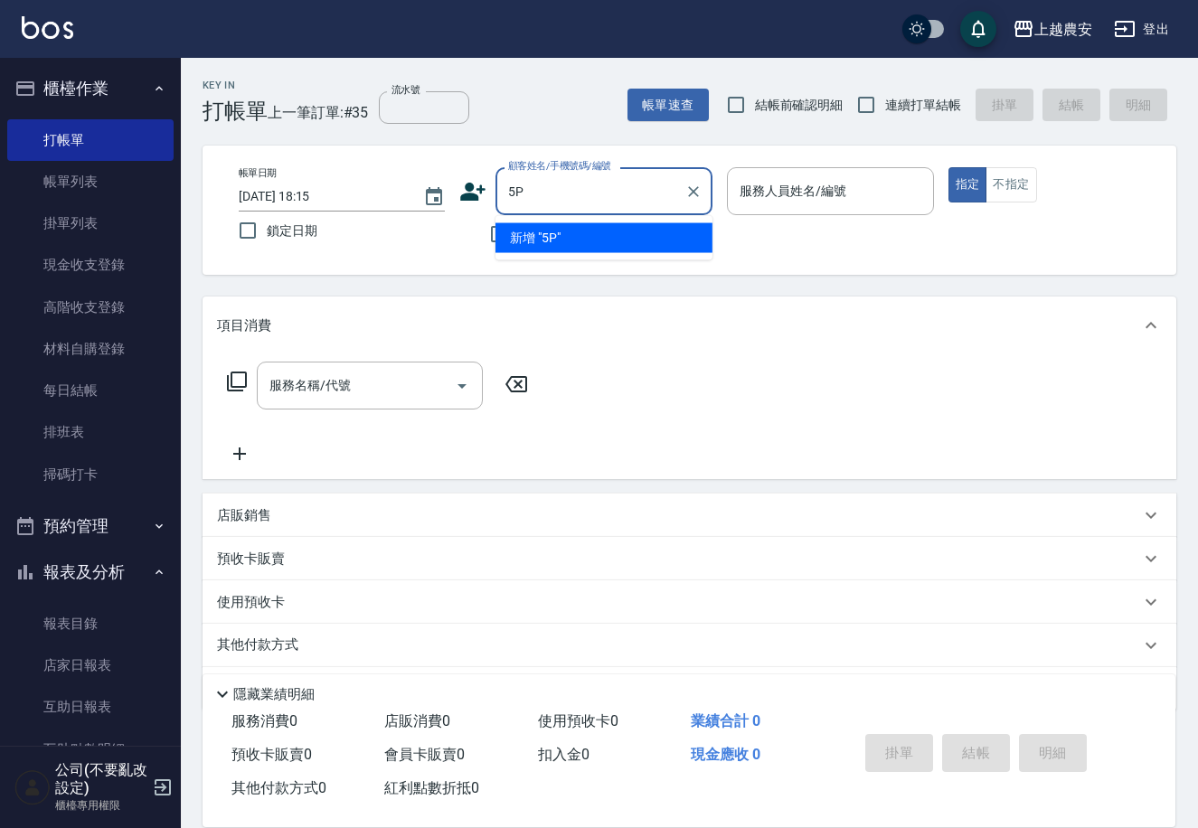
type input "5"
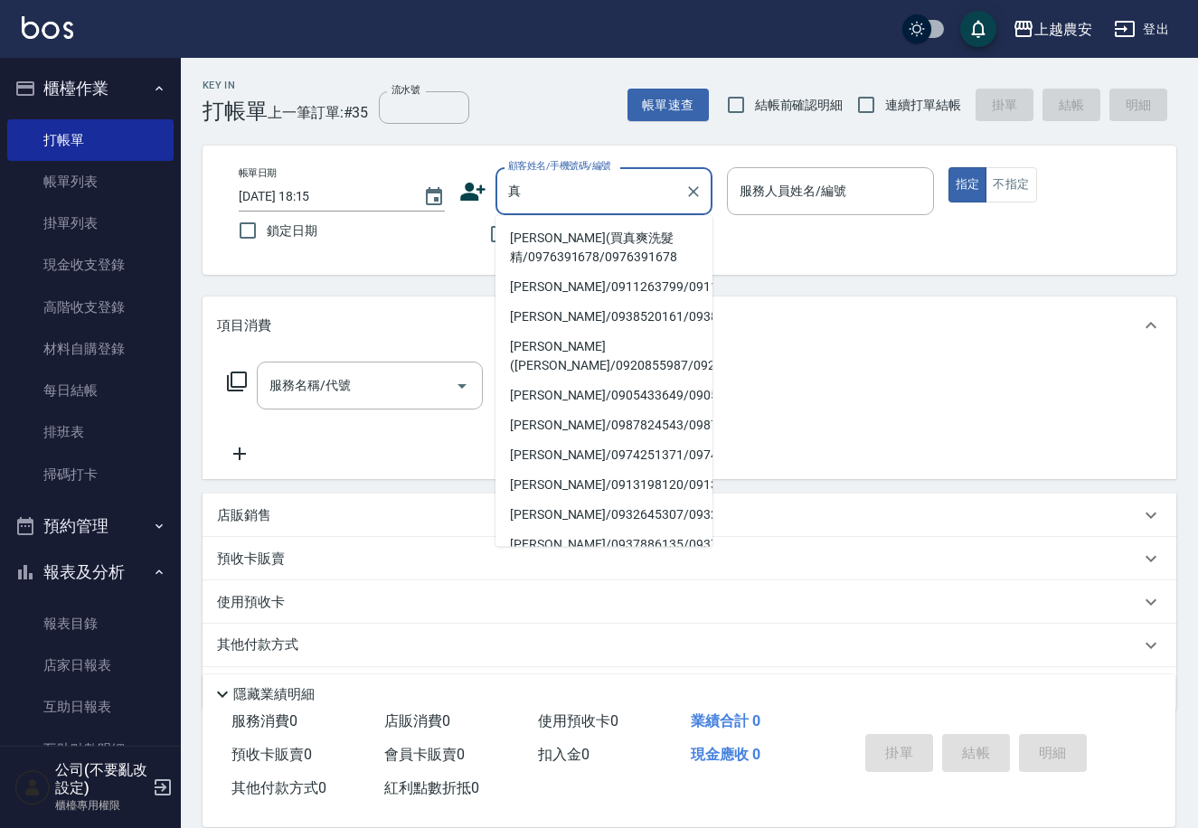
click at [529, 247] on li "[PERSON_NAME](買真爽洗髮精/0976391678/0976391678" at bounding box center [603, 247] width 217 height 49
type input "[PERSON_NAME](買真爽洗髮精/0976391678/0976391678"
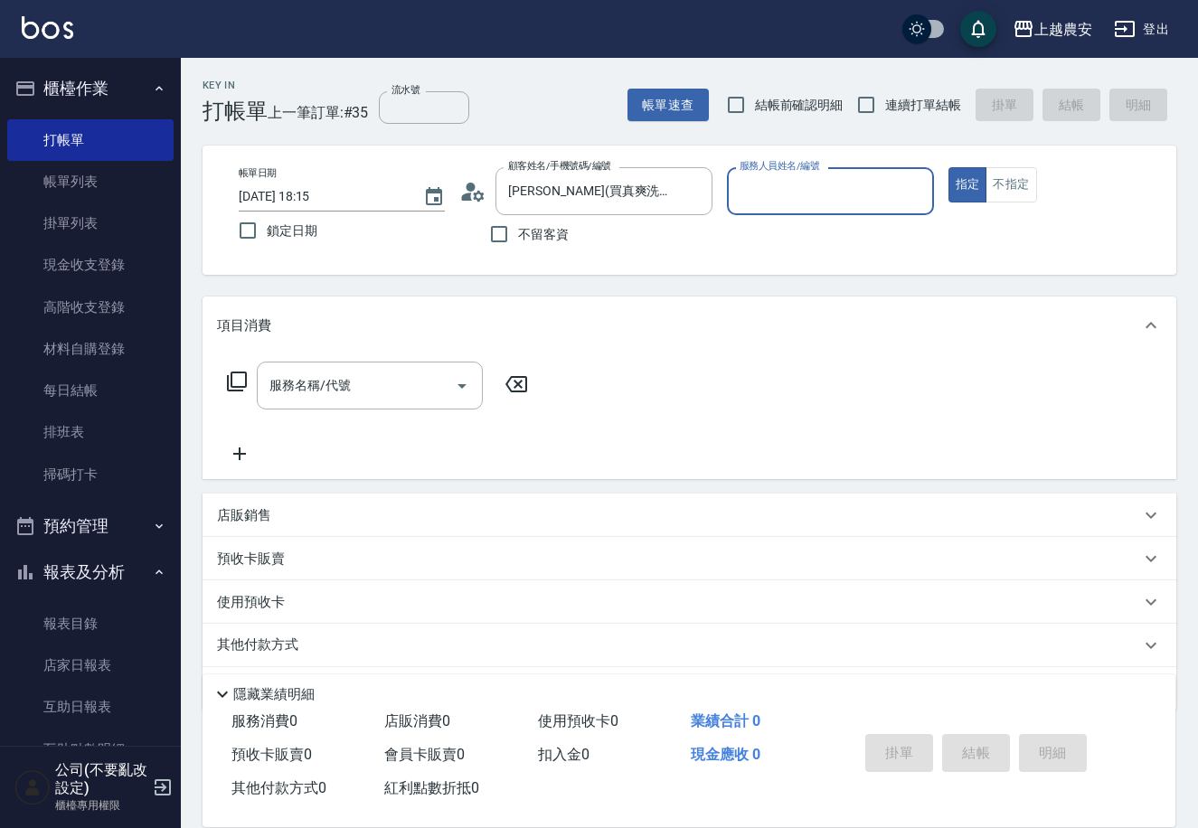
type input "Q比-0"
click at [442, 381] on input "服務名稱/代號" at bounding box center [356, 386] width 183 height 32
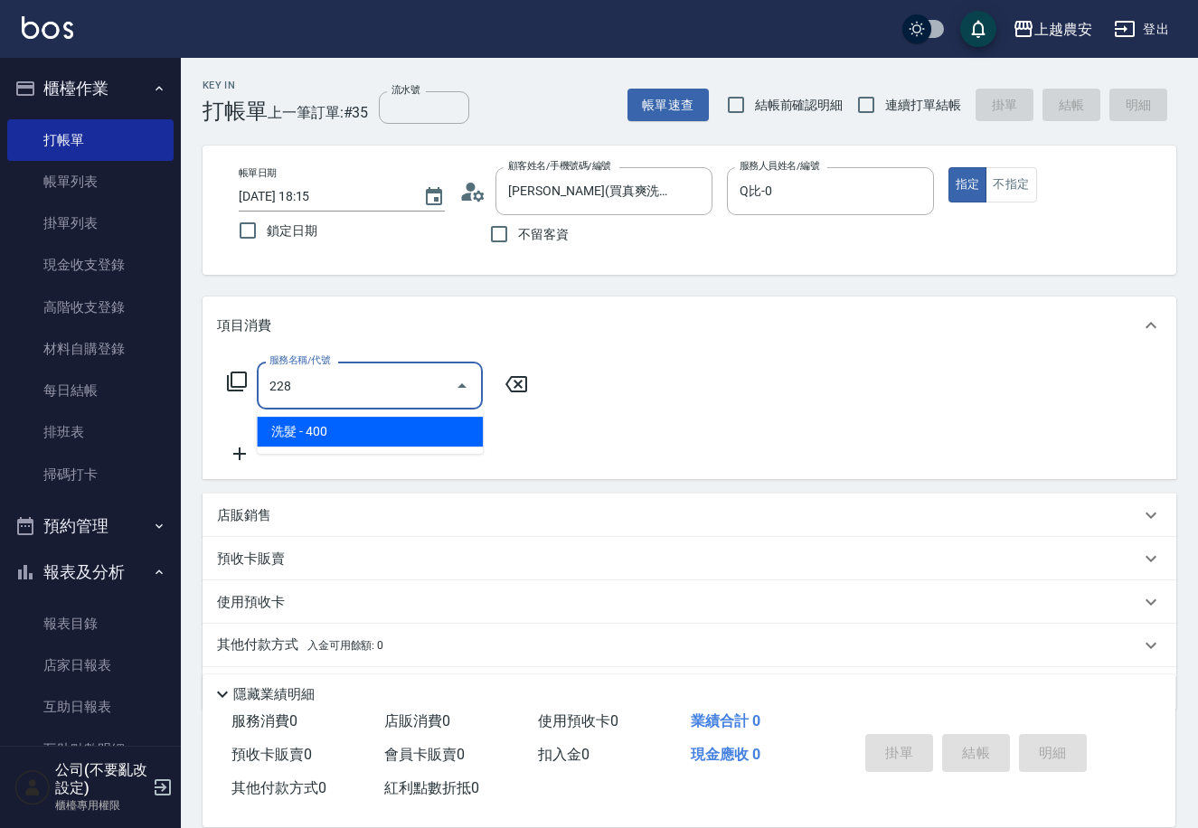
type input "洗髮(228)"
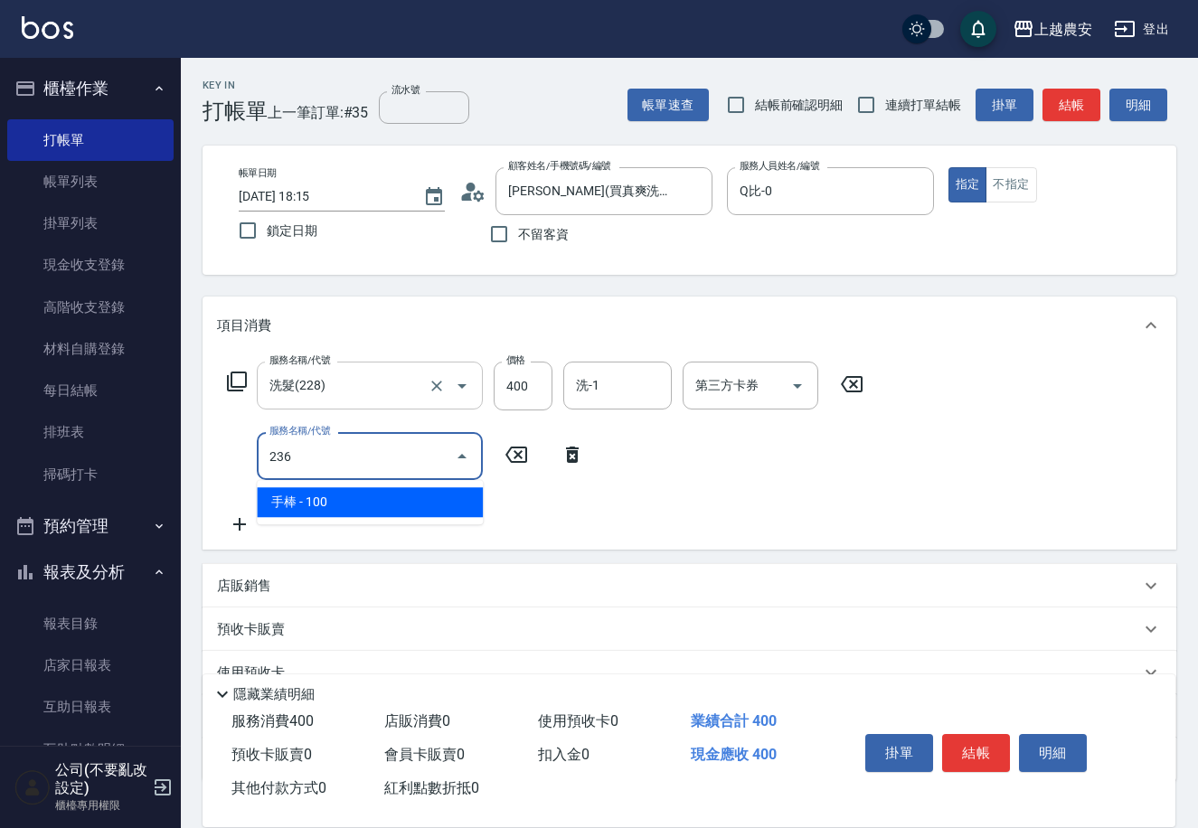
type input "手棒(236)"
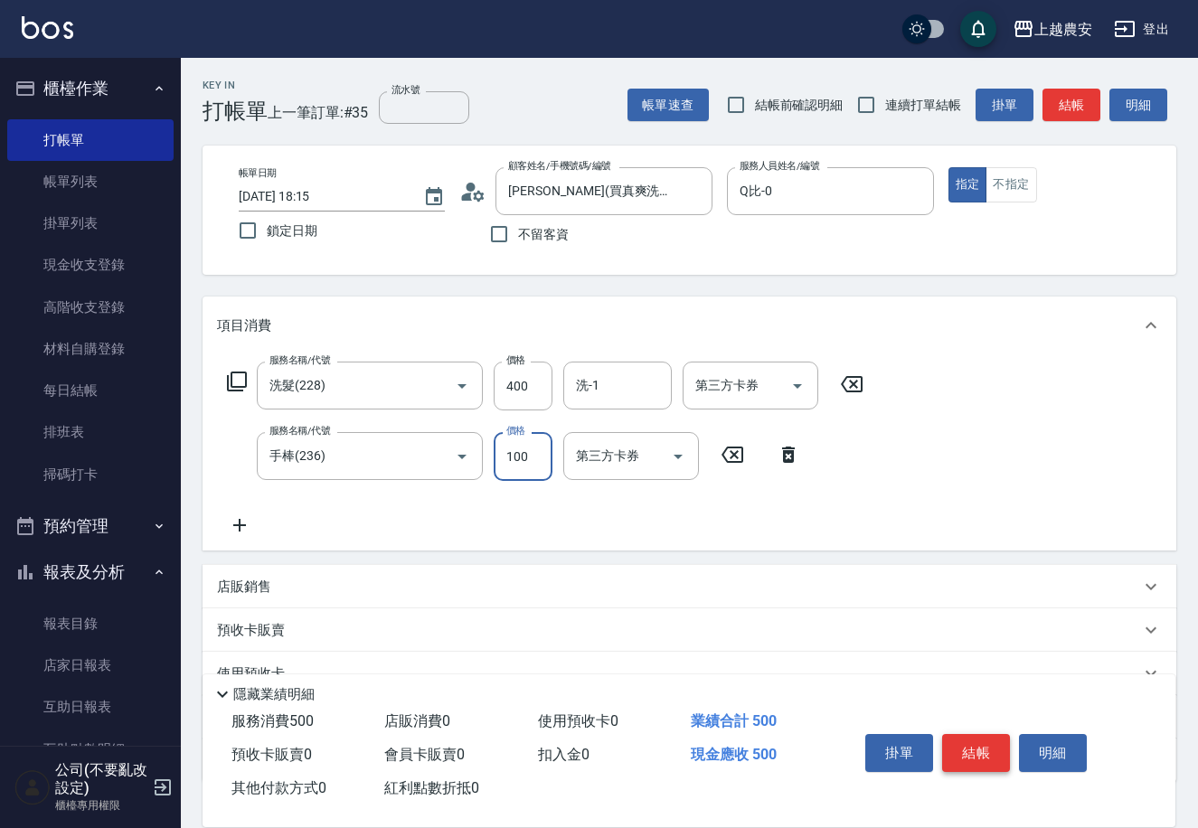
click at [966, 758] on button "結帳" at bounding box center [976, 753] width 68 height 38
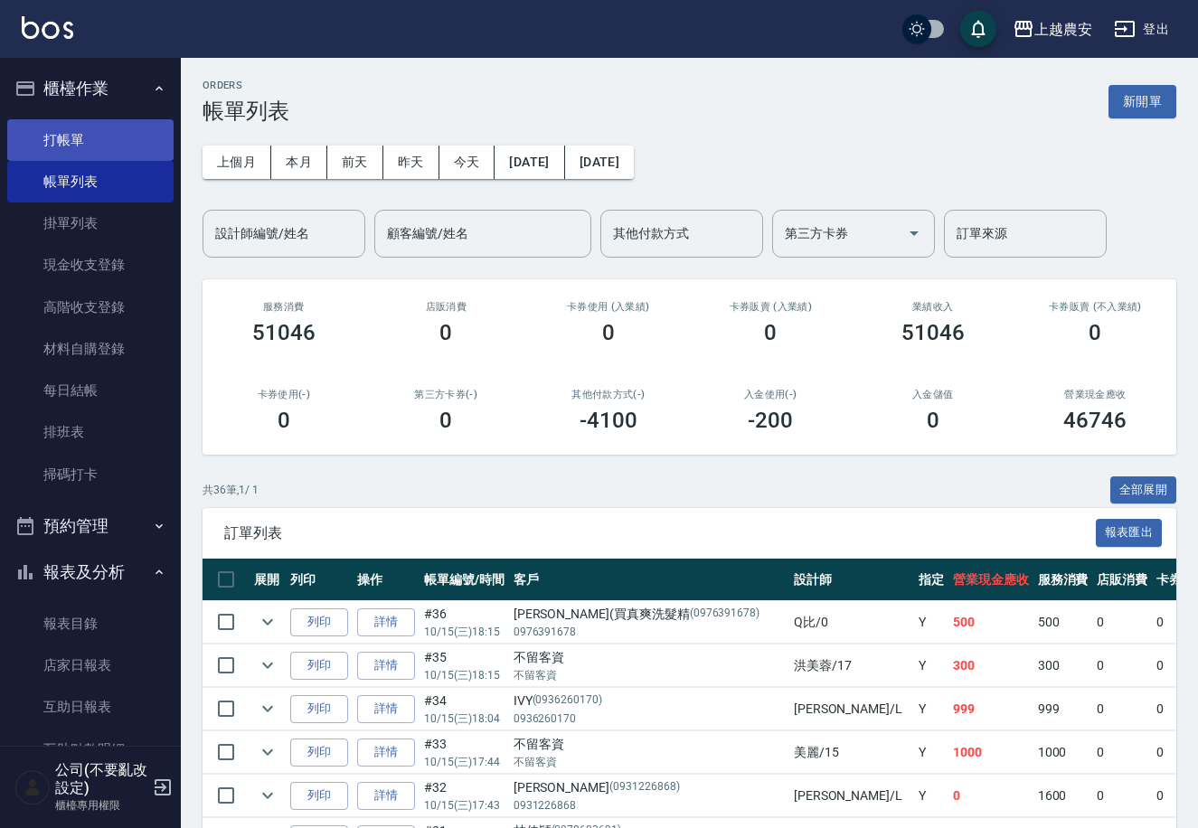
click at [68, 142] on link "打帳單" at bounding box center [90, 140] width 166 height 42
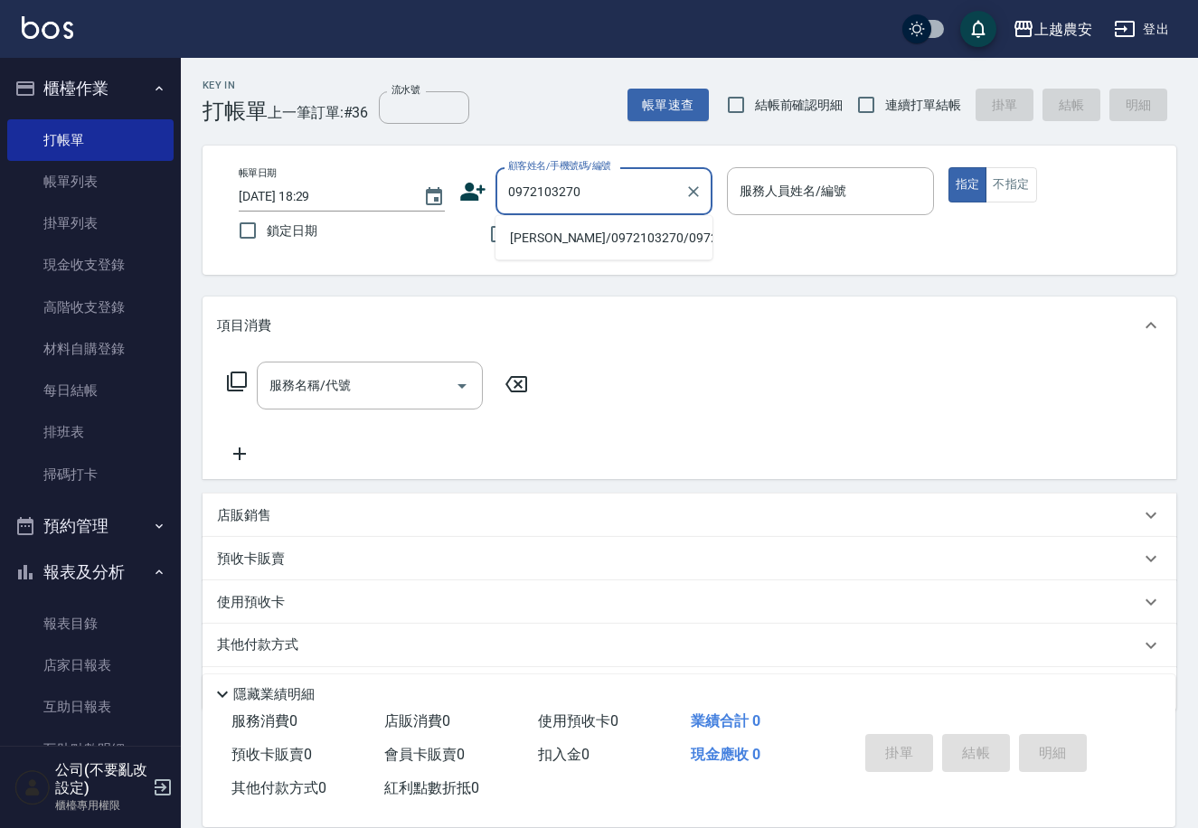
click at [571, 233] on li "[PERSON_NAME]/0972103270/0972103270" at bounding box center [603, 238] width 217 height 30
type input "[PERSON_NAME]/0972103270/0972103270"
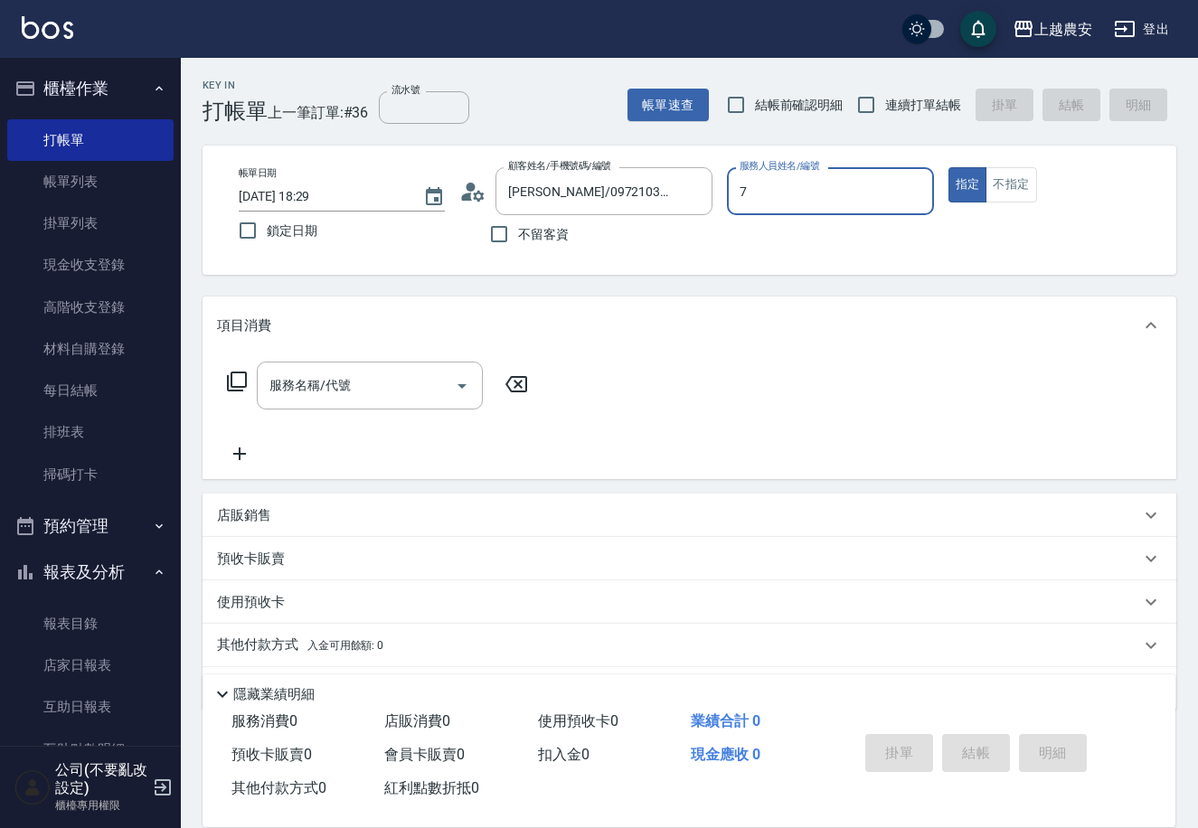
type input "Candy-7"
type button "true"
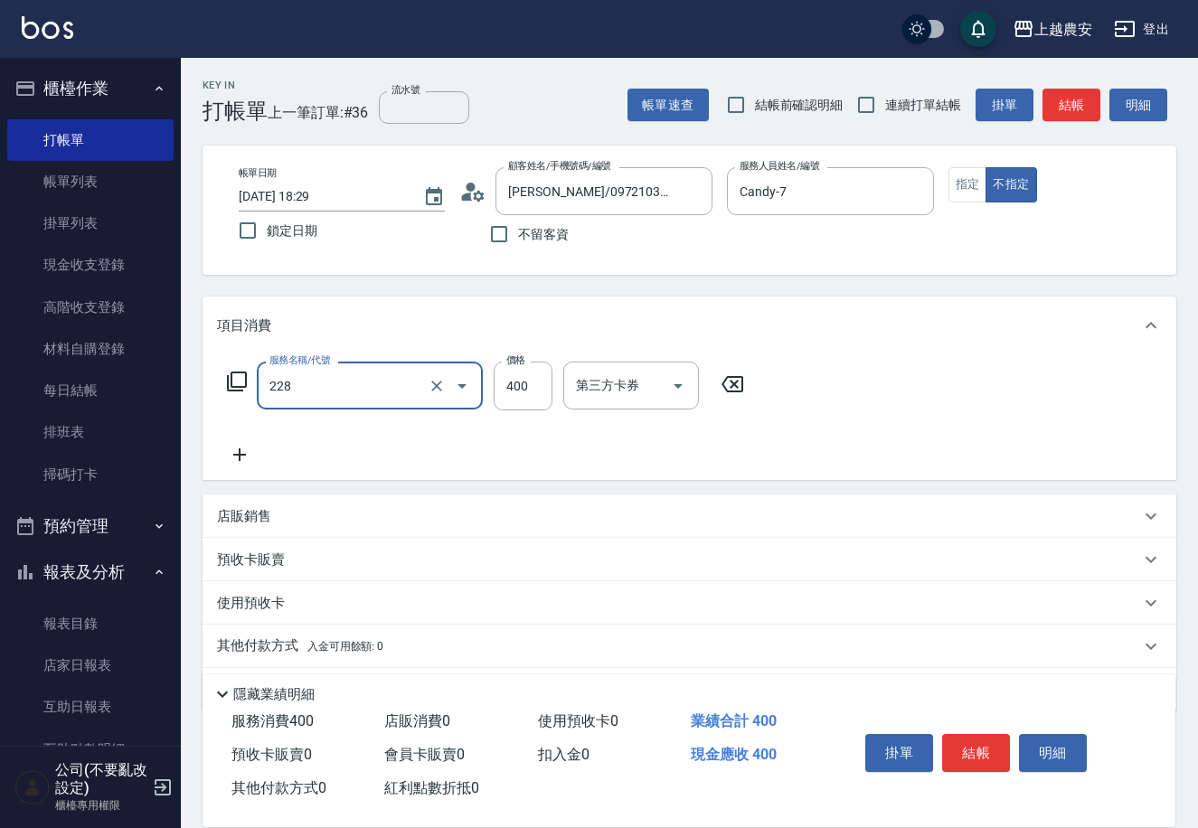
type input "洗髮(228)"
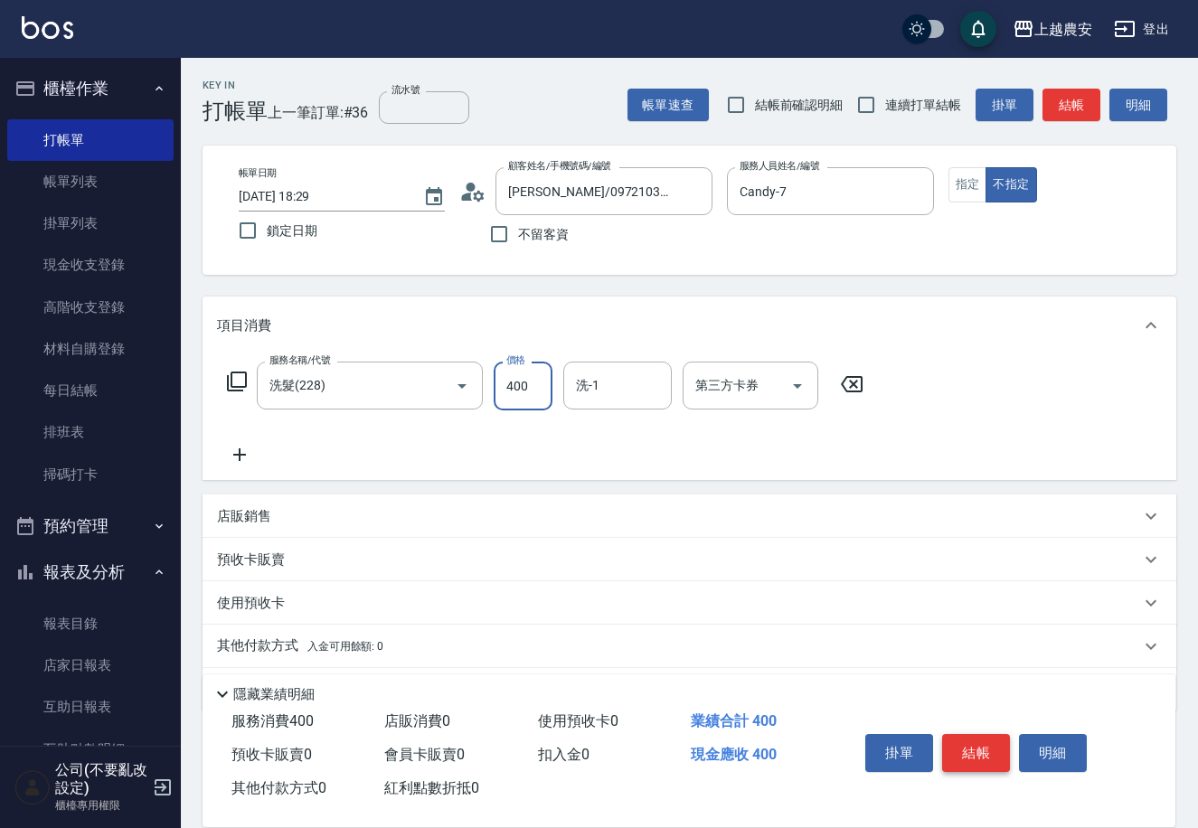
click at [994, 746] on button "結帳" at bounding box center [976, 753] width 68 height 38
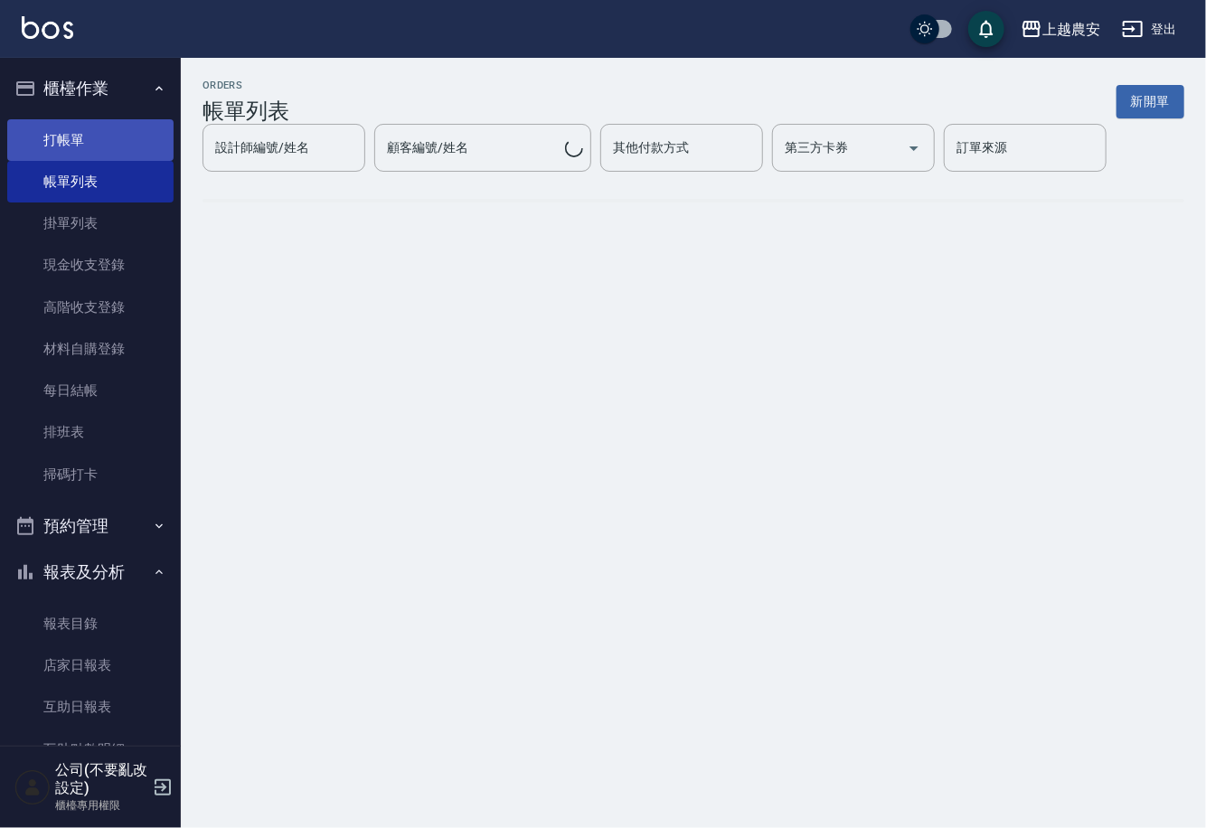
click at [82, 141] on link "打帳單" at bounding box center [90, 140] width 166 height 42
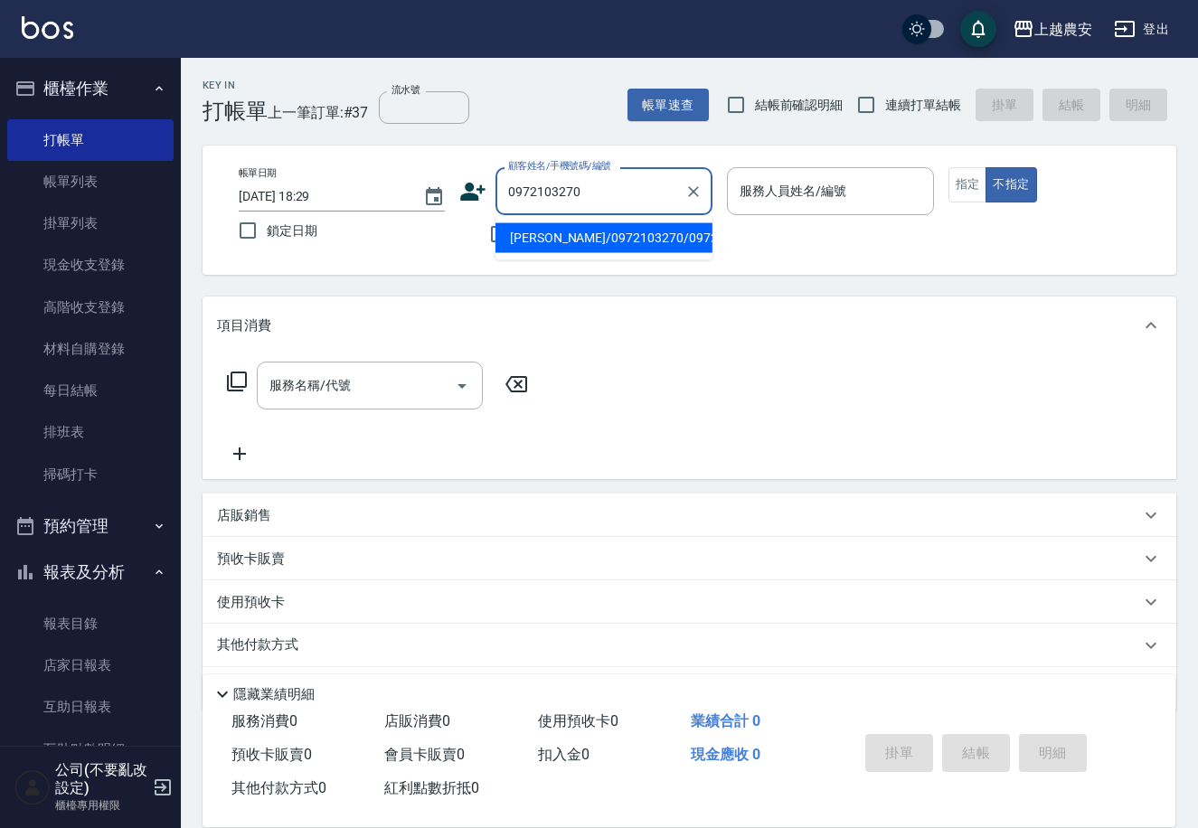
click at [625, 232] on li "[PERSON_NAME]/0972103270/0972103270" at bounding box center [603, 238] width 217 height 30
type input "[PERSON_NAME]/0972103270/0972103270"
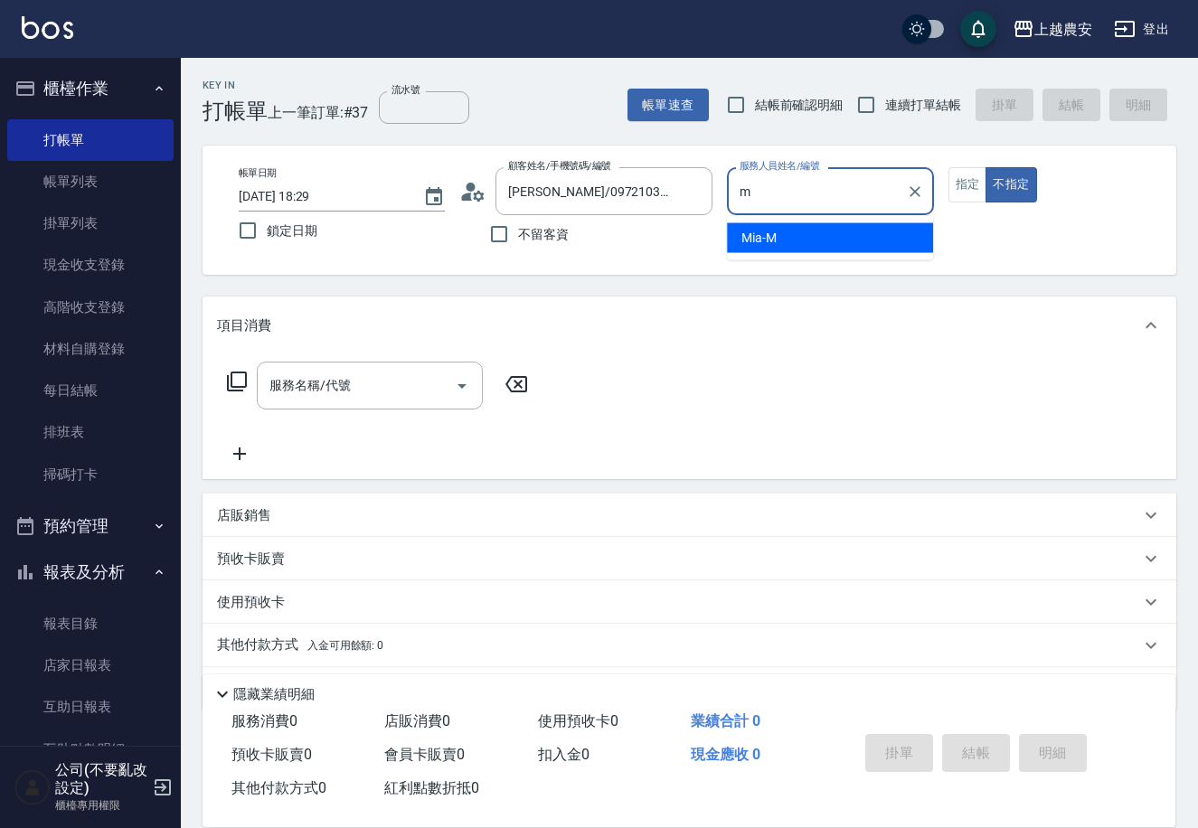
type input "Mia-M"
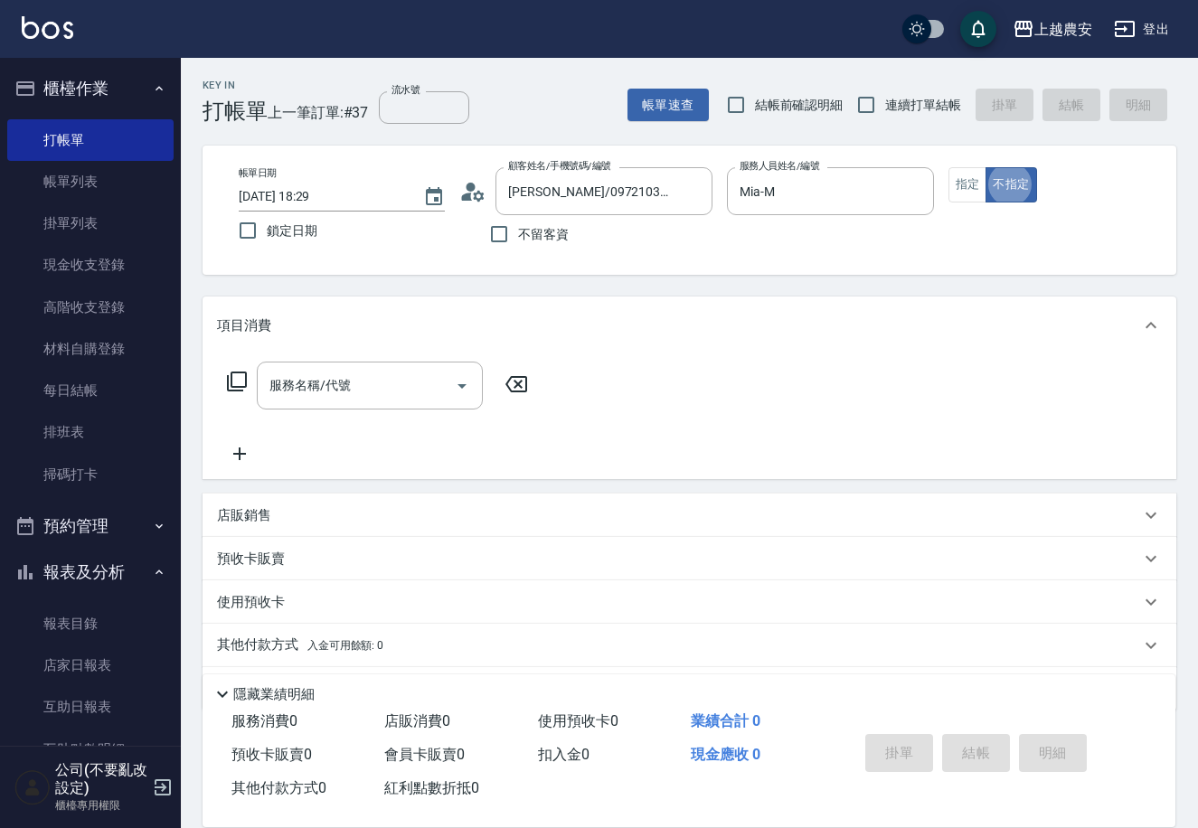
type button "false"
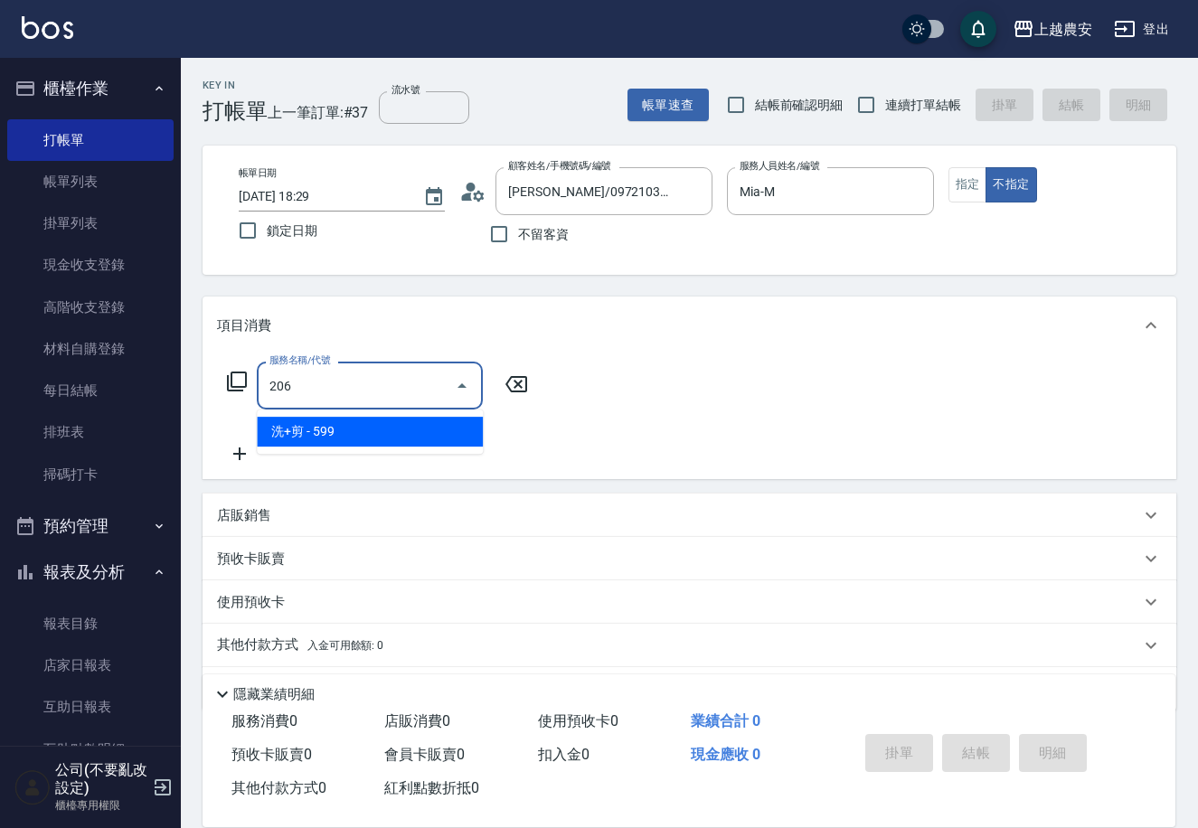
type input "洗+剪(206)"
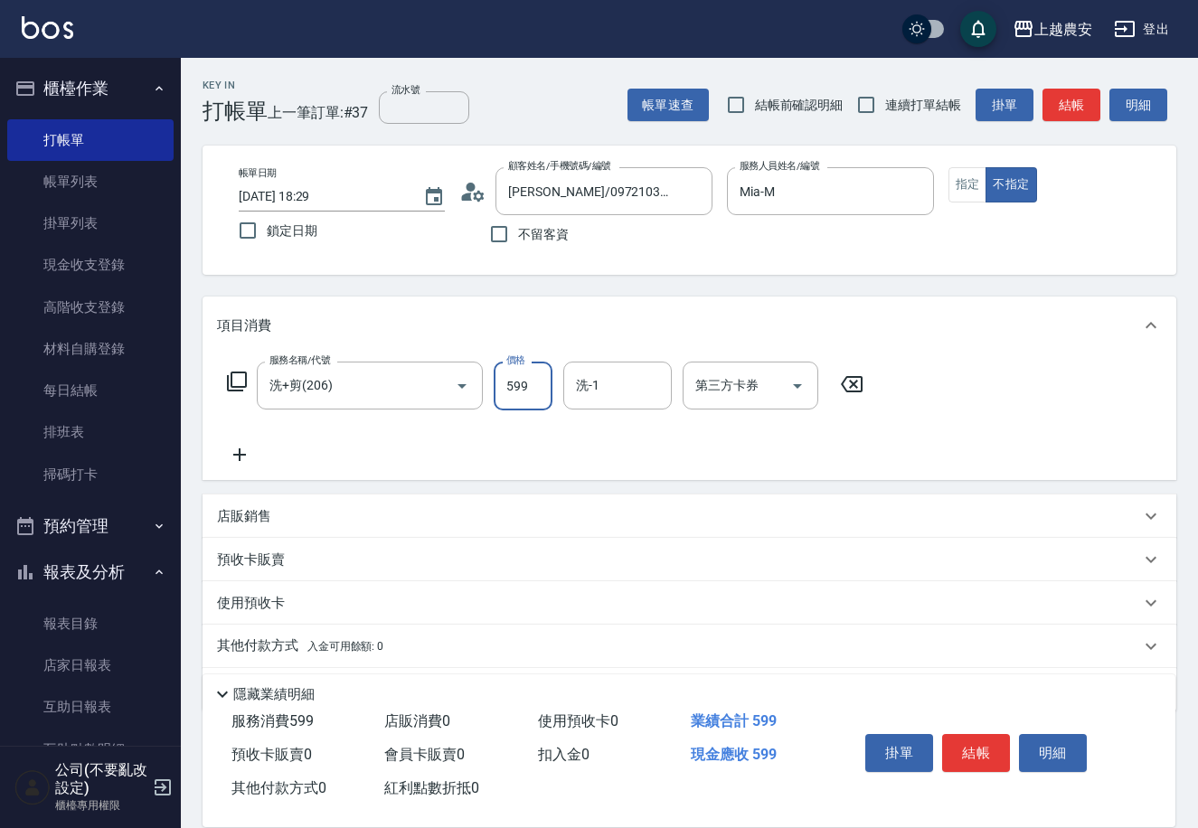
click at [975, 749] on button "結帳" at bounding box center [976, 753] width 68 height 38
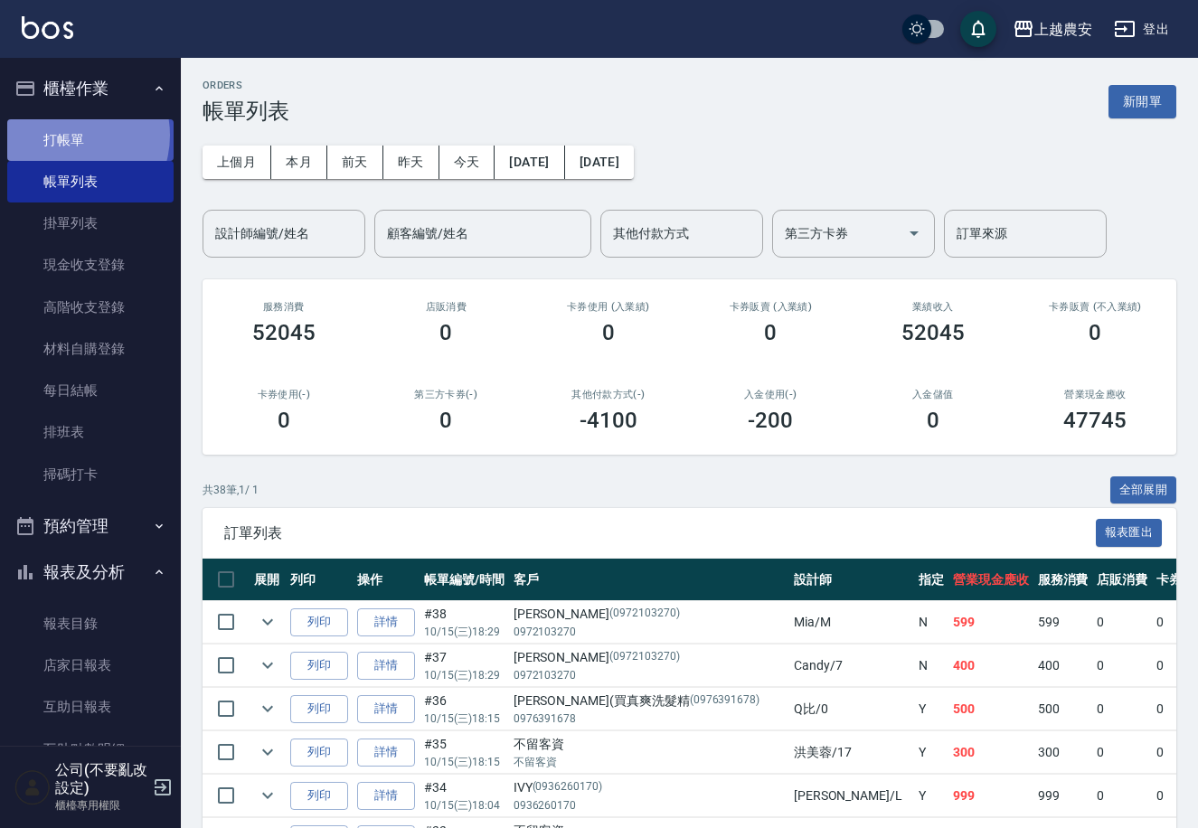
click at [65, 135] on link "打帳單" at bounding box center [90, 140] width 166 height 42
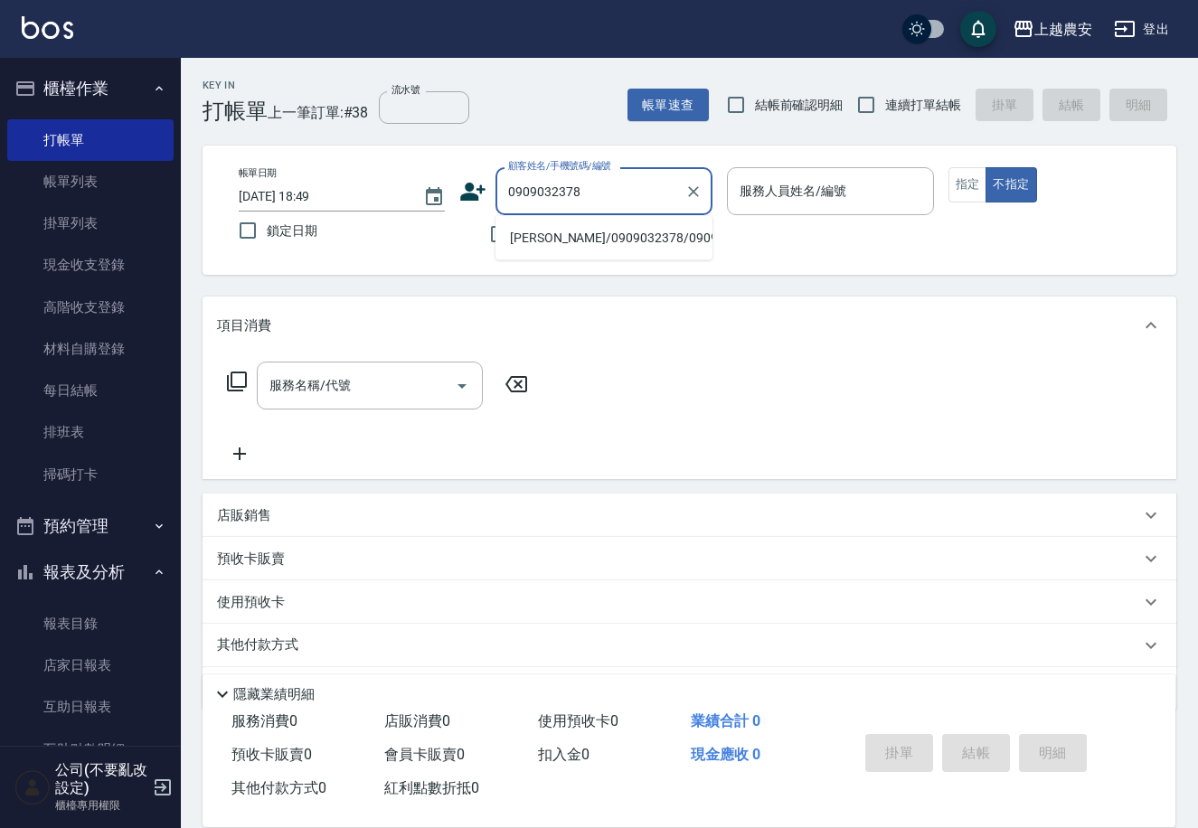
click at [578, 231] on li "[PERSON_NAME]/0909032378/0909032378" at bounding box center [603, 238] width 217 height 30
type input "[PERSON_NAME]/0909032378/0909032378"
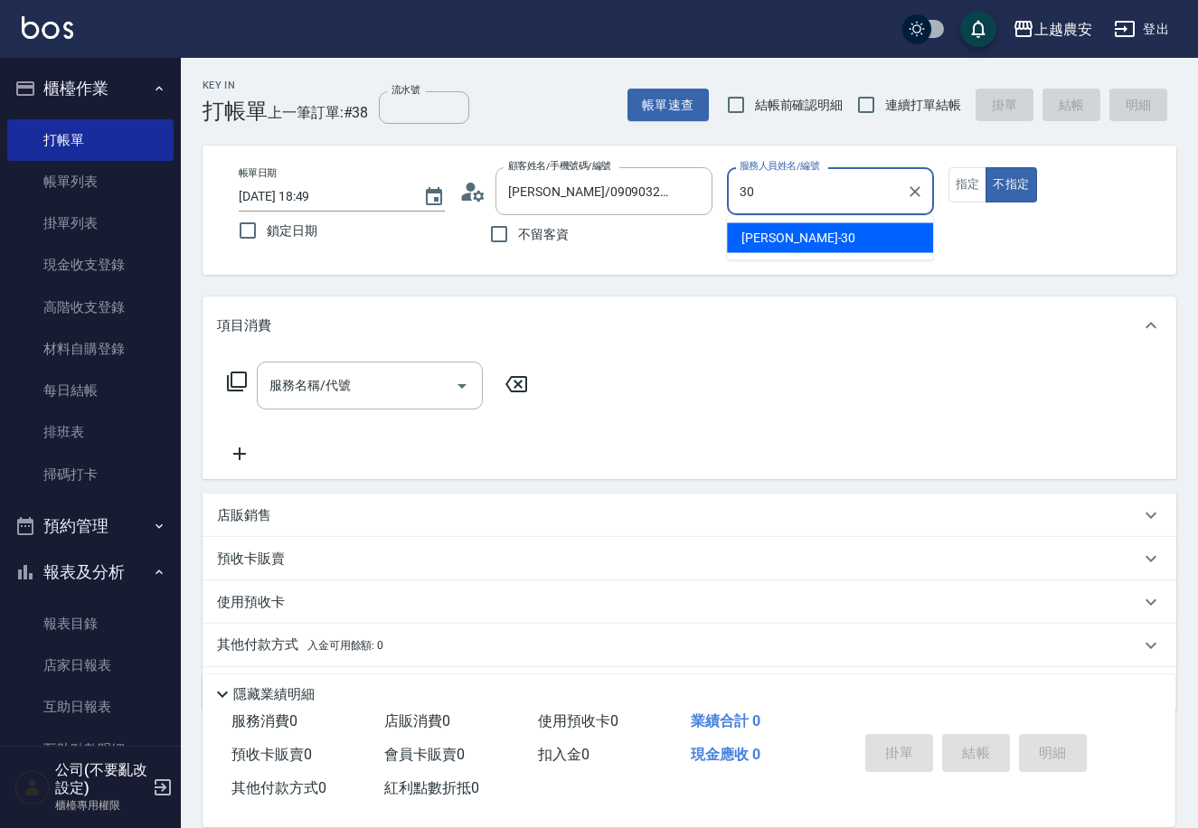
type input "[PERSON_NAME]-30"
type button "false"
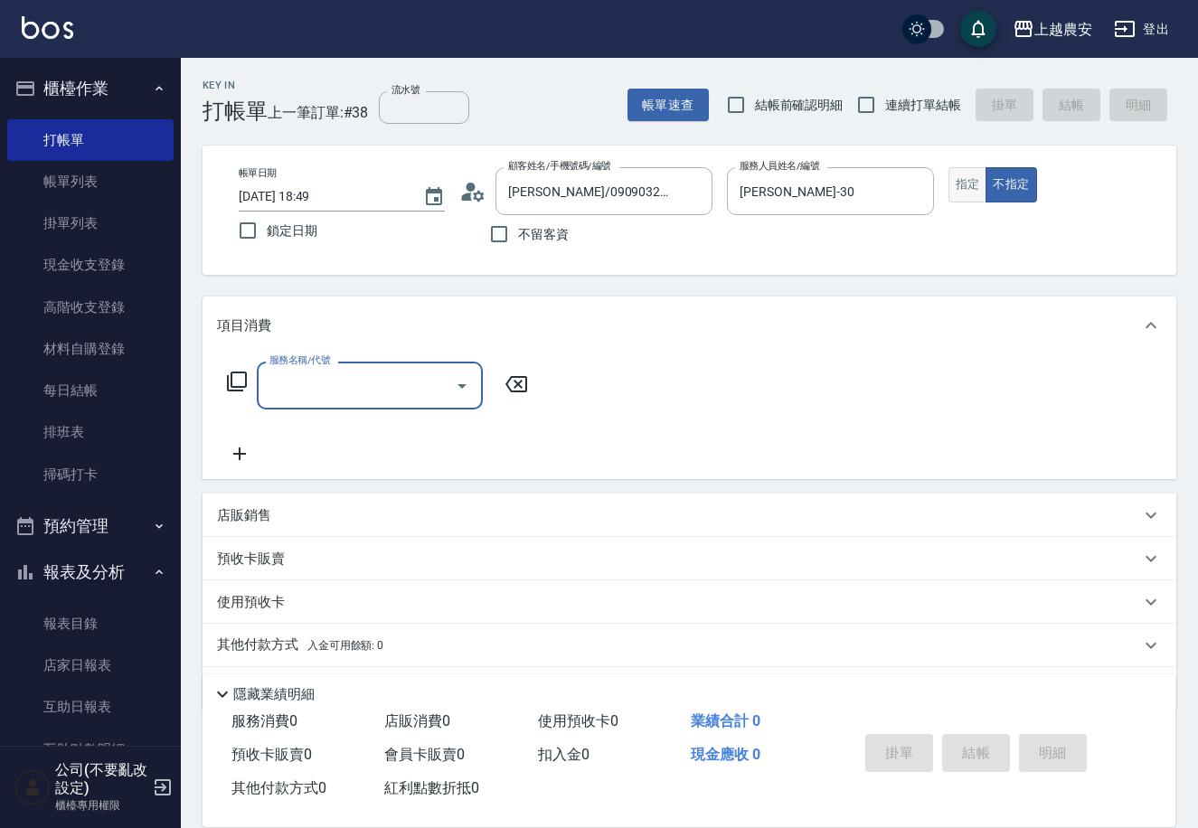
click at [978, 184] on button "指定" at bounding box center [967, 184] width 39 height 35
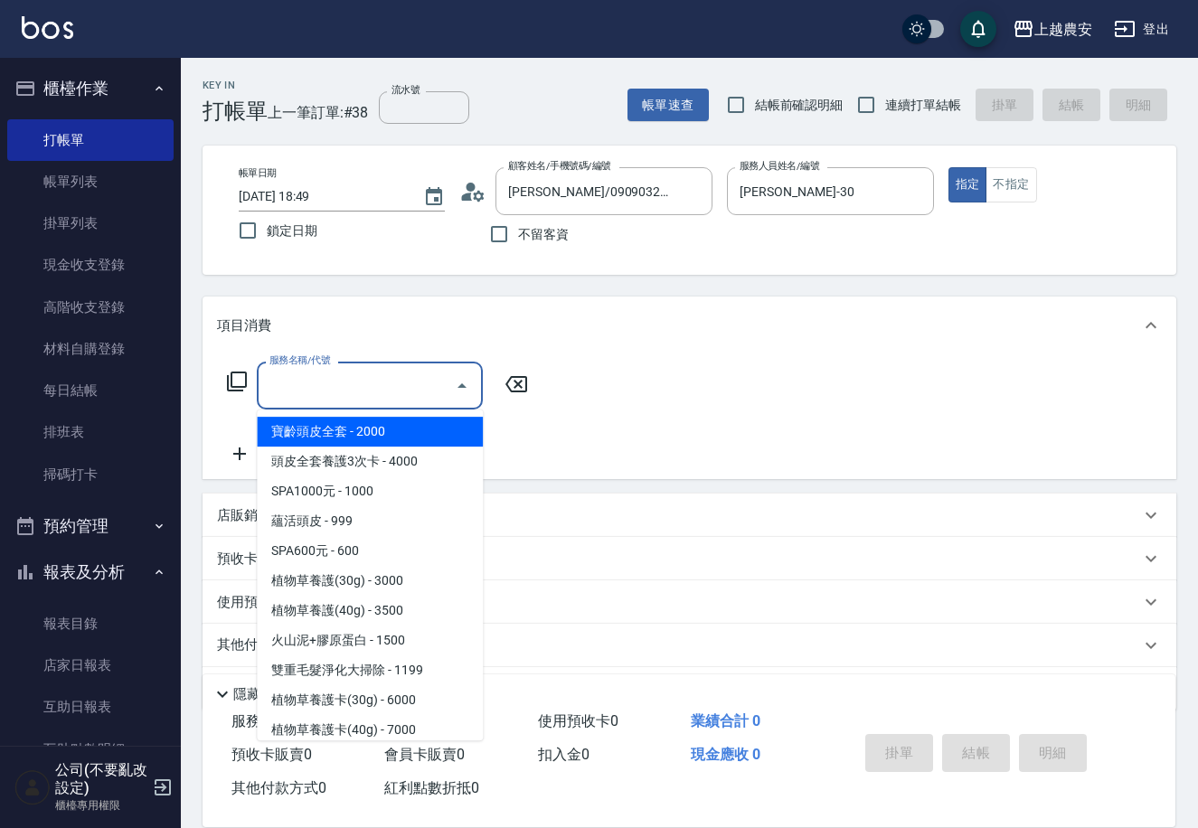
click at [364, 380] on input "服務名稱/代號" at bounding box center [356, 386] width 183 height 32
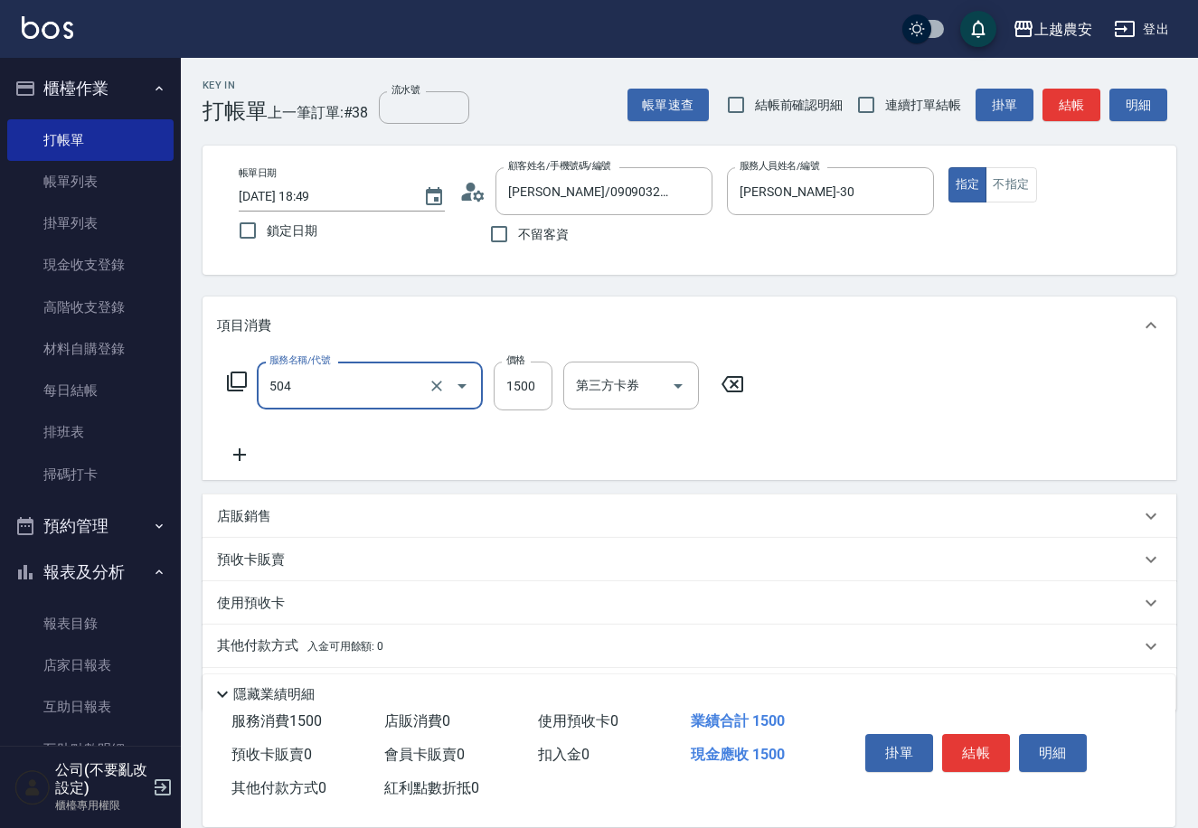
type input "染髮1500↓(504)"
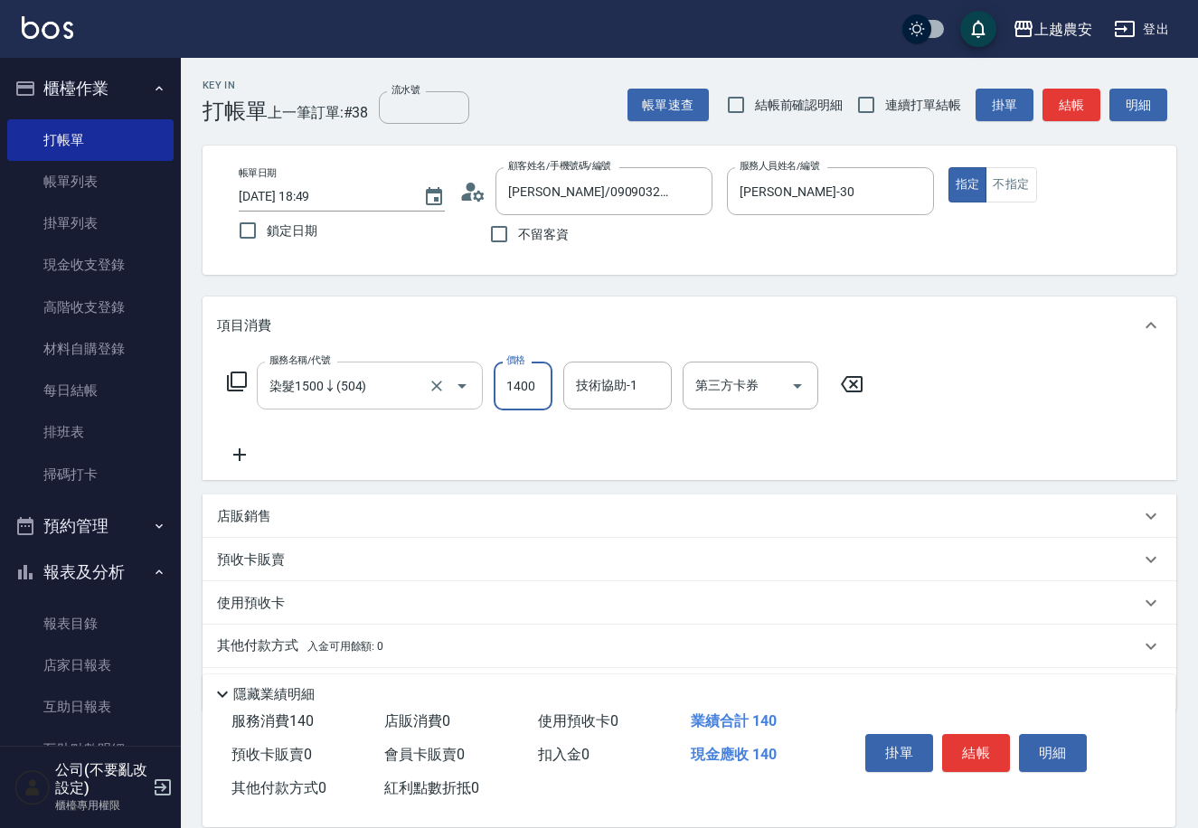
type input "1400"
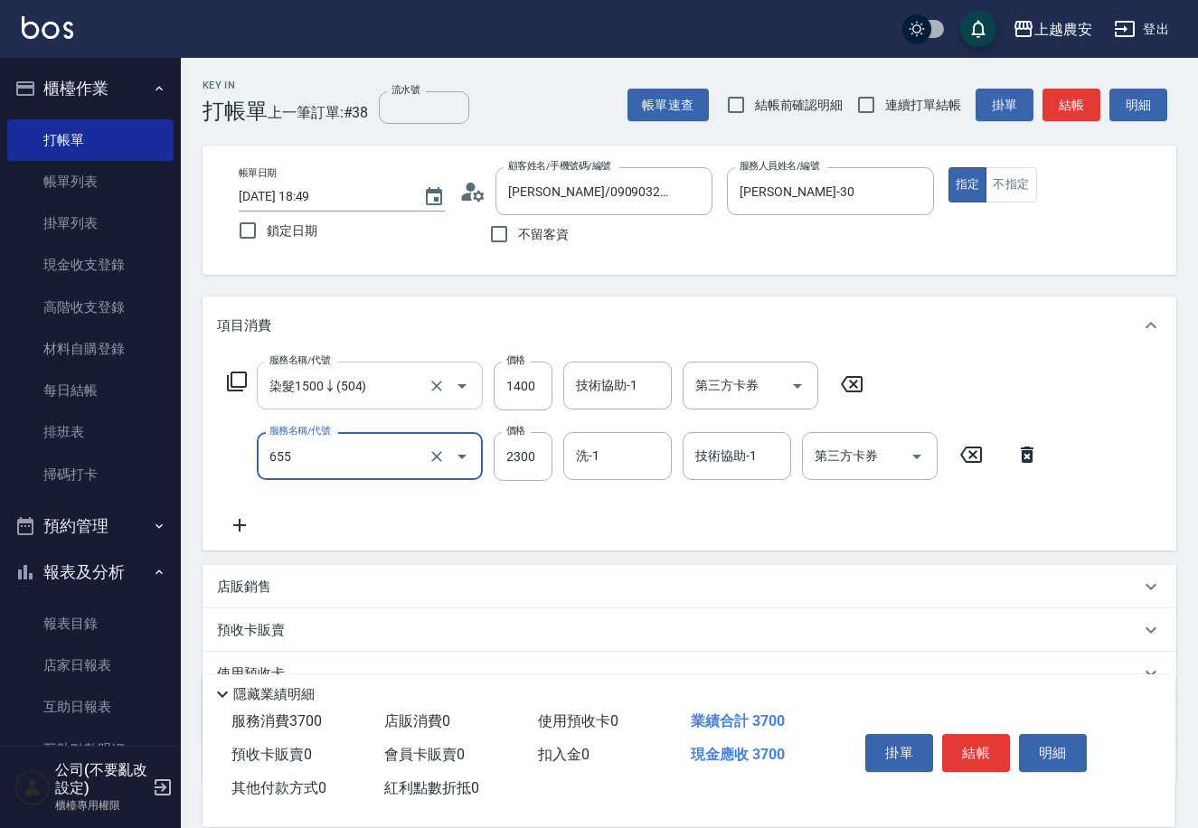
type input "結構2段式(自)(655)"
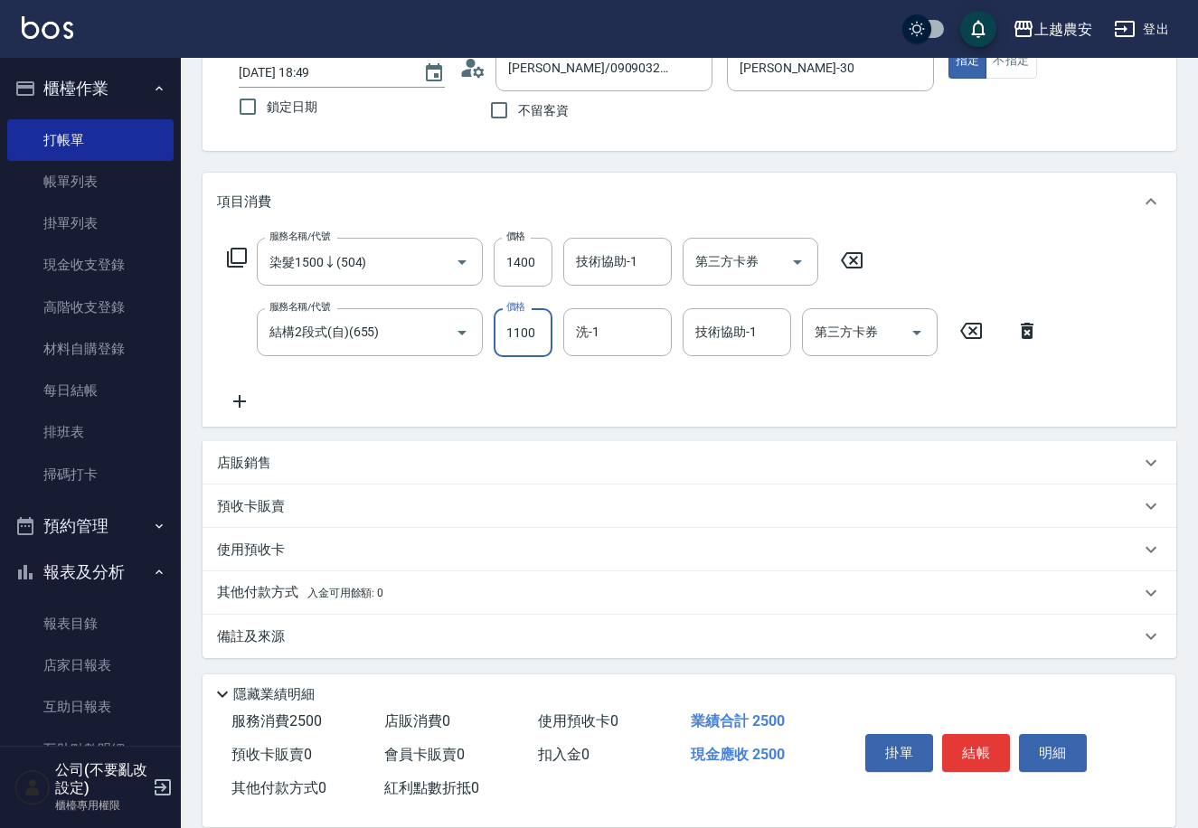
type input "1100"
click at [318, 585] on p "其他付款方式 入金可用餘額: 0" at bounding box center [300, 593] width 166 height 20
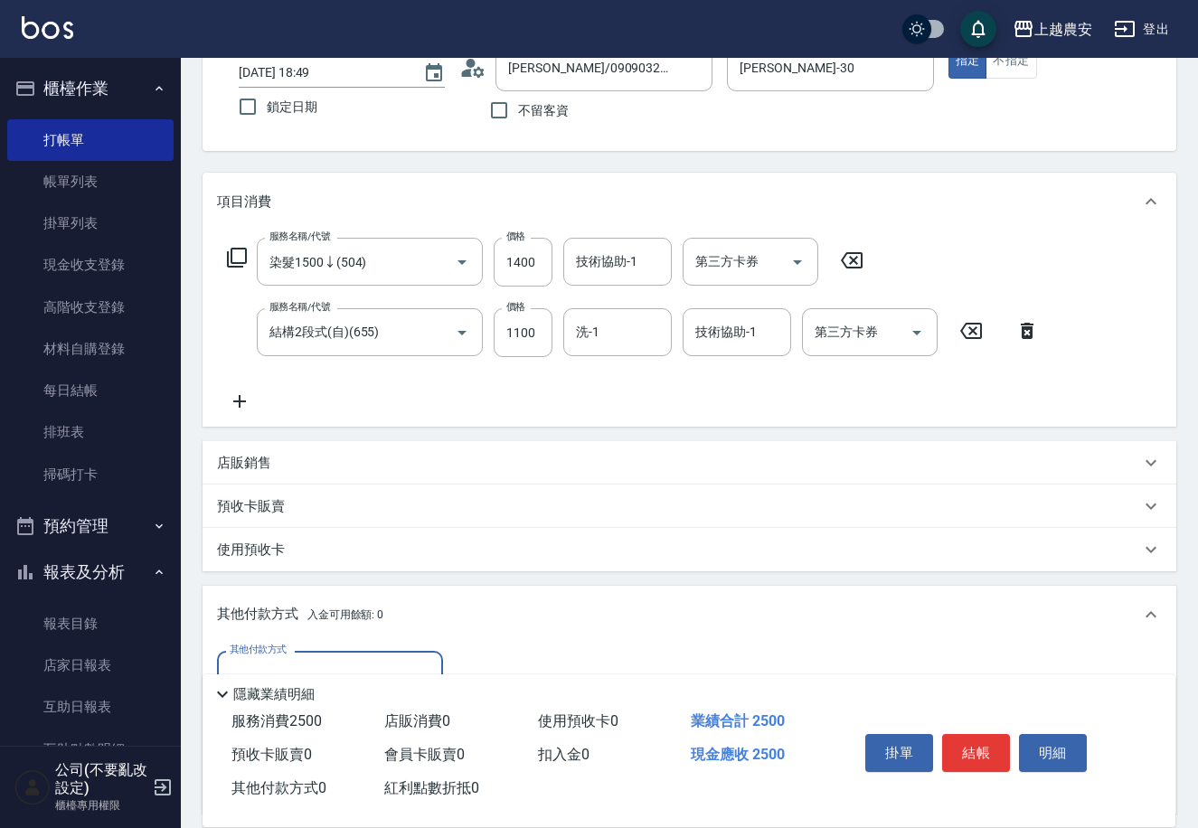
scroll to position [336, 0]
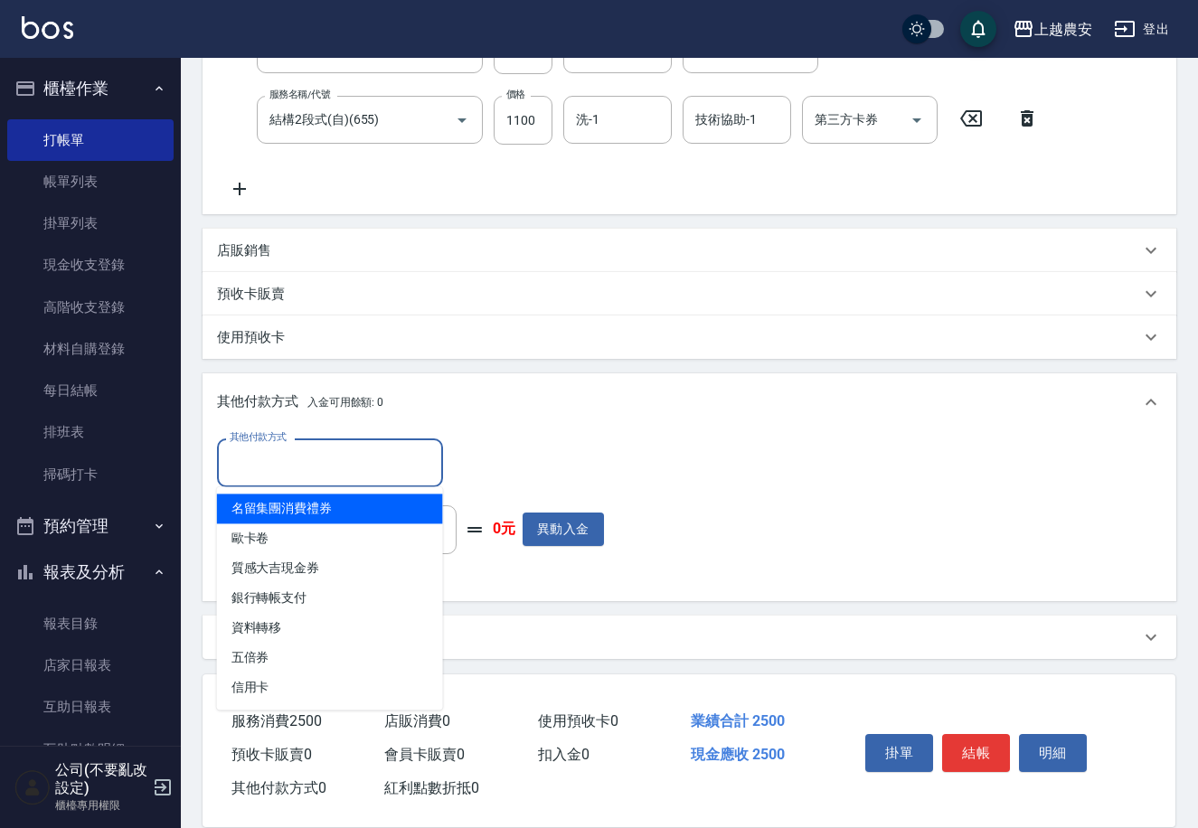
click at [261, 463] on input "其他付款方式" at bounding box center [330, 463] width 210 height 32
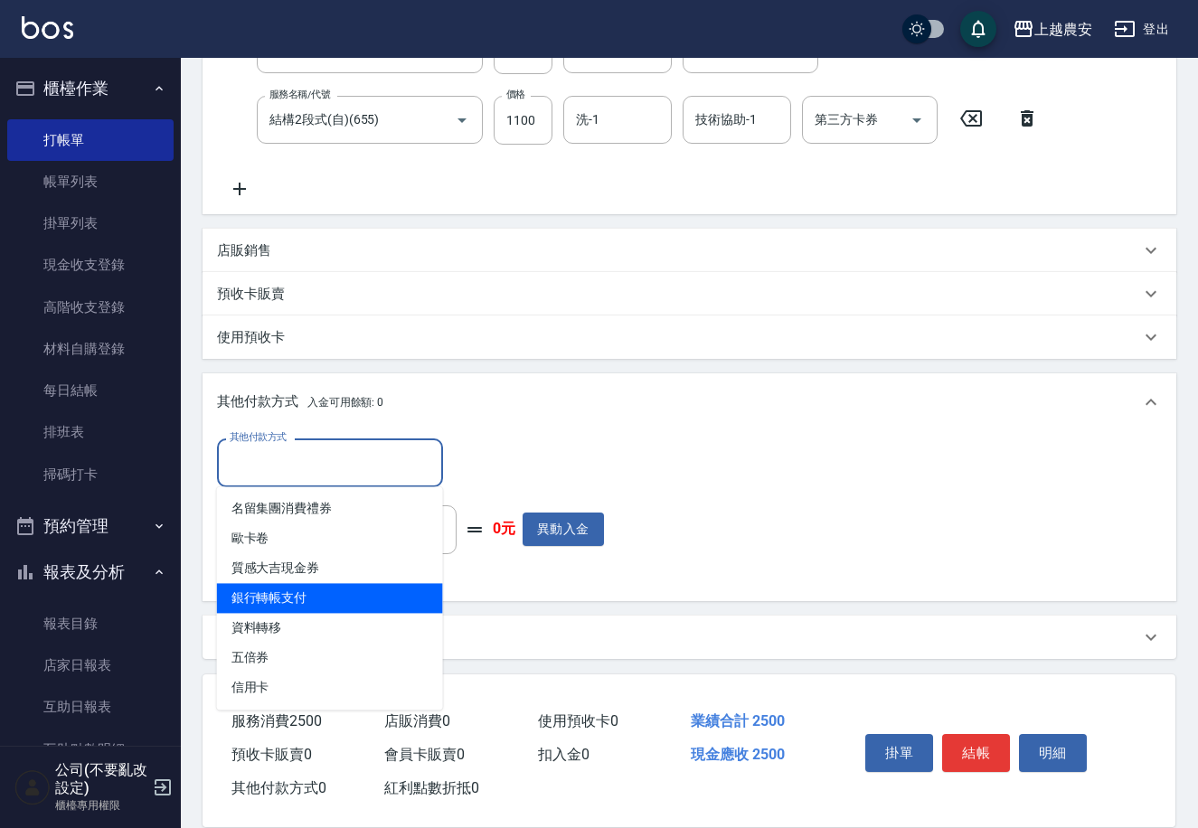
click at [337, 588] on span "銀行轉帳支付" at bounding box center [330, 598] width 226 height 30
type input "銀行轉帳支付"
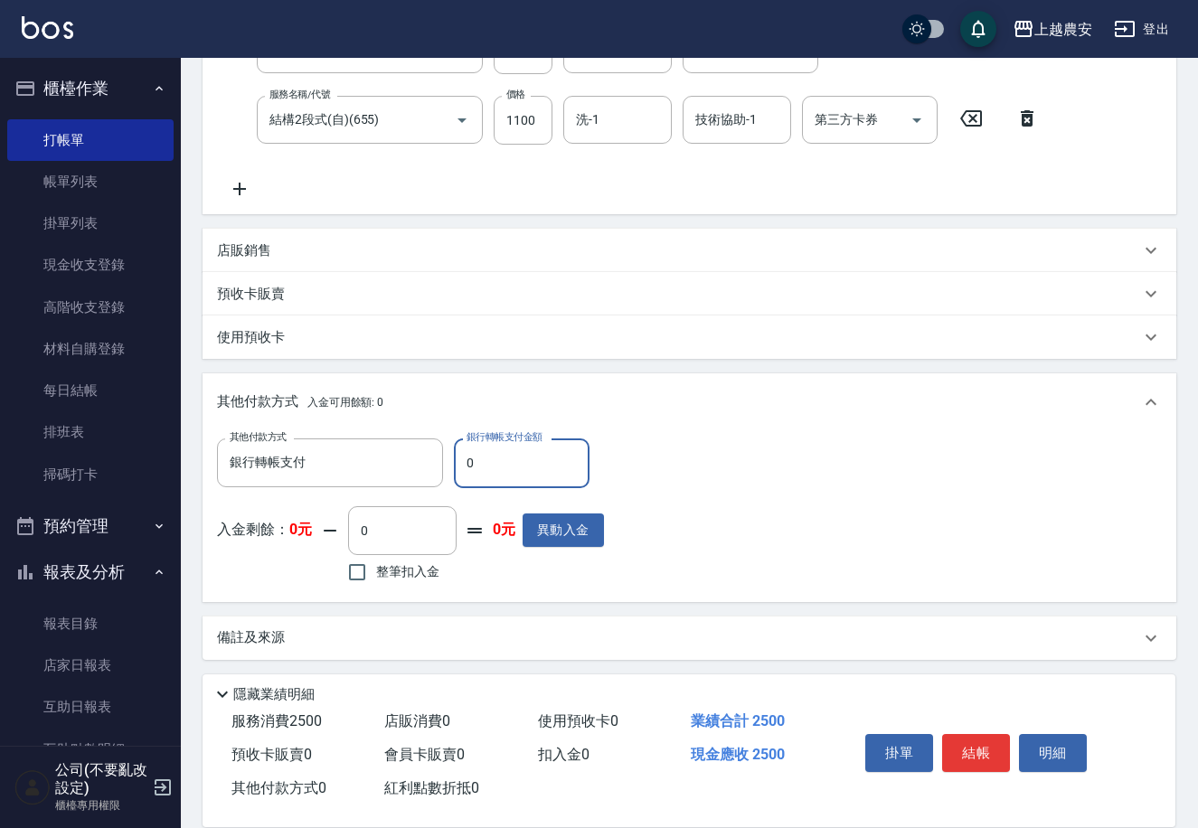
drag, startPoint x: 455, startPoint y: 466, endPoint x: 522, endPoint y: 466, distance: 66.9
click at [522, 466] on input "0" at bounding box center [522, 462] width 136 height 49
type input "2500"
click at [984, 760] on button "結帳" at bounding box center [976, 753] width 68 height 38
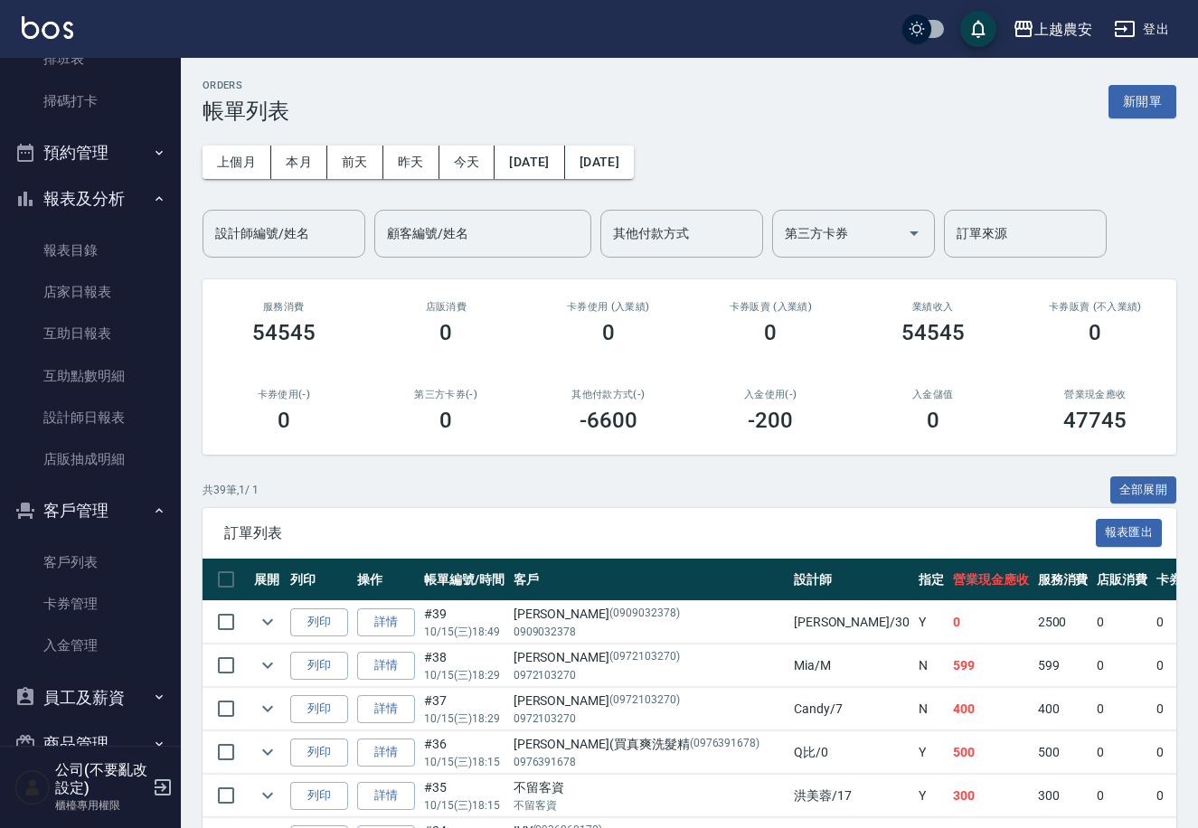
scroll to position [410, 0]
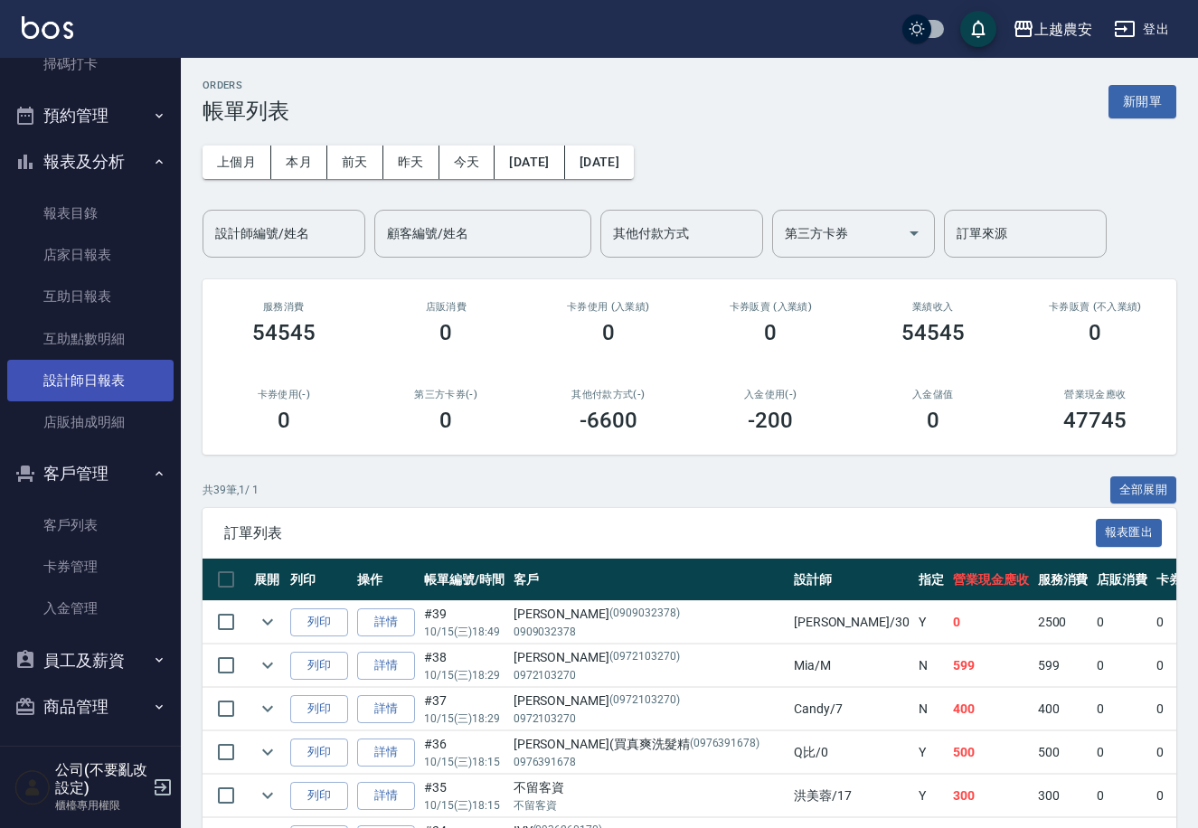
click at [74, 383] on link "設計師日報表" at bounding box center [90, 381] width 166 height 42
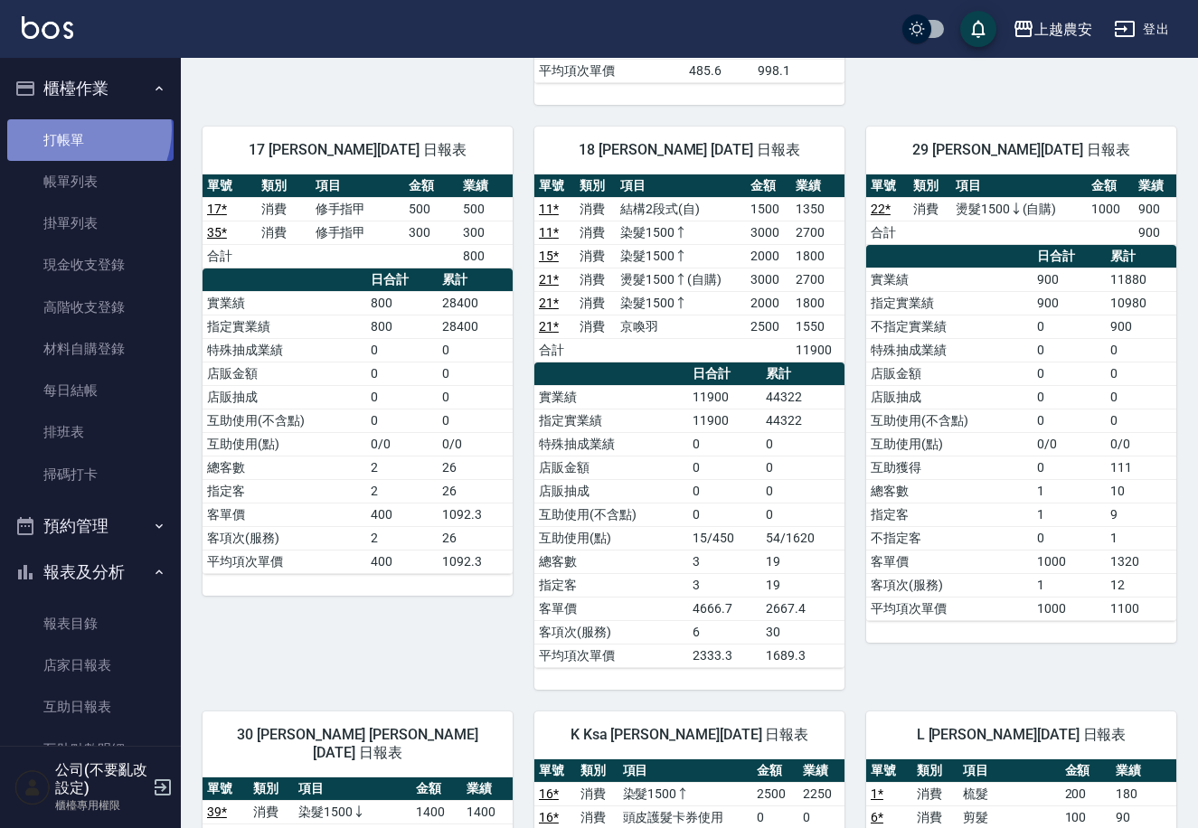
click at [74, 129] on link "打帳單" at bounding box center [90, 140] width 166 height 42
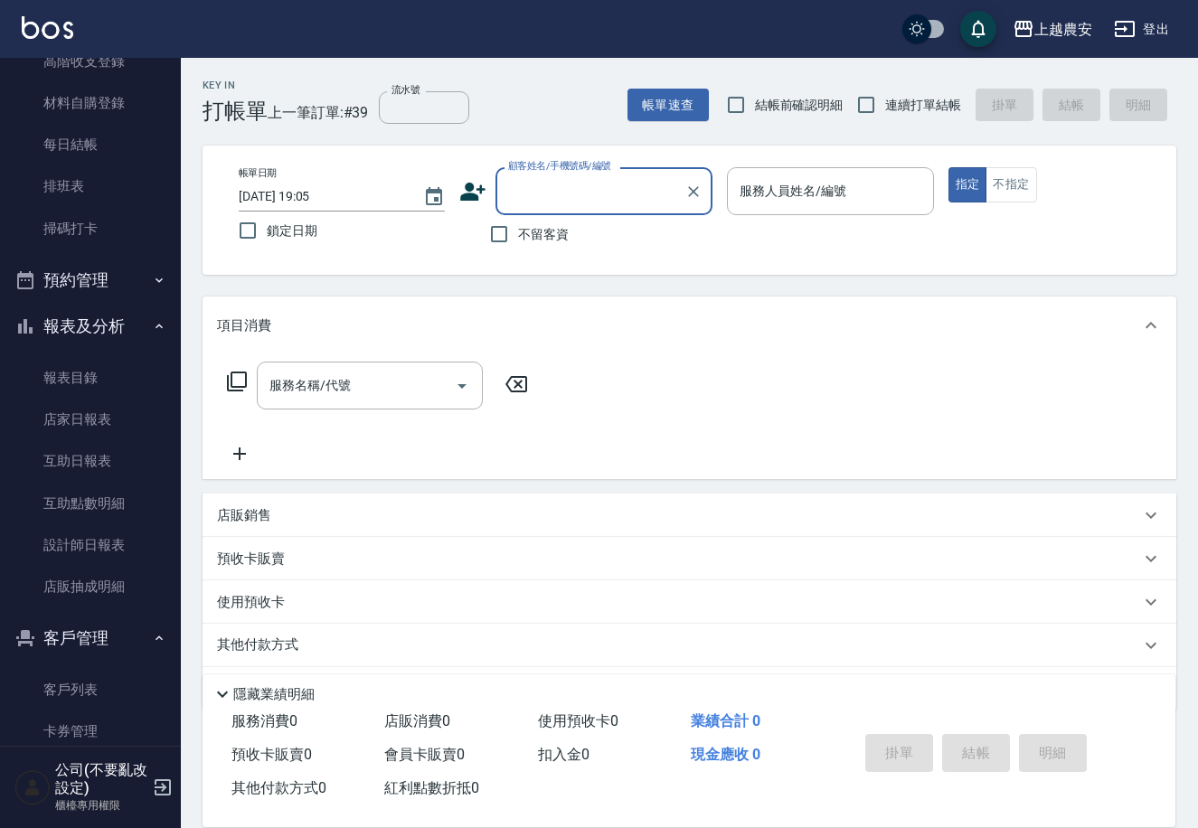
scroll to position [258, 0]
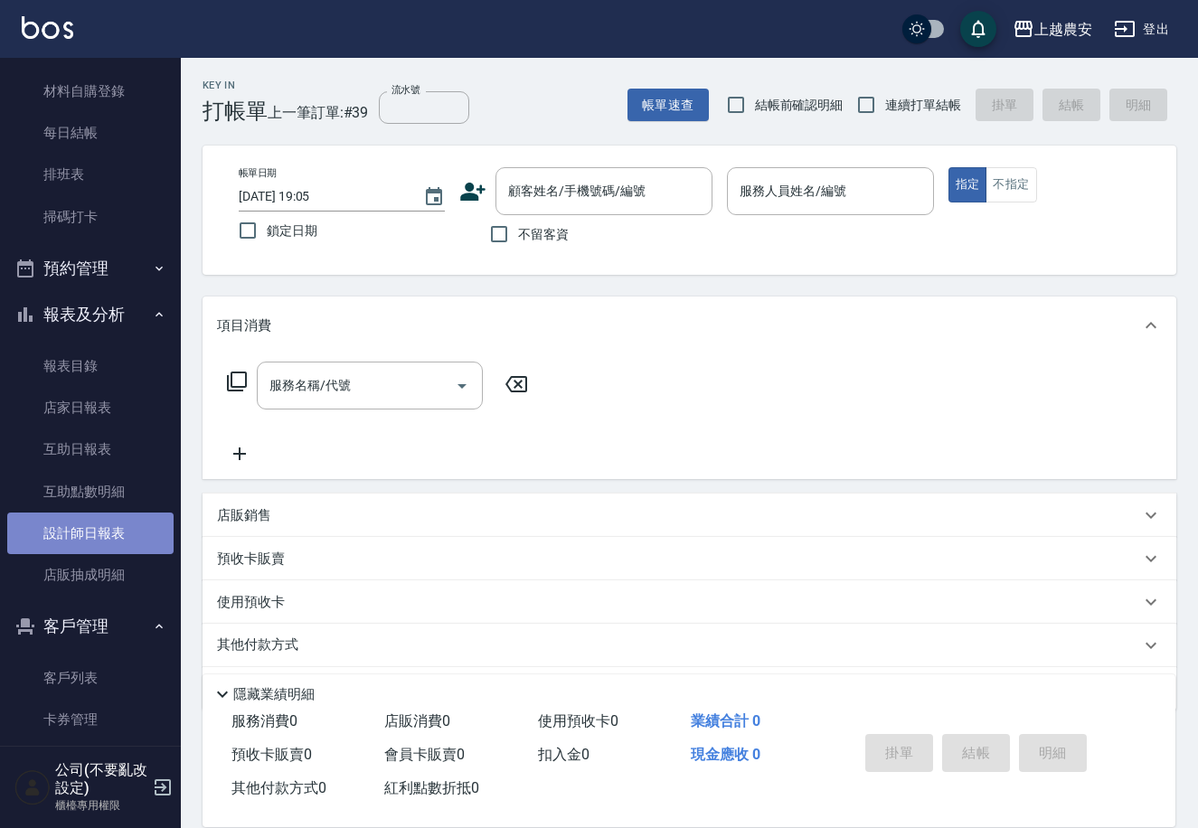
click at [117, 533] on link "設計師日報表" at bounding box center [90, 534] width 166 height 42
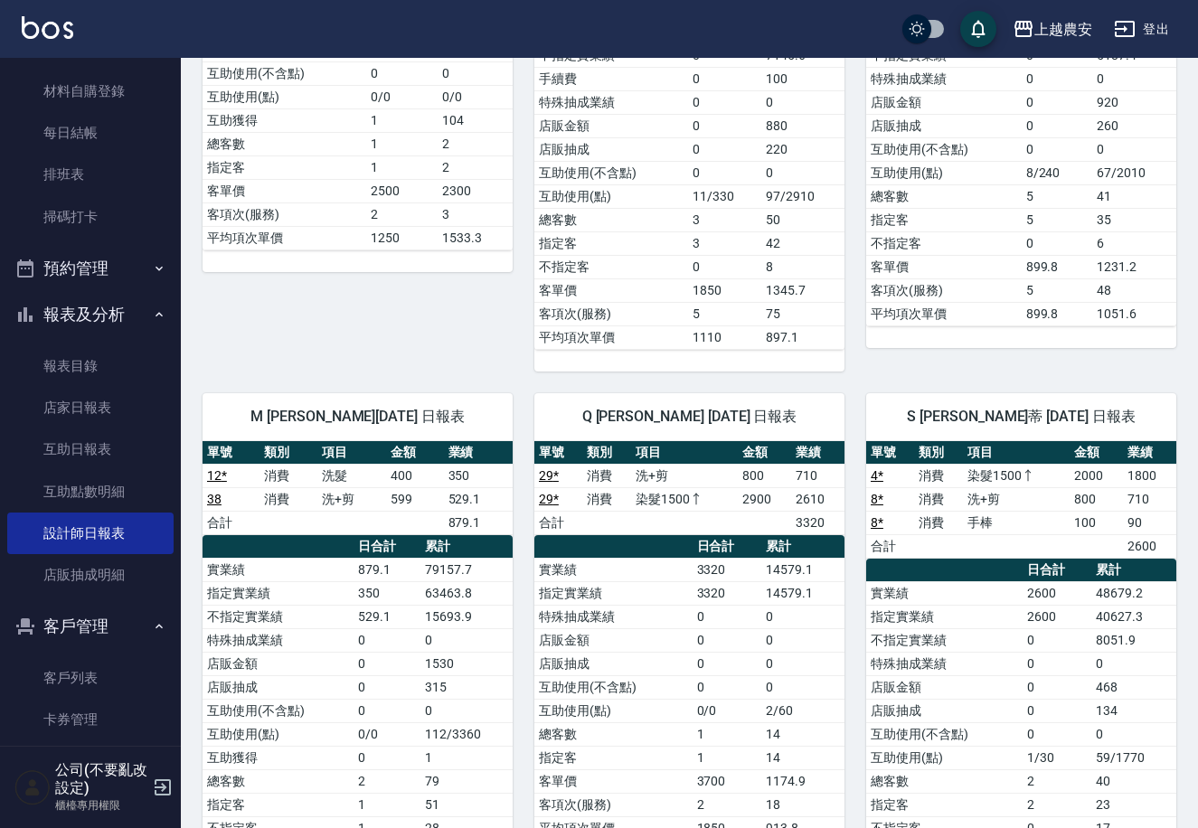
scroll to position [2532, 0]
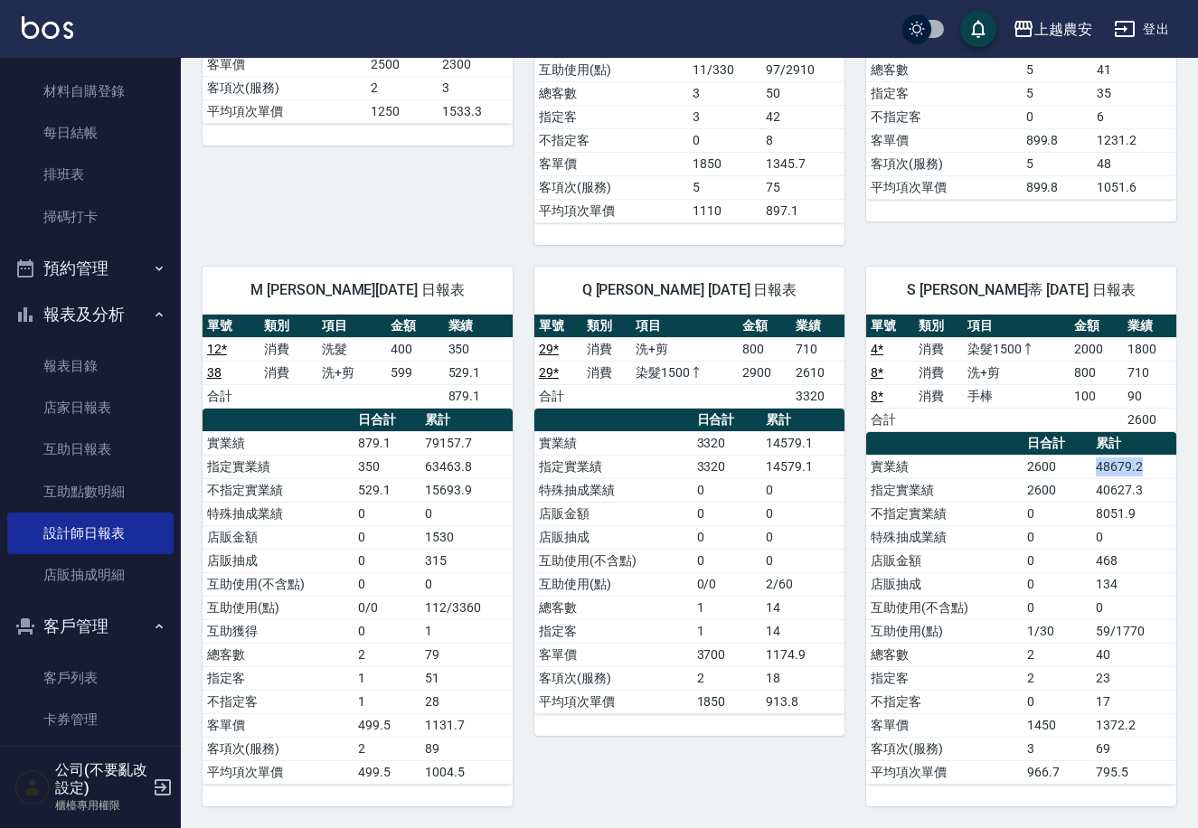
drag, startPoint x: 1095, startPoint y: 473, endPoint x: 1156, endPoint y: 469, distance: 61.6
click at [1156, 469] on td "48679.2" at bounding box center [1133, 467] width 85 height 24
click at [1100, 503] on td "8051.9" at bounding box center [1133, 514] width 85 height 24
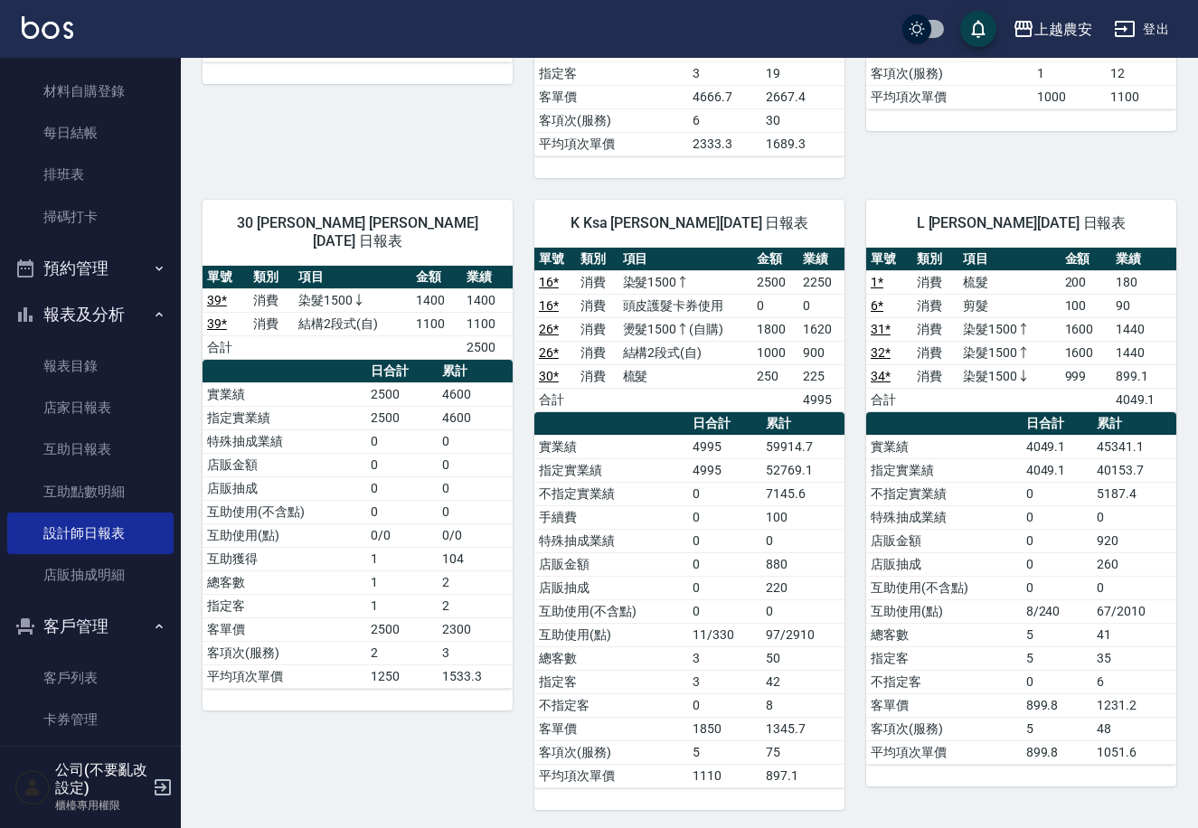
scroll to position [1959, 0]
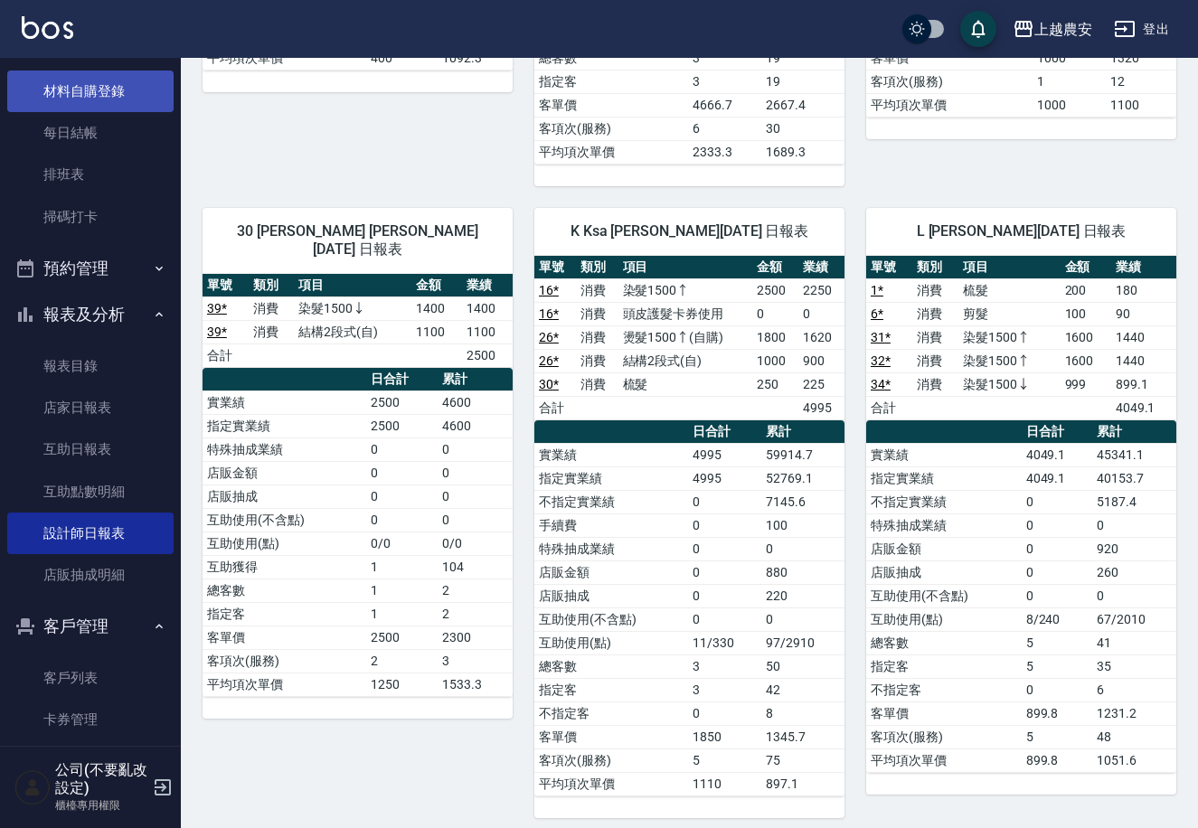
click at [56, 89] on link "材料自購登錄" at bounding box center [90, 92] width 166 height 42
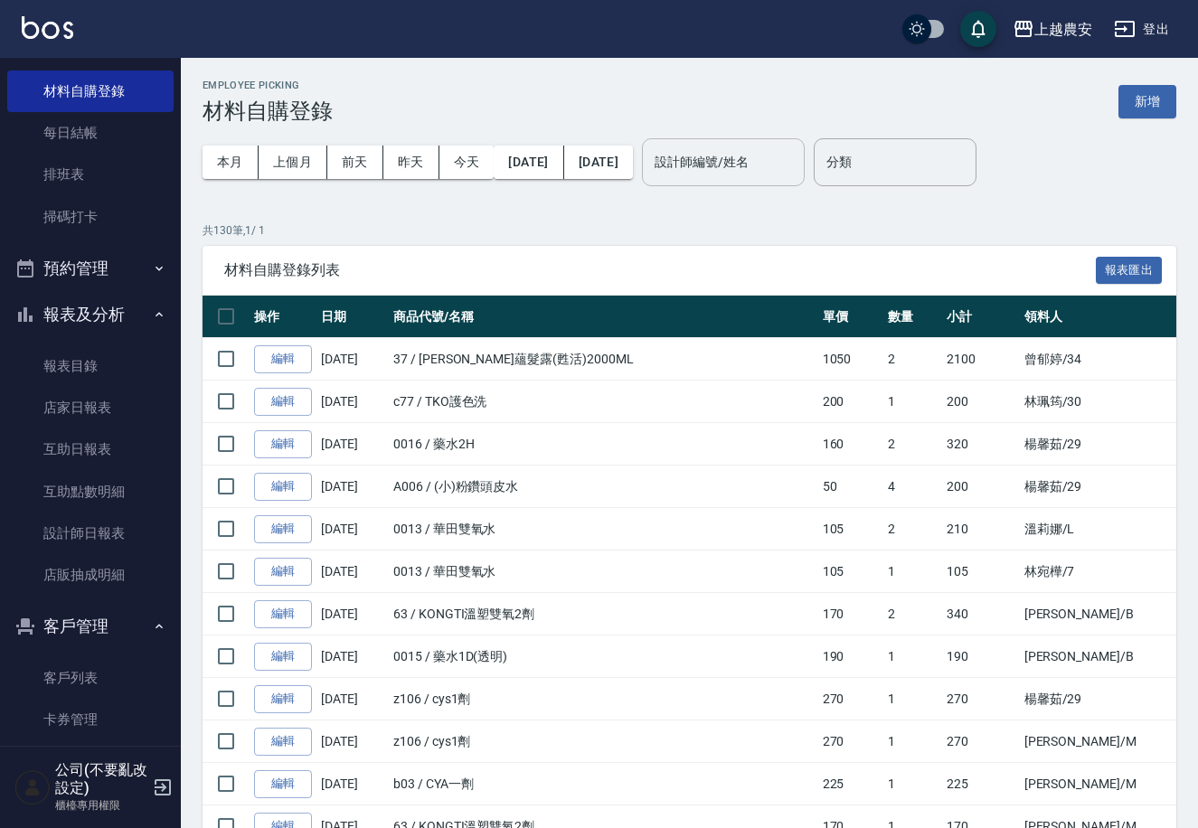
click at [764, 177] on input "設計師編號/姓名" at bounding box center [723, 162] width 146 height 32
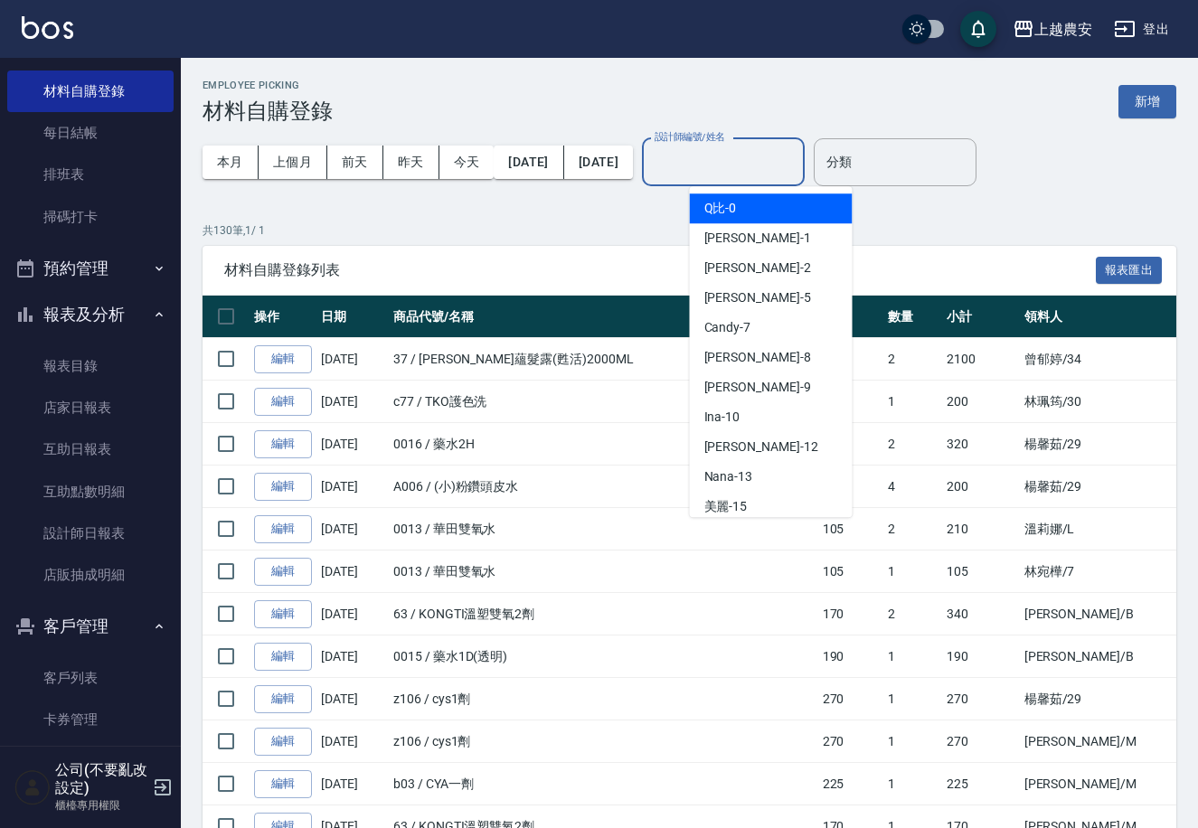
type input "ㄋ"
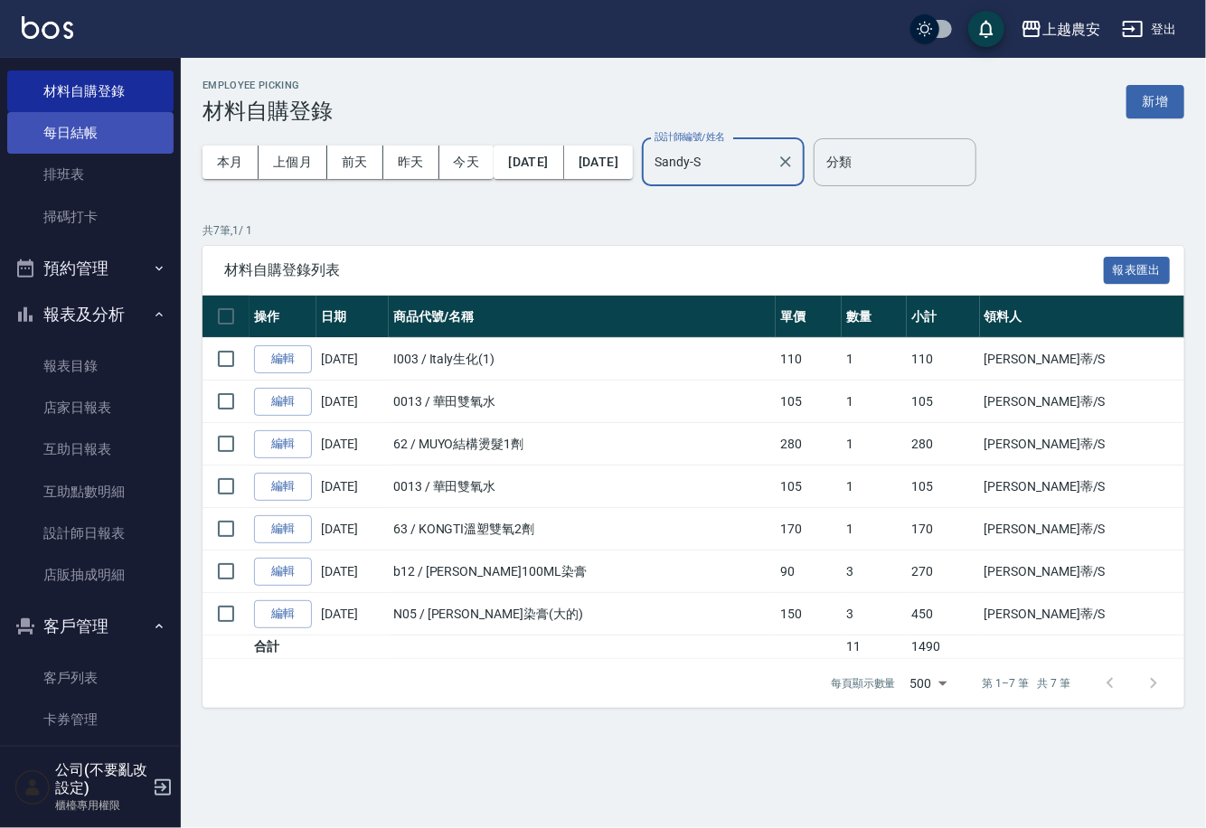
type input "Sandy-S"
click at [63, 131] on link "每日結帳" at bounding box center [90, 133] width 166 height 42
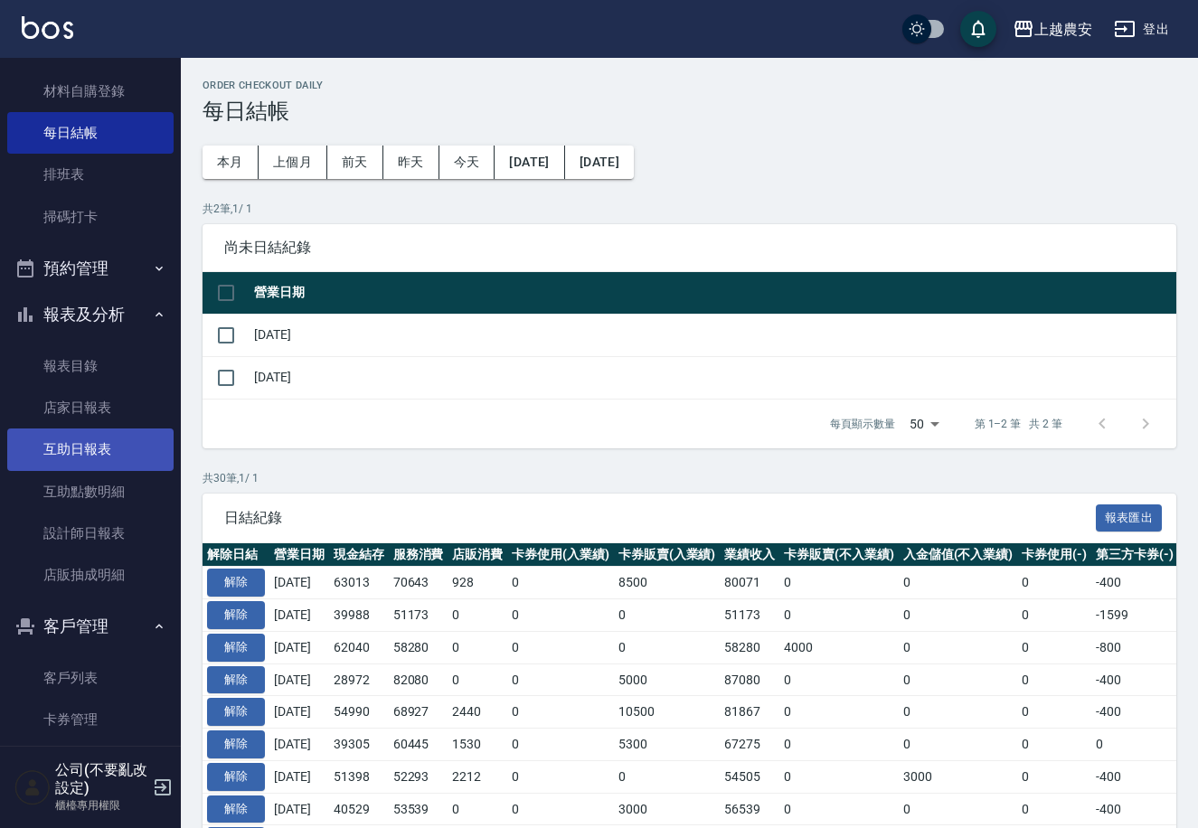
click at [118, 443] on link "互助日報表" at bounding box center [90, 450] width 166 height 42
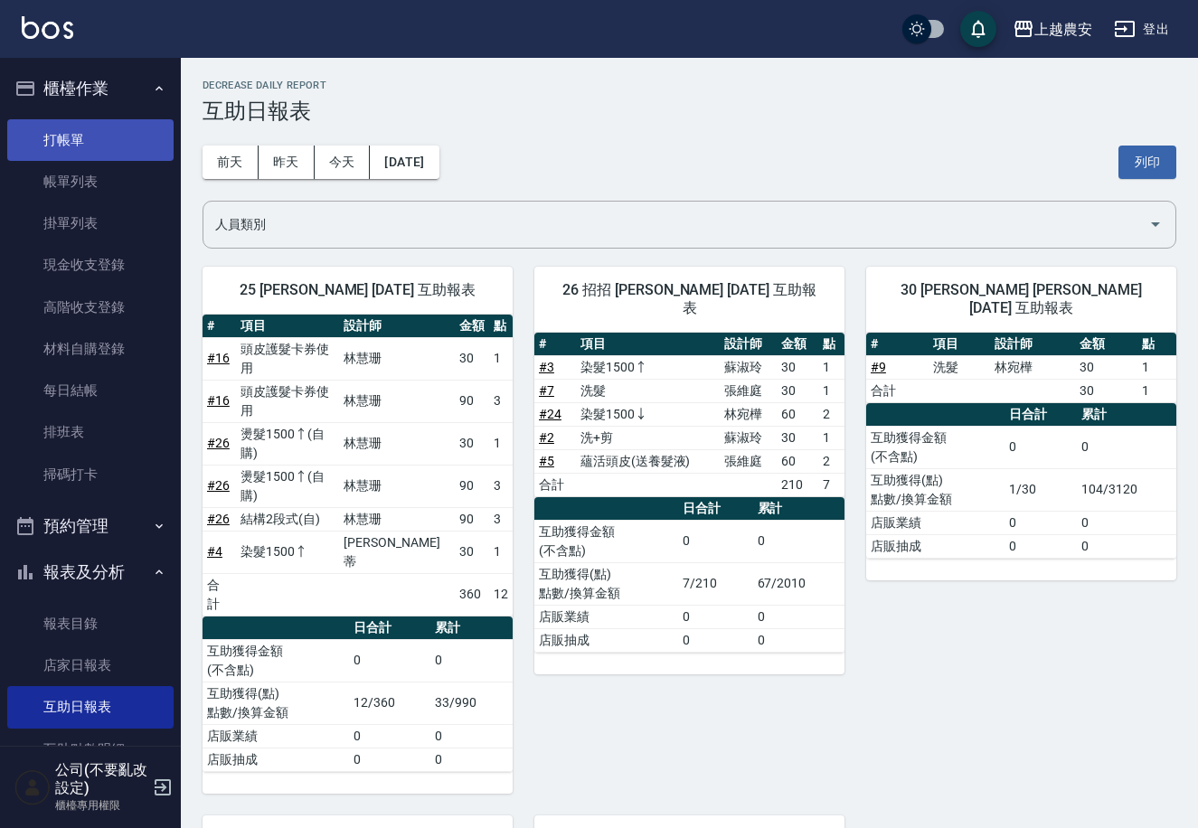
click at [123, 155] on link "打帳單" at bounding box center [90, 140] width 166 height 42
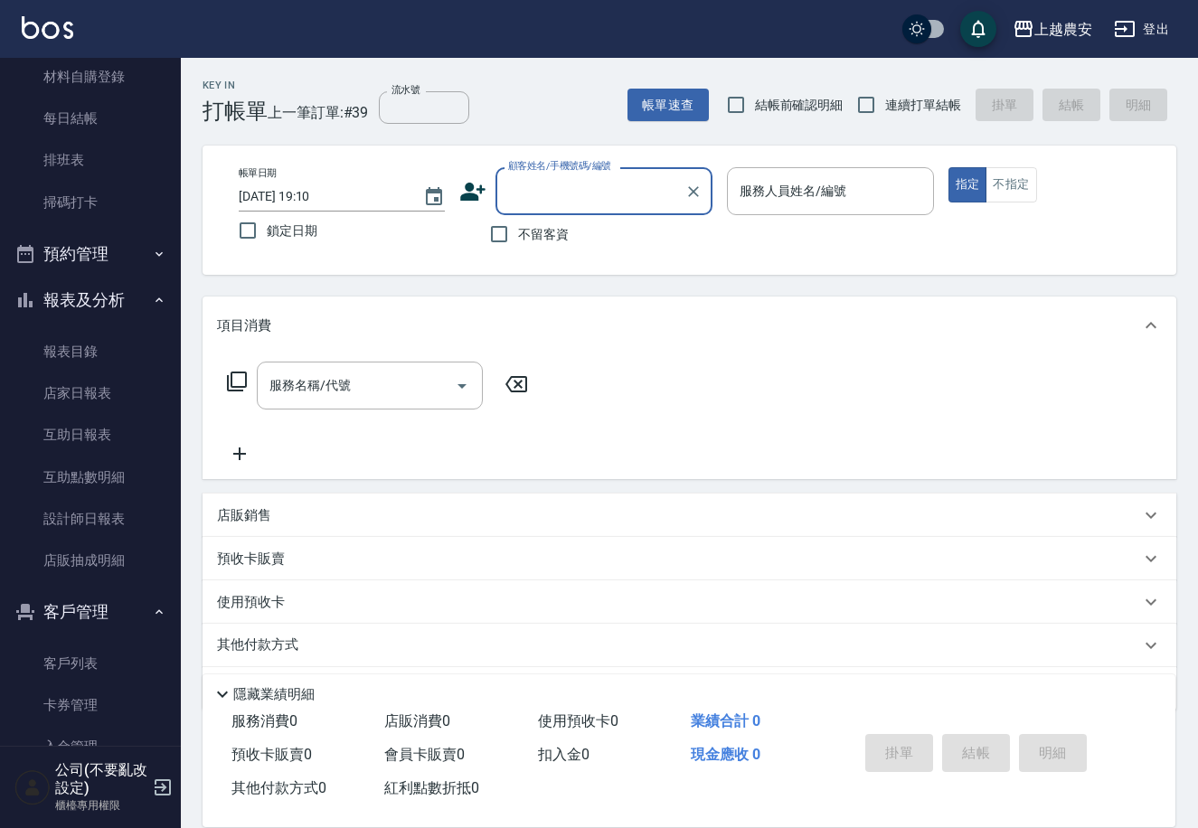
scroll to position [312, 0]
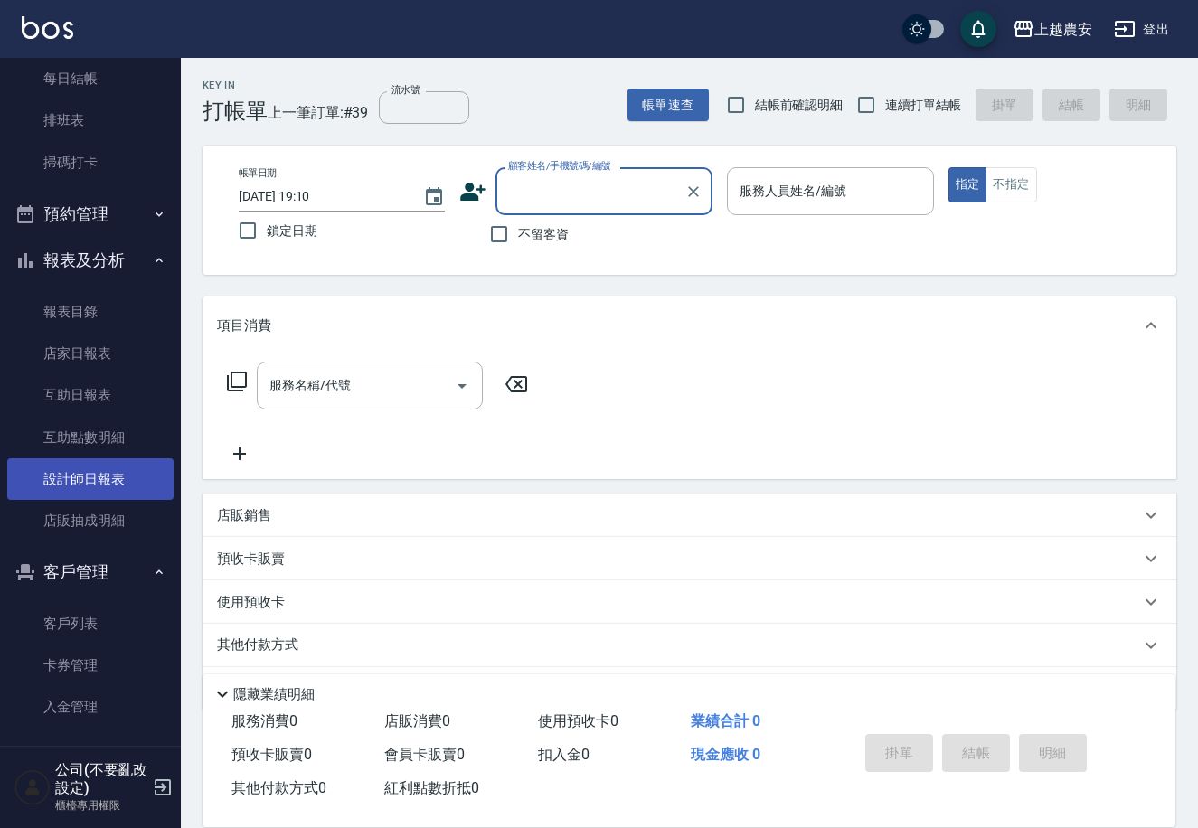
click at [130, 481] on link "設計師日報表" at bounding box center [90, 479] width 166 height 42
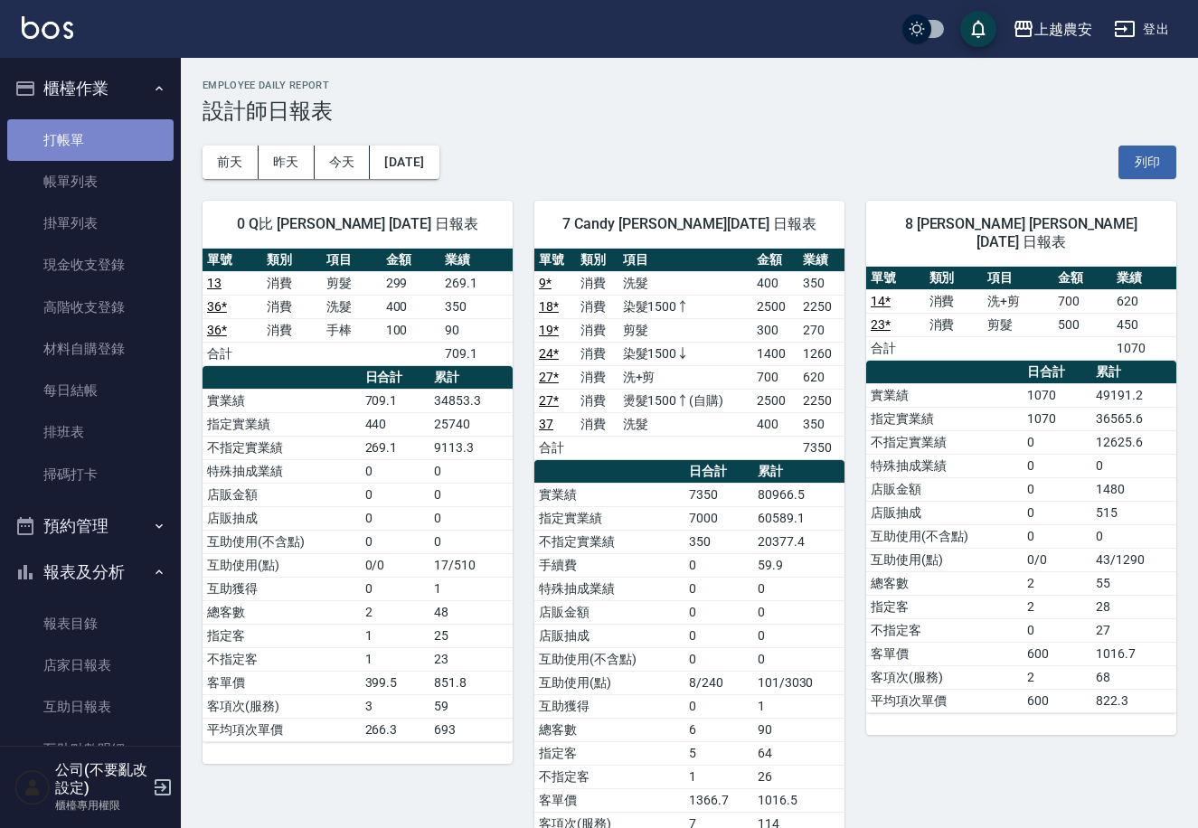
click at [108, 141] on link "打帳單" at bounding box center [90, 140] width 166 height 42
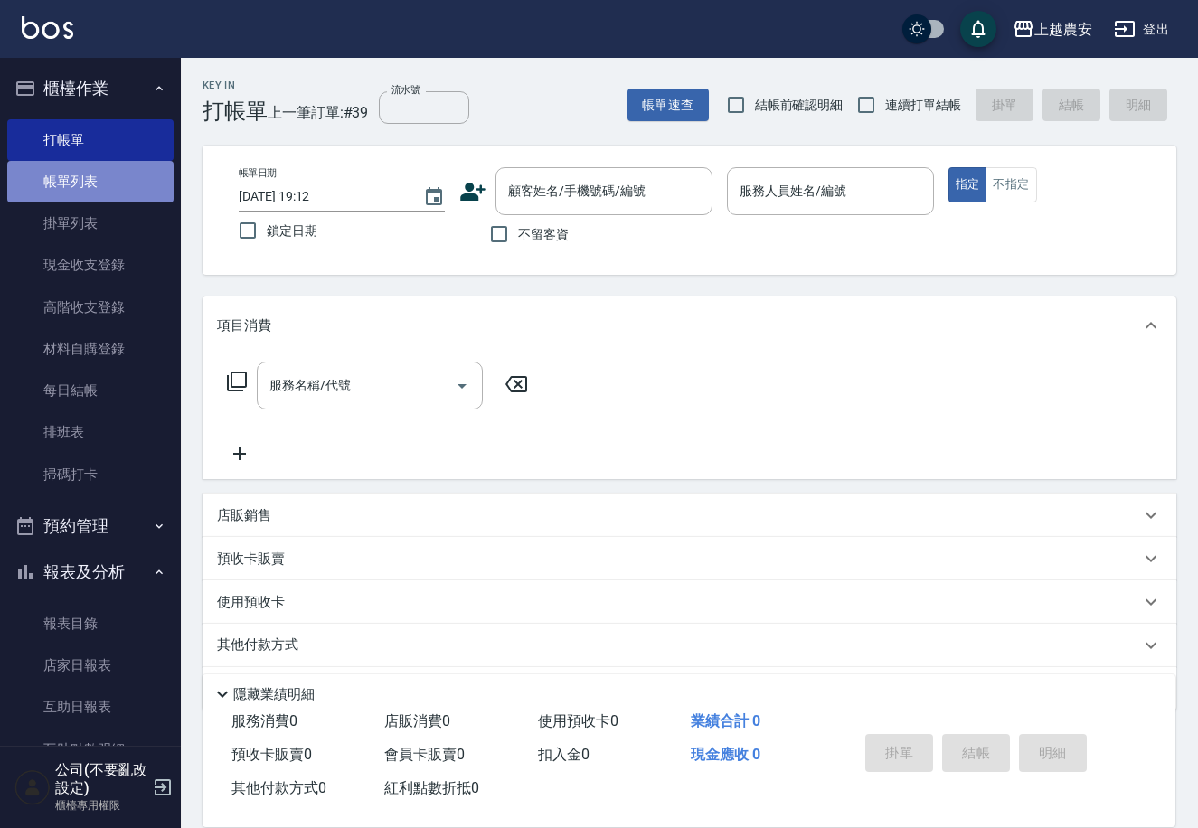
click at [111, 165] on link "帳單列表" at bounding box center [90, 182] width 166 height 42
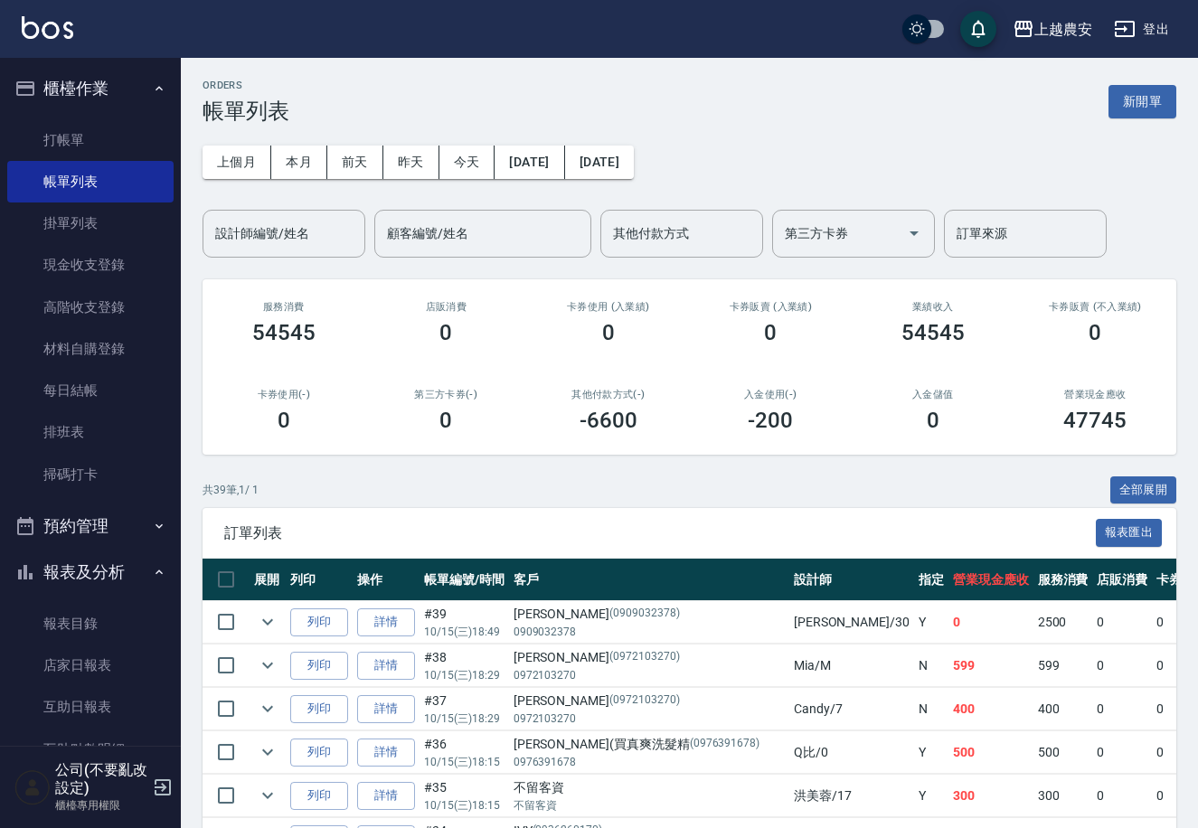
click at [72, 117] on ul "打帳單 帳單列表 掛單列表 現金收支登錄 高階收支登錄 材料自購登錄 每日結帳 排班表 掃碼打卡" at bounding box center [90, 307] width 166 height 391
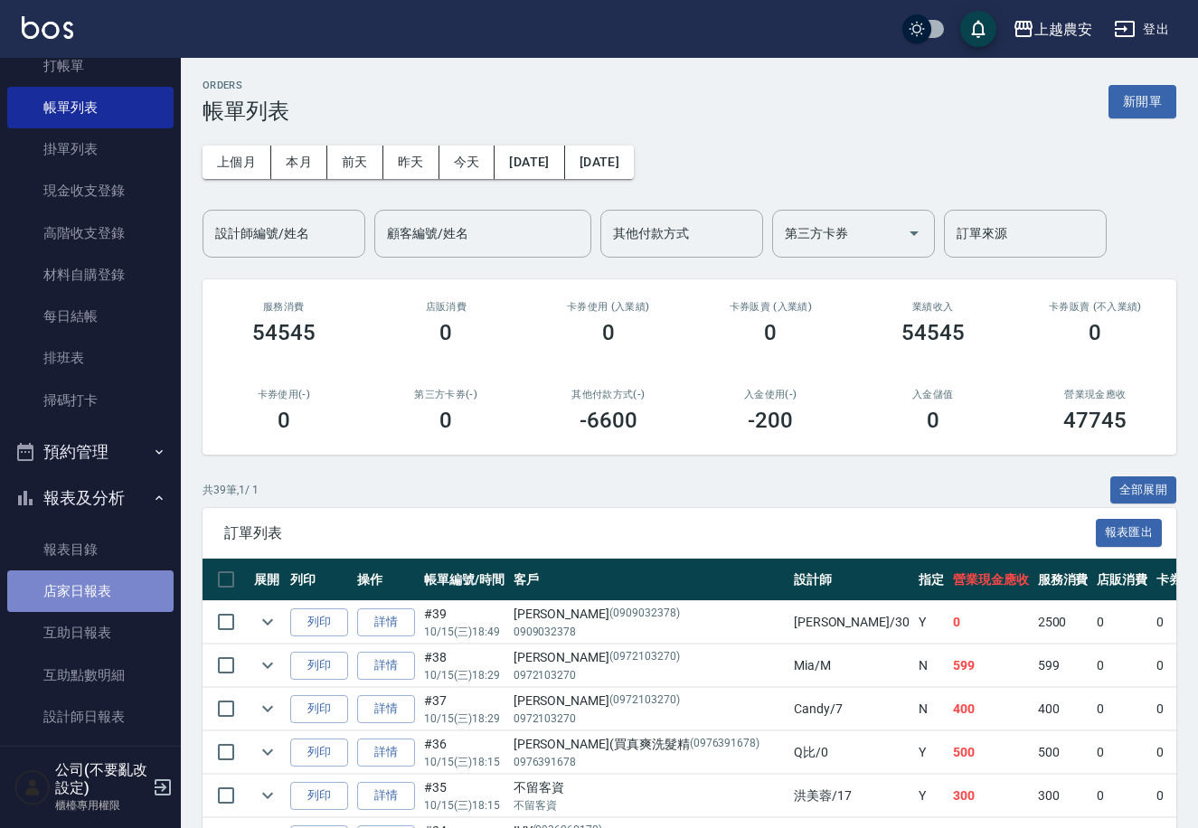
click at [120, 581] on link "店家日報表" at bounding box center [90, 591] width 166 height 42
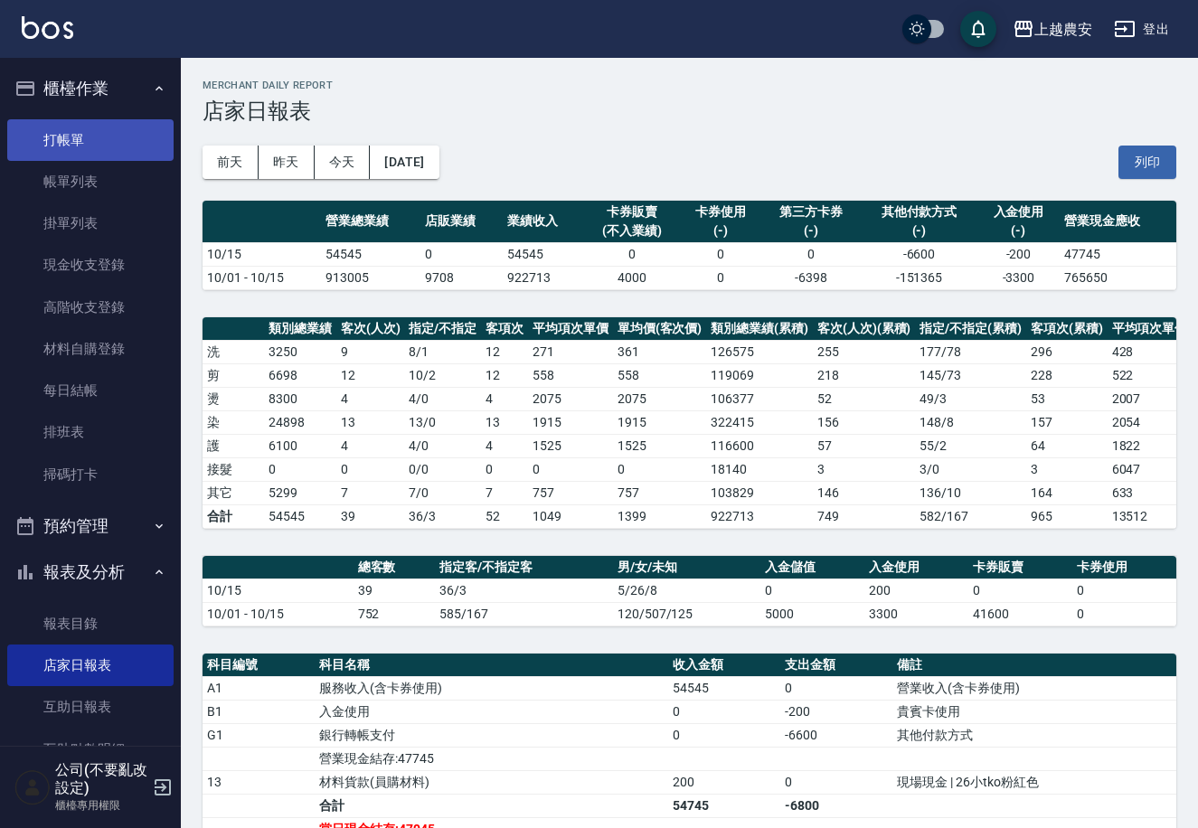
click at [108, 145] on link "打帳單" at bounding box center [90, 140] width 166 height 42
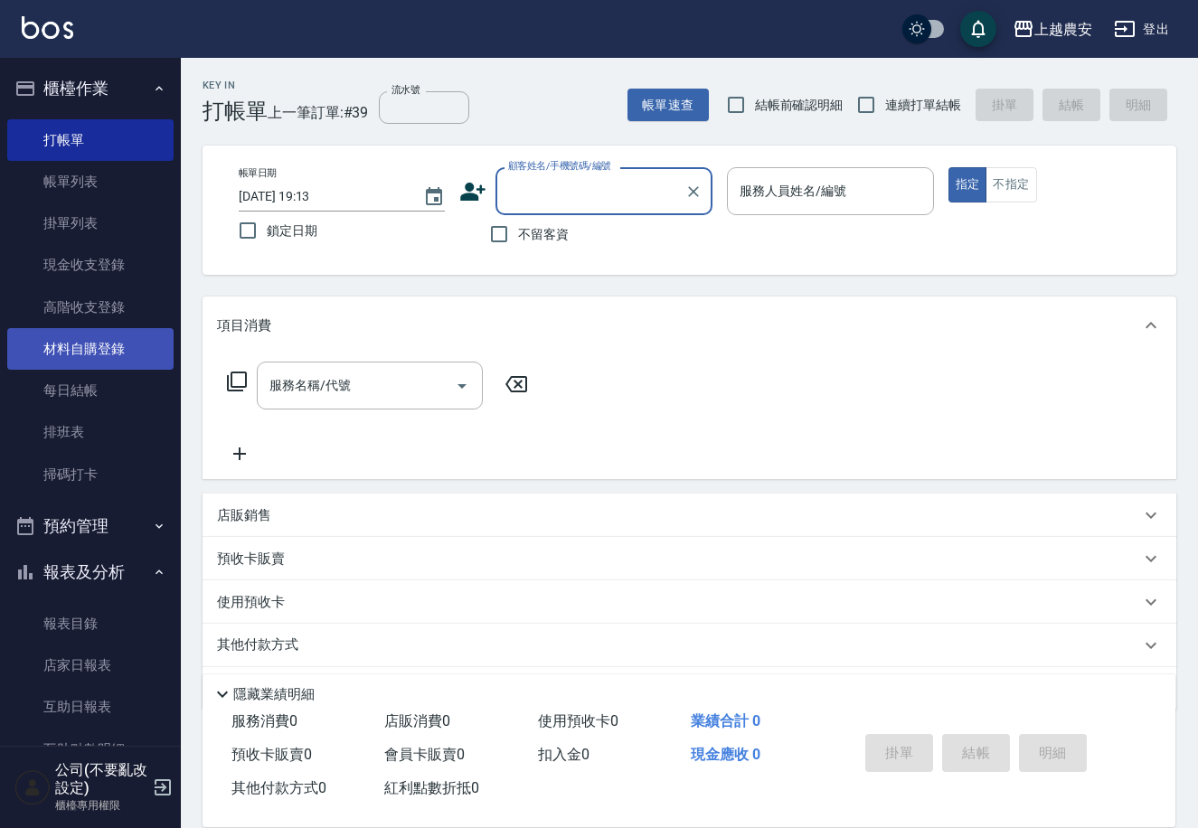
click at [129, 348] on link "材料自購登錄" at bounding box center [90, 349] width 166 height 42
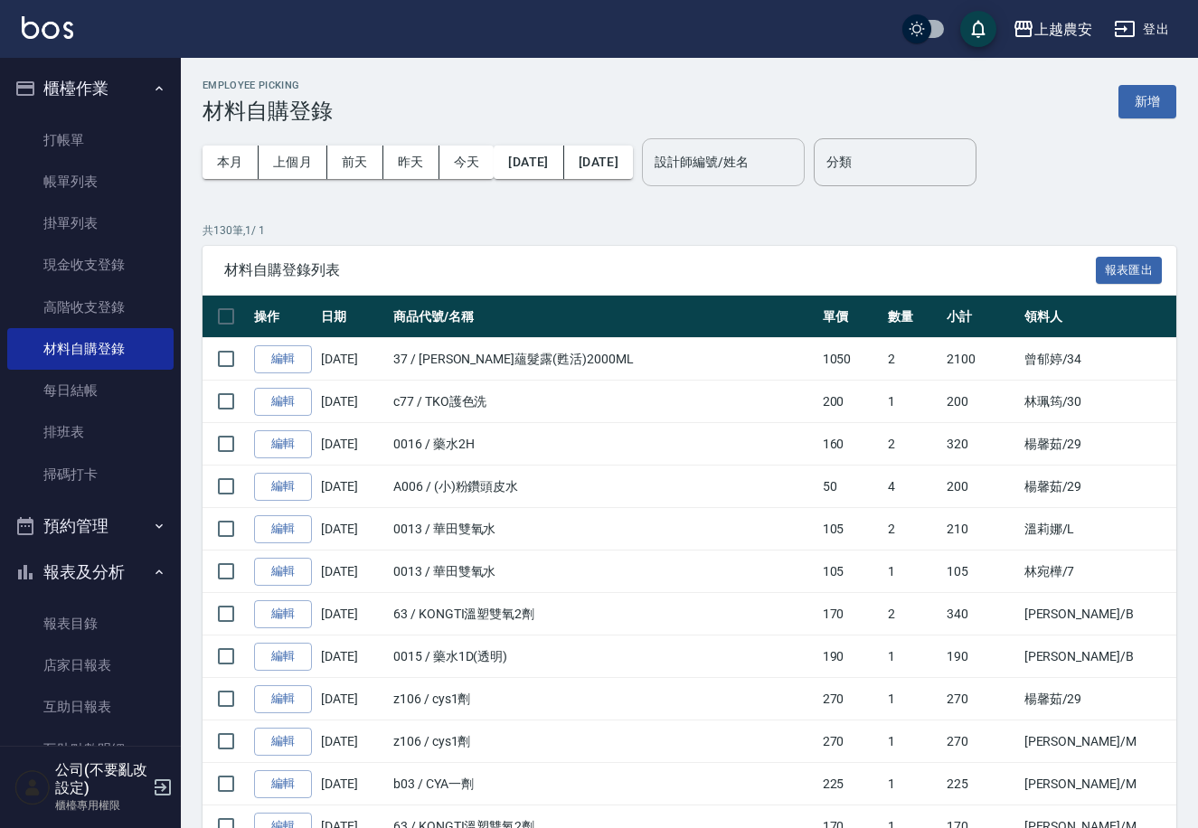
click at [744, 142] on div "設計師編號/姓名" at bounding box center [723, 162] width 163 height 48
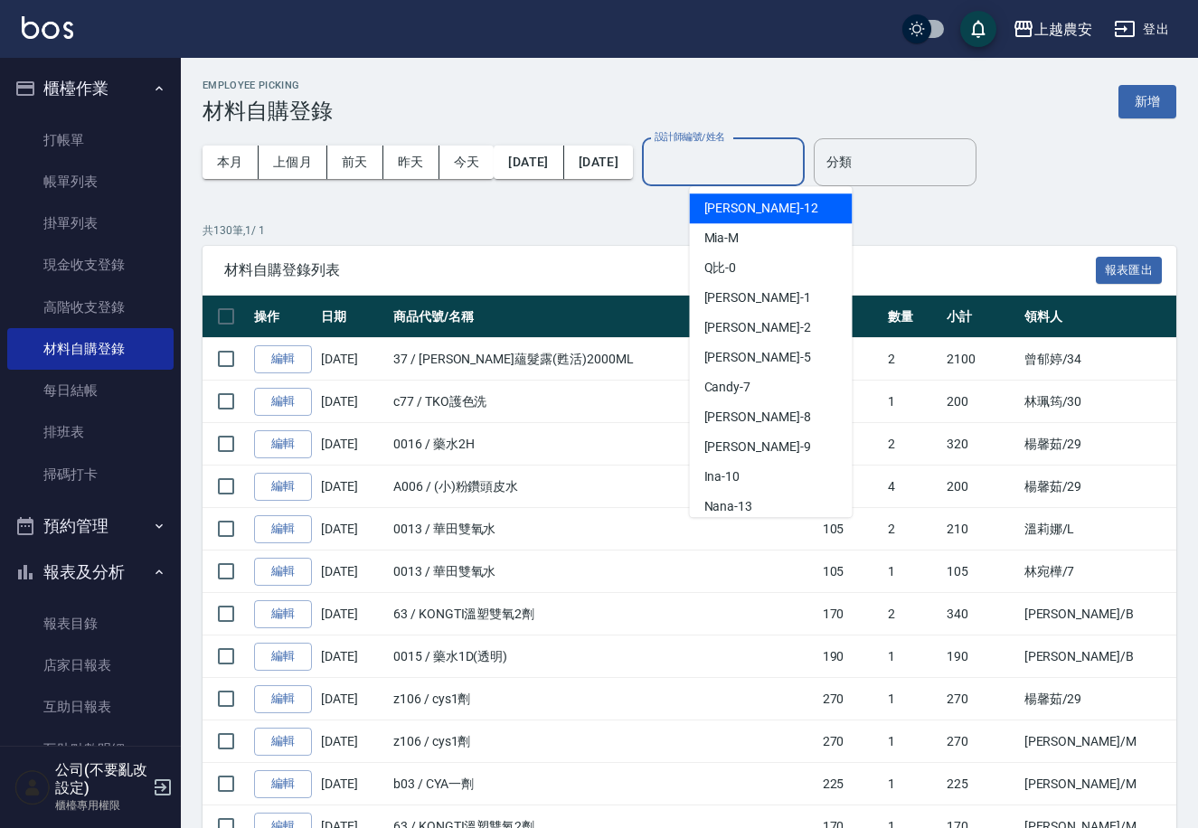
type input "ㄠ"
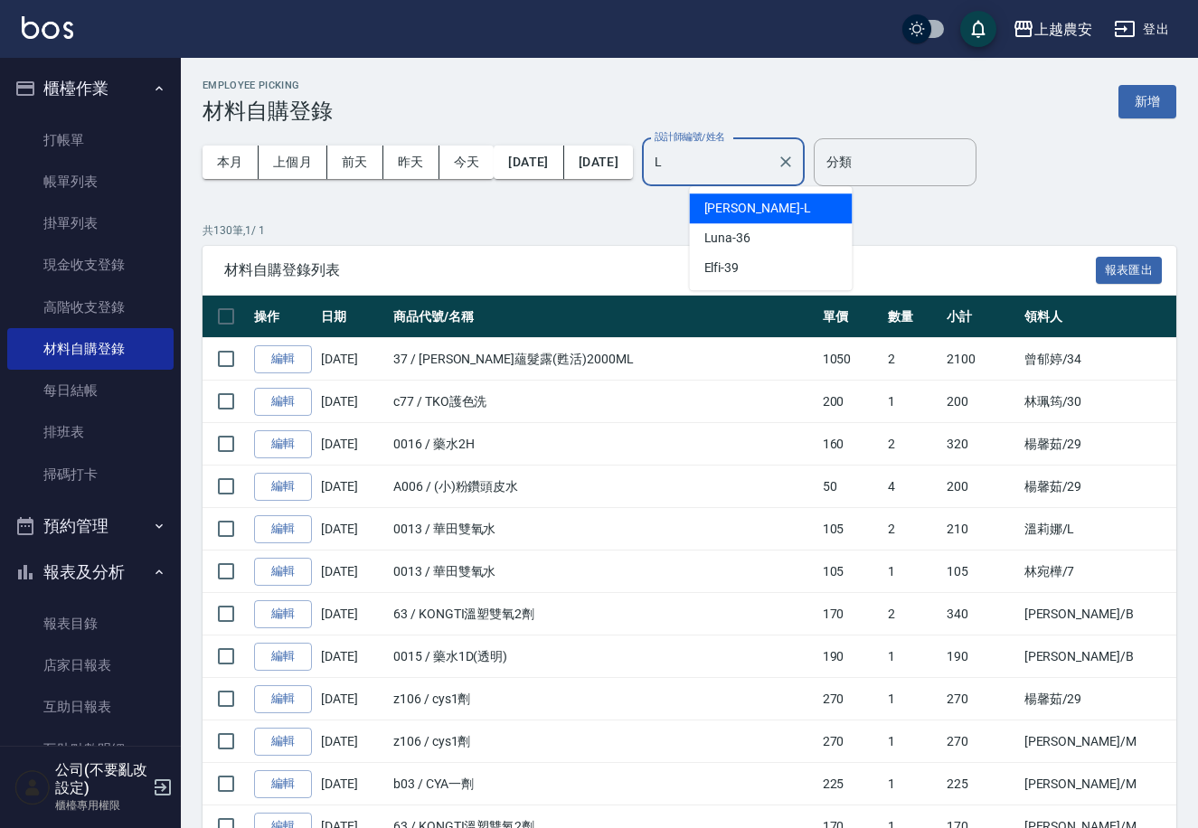
click at [777, 202] on div "[PERSON_NAME]" at bounding box center [771, 208] width 163 height 30
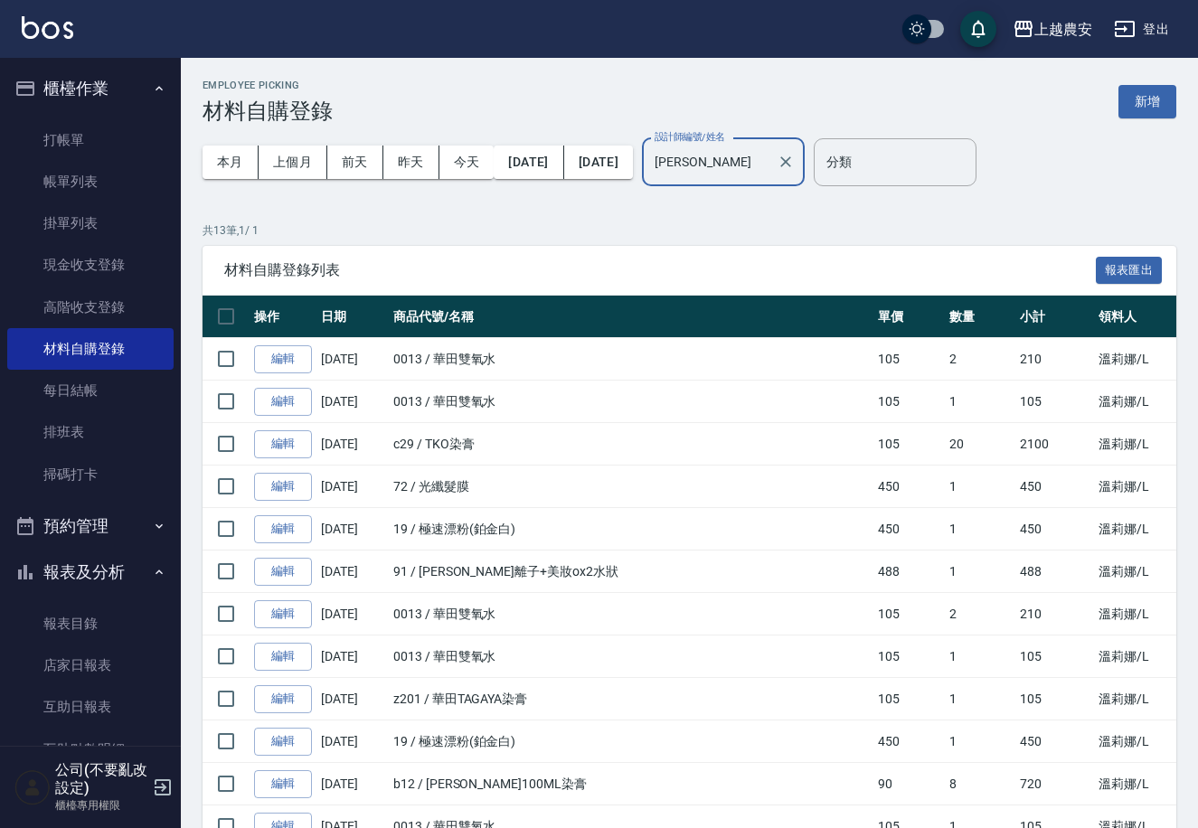
scroll to position [155, 0]
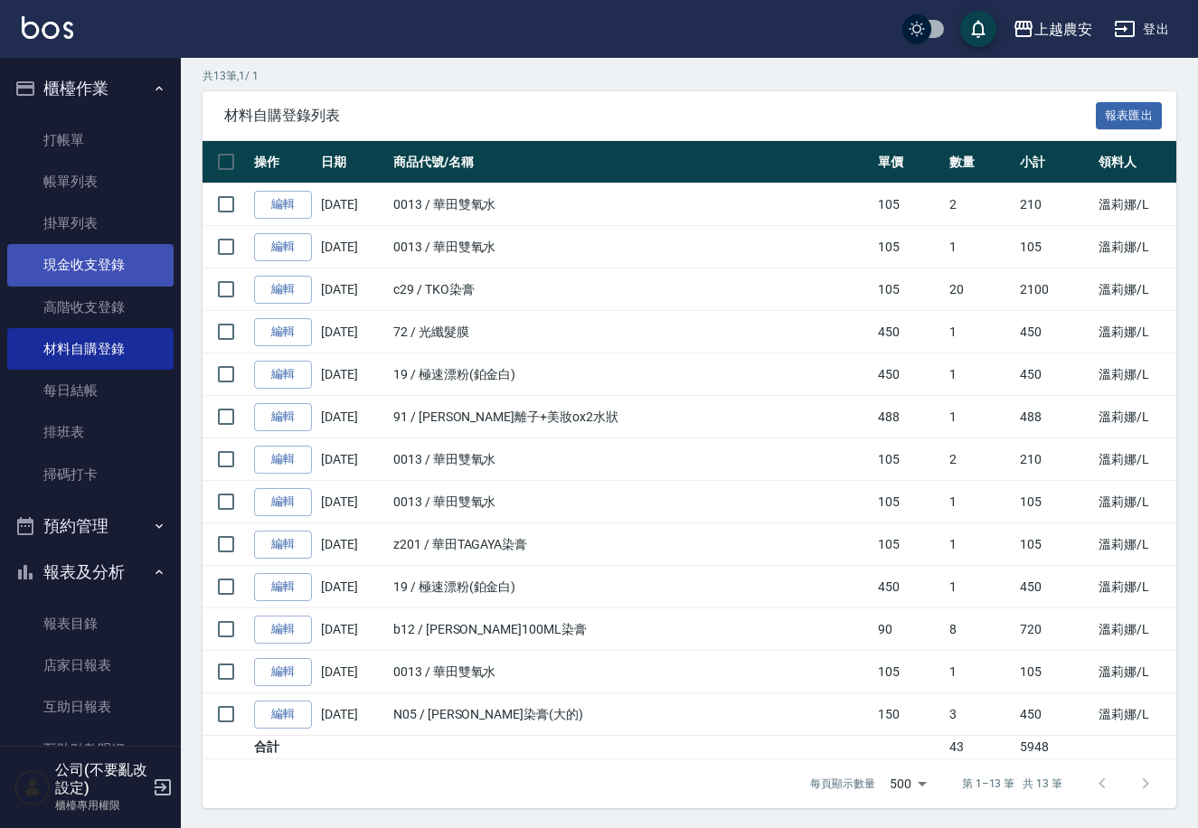
type input "[PERSON_NAME]"
click at [83, 264] on link "現金收支登錄" at bounding box center [90, 265] width 166 height 42
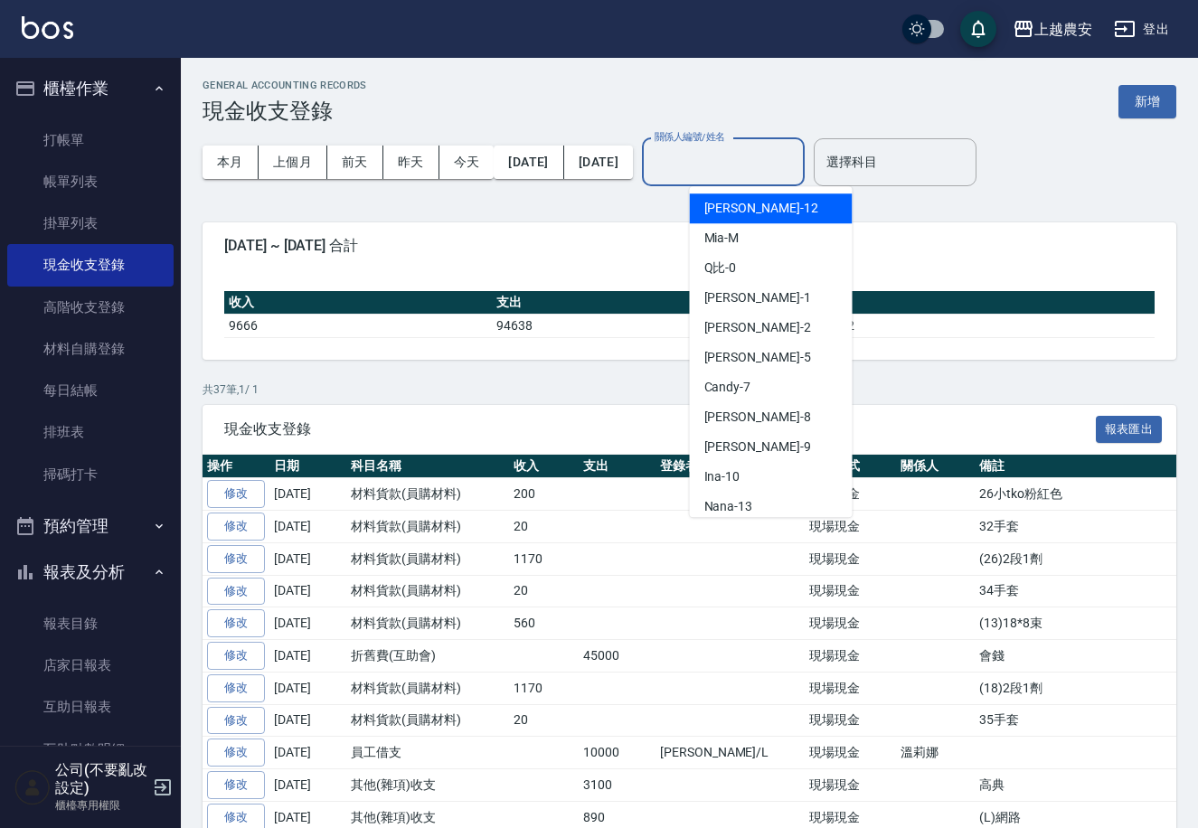
click at [713, 150] on input "關係人編號/姓名" at bounding box center [723, 162] width 146 height 32
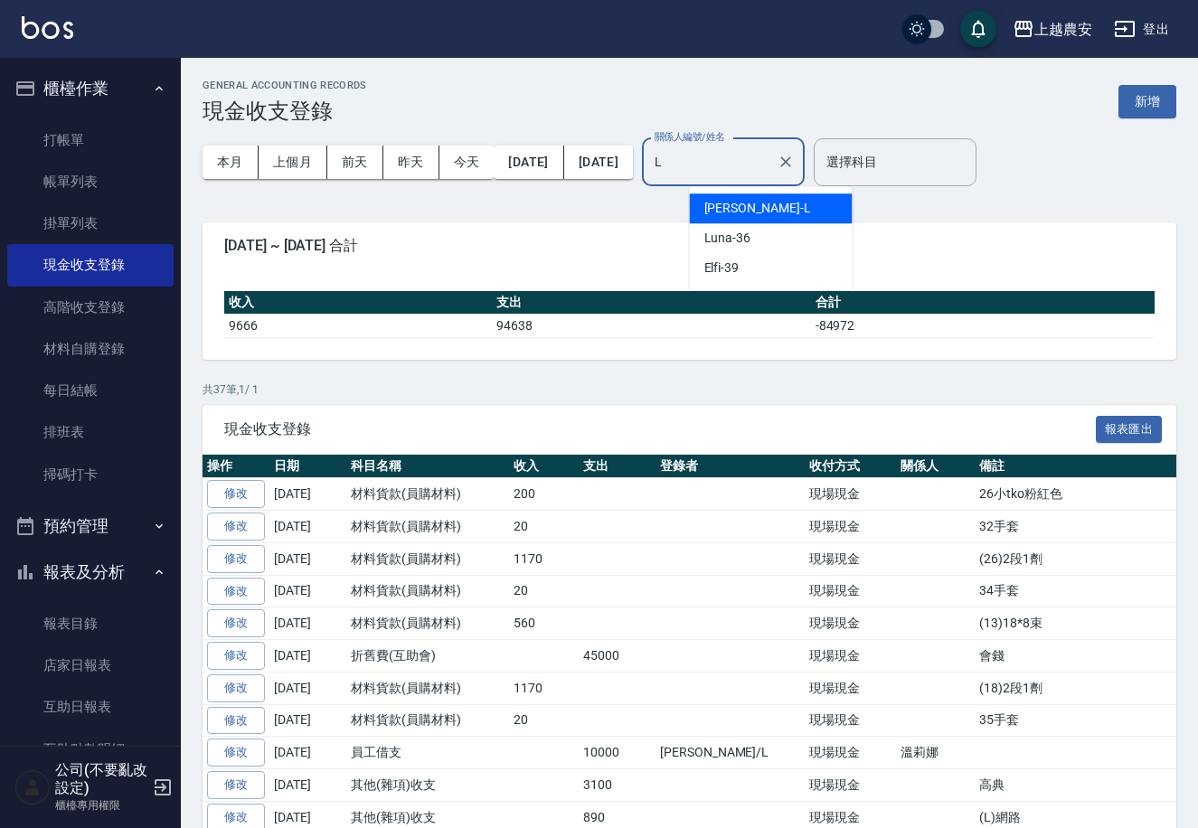
click at [725, 203] on span "[PERSON_NAME]" at bounding box center [757, 208] width 107 height 19
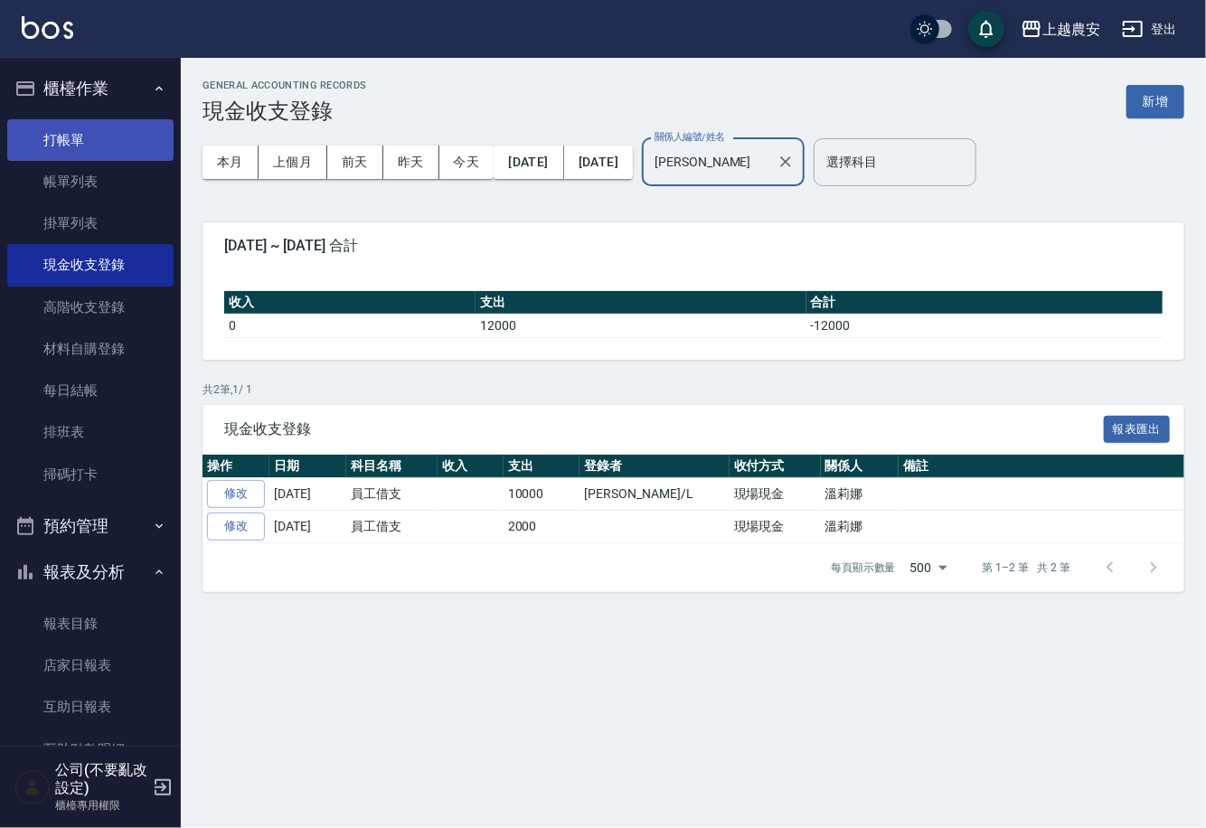
type input "[PERSON_NAME]"
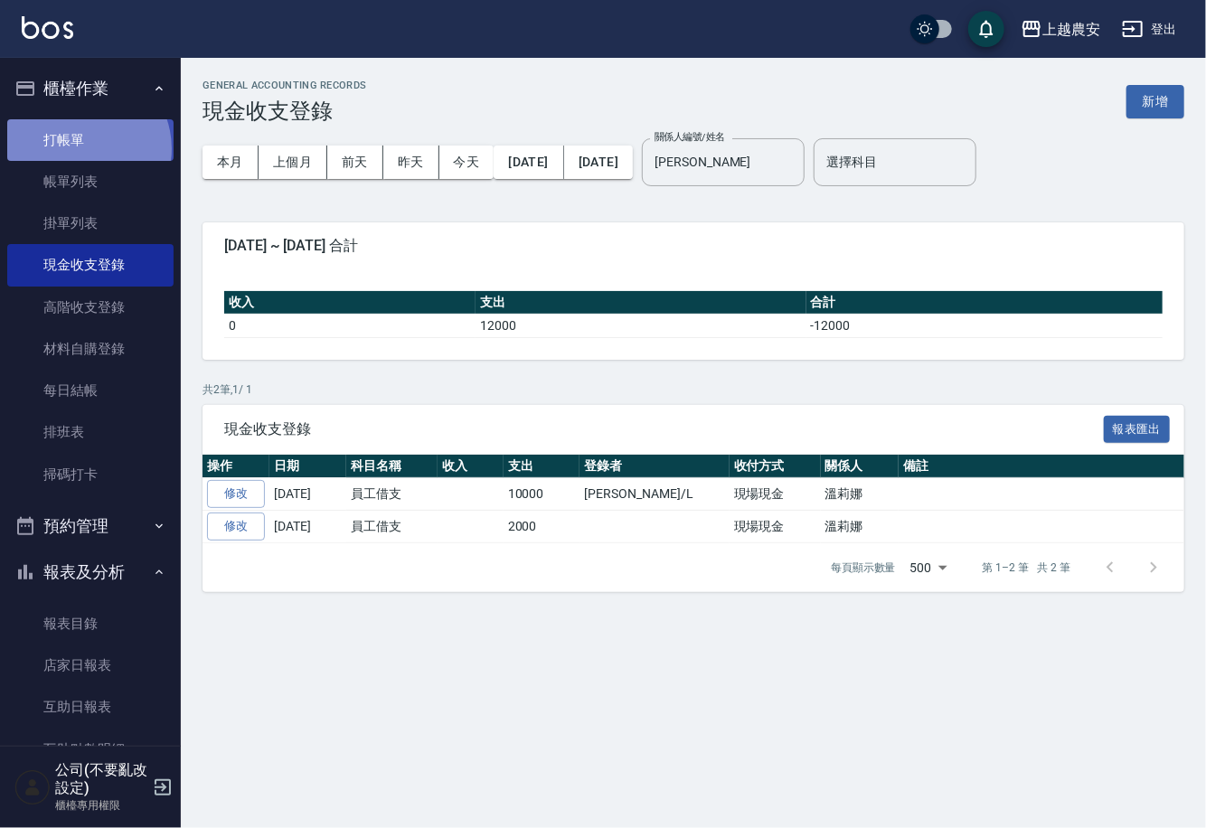
click at [79, 148] on link "打帳單" at bounding box center [90, 140] width 166 height 42
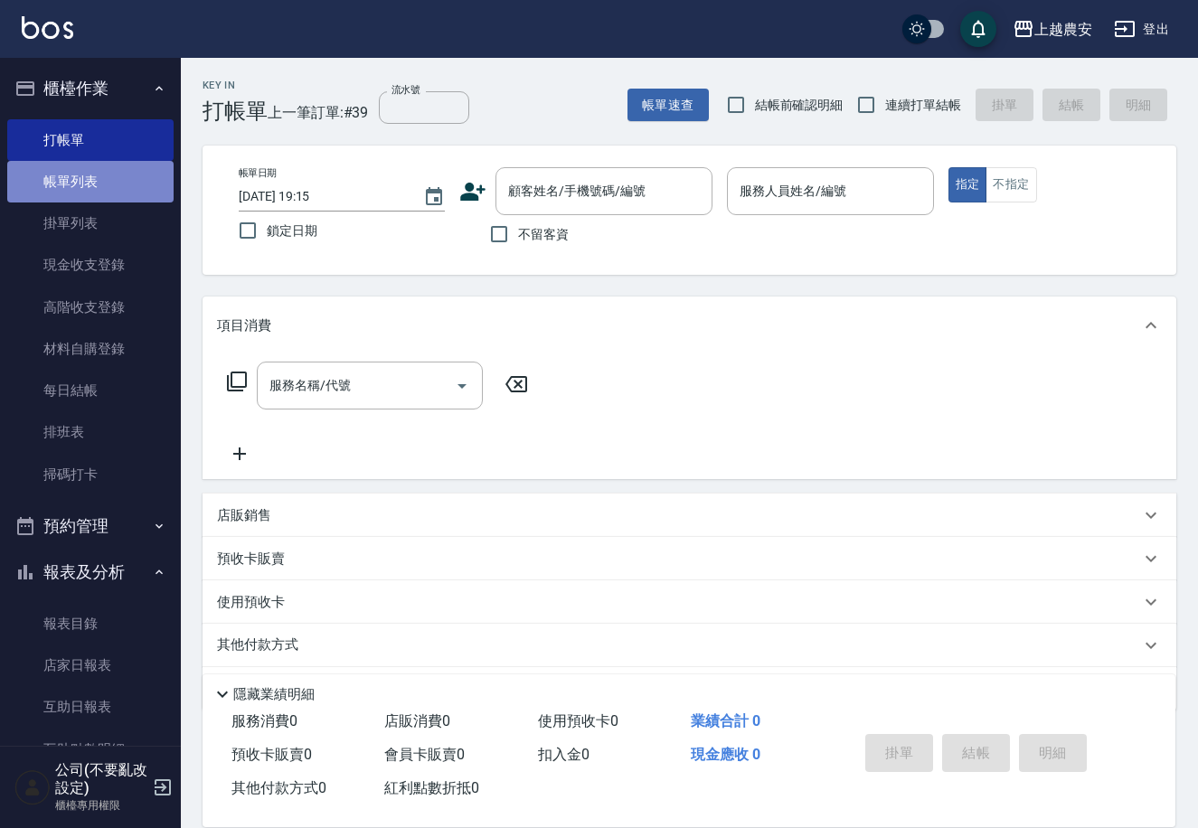
click at [91, 175] on link "帳單列表" at bounding box center [90, 182] width 166 height 42
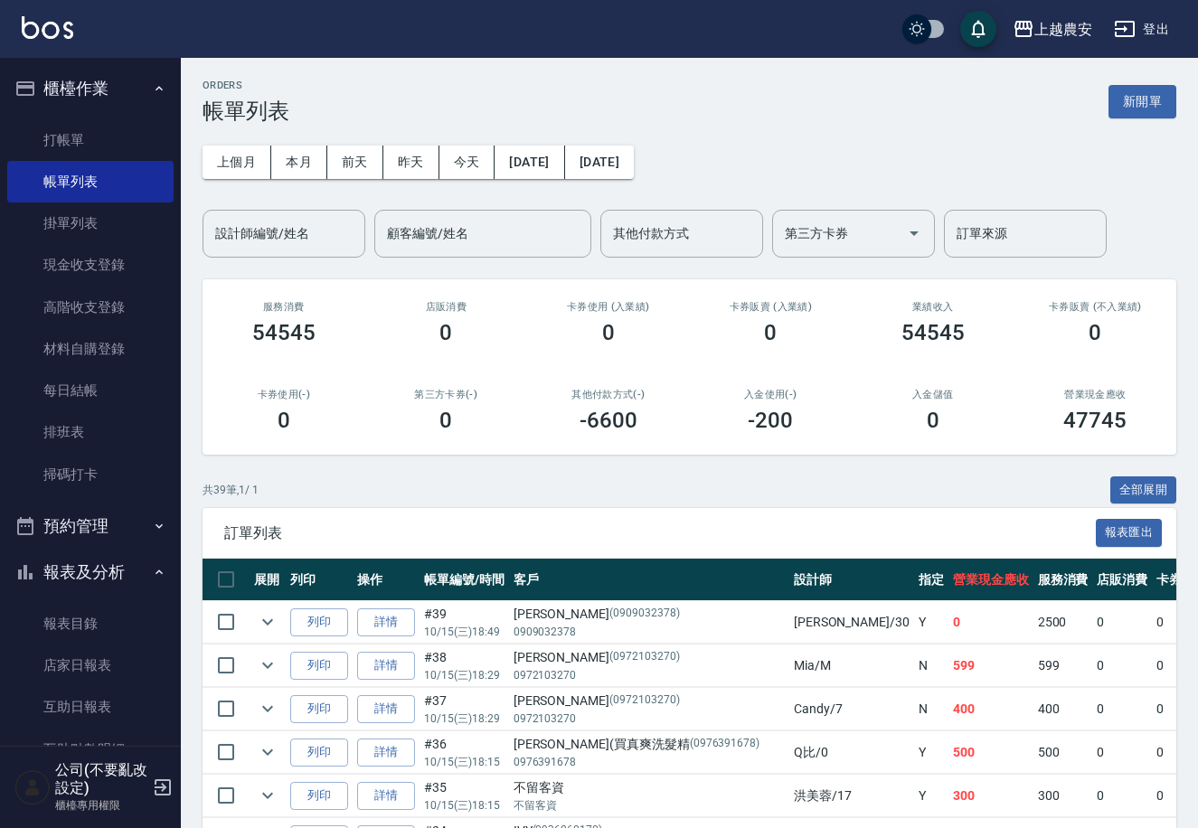
scroll to position [415, 0]
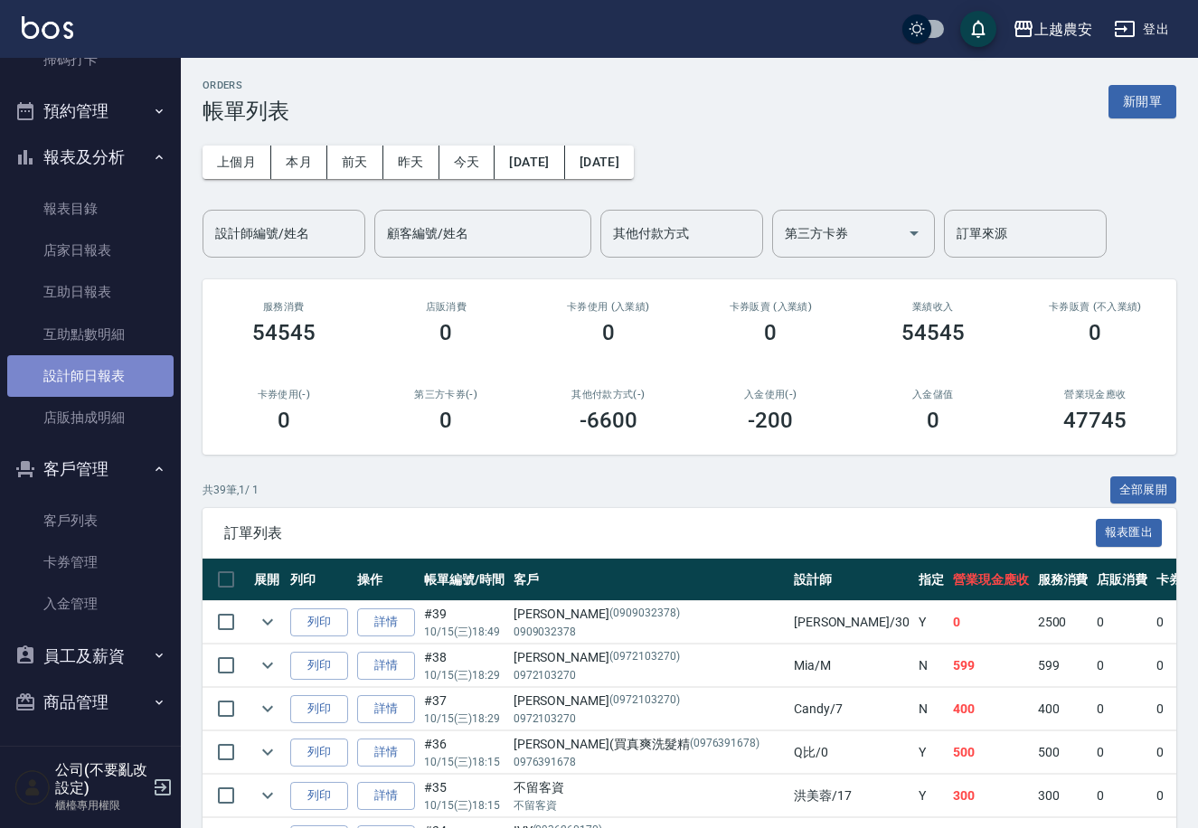
click at [100, 372] on link "設計師日報表" at bounding box center [90, 376] width 166 height 42
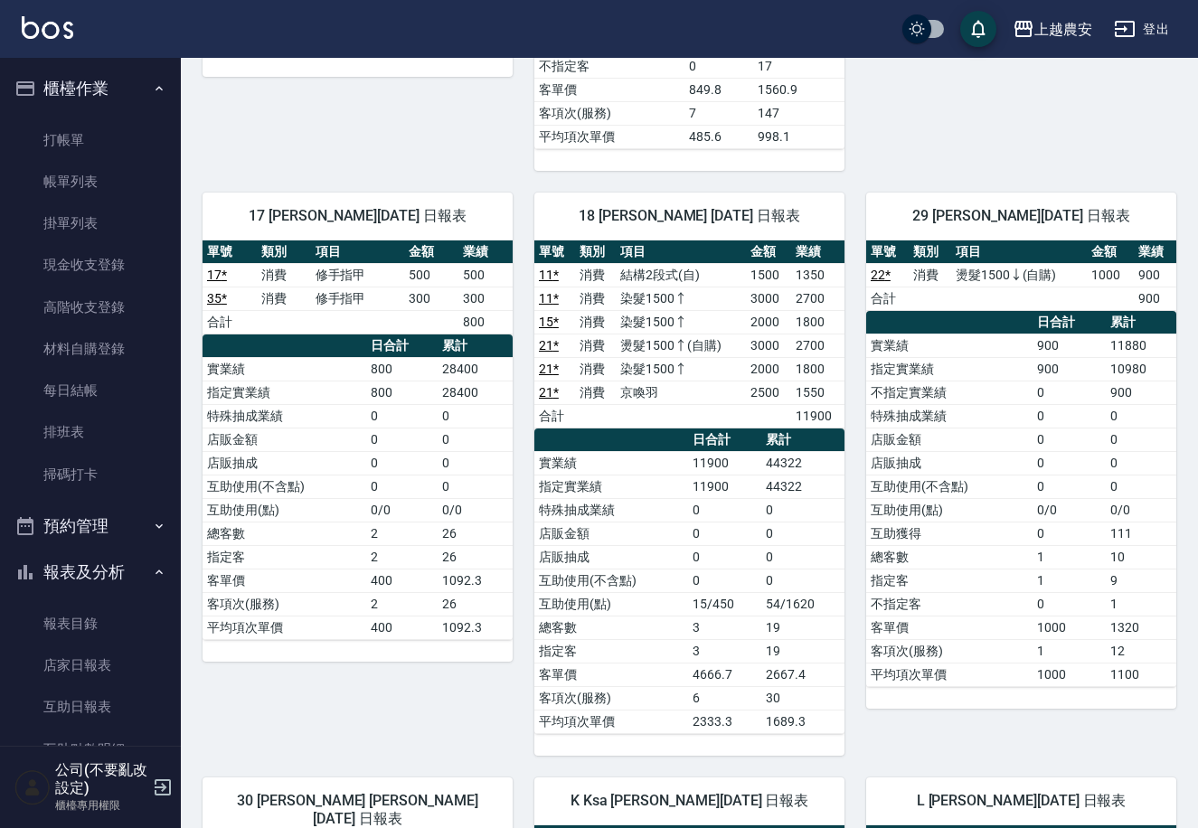
scroll to position [170, 0]
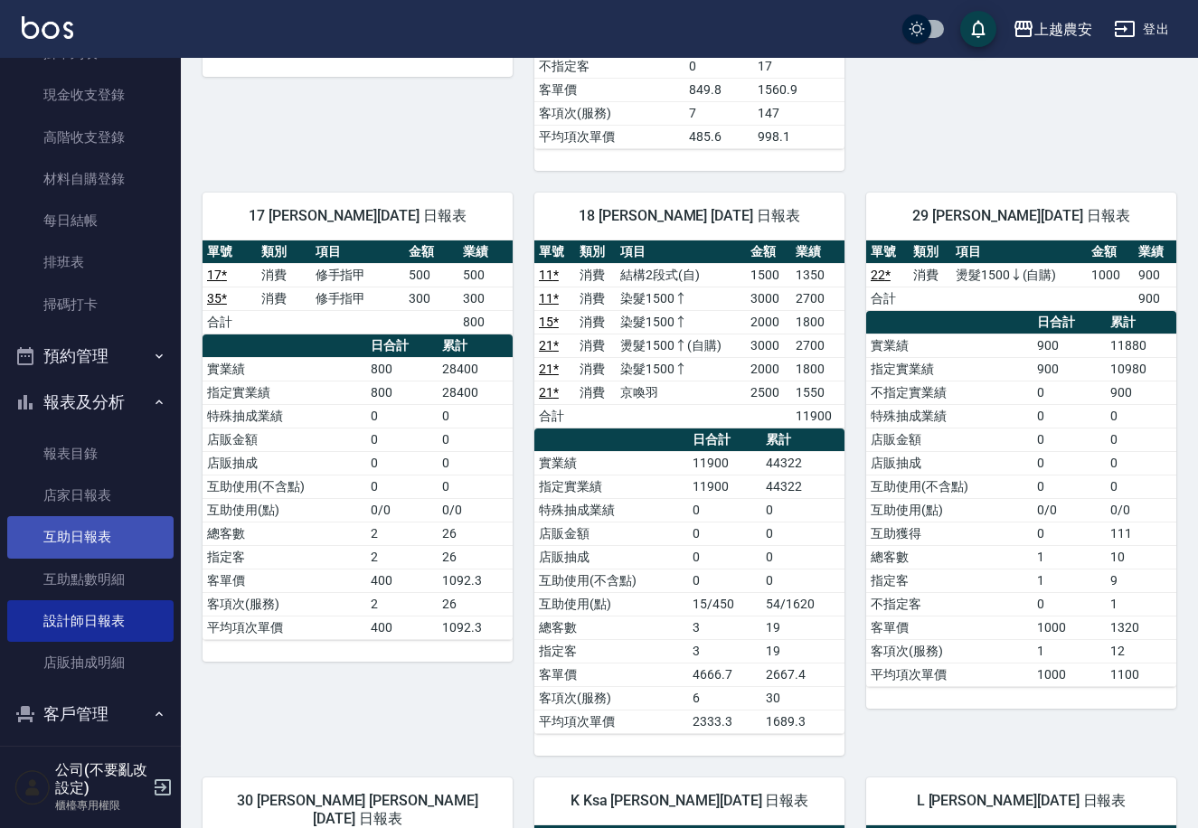
drag, startPoint x: 131, startPoint y: 536, endPoint x: 137, endPoint y: 544, distance: 10.3
click at [132, 536] on link "互助日報表" at bounding box center [90, 537] width 166 height 42
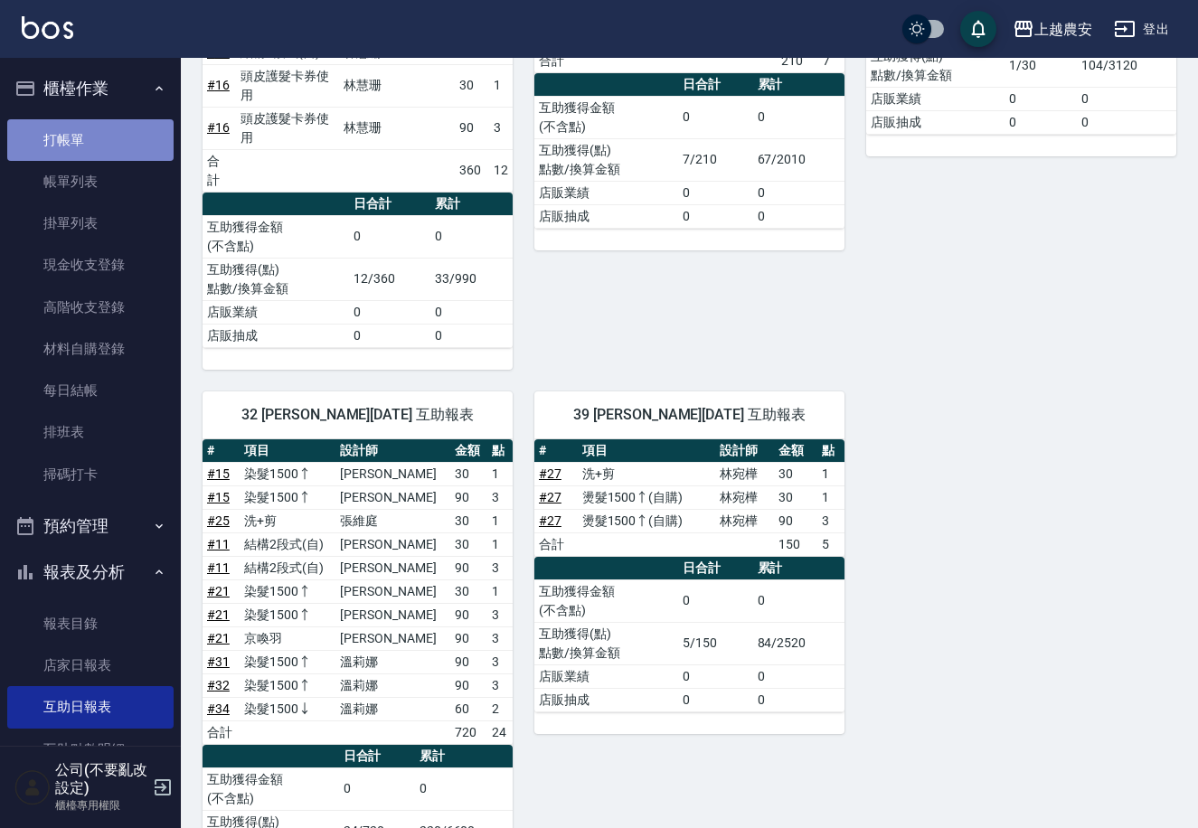
click at [104, 128] on link "打帳單" at bounding box center [90, 140] width 166 height 42
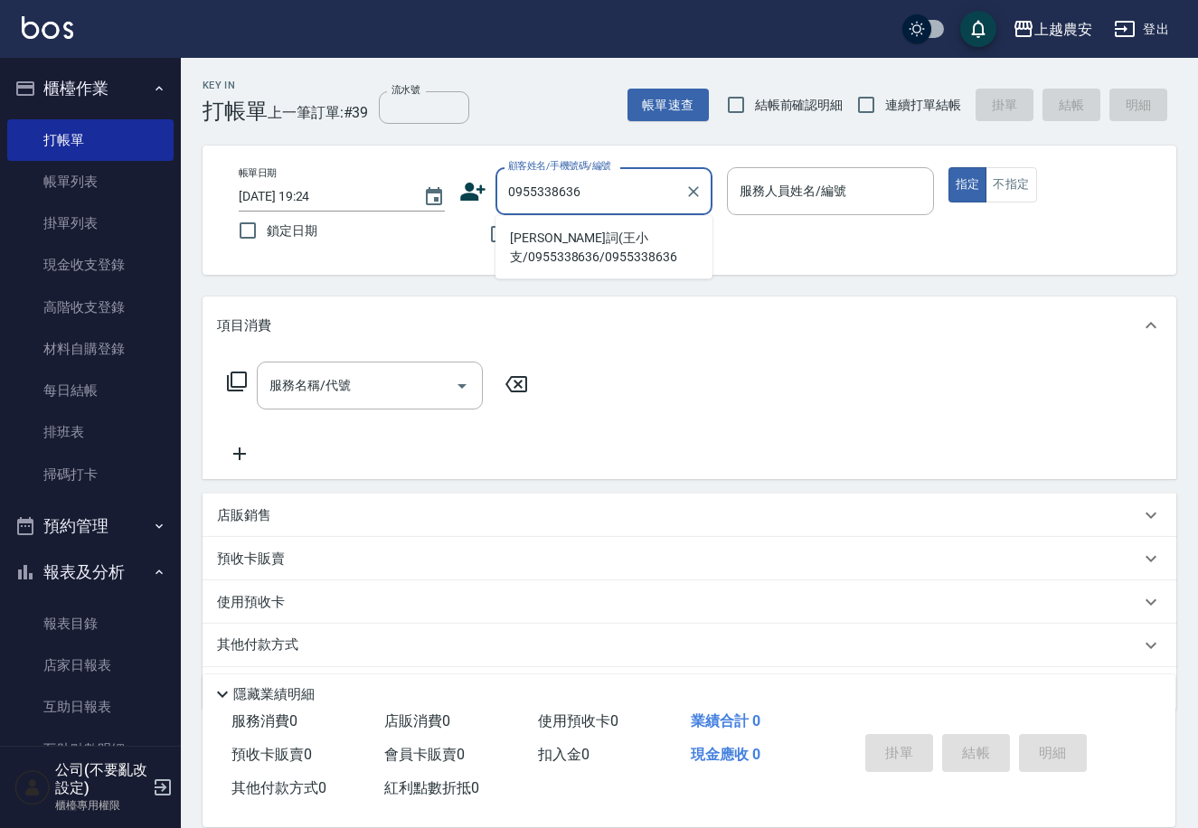
click at [598, 258] on li "[PERSON_NAME]詞(王小支/0955338636/0955338636" at bounding box center [603, 247] width 217 height 49
type input "[PERSON_NAME]詞(王小支/0955338636/0955338636"
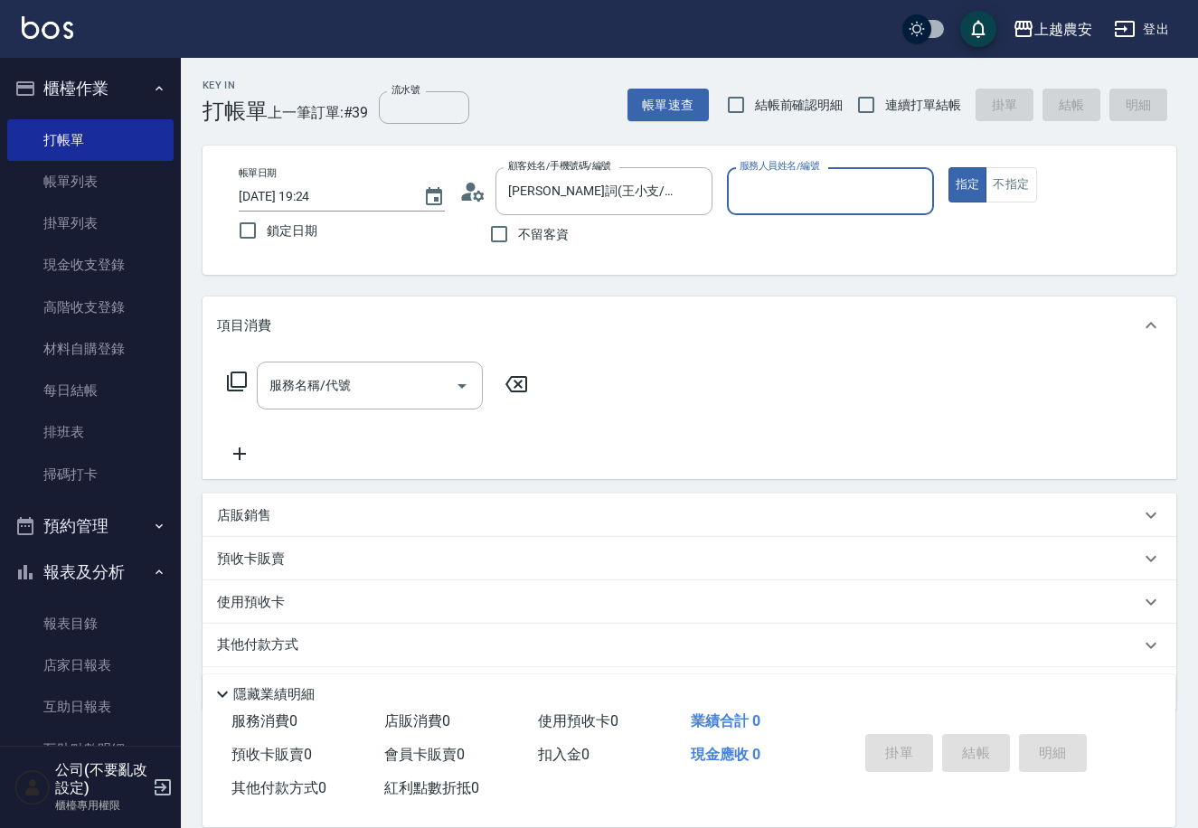
type input "Nana-13"
click at [345, 407] on div "服務名稱/代號" at bounding box center [370, 386] width 226 height 48
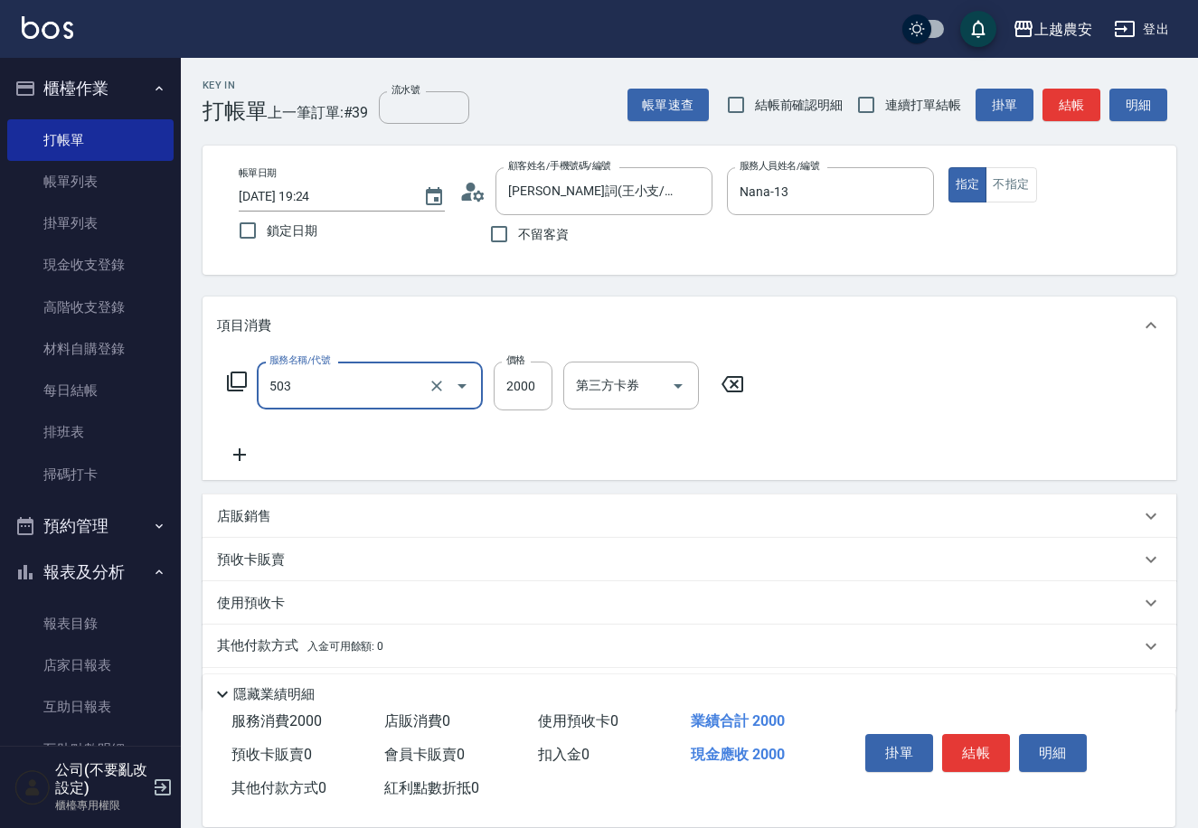
type input "染髮1500↑(503)"
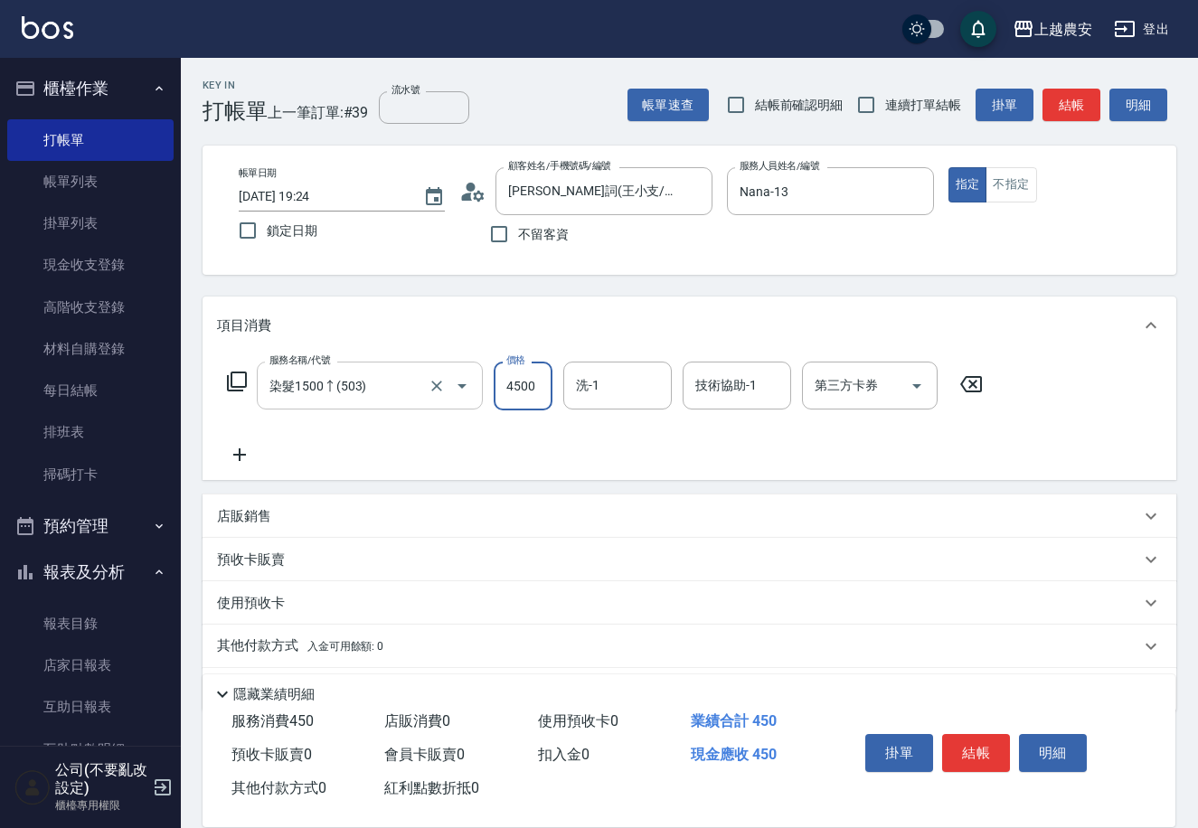
type input "4500"
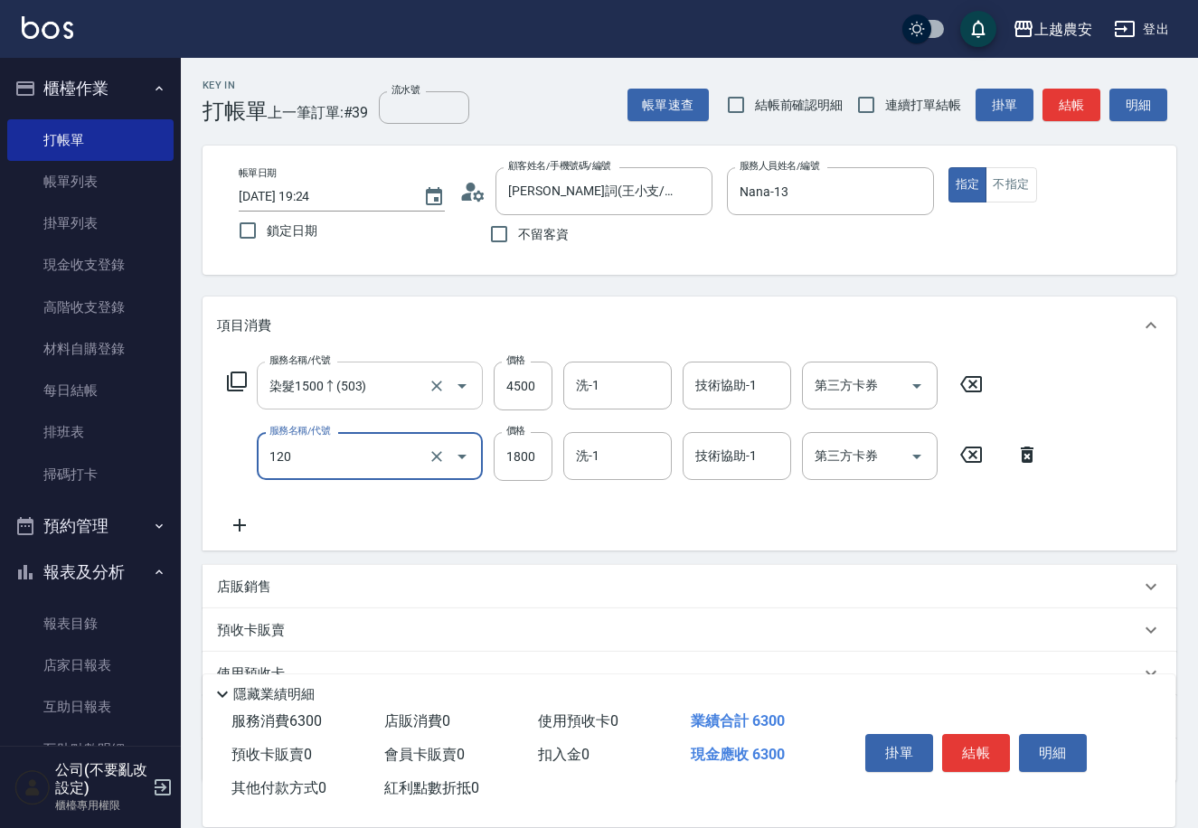
type input "洗+頭皮([PERSON_NAME]全套)(120)"
type input "2000"
click at [247, 523] on icon at bounding box center [239, 525] width 45 height 22
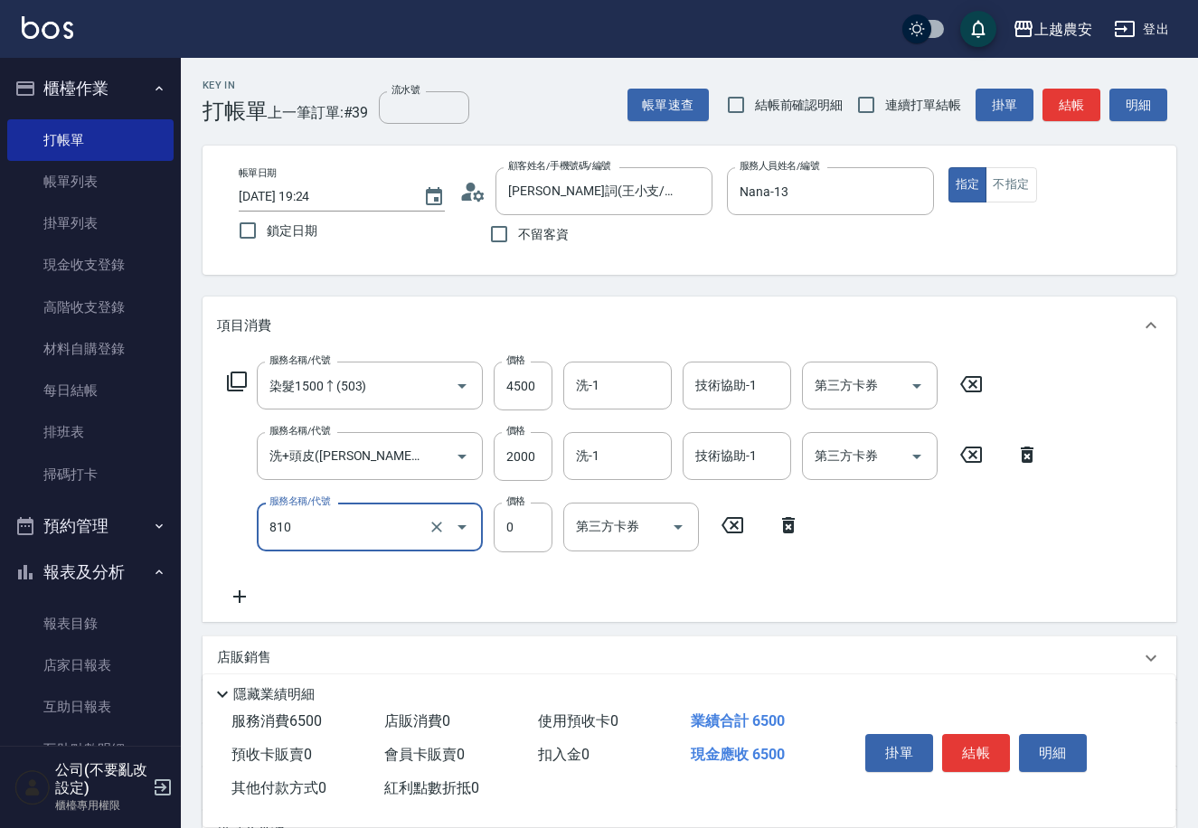
type input "頭皮護髮卡券使用(810)"
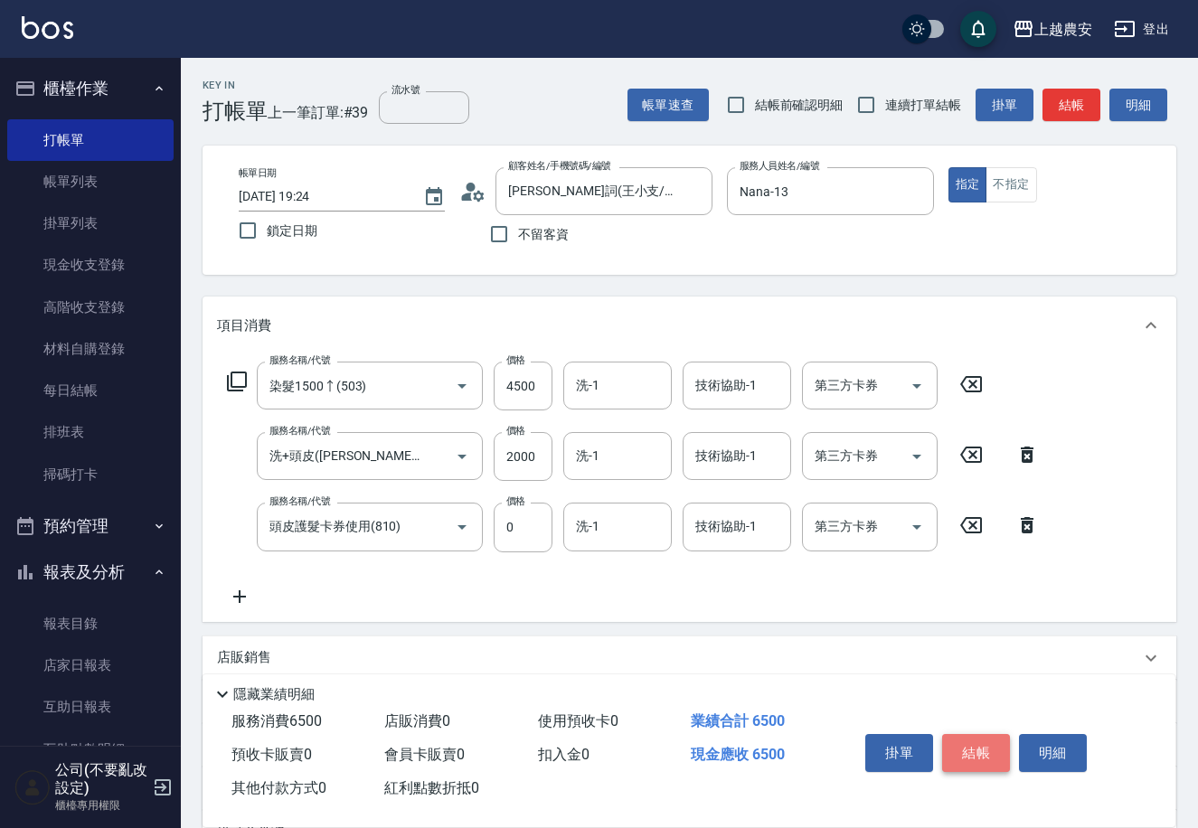
click at [997, 747] on button "結帳" at bounding box center [976, 753] width 68 height 38
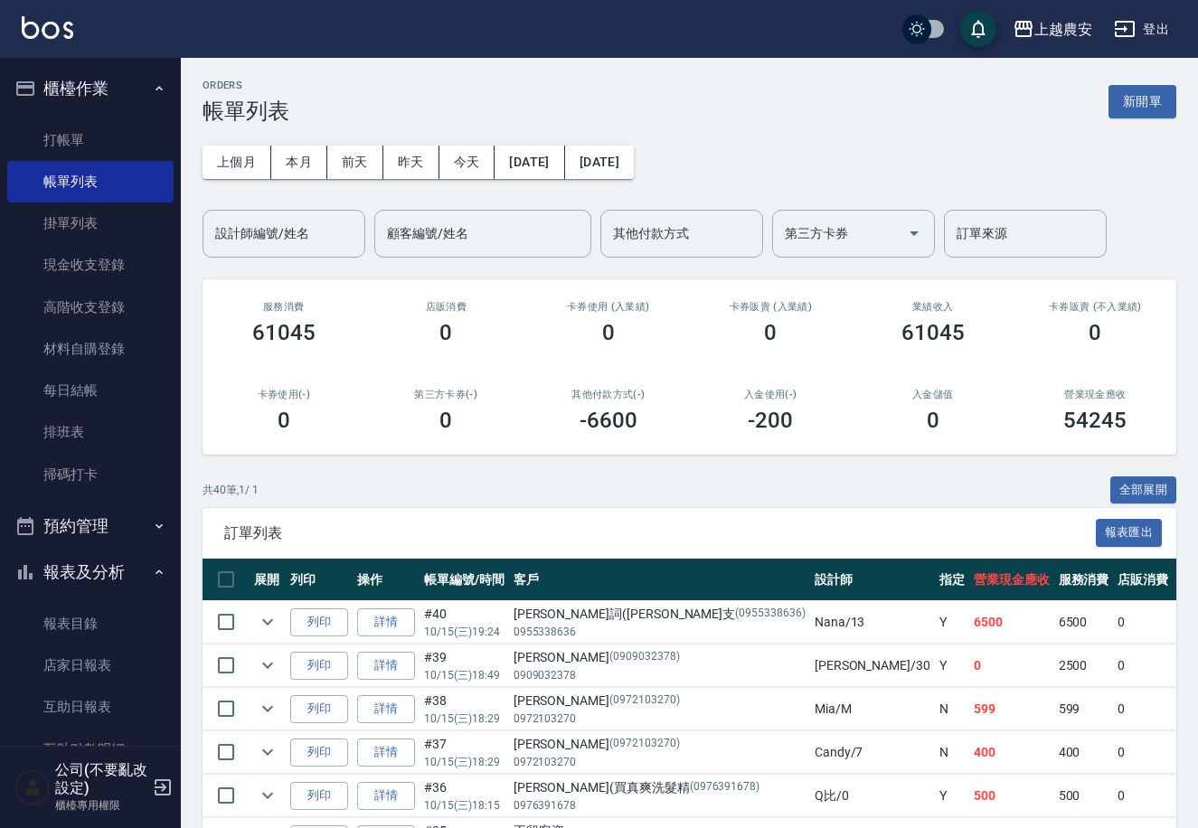
scroll to position [415, 0]
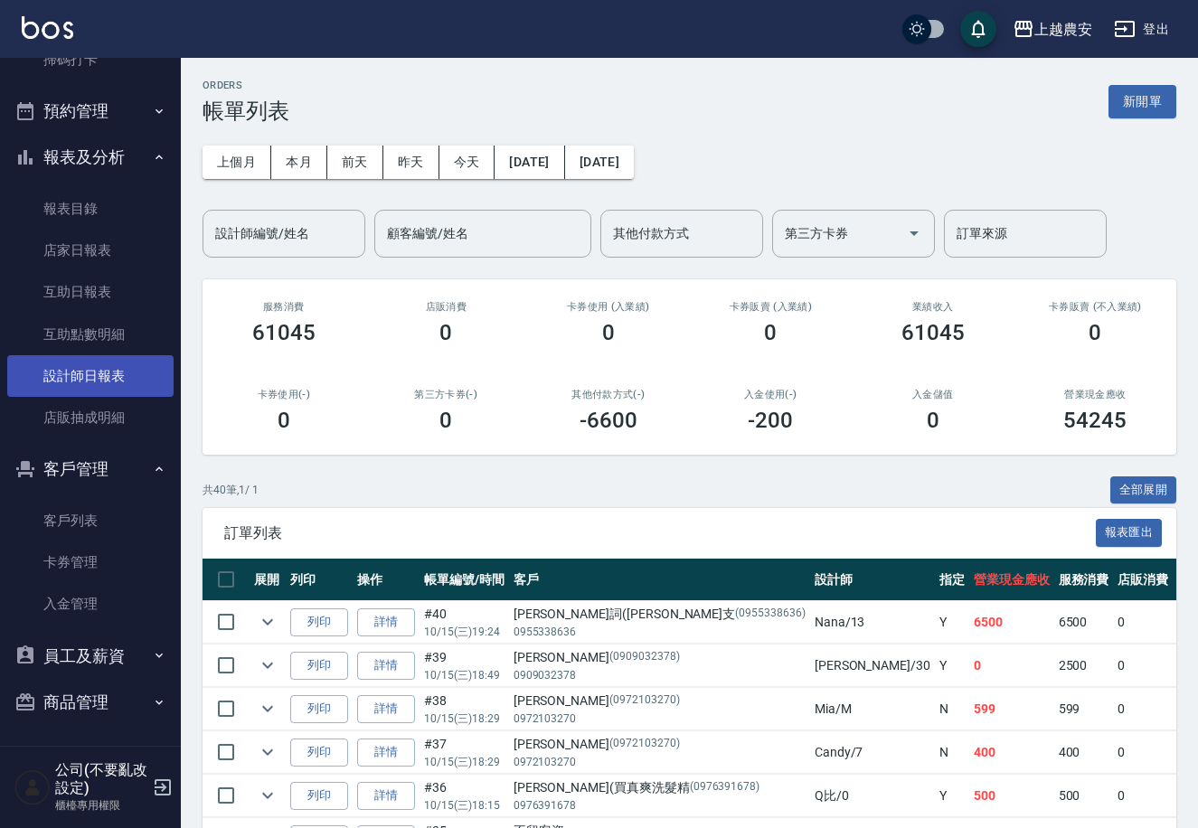
click at [99, 372] on link "設計師日報表" at bounding box center [90, 376] width 166 height 42
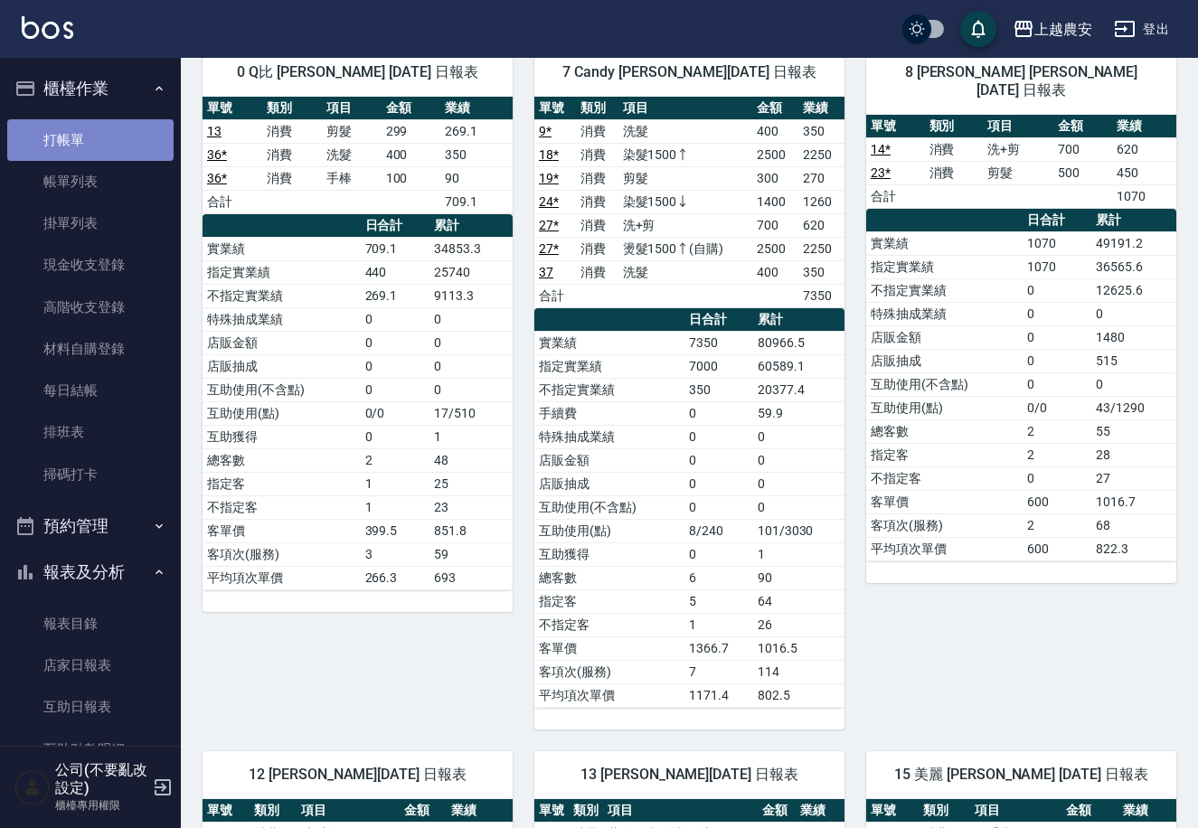
click at [133, 127] on link "打帳單" at bounding box center [90, 140] width 166 height 42
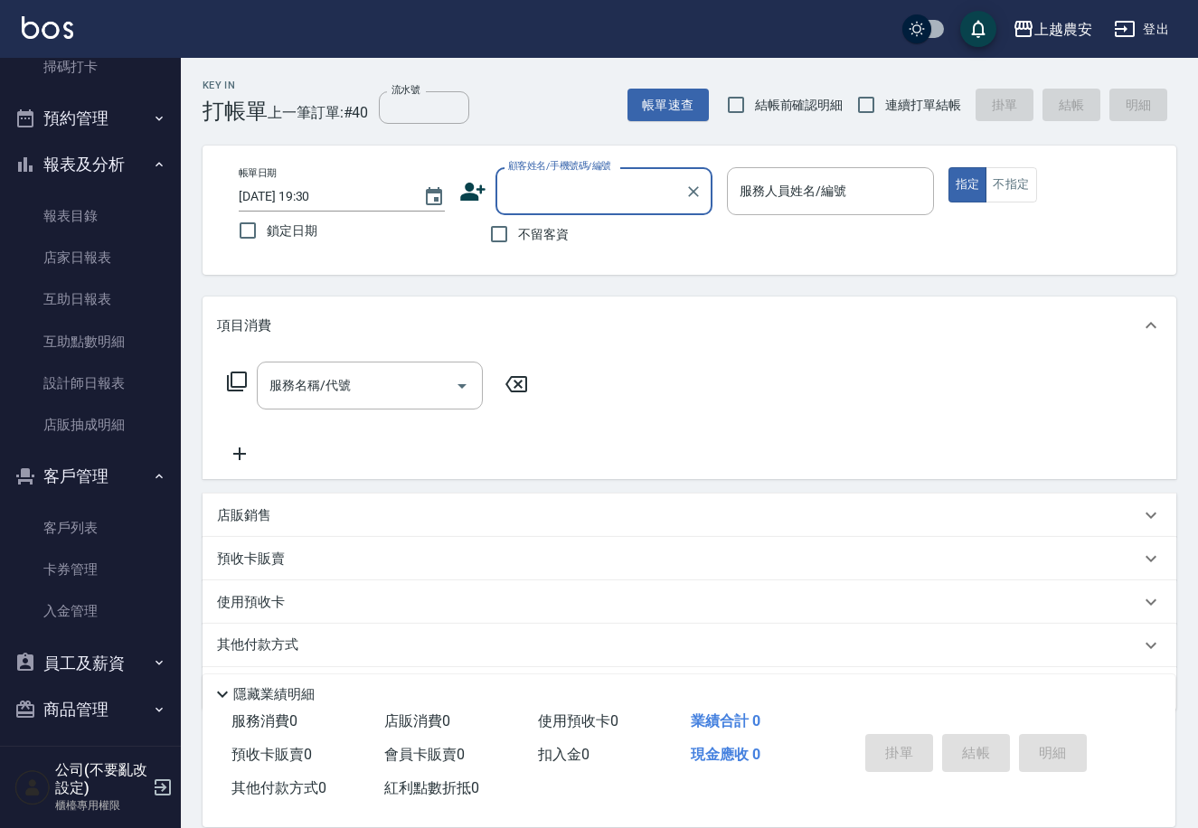
scroll to position [415, 0]
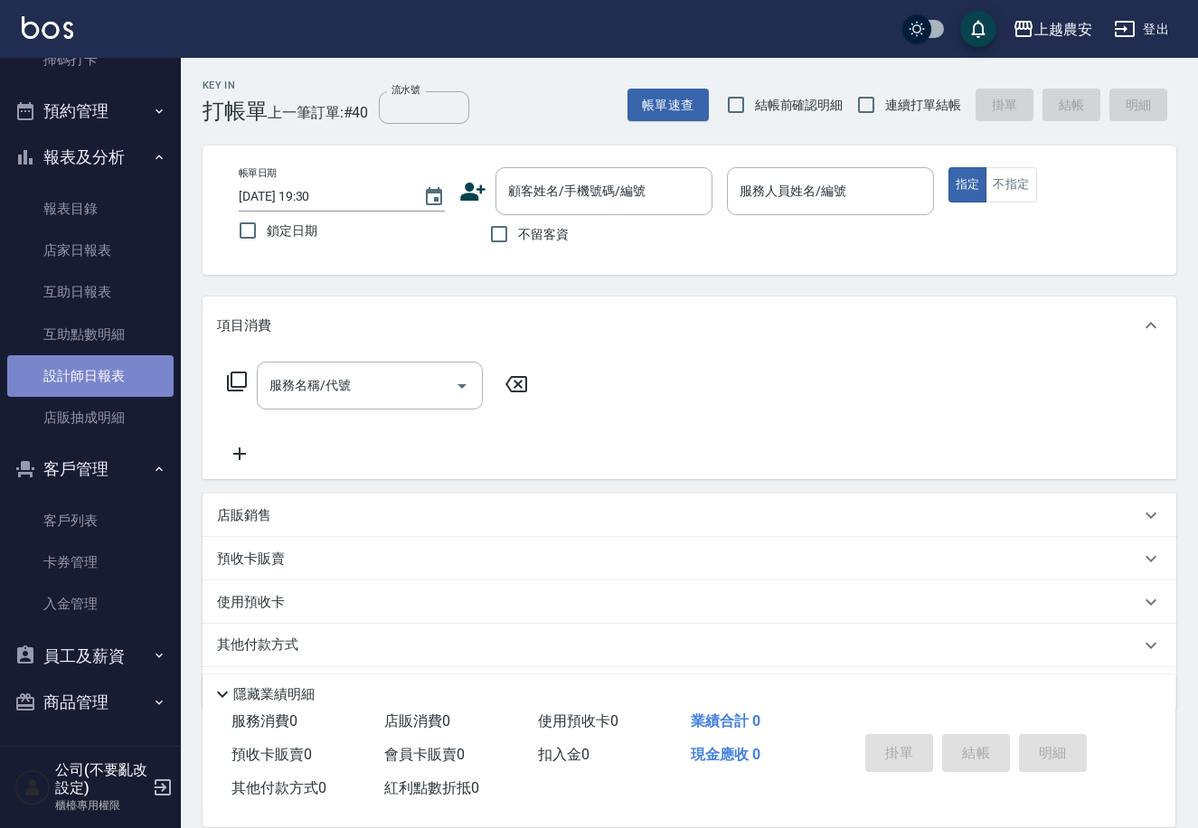
click at [132, 366] on link "設計師日報表" at bounding box center [90, 376] width 166 height 42
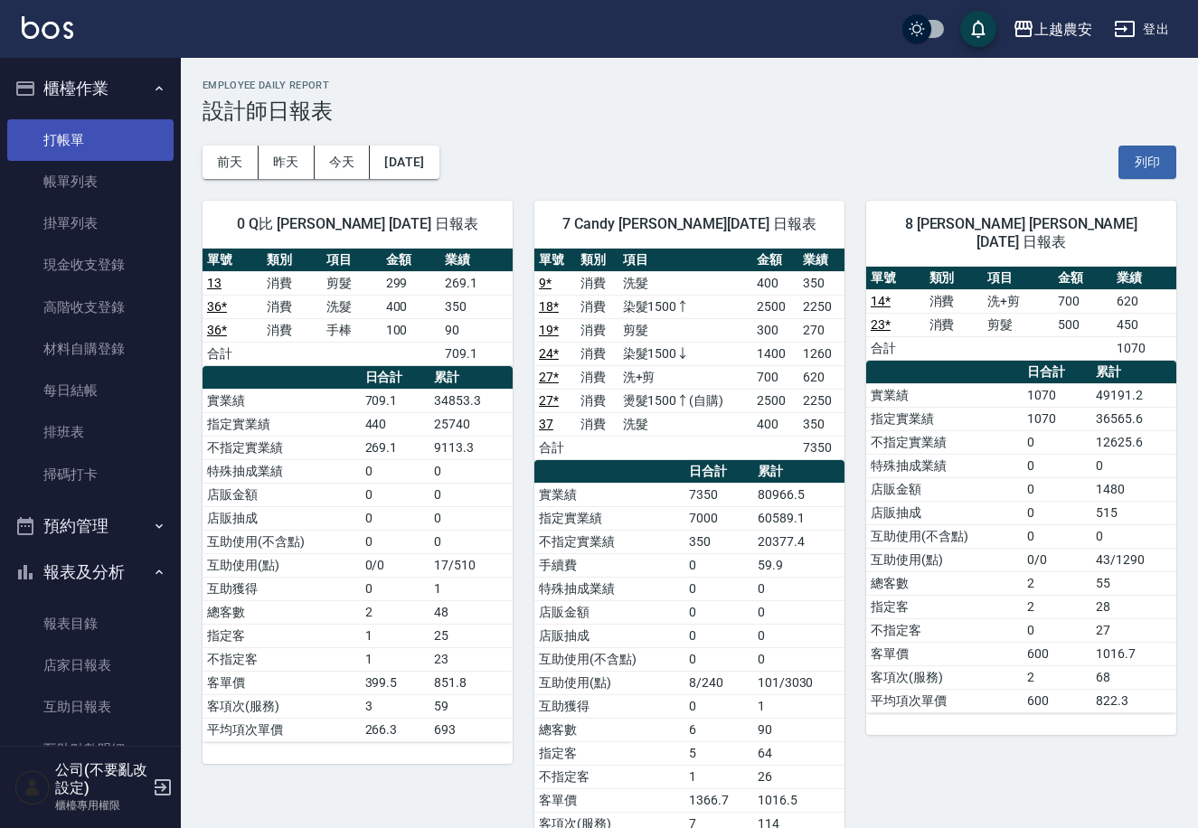
click at [107, 137] on link "打帳單" at bounding box center [90, 140] width 166 height 42
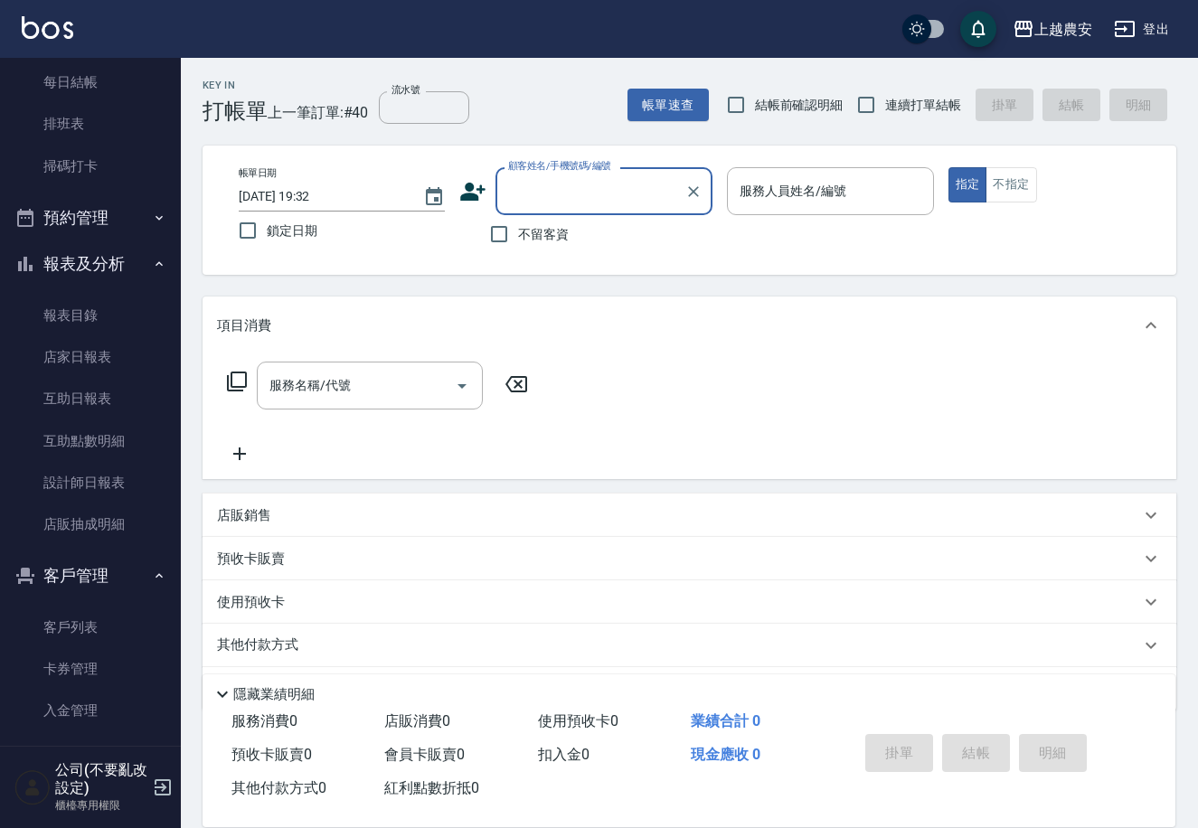
scroll to position [415, 0]
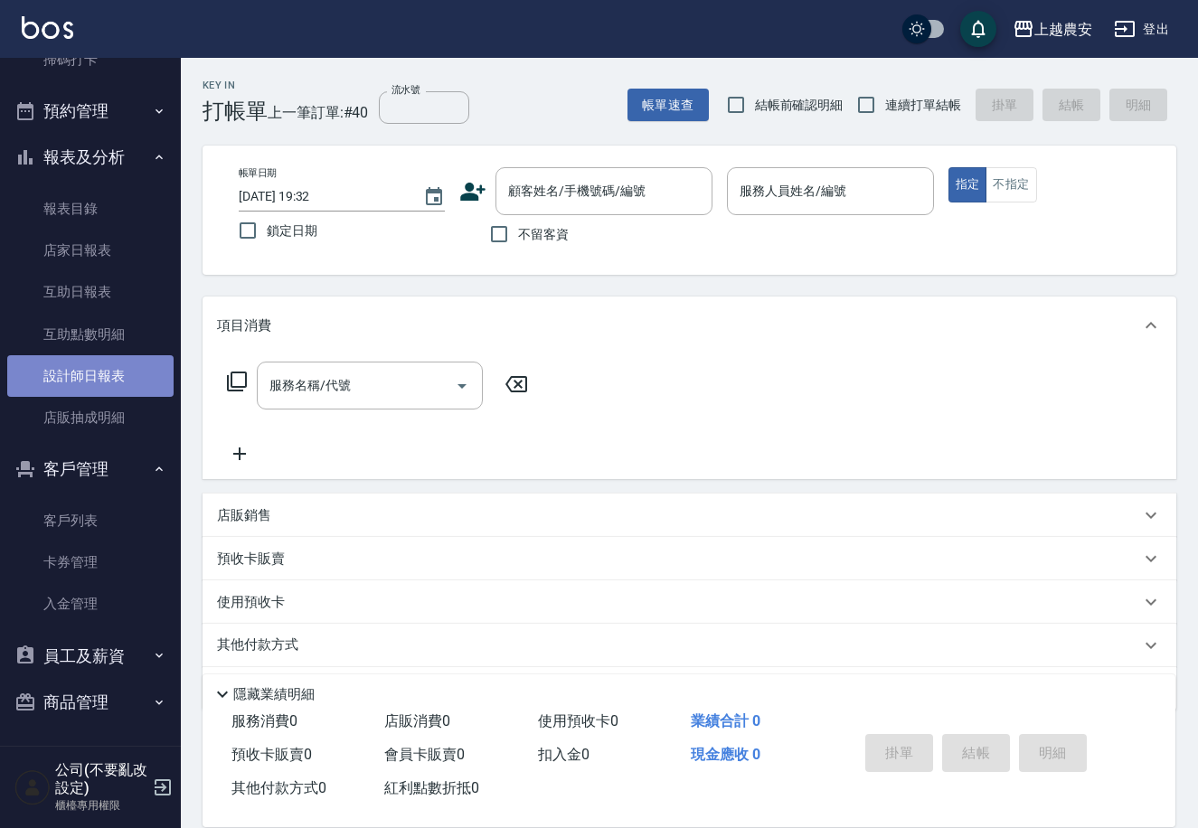
click at [113, 373] on link "設計師日報表" at bounding box center [90, 376] width 166 height 42
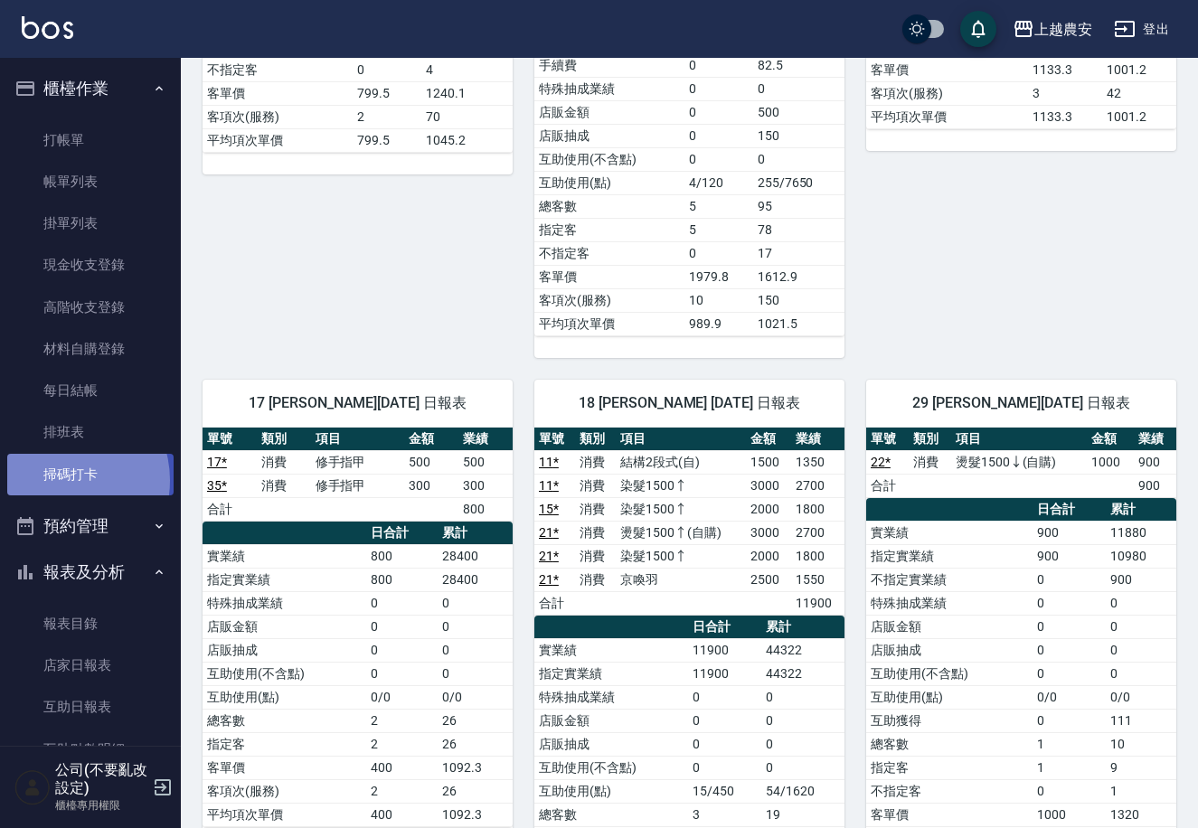
click at [61, 480] on link "掃碼打卡" at bounding box center [90, 475] width 166 height 42
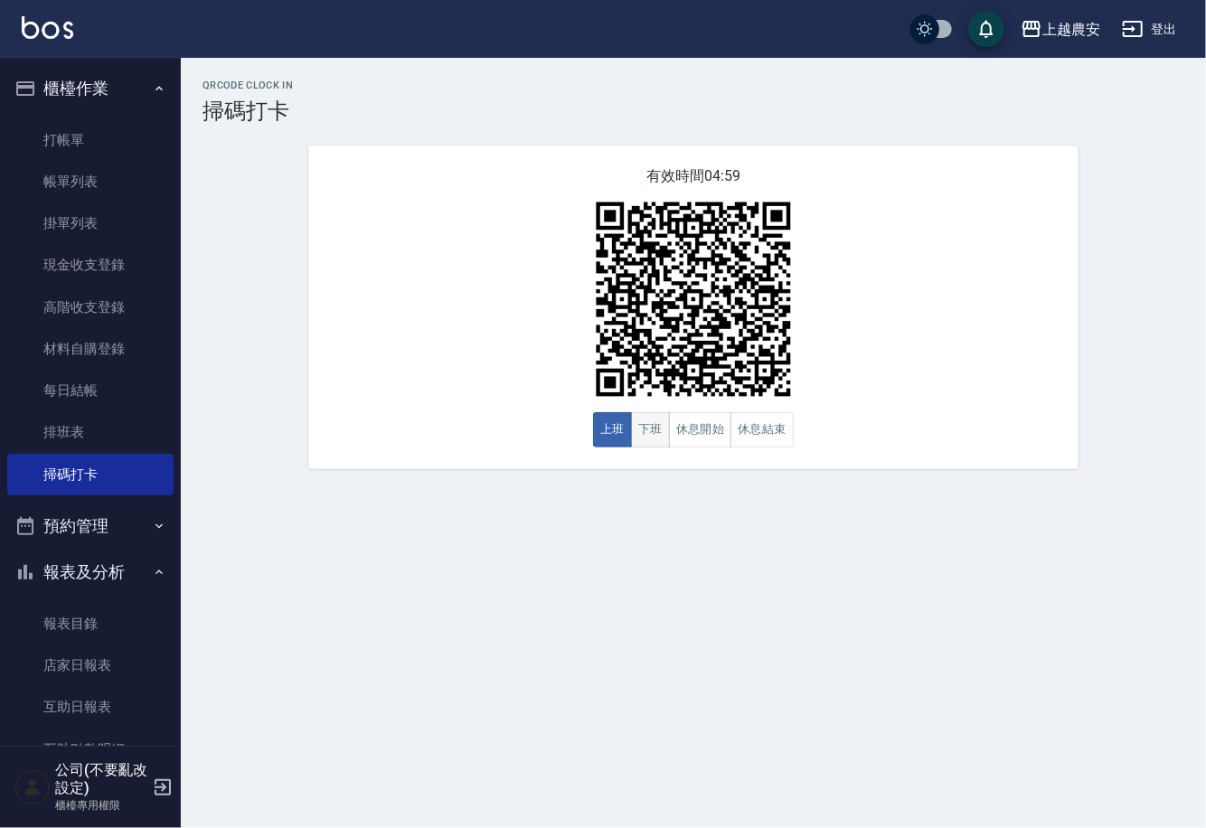
click at [646, 438] on button "下班" at bounding box center [650, 429] width 39 height 35
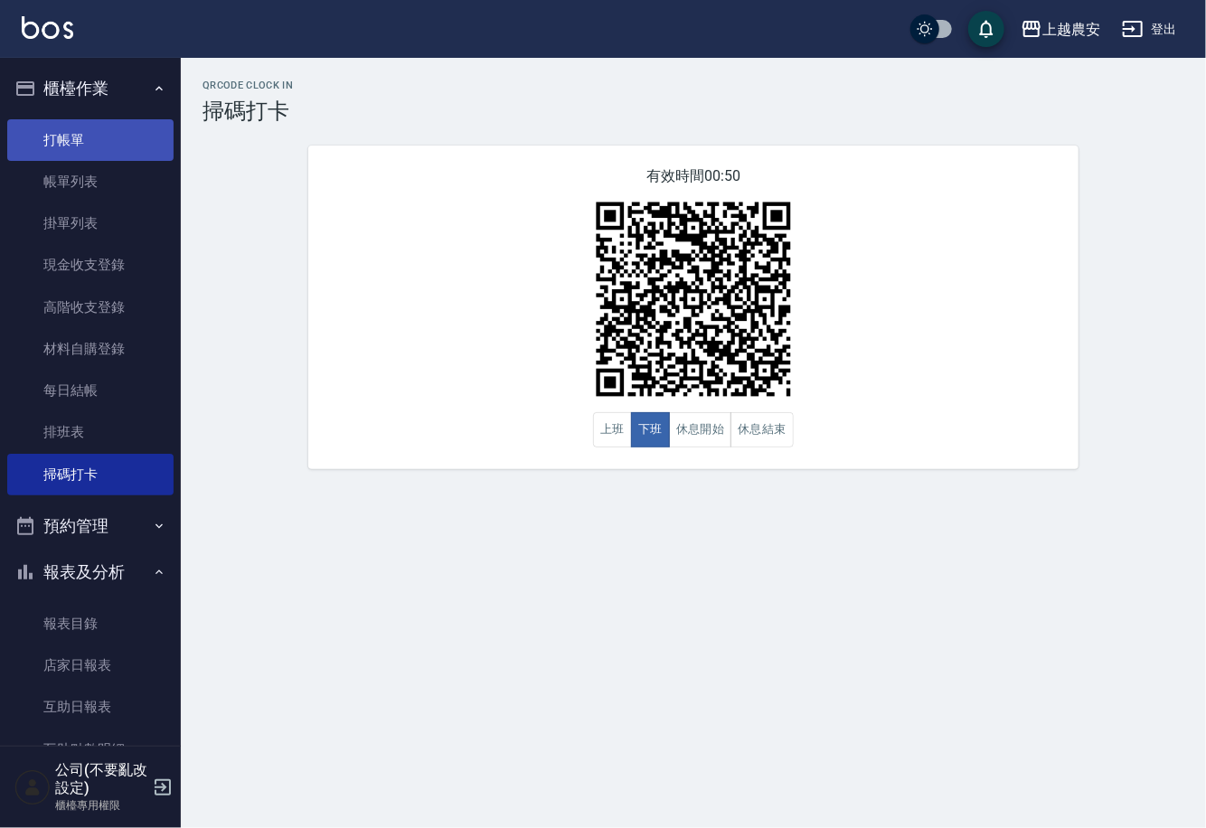
click at [71, 140] on link "打帳單" at bounding box center [90, 140] width 166 height 42
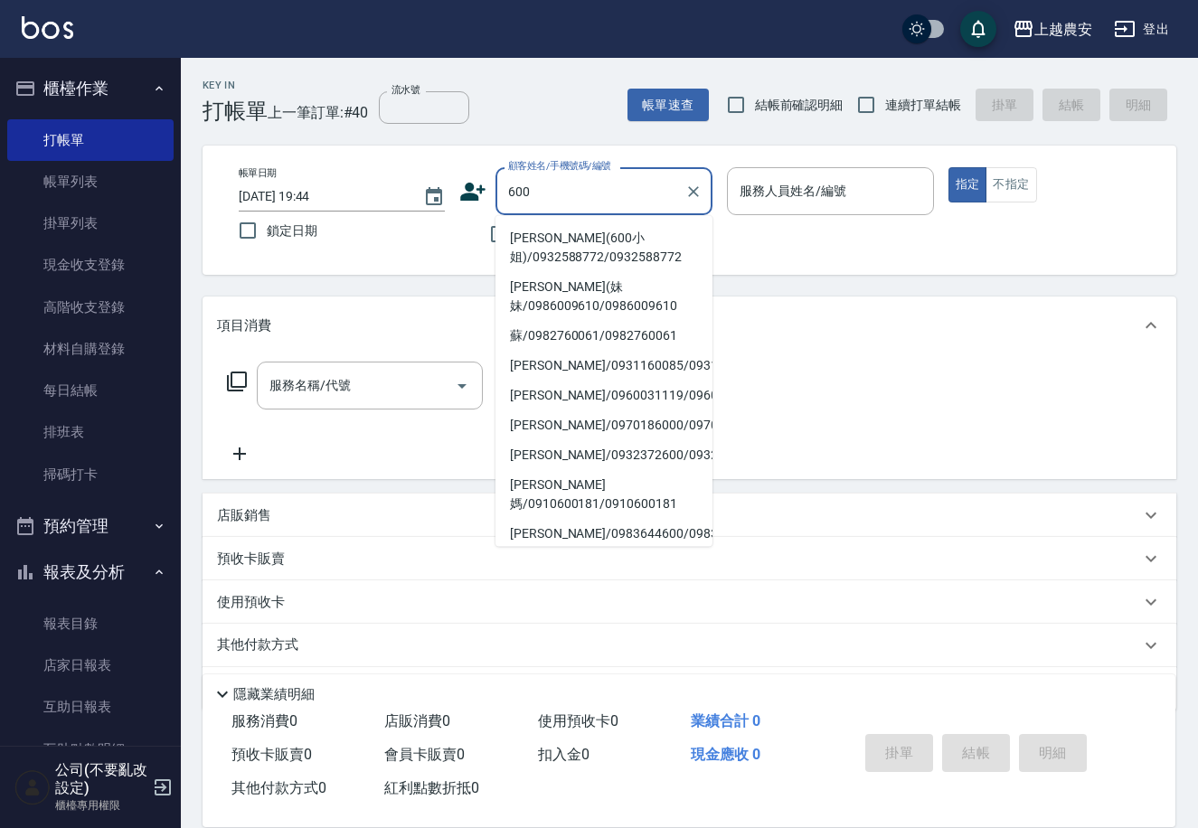
click at [548, 239] on li "[PERSON_NAME](600小姐)/0932588772/0932588772" at bounding box center [603, 247] width 217 height 49
type input "[PERSON_NAME](600小姐)/0932588772/0932588772"
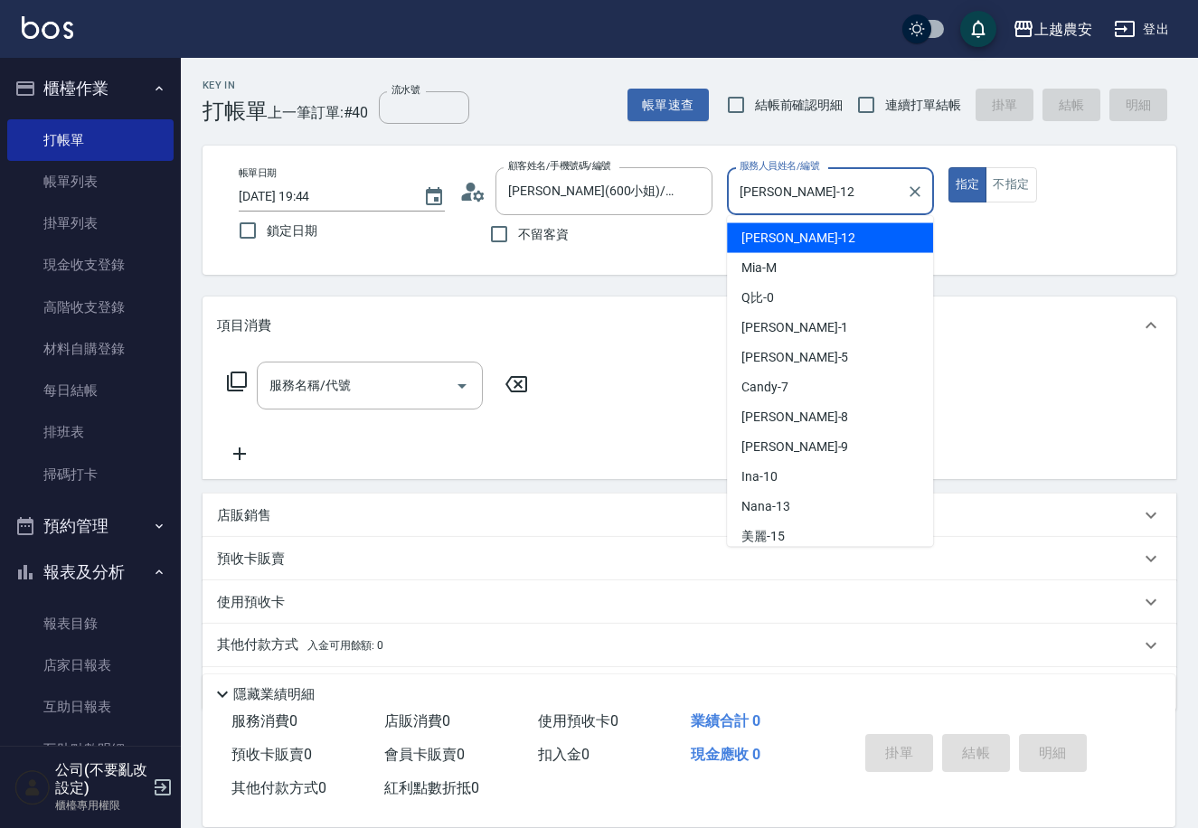
drag, startPoint x: 791, startPoint y: 183, endPoint x: 703, endPoint y: 224, distance: 97.1
click at [703, 224] on div "帳單日期 [DATE] 19:44 鎖定日期 顧客姓名/手機號碼/編號 [PERSON_NAME](600小姐)/0932588772/0932588772 …" at bounding box center [689, 210] width 930 height 86
type input "s"
type button "true"
type input "Sandy-S"
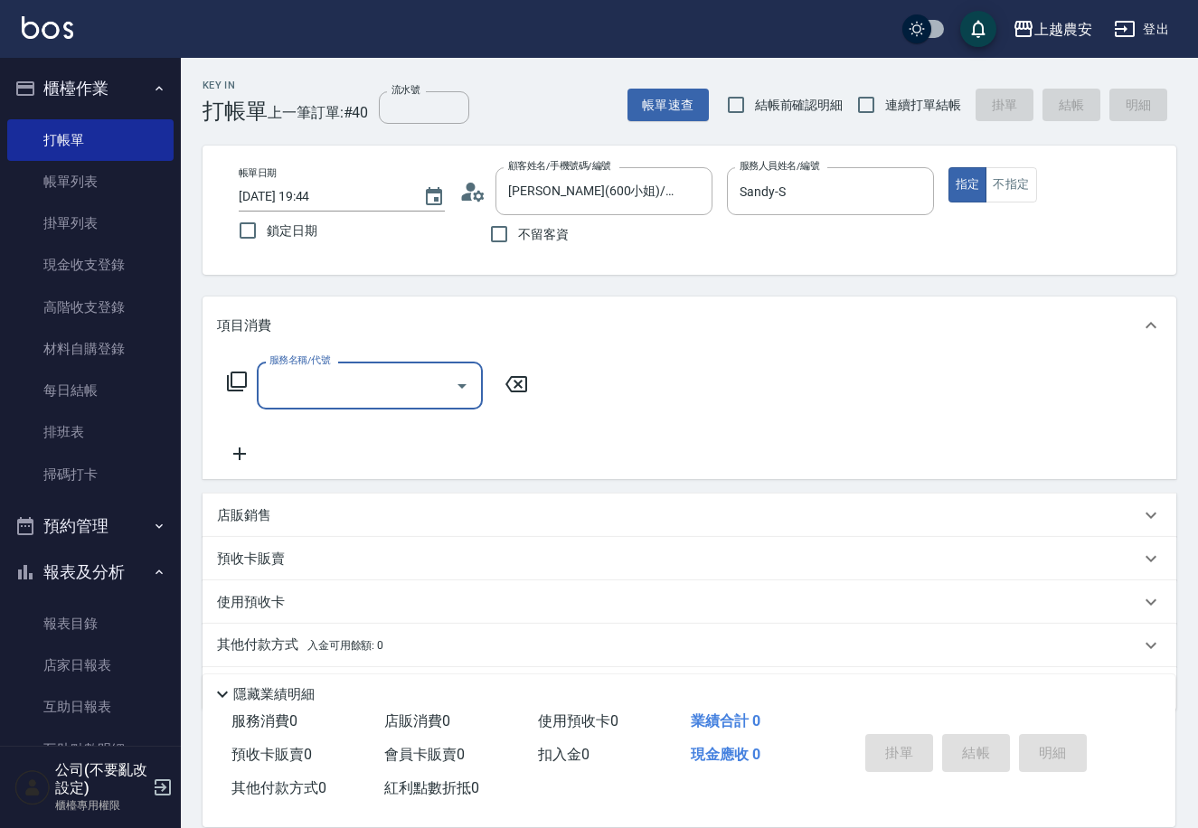
drag, startPoint x: 1003, startPoint y: 177, endPoint x: 618, endPoint y: 360, distance: 426.2
click at [998, 179] on button "不指定" at bounding box center [1010, 184] width 51 height 35
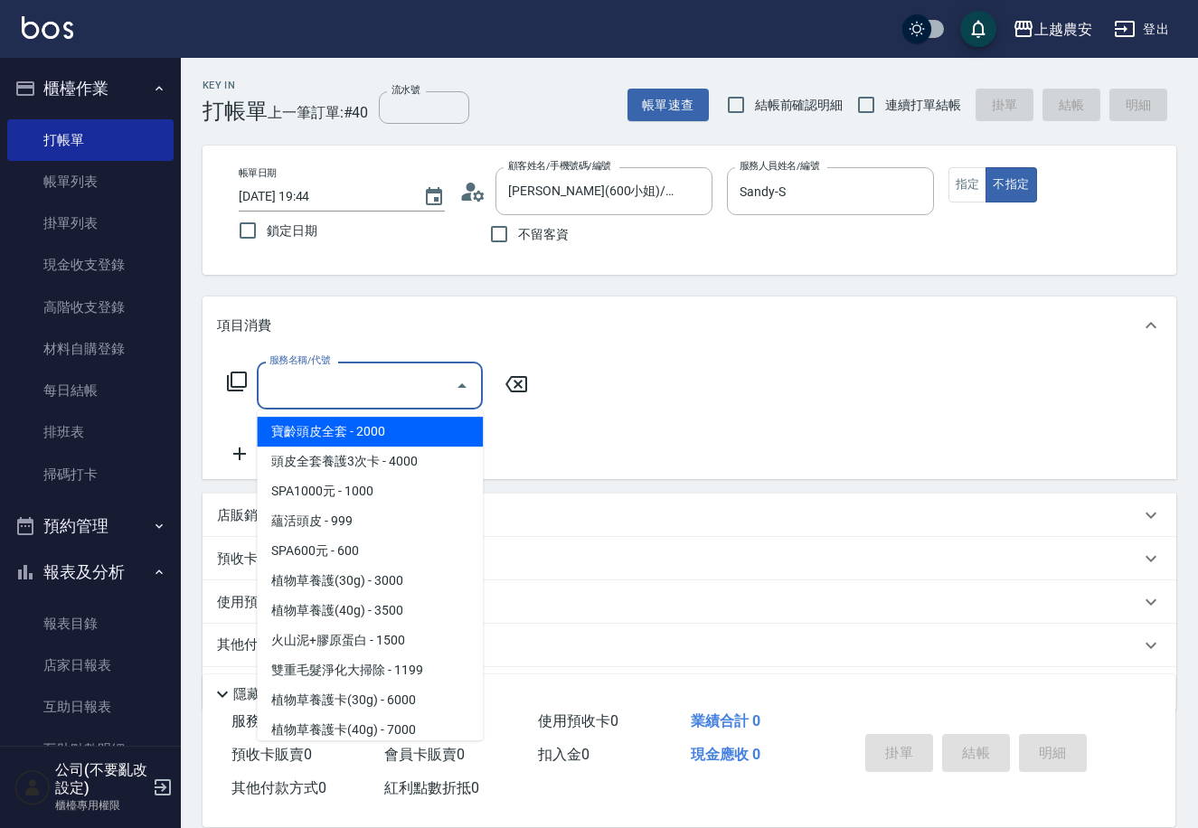
click at [322, 391] on input "服務名稱/代號" at bounding box center [356, 386] width 183 height 32
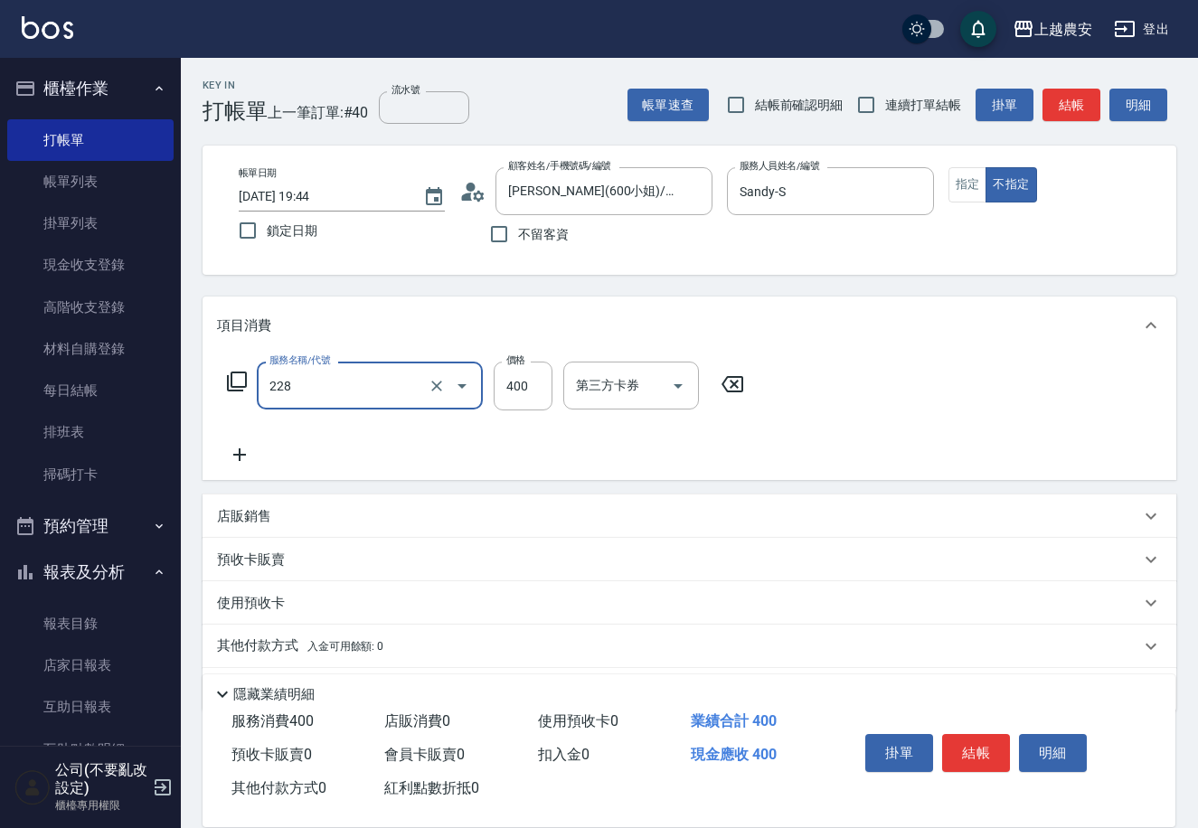
type input "洗髮(228)"
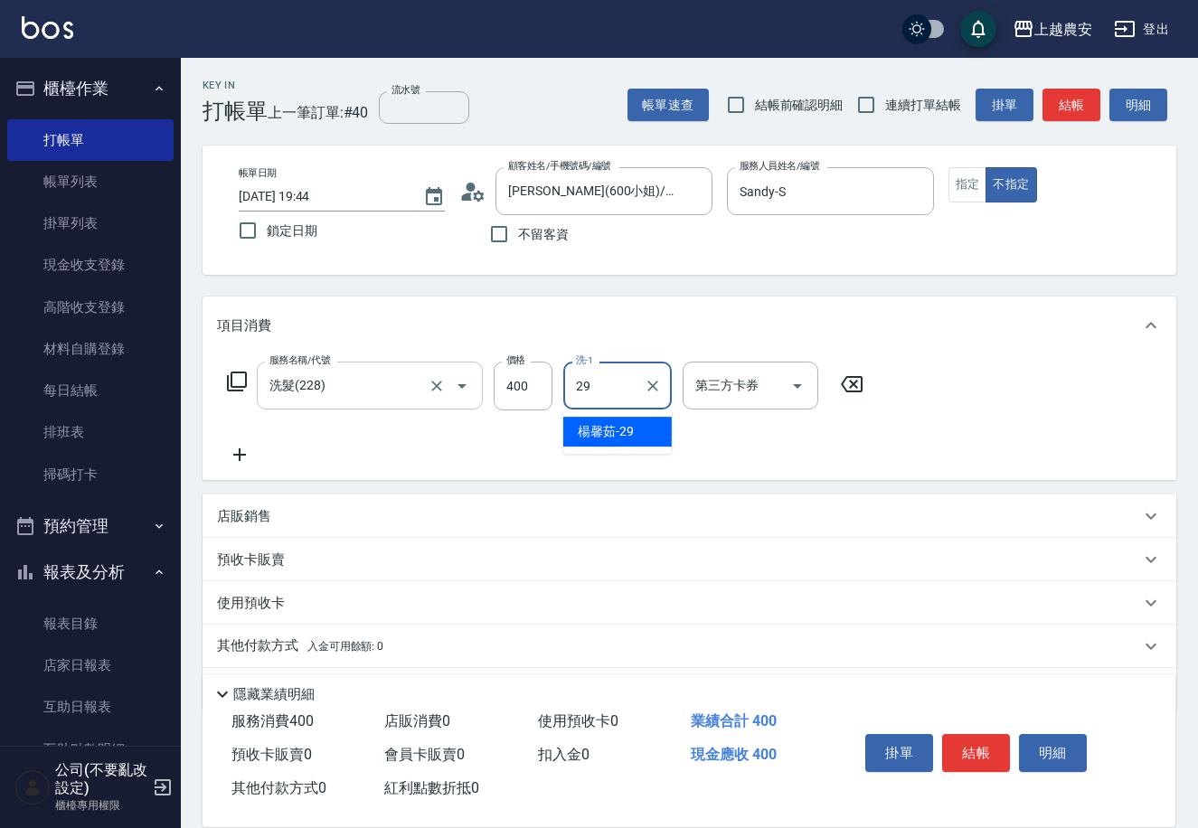
type input "[PERSON_NAME]-29"
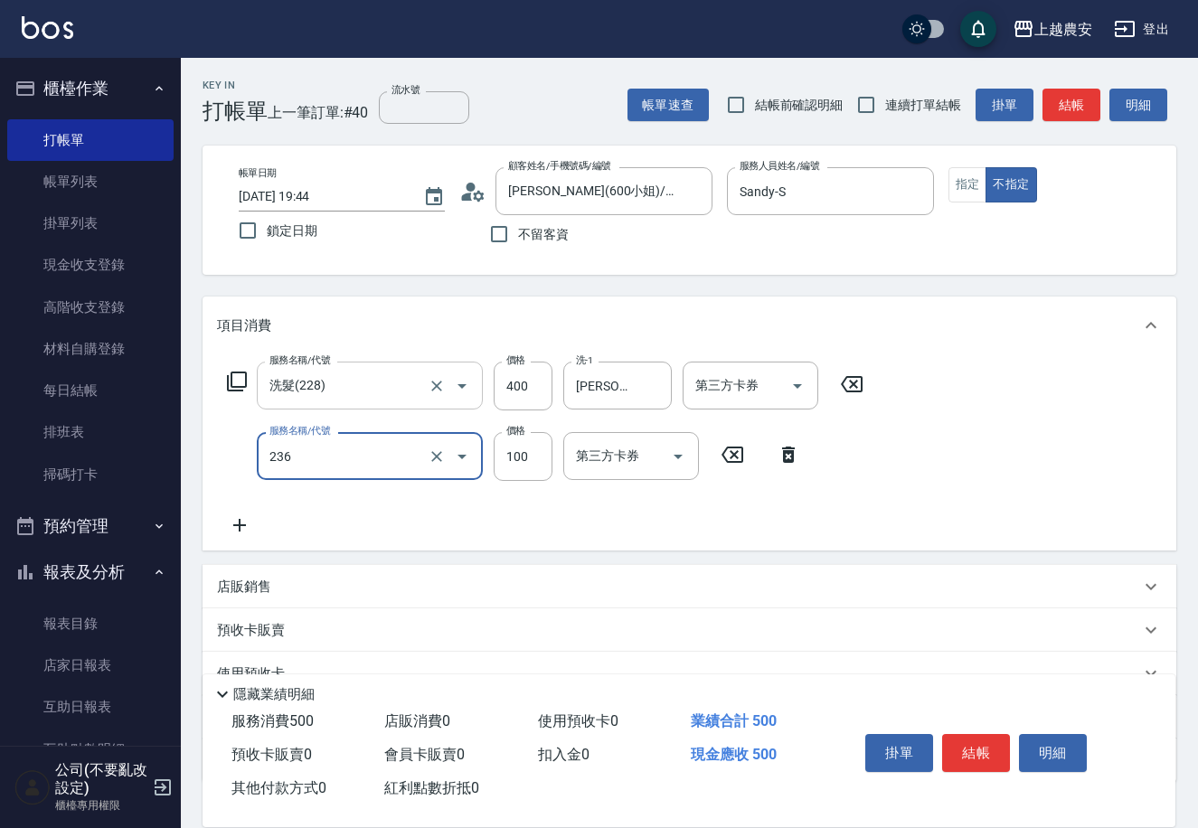
type input "手棒(236)"
click at [972, 753] on button "結帳" at bounding box center [976, 753] width 68 height 38
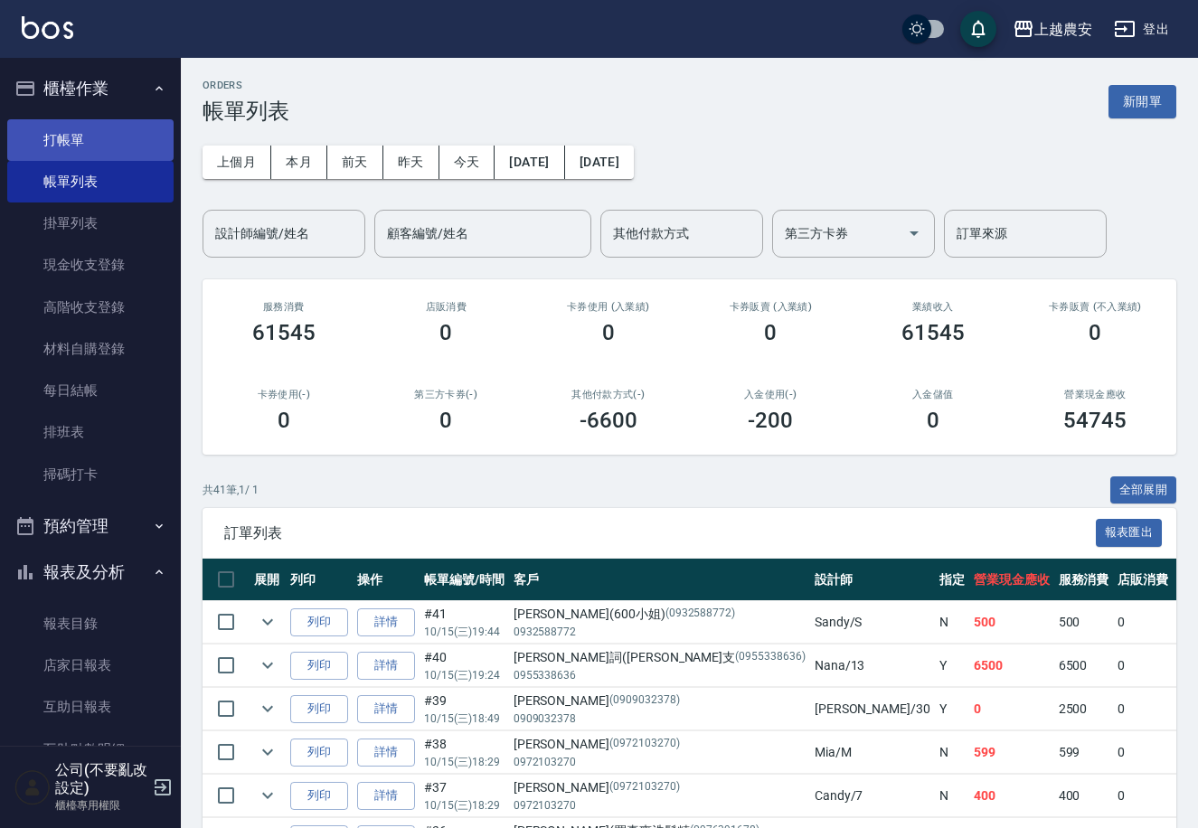
click at [87, 131] on link "打帳單" at bounding box center [90, 140] width 166 height 42
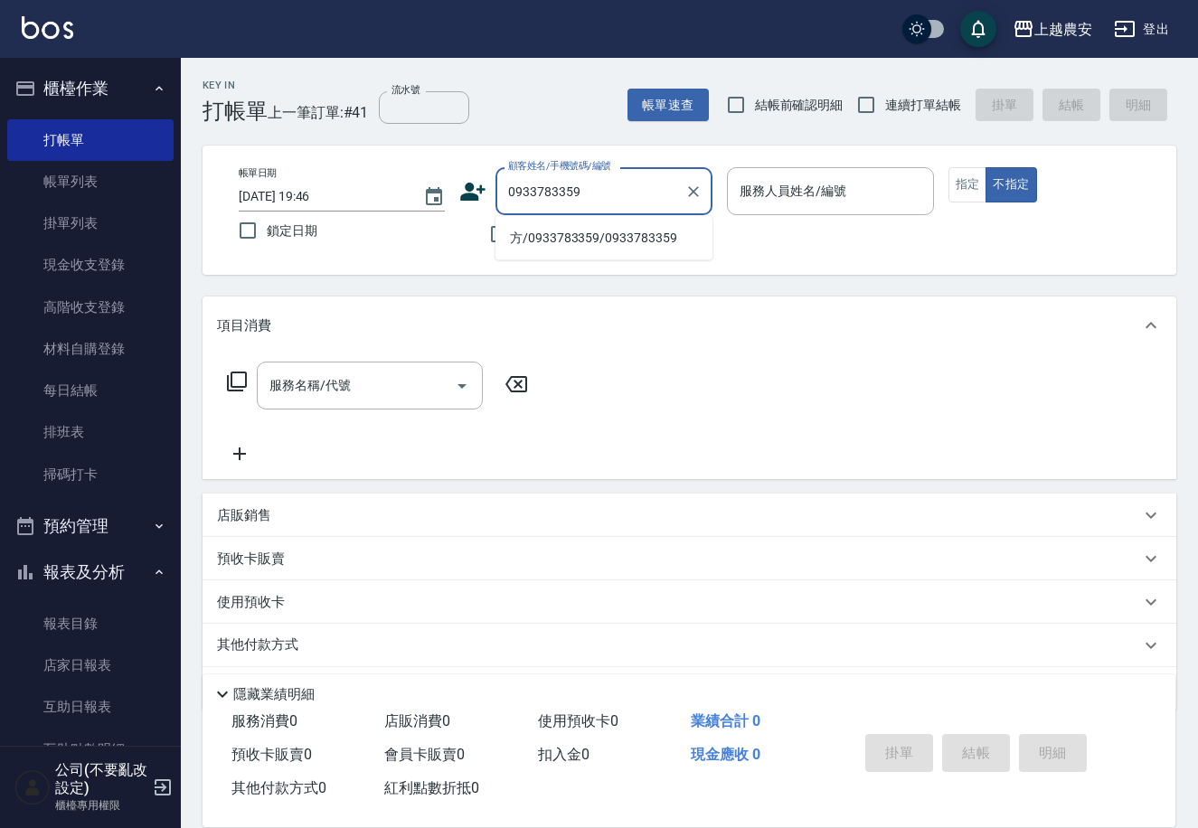
click at [577, 232] on li "方/0933783359/0933783359" at bounding box center [603, 238] width 217 height 30
type input "方/0933783359/0933783359"
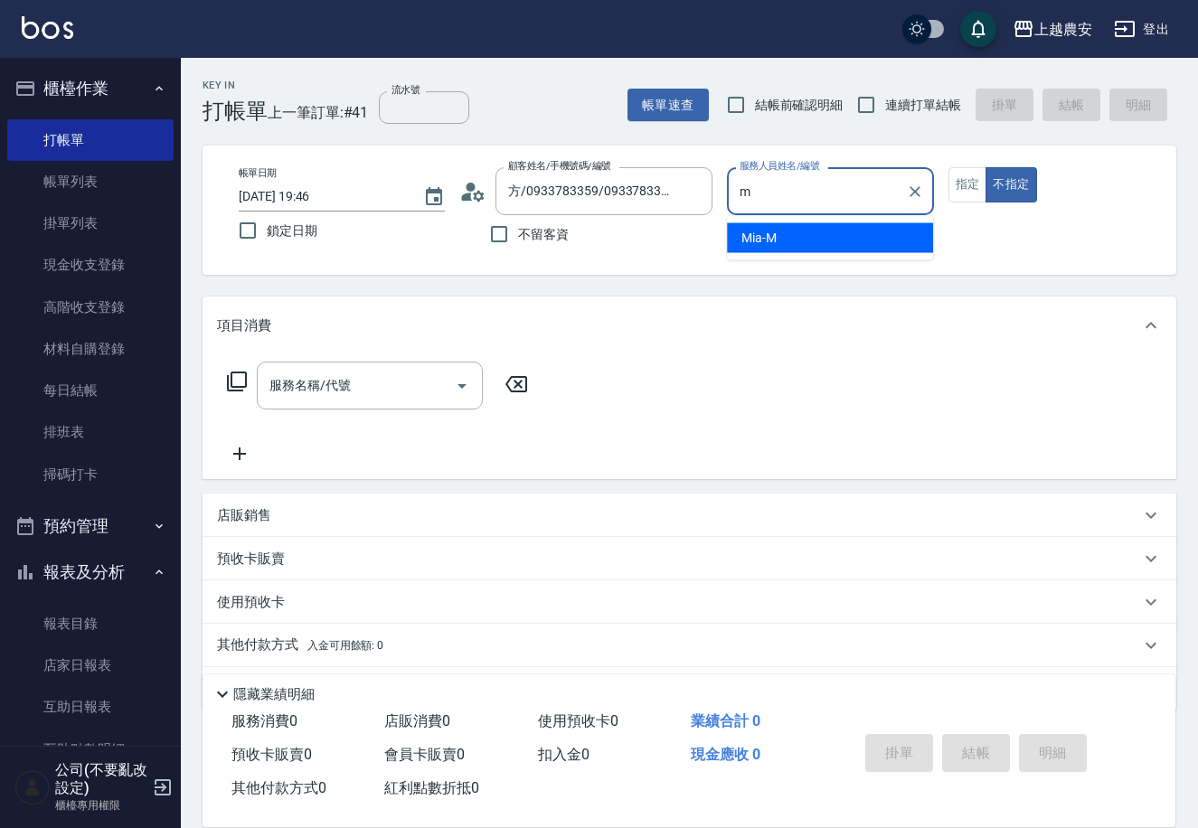
type input "Mia-M"
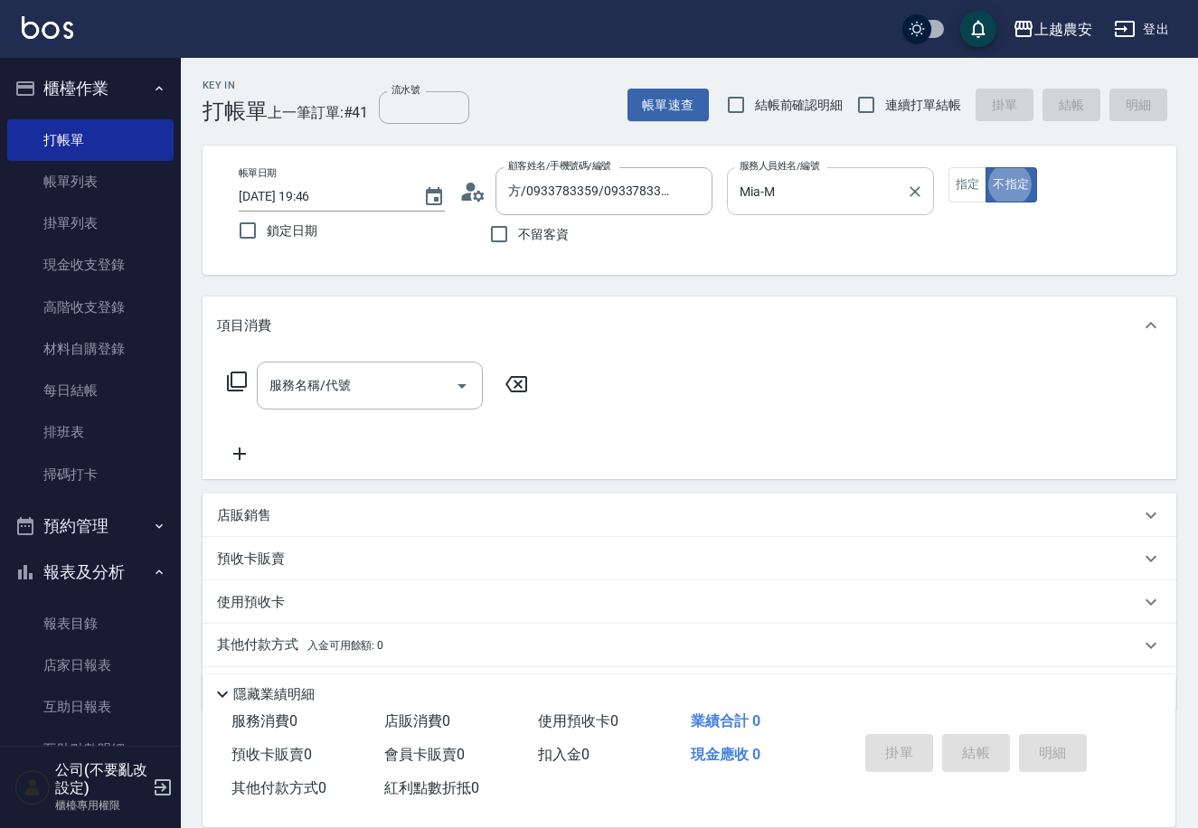
type button "false"
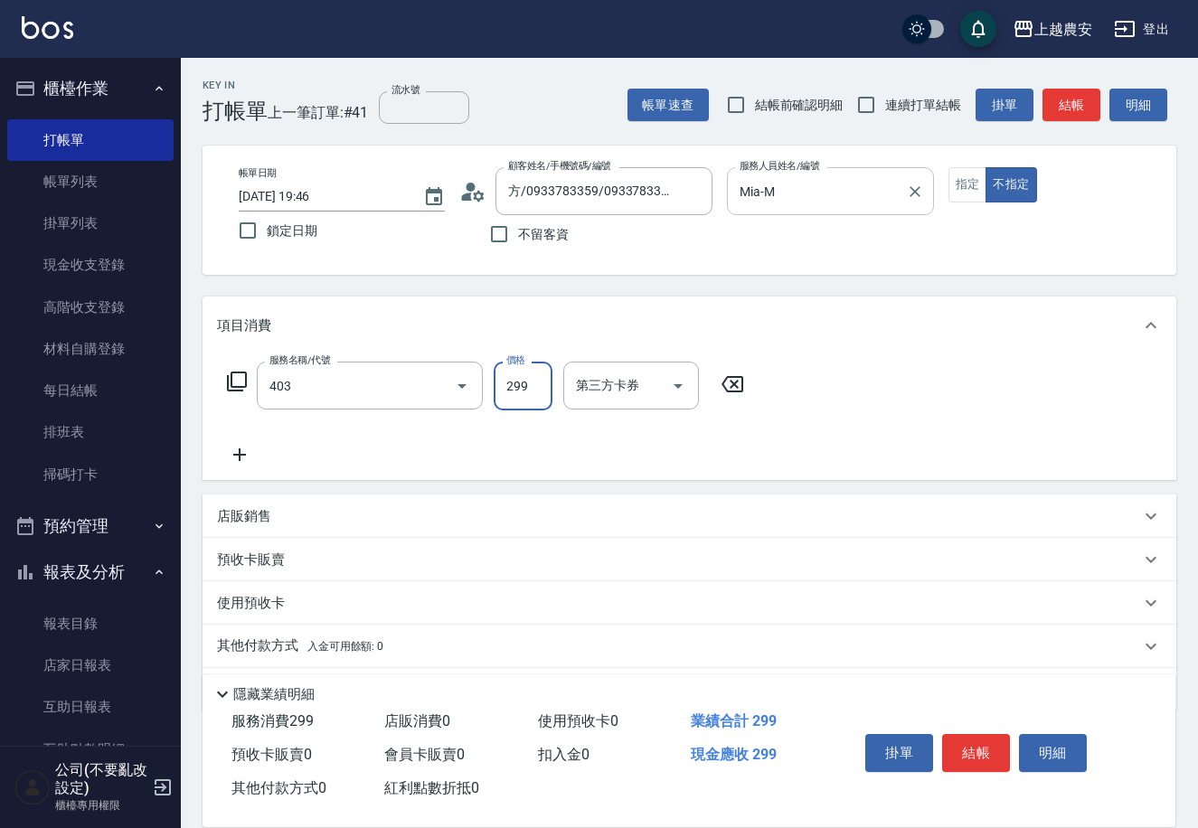
type input "剪髮(403)"
click at [991, 761] on button "結帳" at bounding box center [976, 753] width 68 height 38
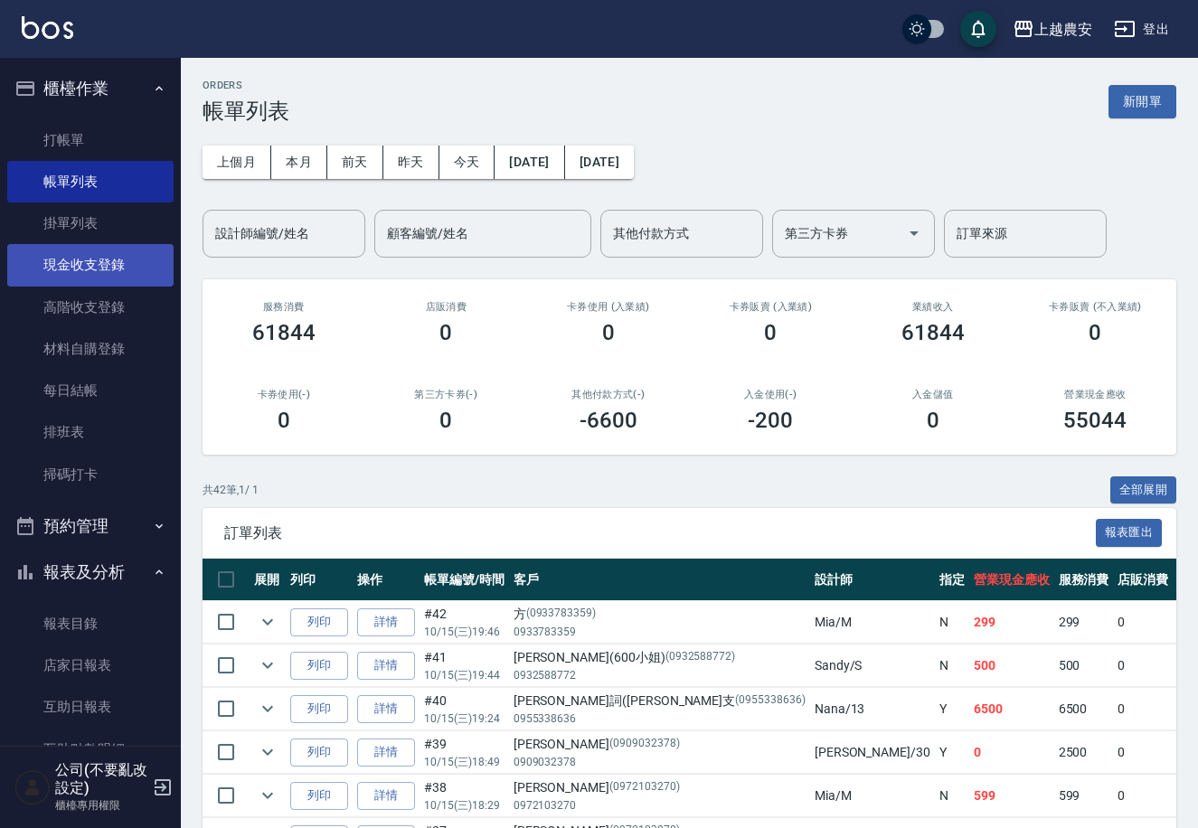
click at [86, 249] on link "現金收支登錄" at bounding box center [90, 265] width 166 height 42
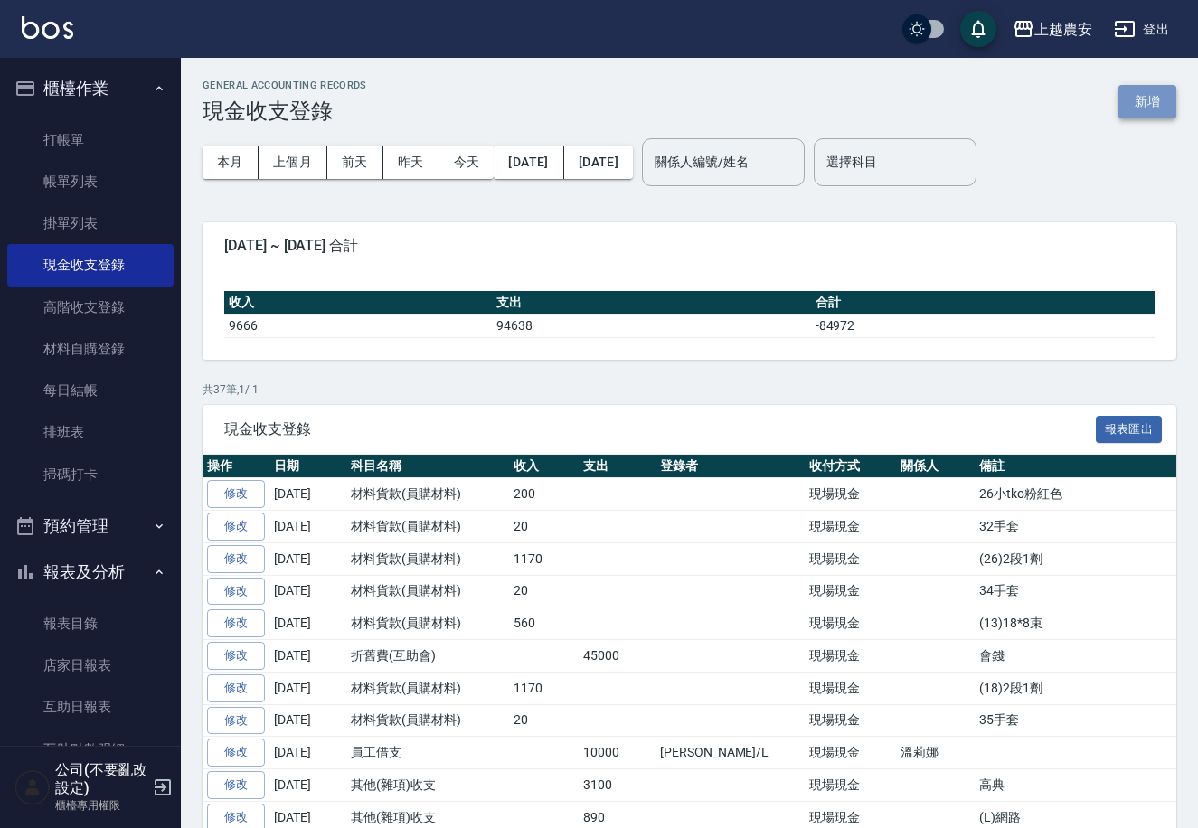
click at [1148, 88] on button "新增" at bounding box center [1147, 101] width 58 height 33
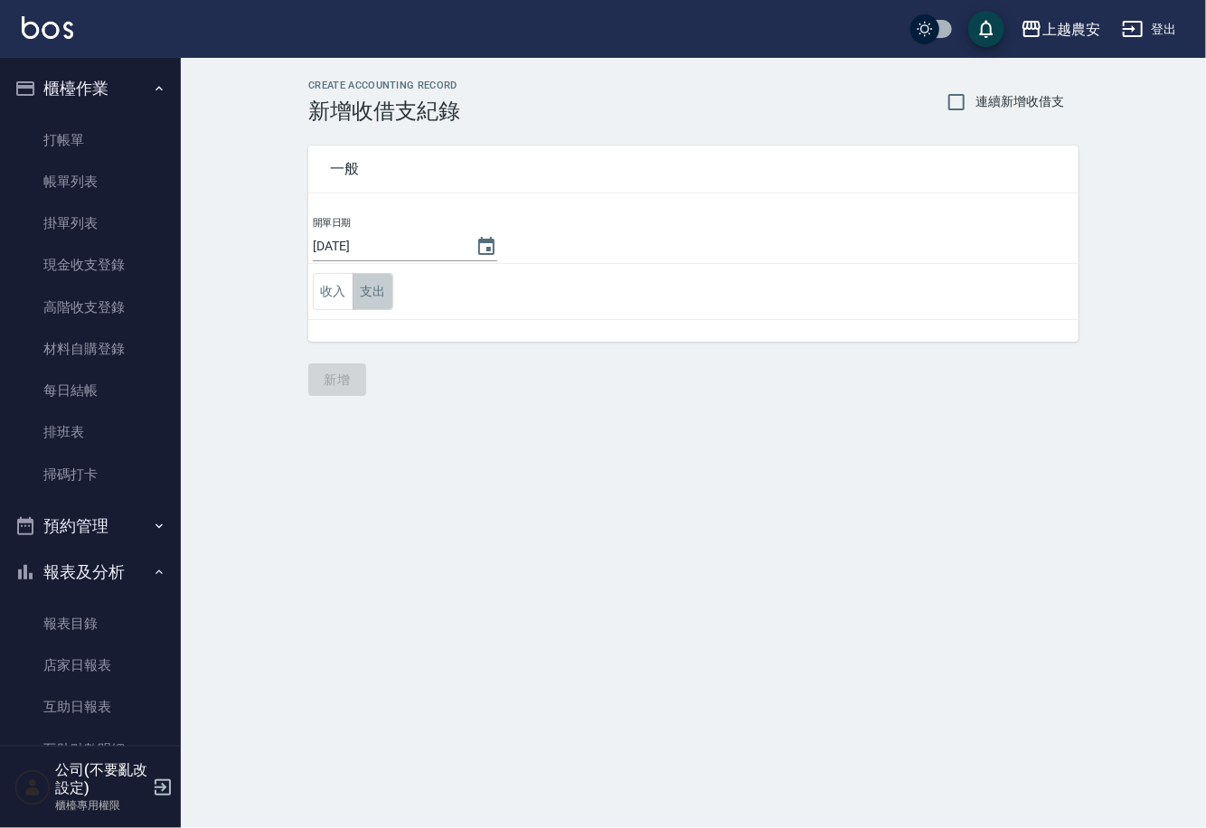
click at [368, 298] on button "支出" at bounding box center [373, 291] width 41 height 37
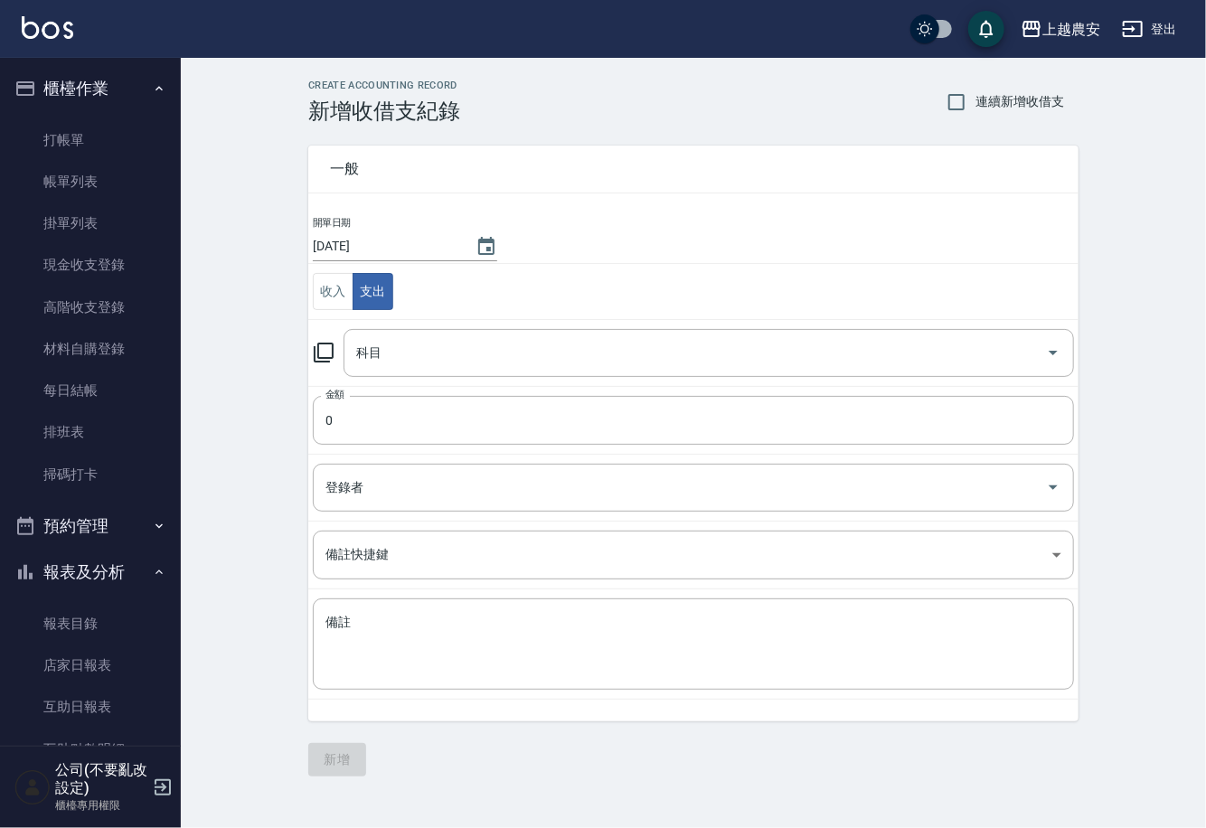
click at [325, 350] on icon at bounding box center [324, 353] width 22 height 22
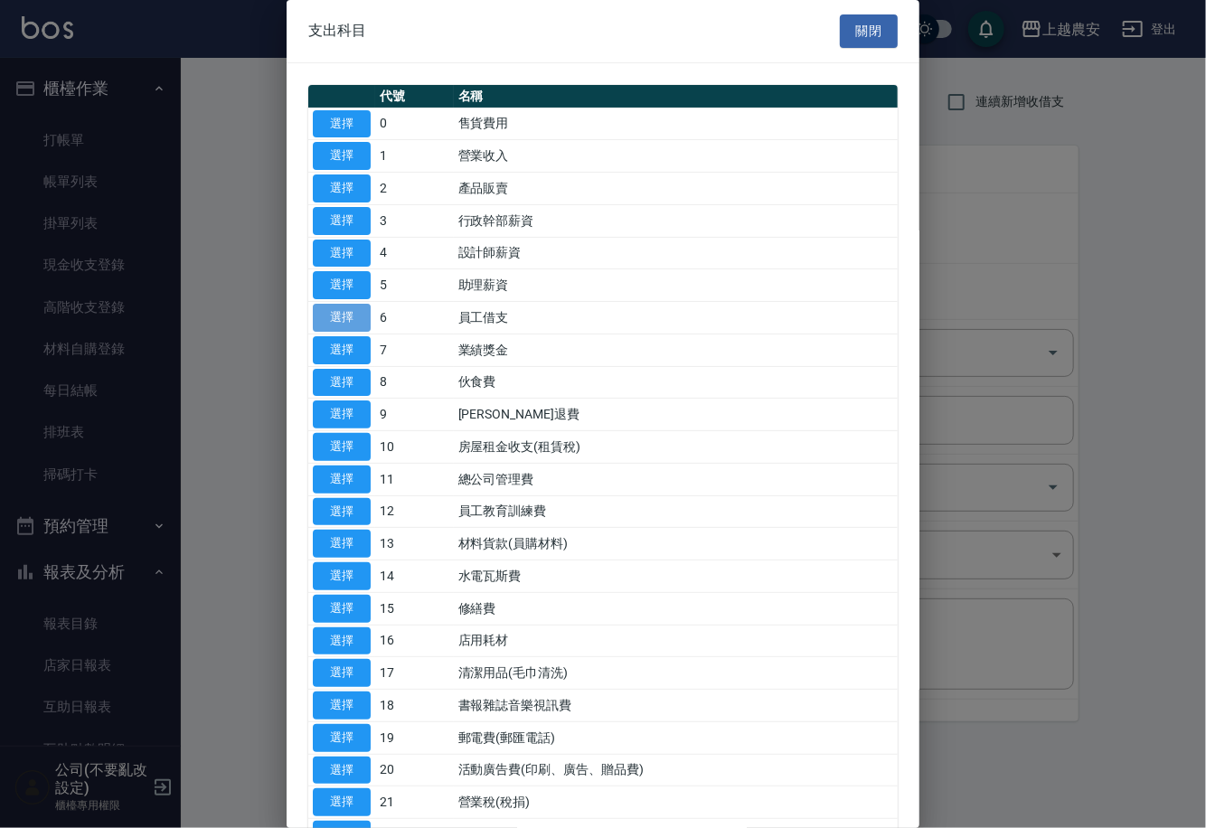
click at [351, 317] on button "選擇" at bounding box center [342, 318] width 58 height 28
type input "6 員工借支"
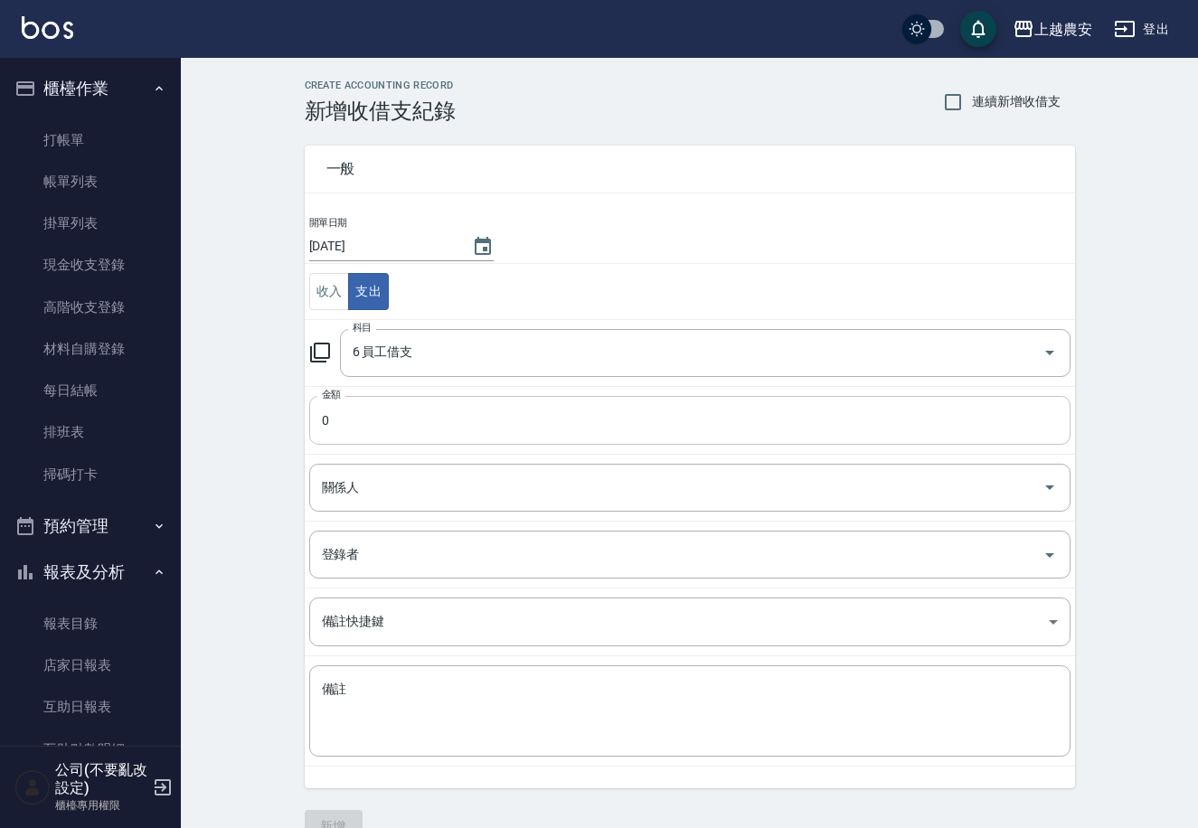
click at [381, 417] on input "0" at bounding box center [689, 420] width 761 height 49
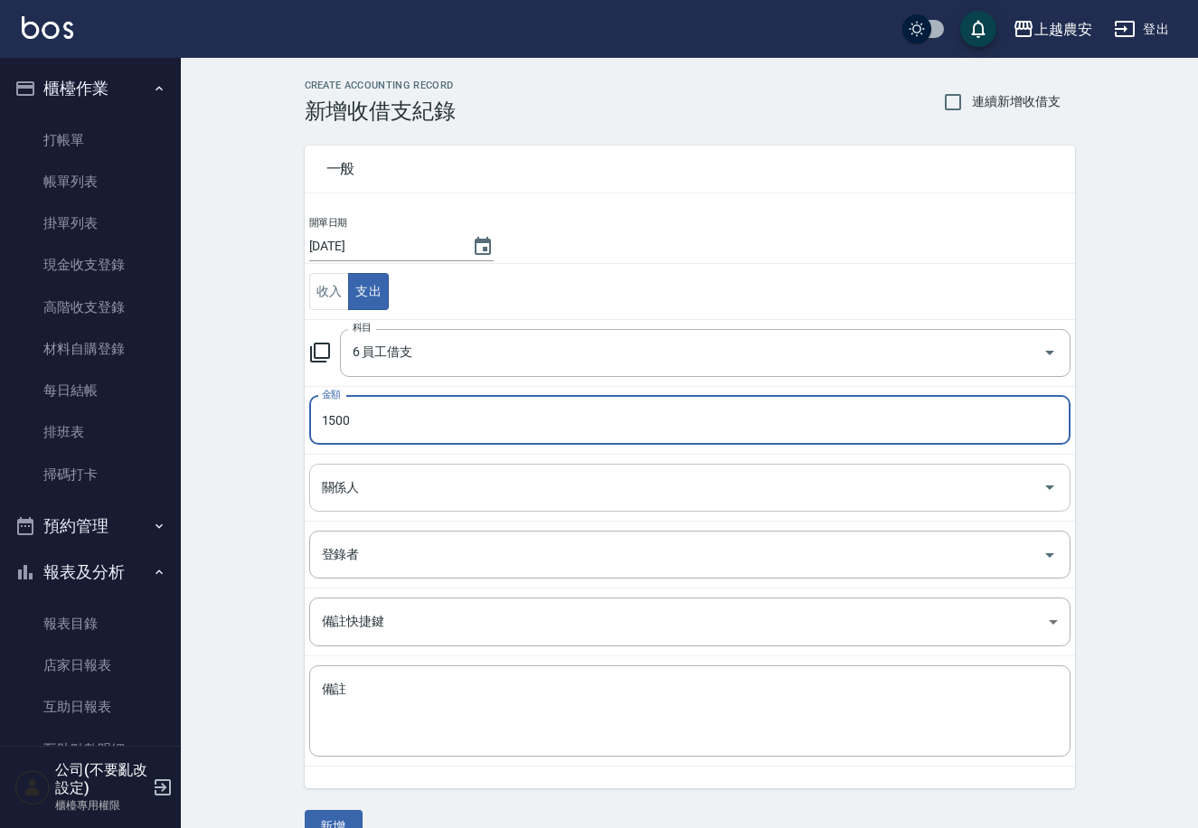
type input "1500"
click at [381, 495] on input "關係人" at bounding box center [676, 488] width 718 height 32
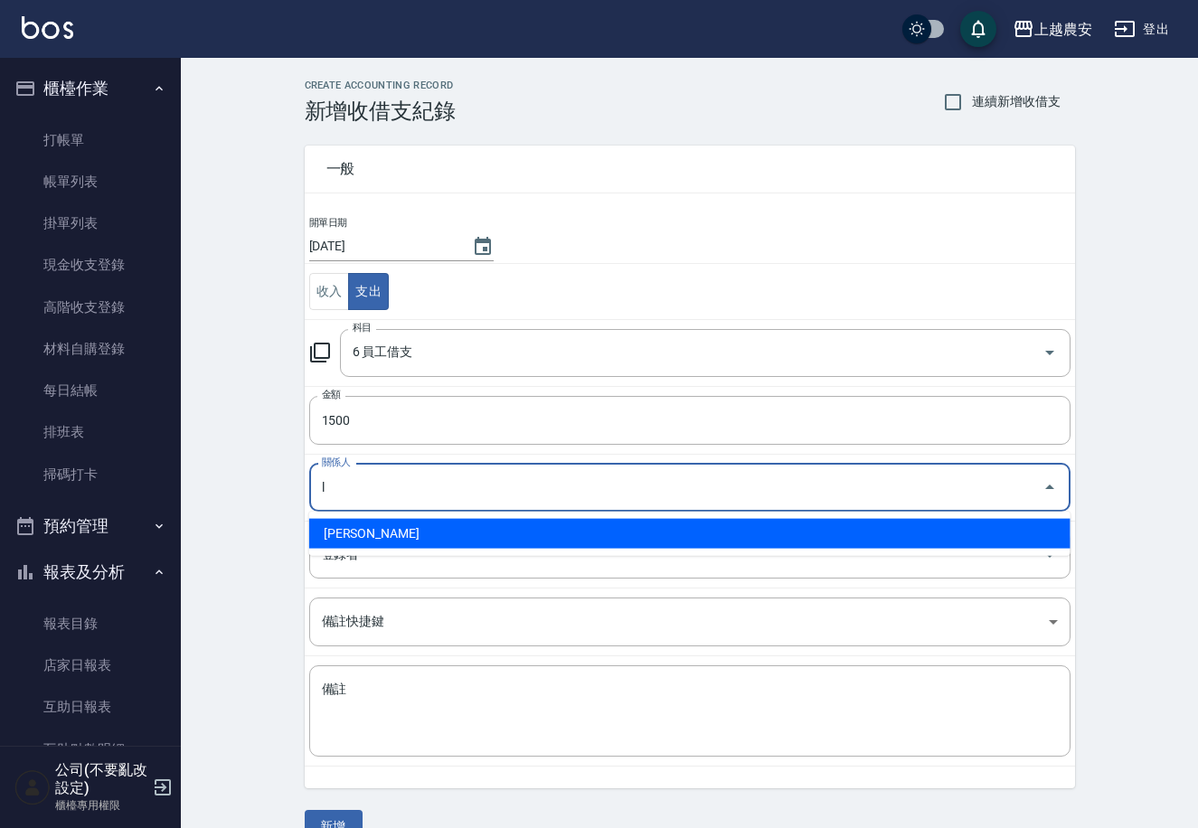
click at [363, 534] on li "[PERSON_NAME]" at bounding box center [689, 534] width 761 height 30
type input "[PERSON_NAME]"
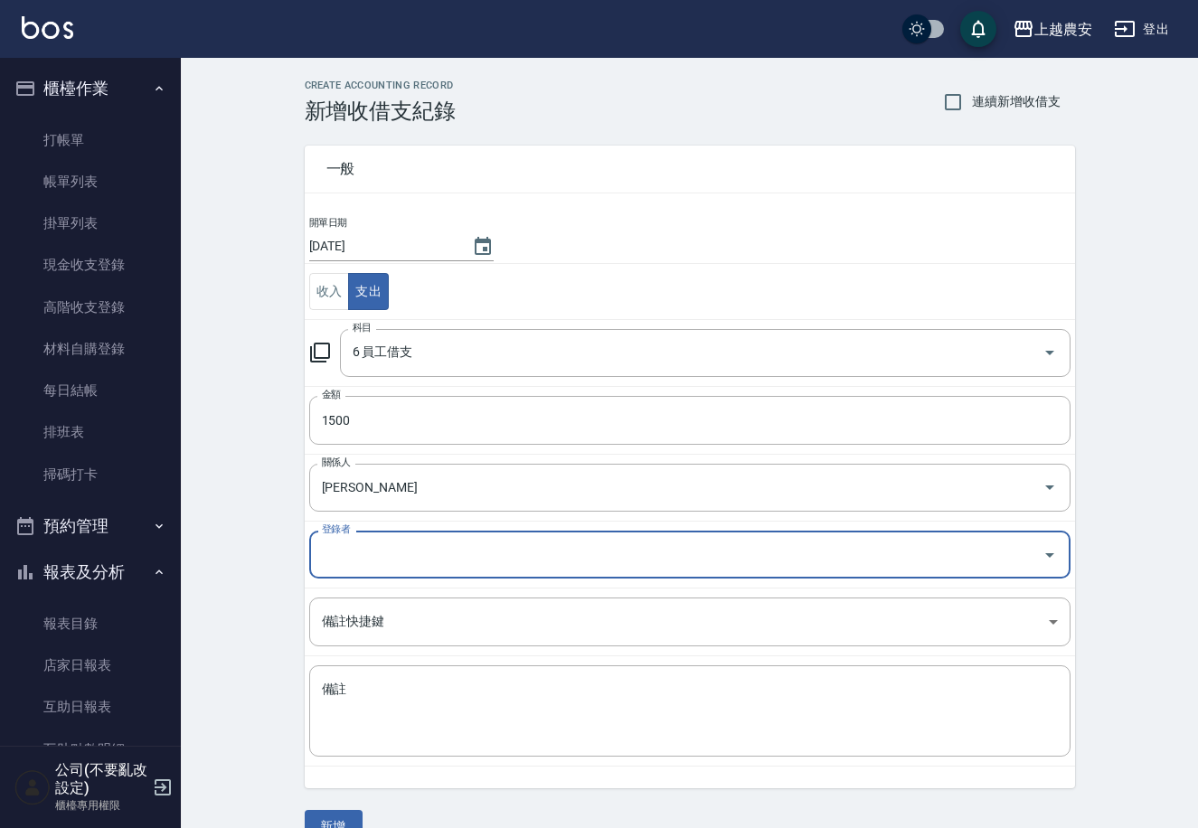
click at [348, 558] on input "登錄者" at bounding box center [676, 555] width 718 height 32
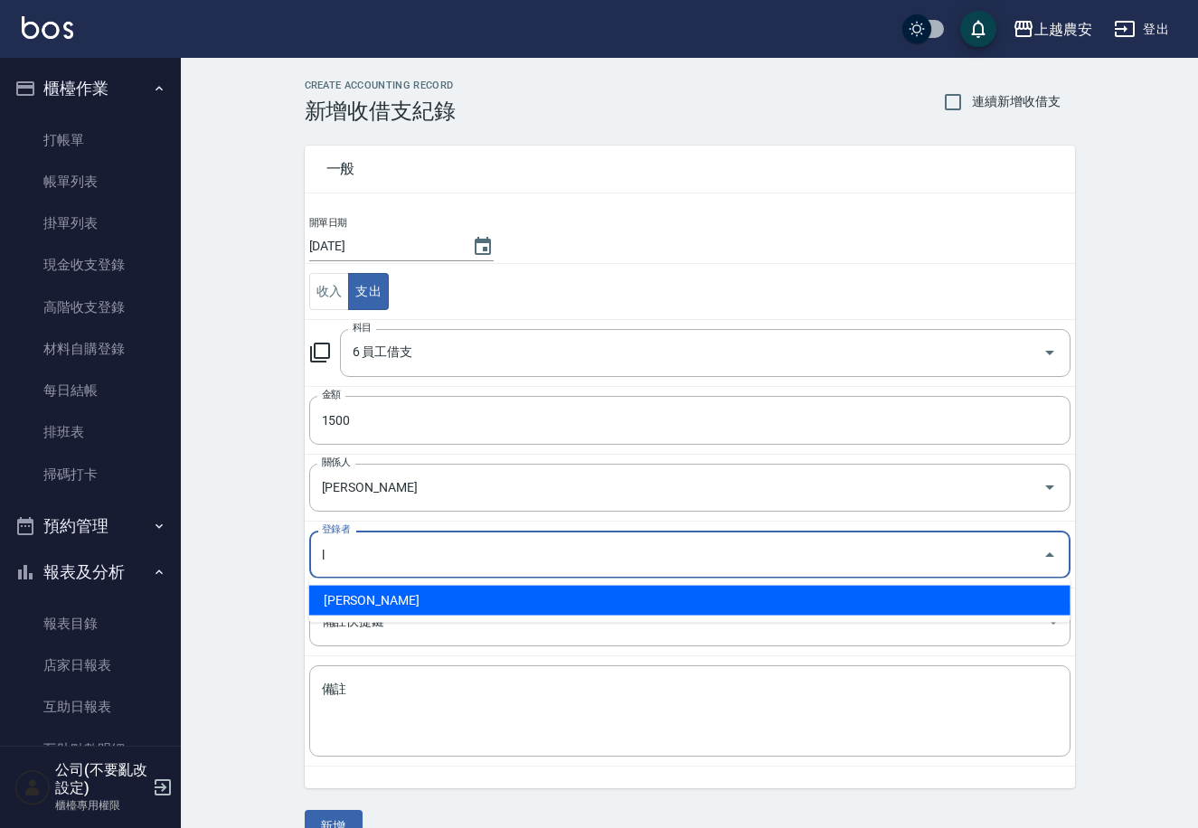
click at [362, 593] on li "[PERSON_NAME]" at bounding box center [689, 601] width 761 height 30
type input "[PERSON_NAME]"
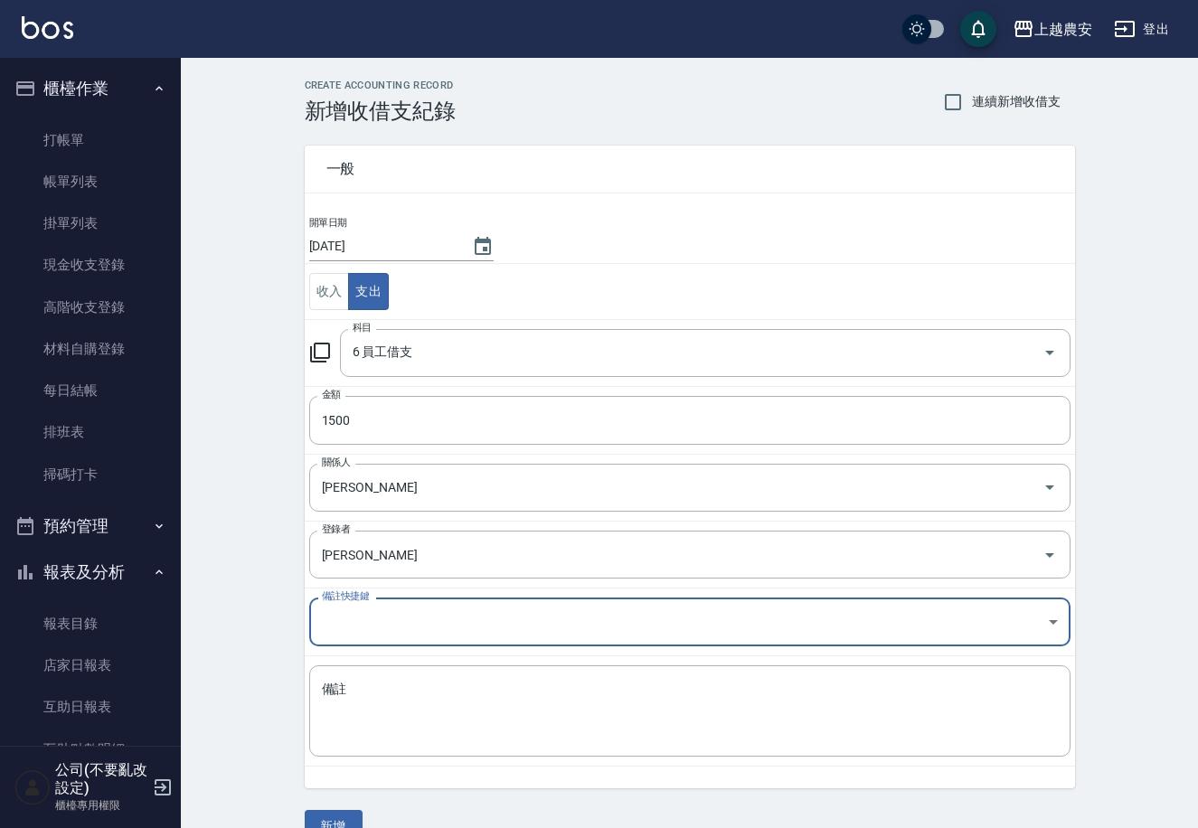
scroll to position [35, 0]
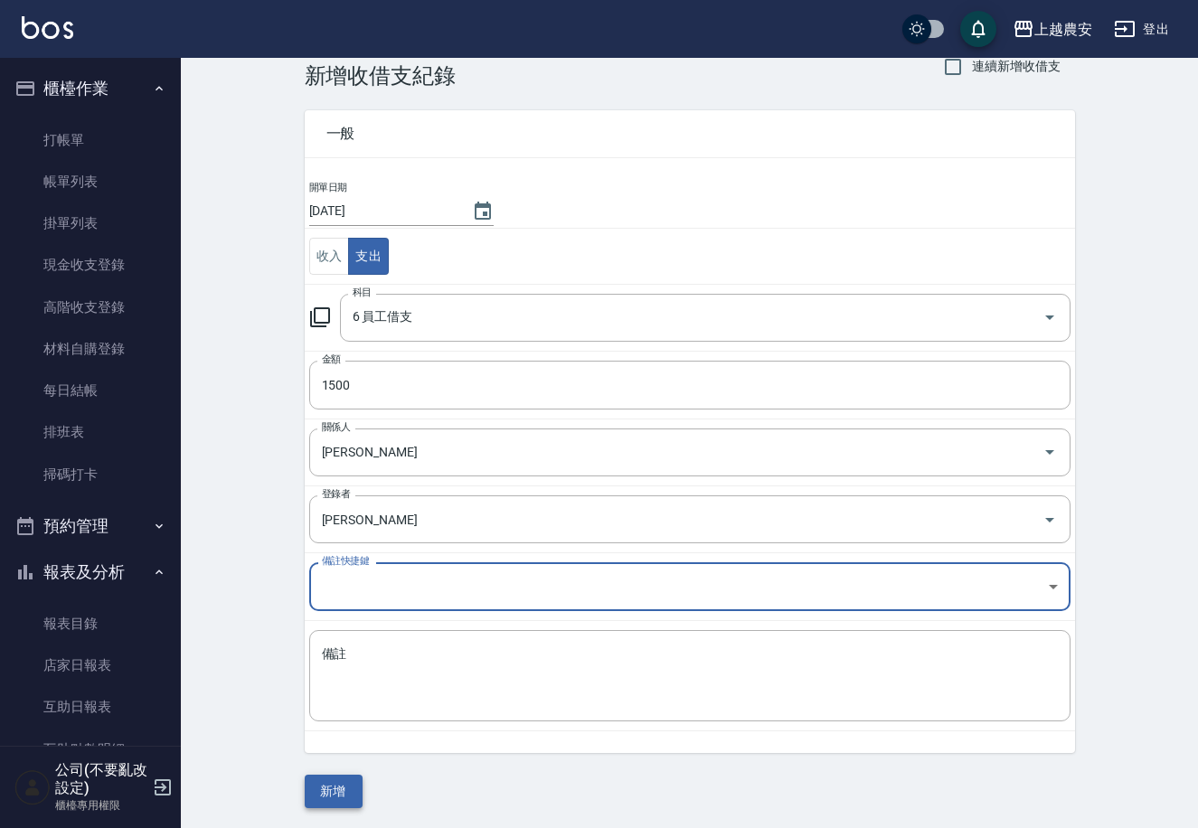
click at [326, 785] on button "新增" at bounding box center [334, 791] width 58 height 33
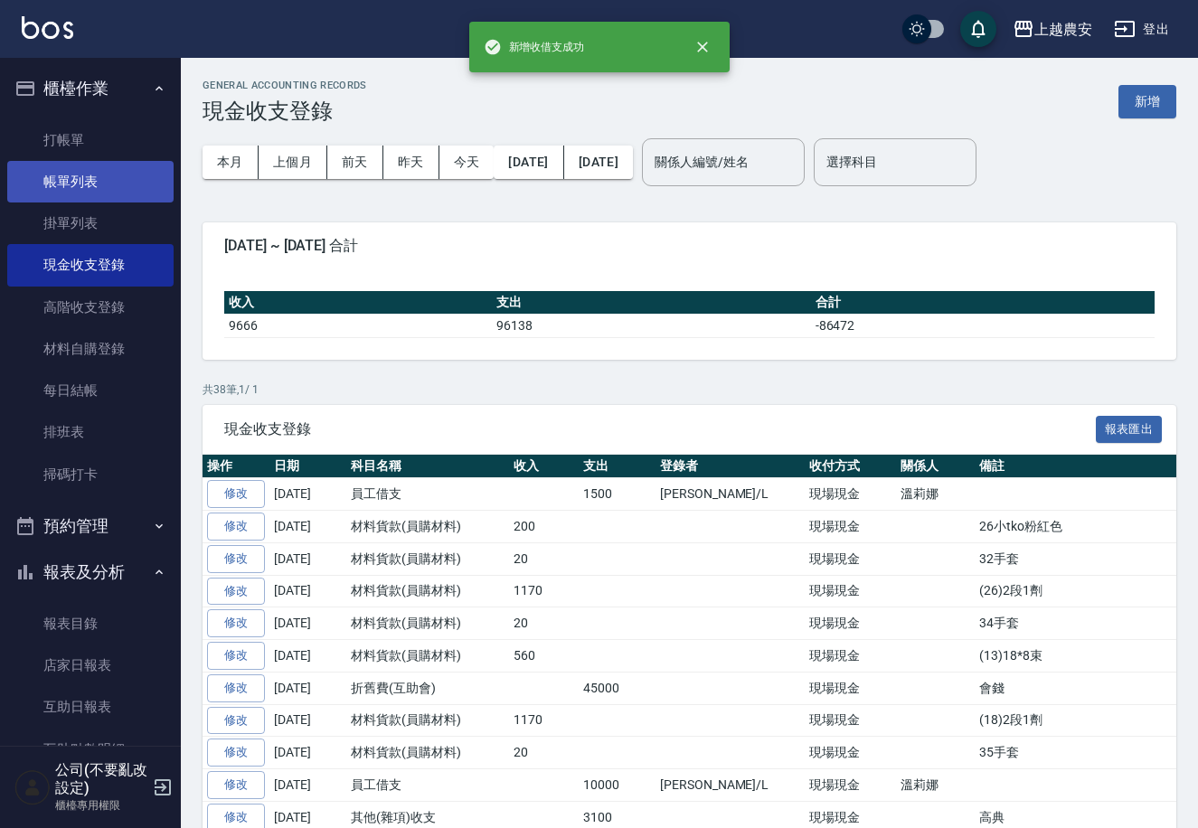
click at [94, 183] on link "帳單列表" at bounding box center [90, 182] width 166 height 42
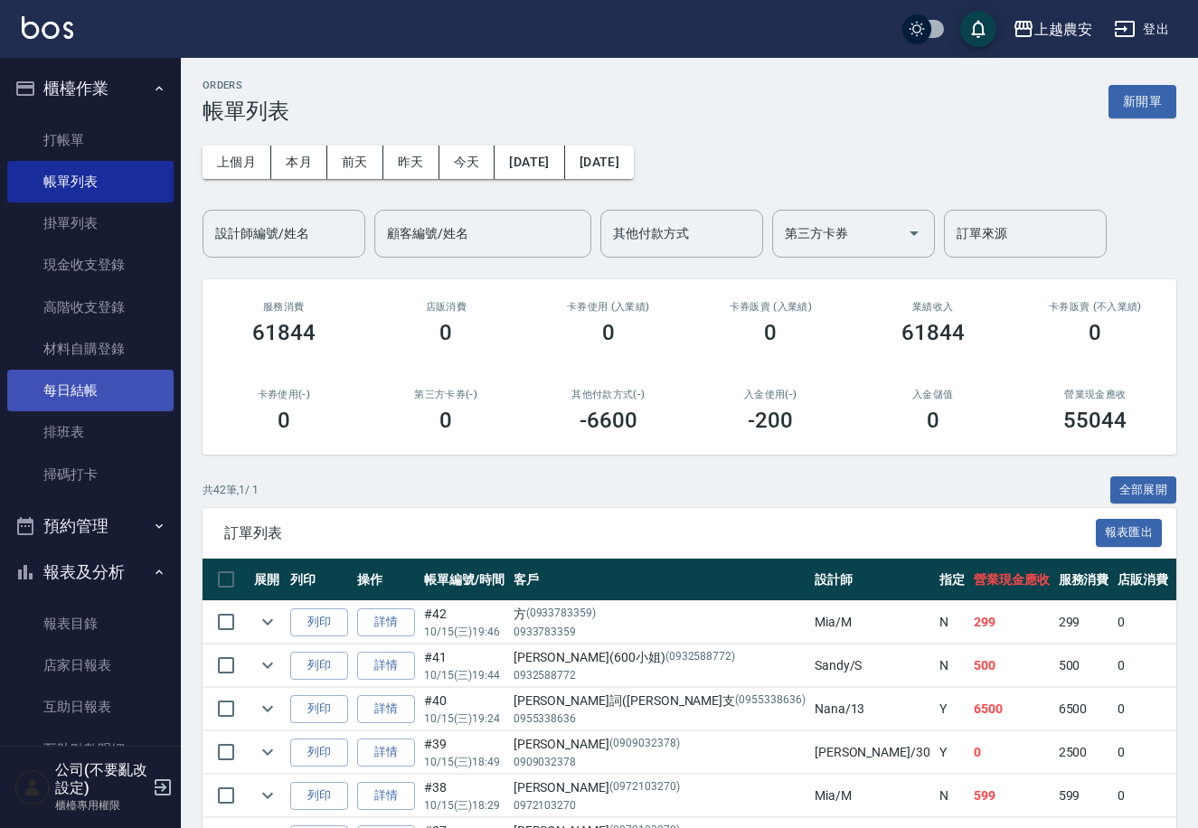
click at [94, 389] on link "每日結帳" at bounding box center [90, 391] width 166 height 42
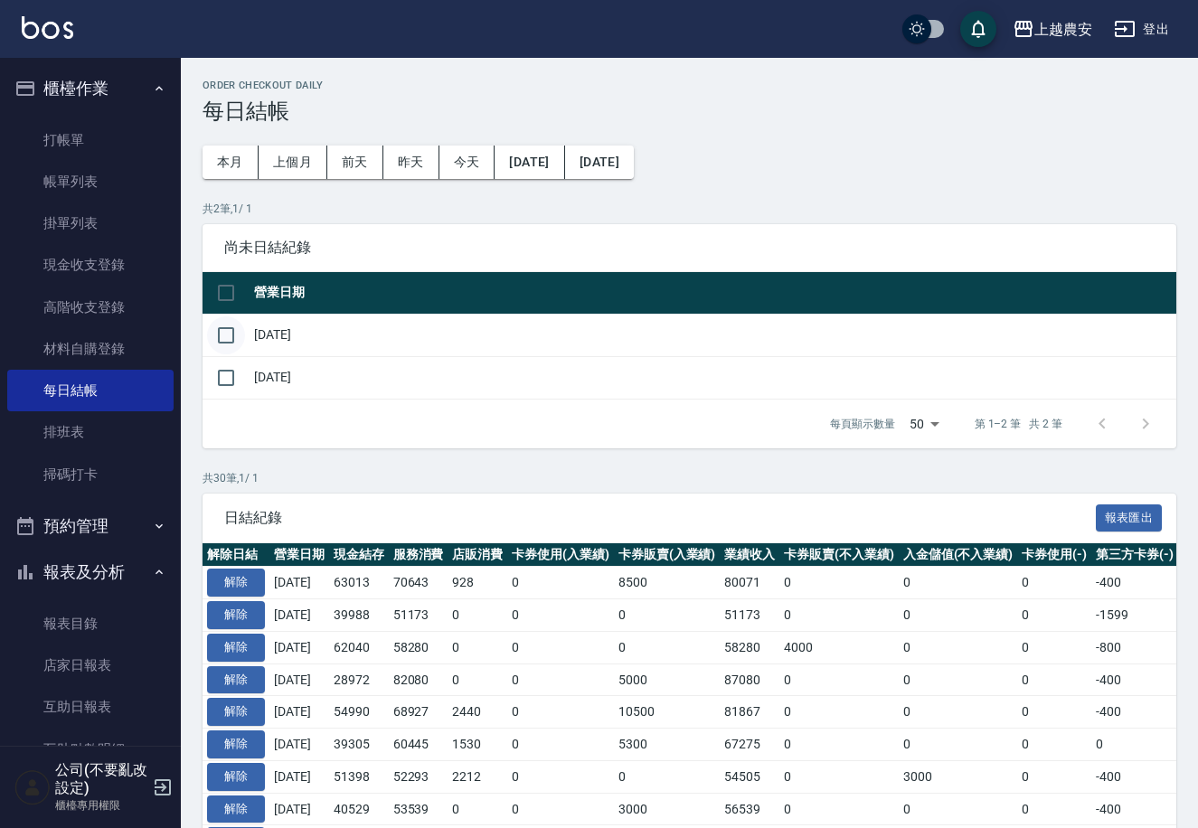
click at [217, 332] on input "checkbox" at bounding box center [226, 335] width 38 height 38
checkbox input "true"
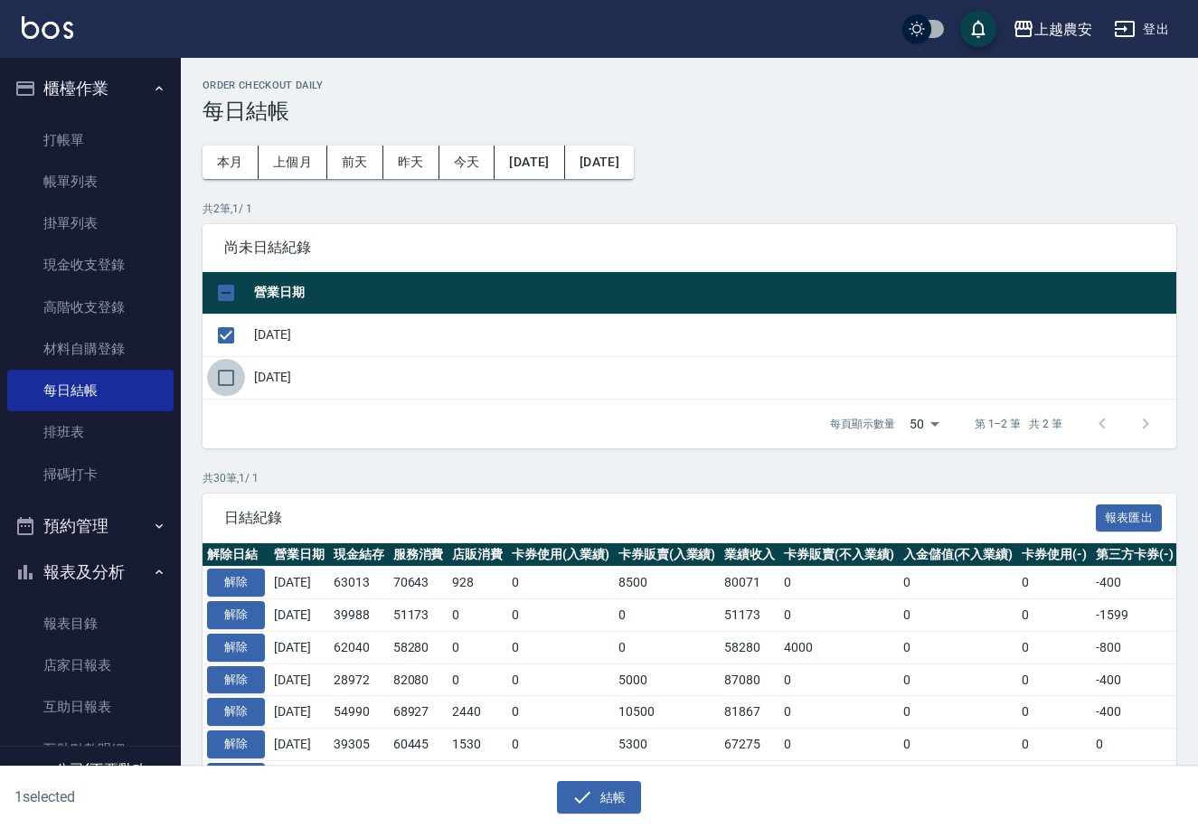
click at [232, 375] on input "checkbox" at bounding box center [226, 378] width 38 height 38
checkbox input "true"
click at [595, 805] on button "結帳" at bounding box center [599, 797] width 84 height 33
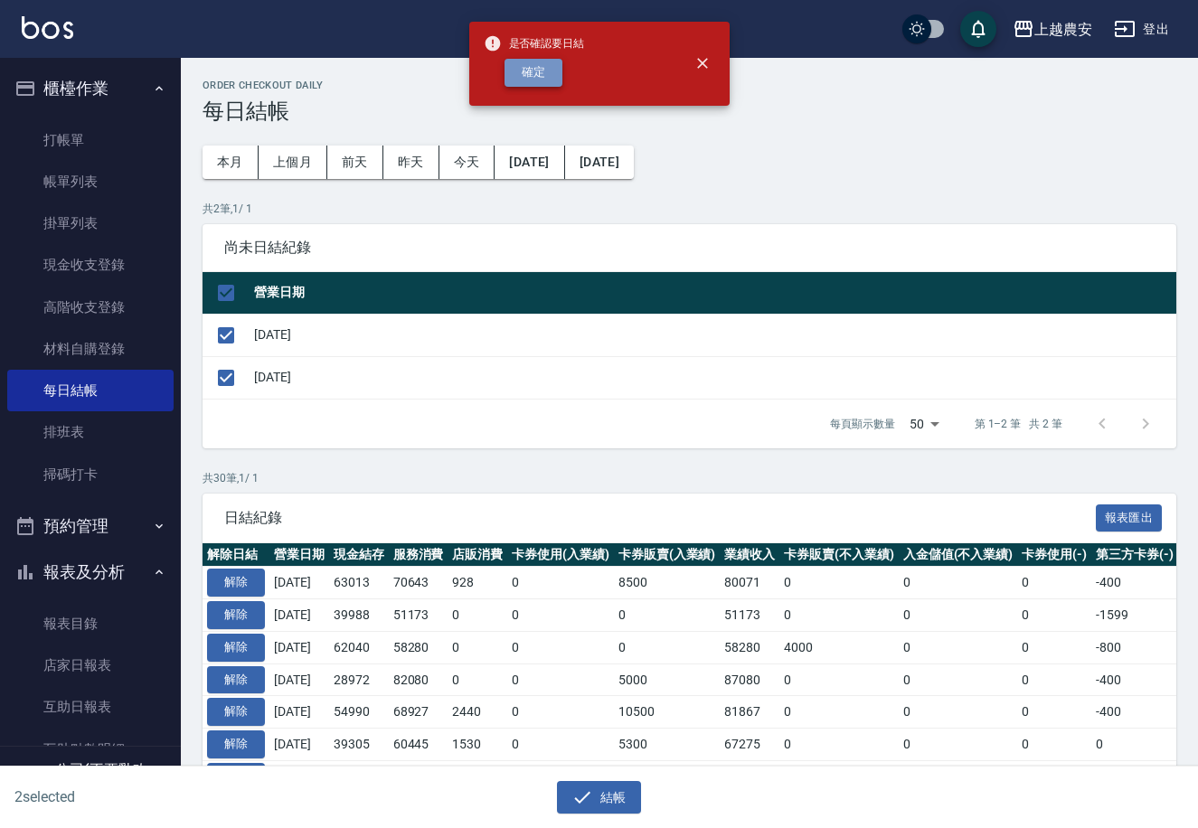
click at [515, 75] on button "確定" at bounding box center [533, 73] width 58 height 28
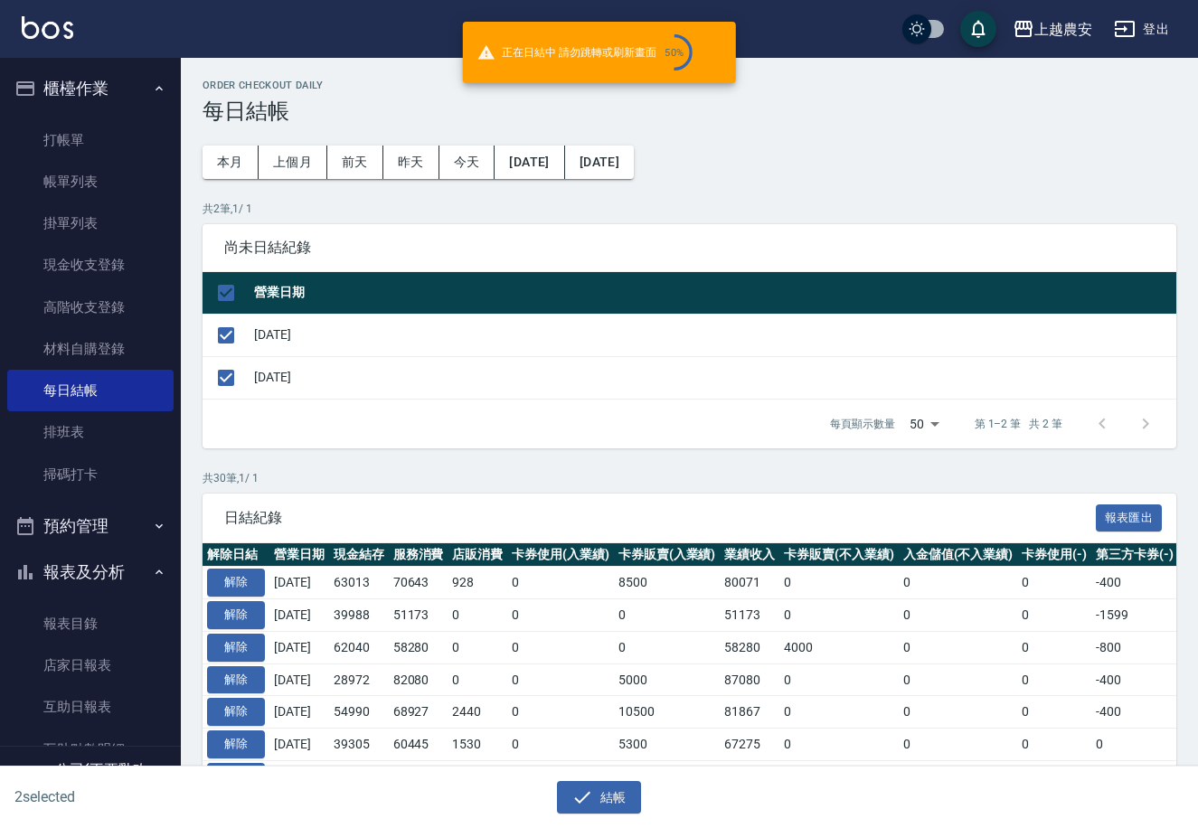
checkbox input "false"
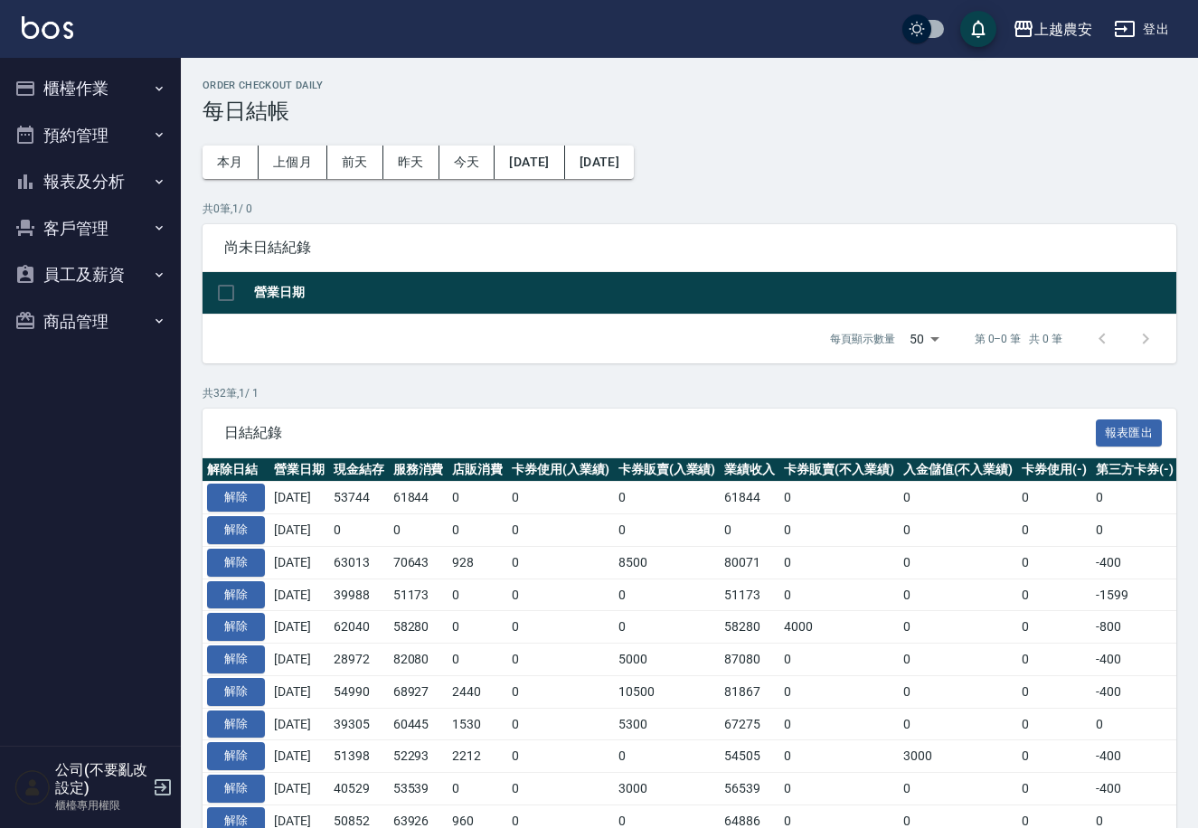
click at [75, 180] on button "報表及分析" at bounding box center [90, 181] width 166 height 47
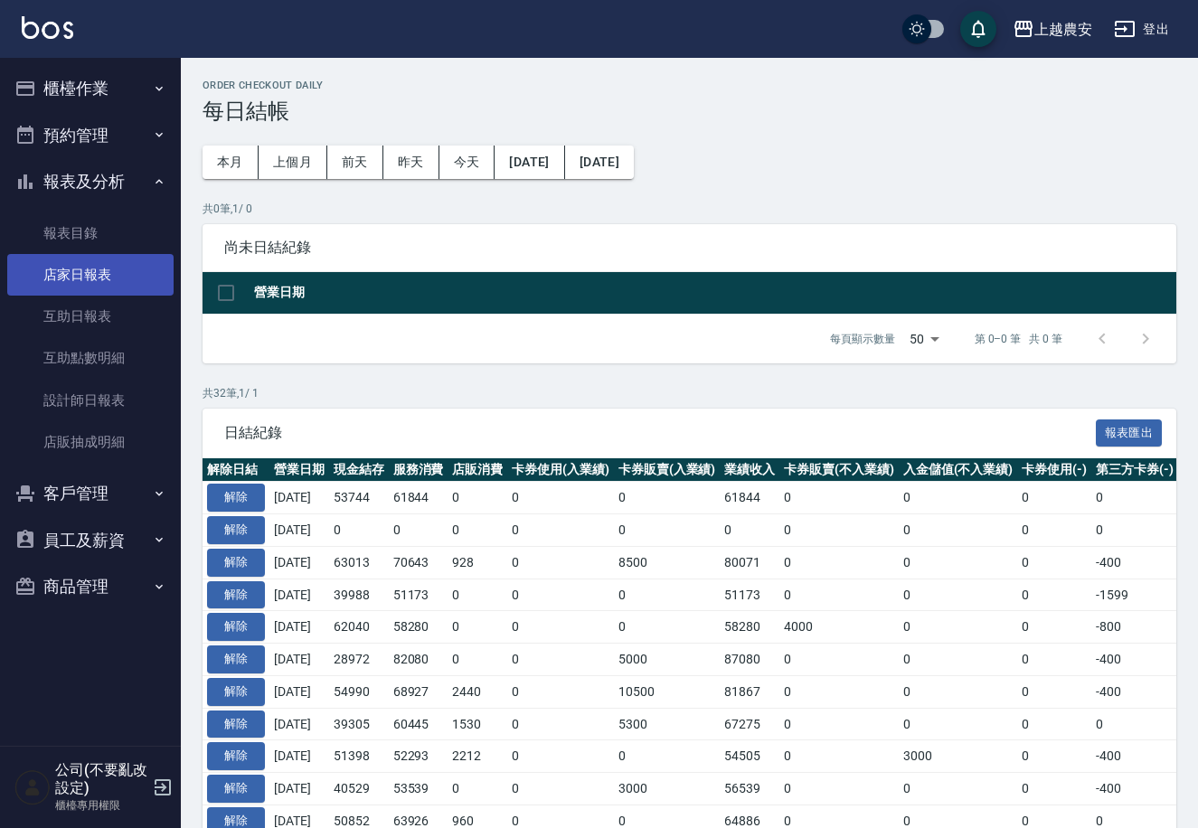
click at [74, 266] on link "店家日報表" at bounding box center [90, 275] width 166 height 42
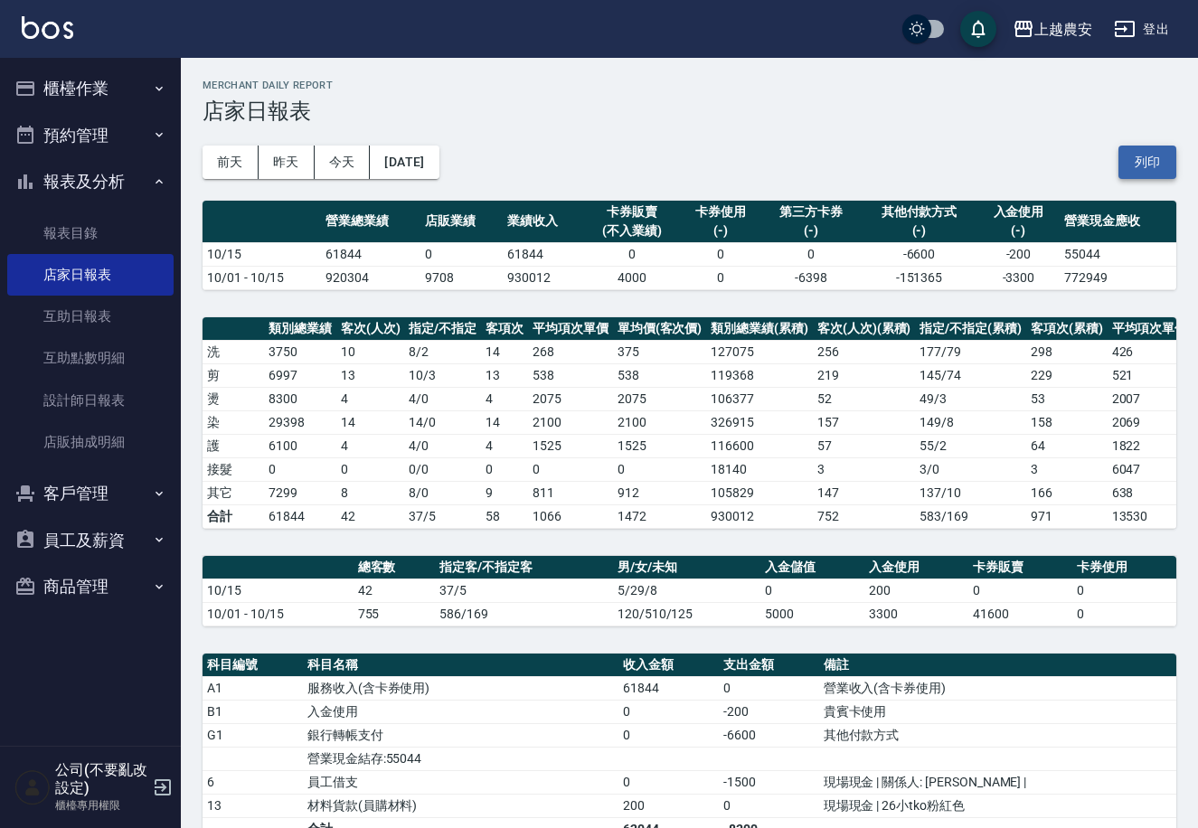
click at [1144, 165] on button "列印" at bounding box center [1147, 162] width 58 height 33
click at [69, 88] on button "櫃檯作業" at bounding box center [90, 88] width 166 height 47
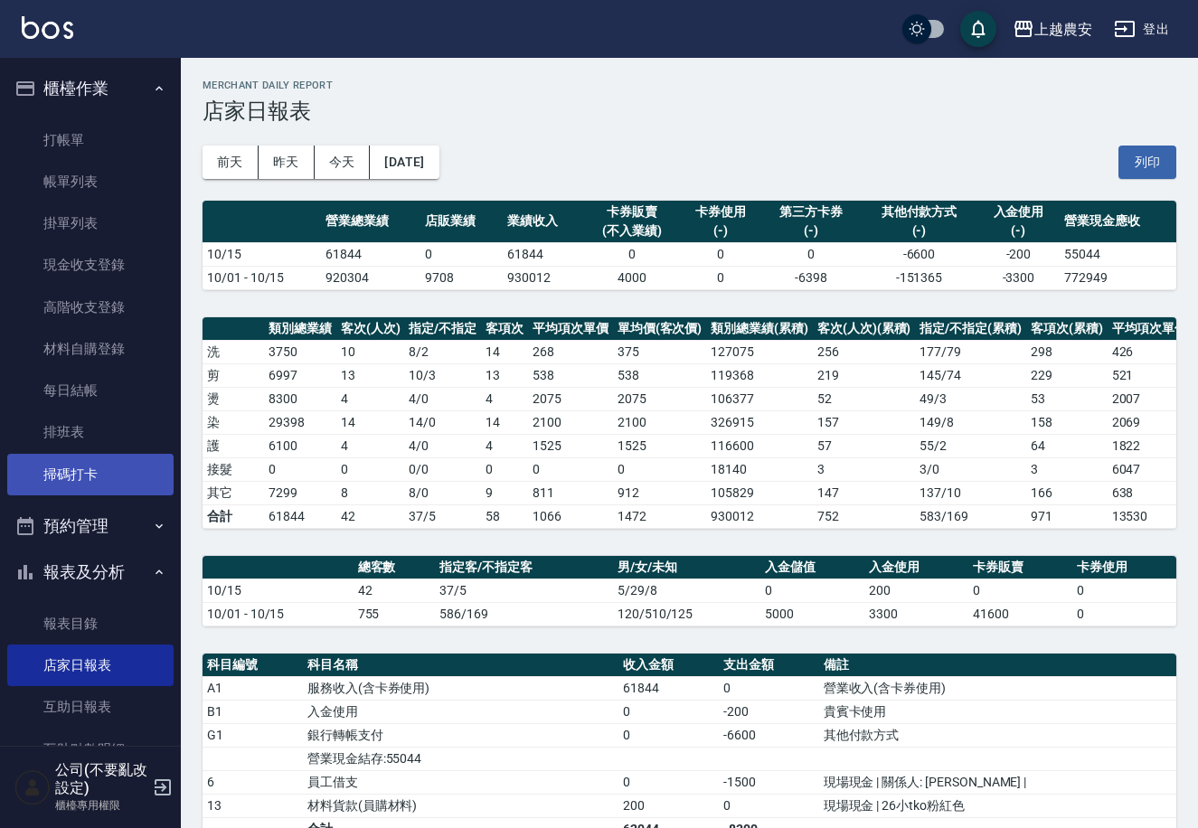
click at [108, 487] on link "掃碼打卡" at bounding box center [90, 475] width 166 height 42
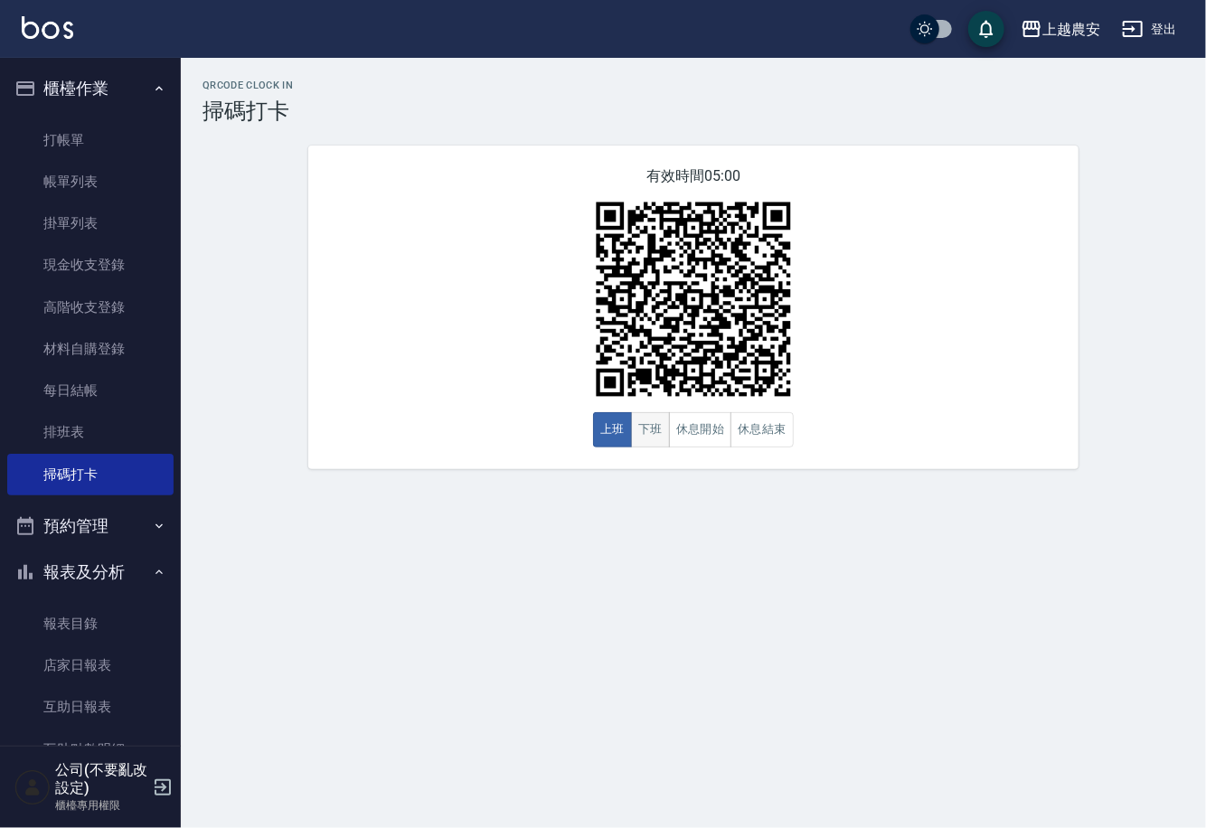
click at [653, 428] on button "下班" at bounding box center [650, 429] width 39 height 35
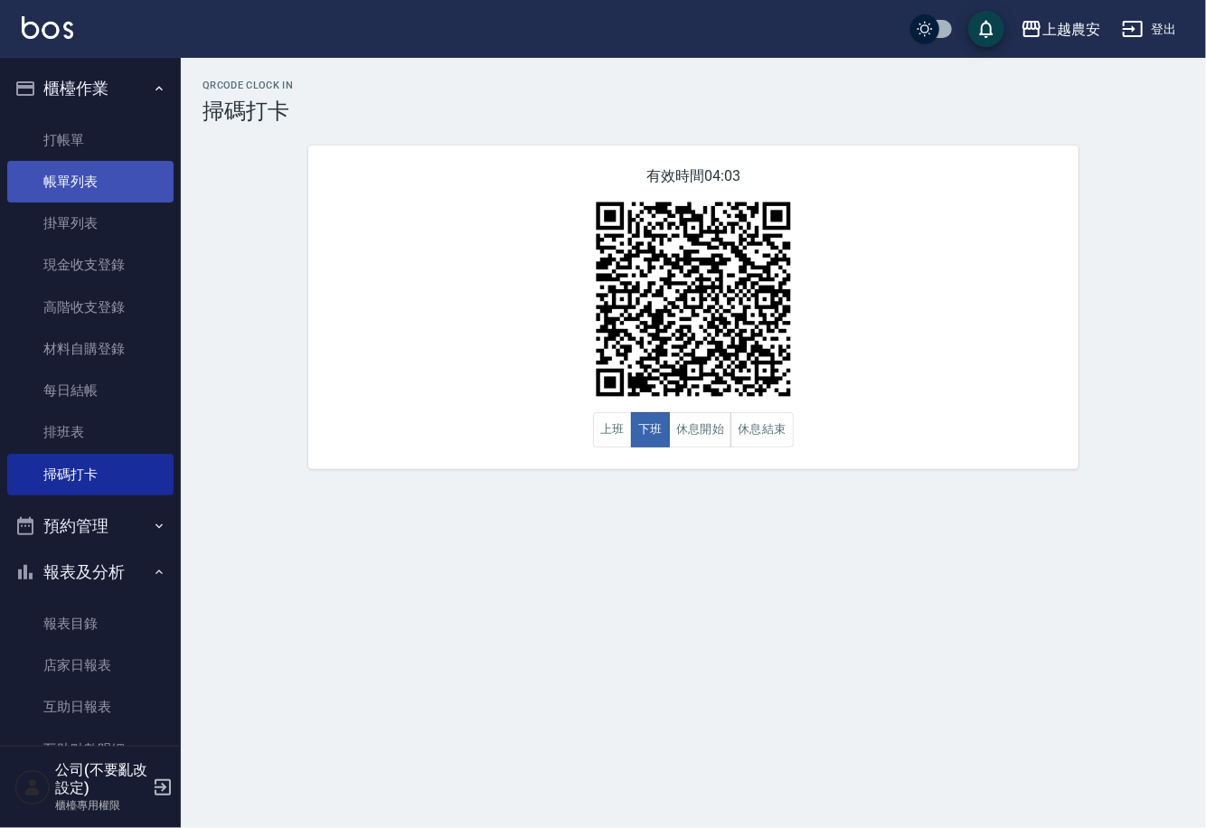
click at [92, 183] on link "帳單列表" at bounding box center [90, 182] width 166 height 42
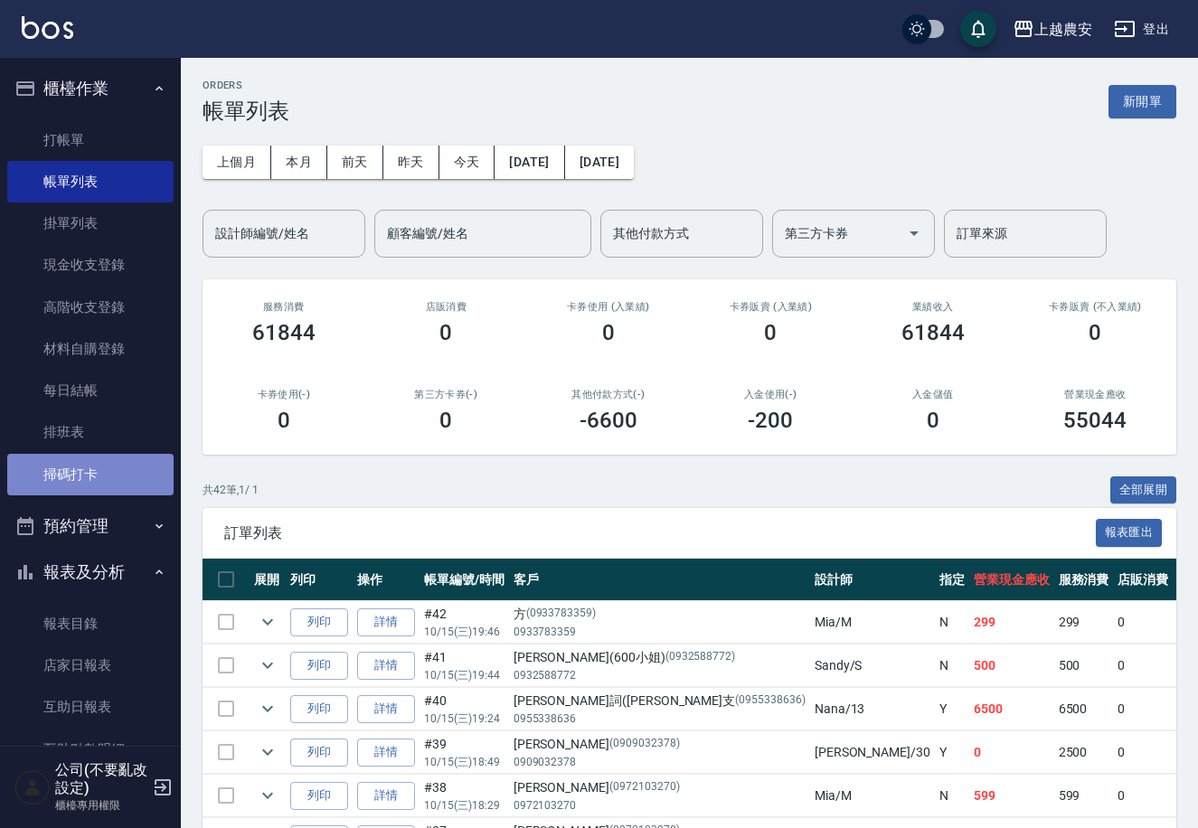
click at [118, 465] on link "掃碼打卡" at bounding box center [90, 475] width 166 height 42
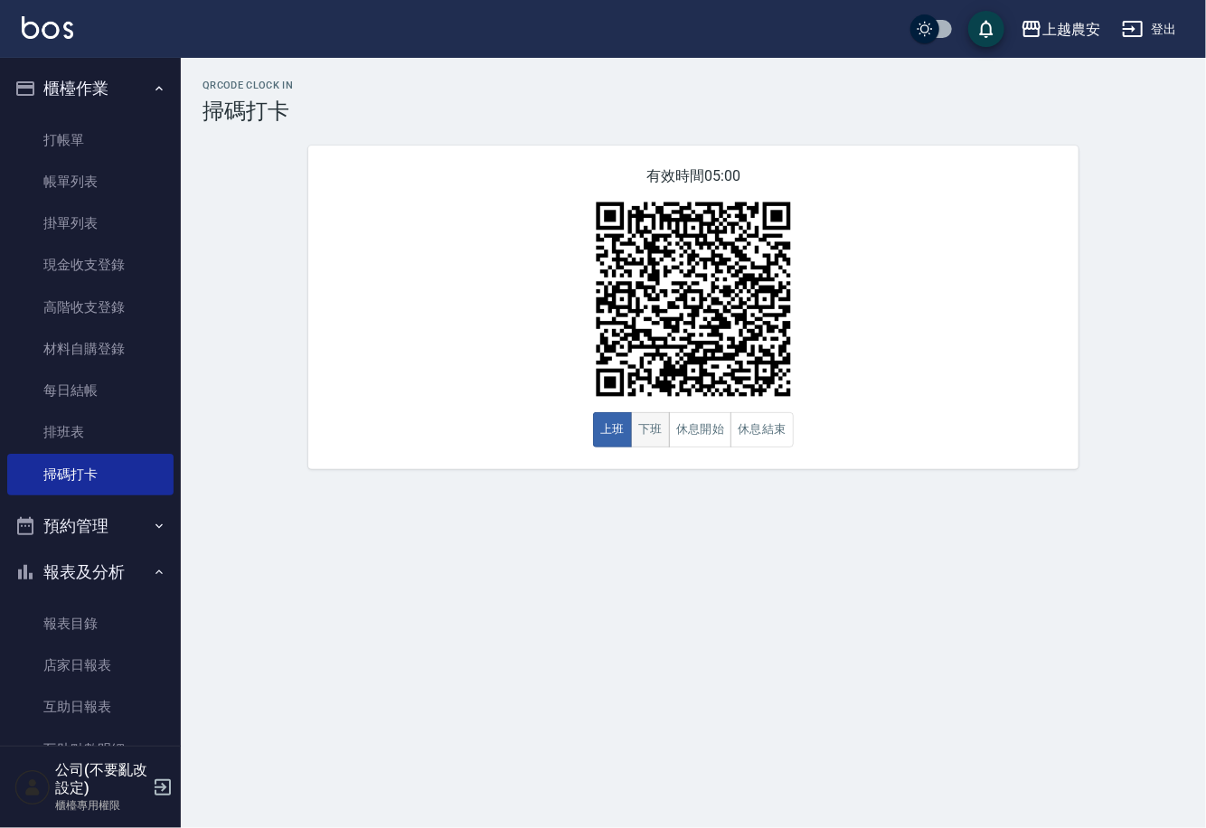
click at [647, 436] on button "下班" at bounding box center [650, 429] width 39 height 35
